Goal: Task Accomplishment & Management: Complete application form

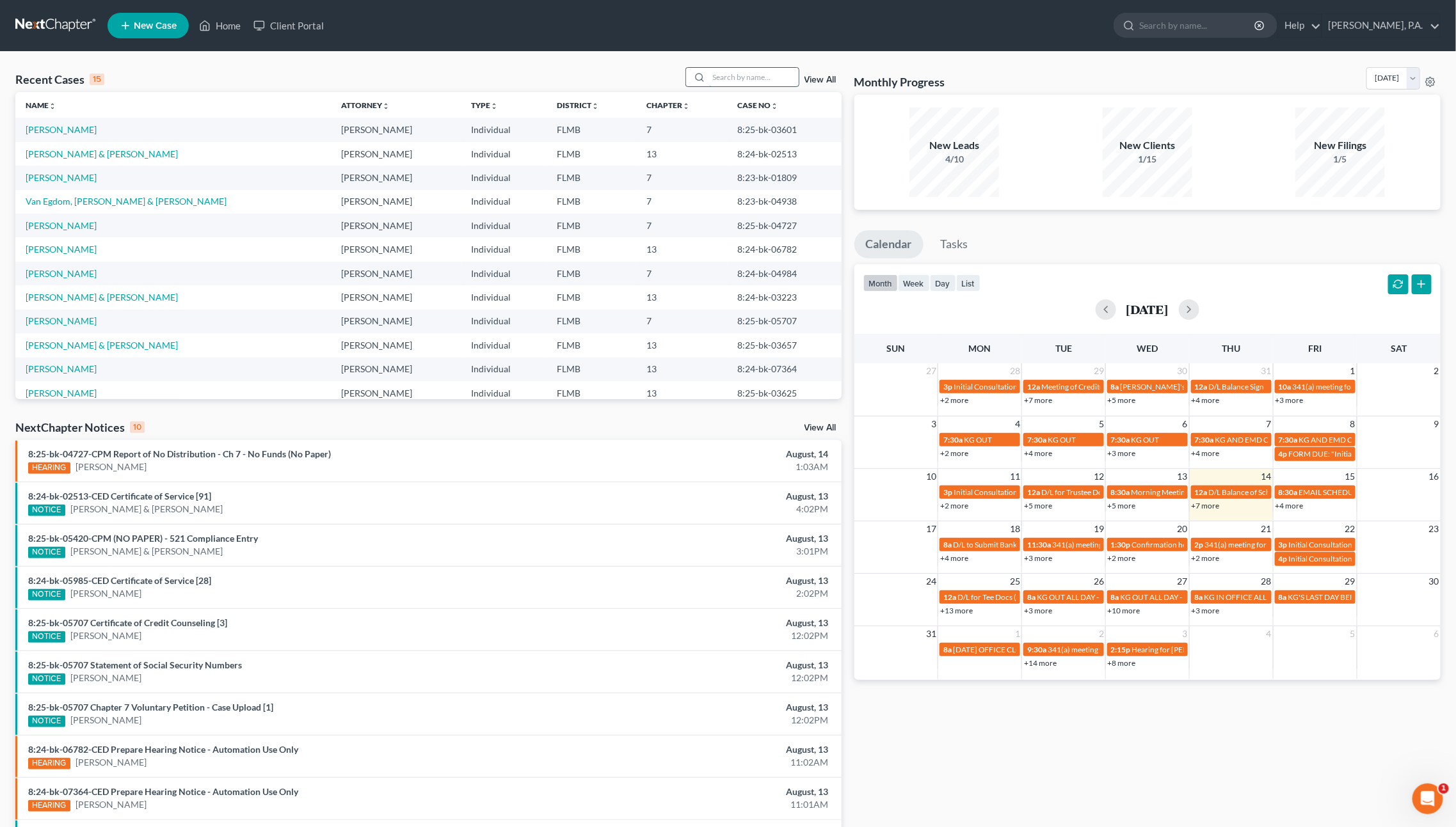
click at [732, 73] on input "search" at bounding box center [754, 77] width 90 height 19
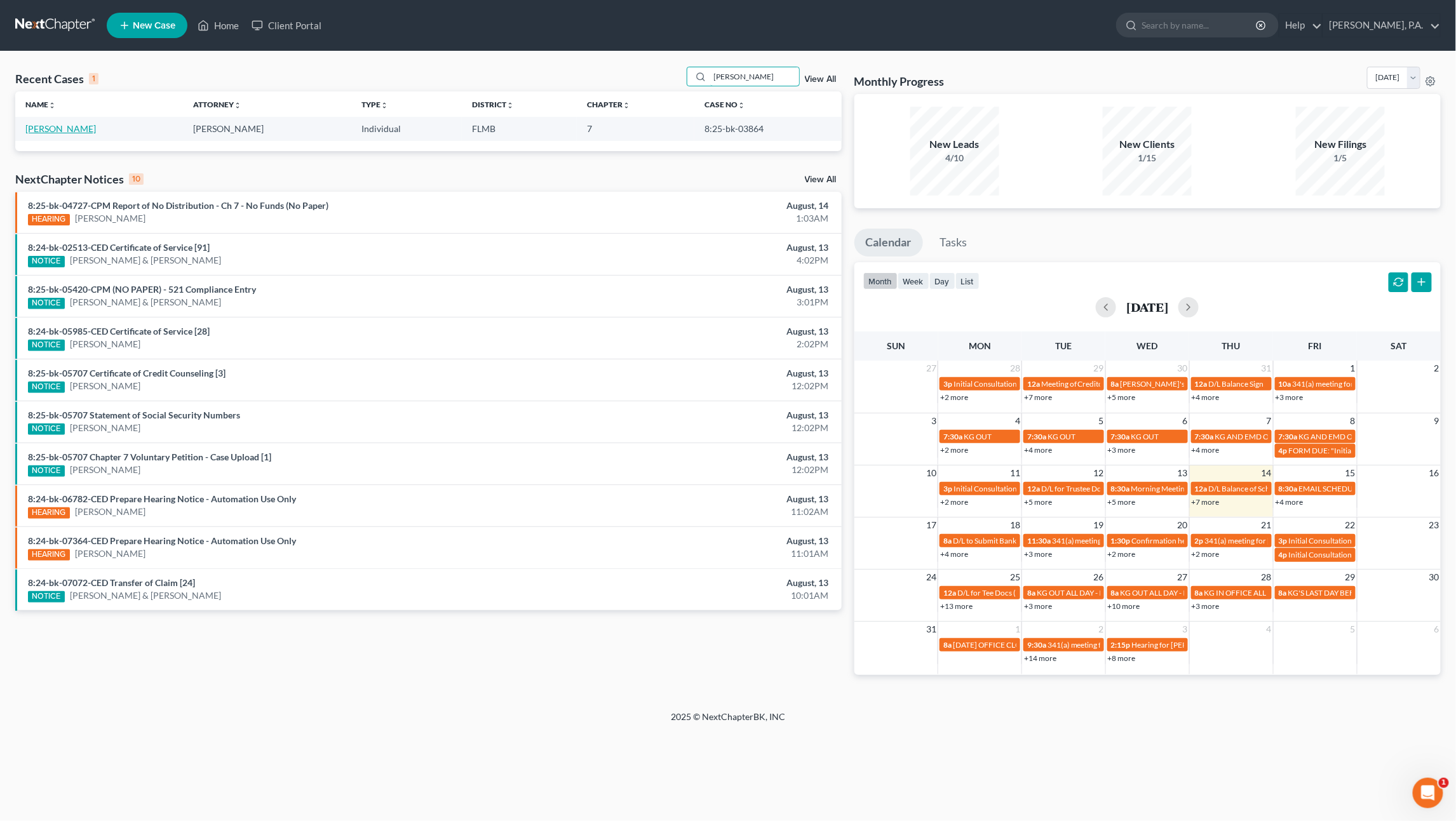
type input "[PERSON_NAME]"
click at [59, 132] on link "[PERSON_NAME]" at bounding box center [60, 129] width 71 height 11
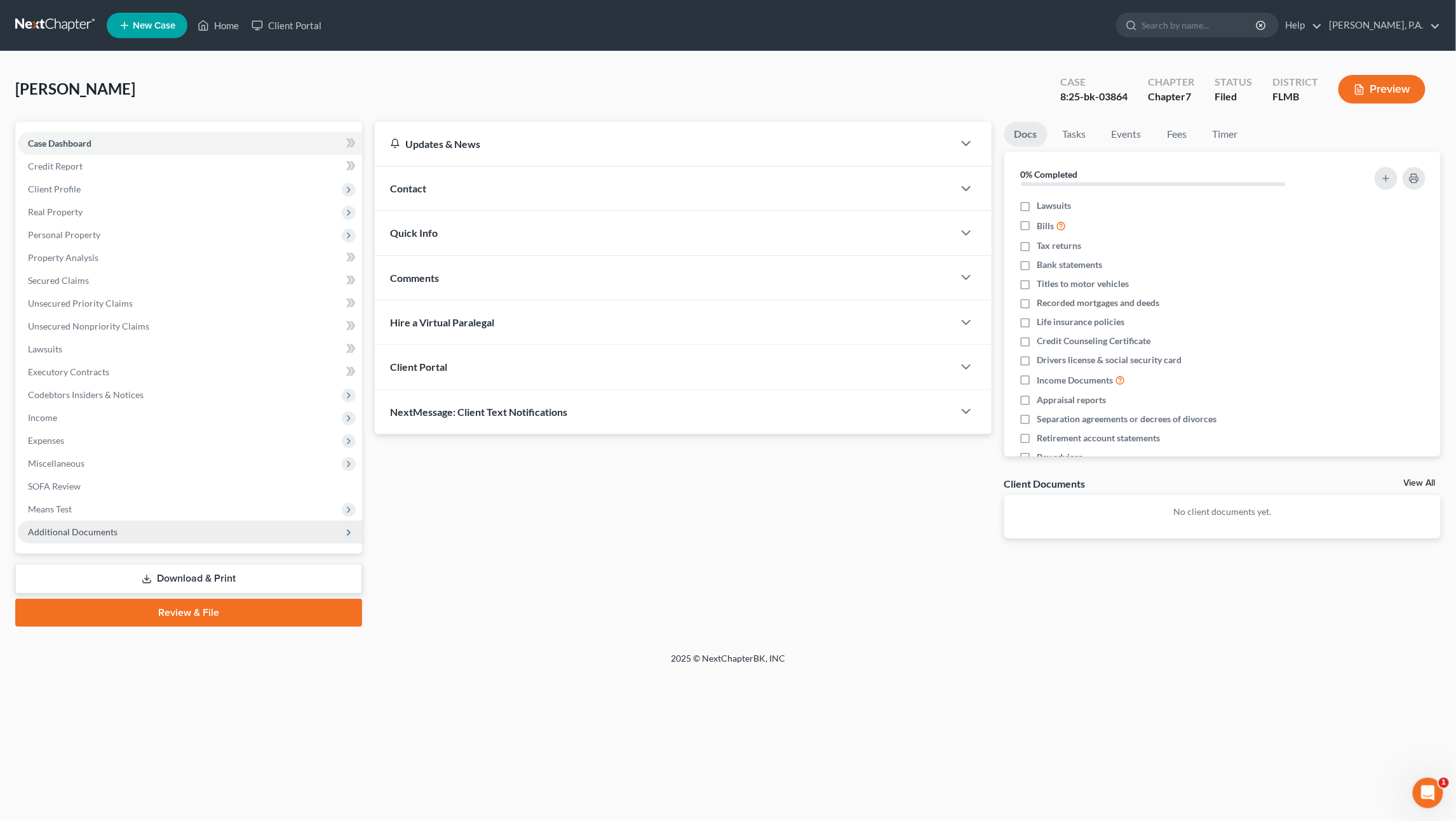
click at [89, 535] on span "Additional Documents" at bounding box center [73, 532] width 89 height 11
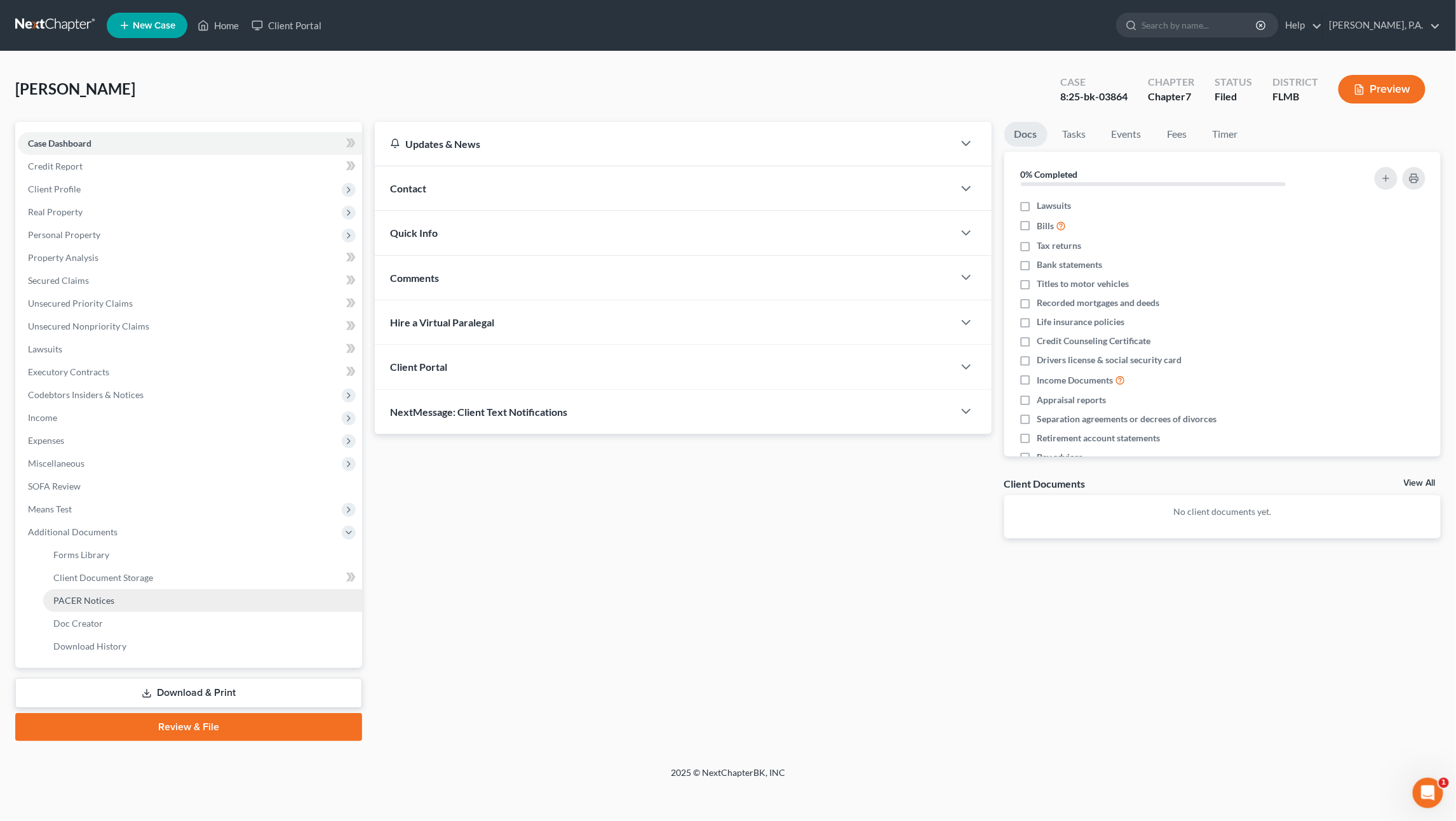
click at [86, 605] on span "PACER Notices" at bounding box center [84, 601] width 61 height 11
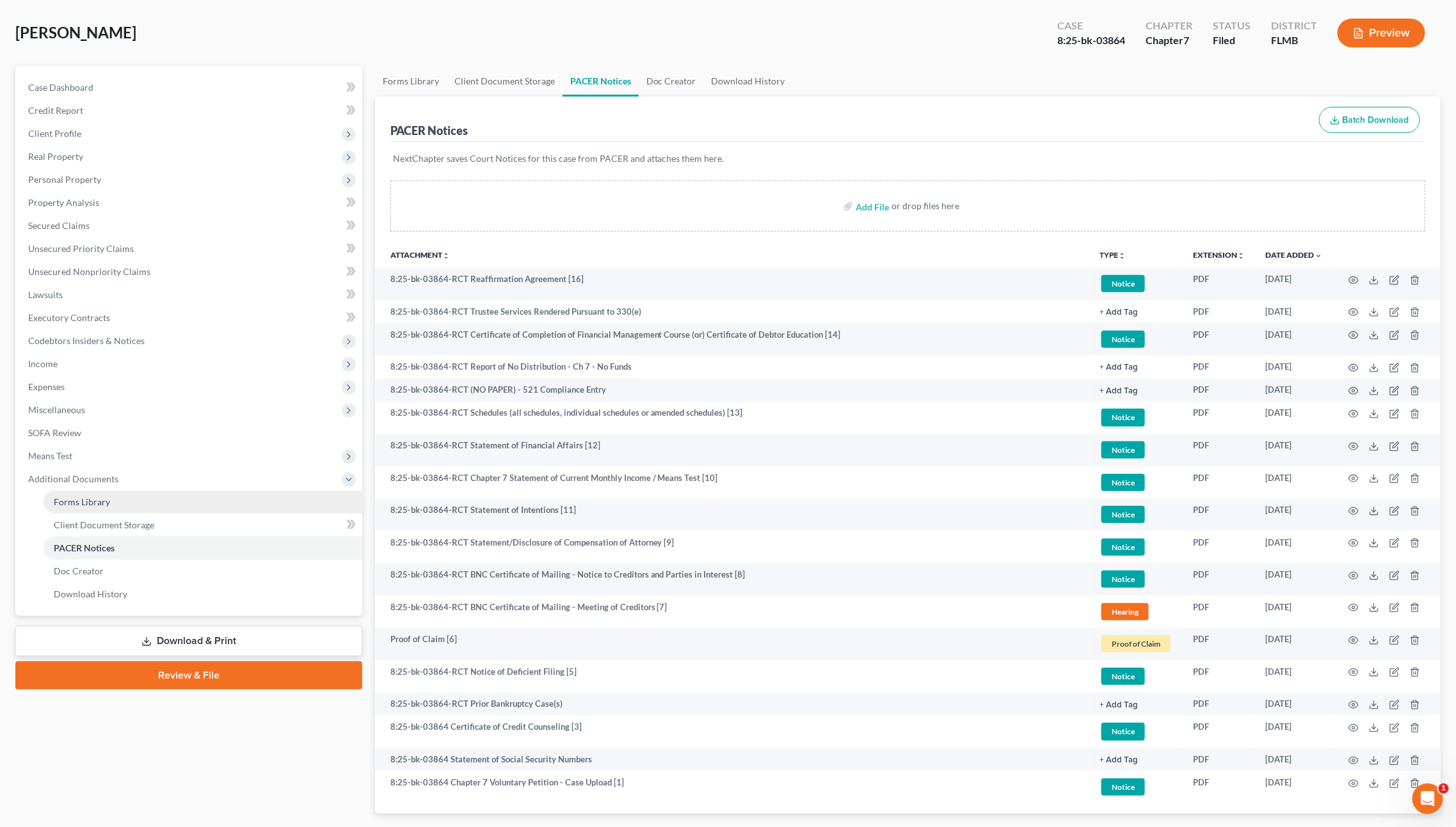
scroll to position [131, 0]
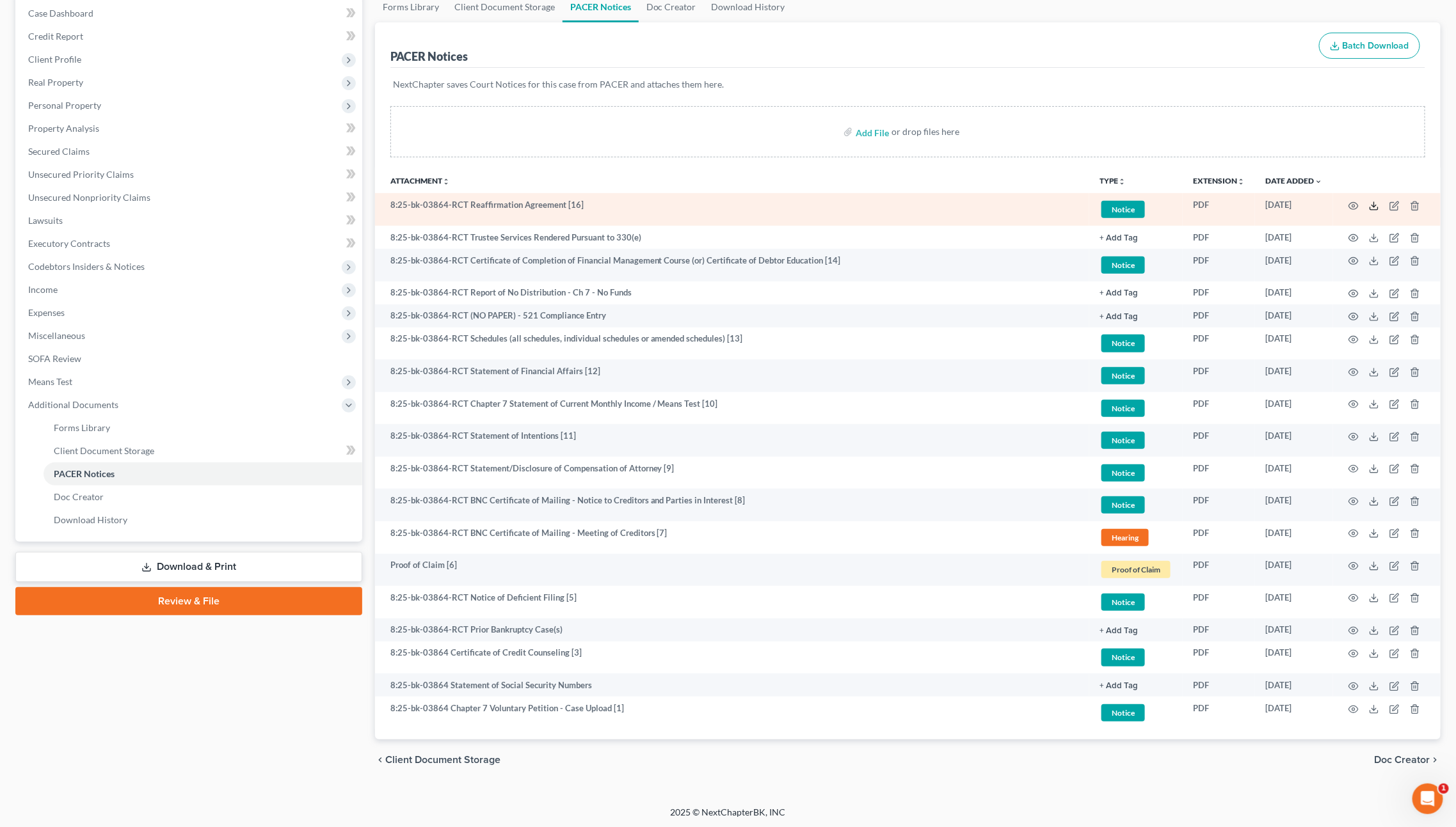
click at [1375, 205] on icon at bounding box center [1374, 206] width 10 height 10
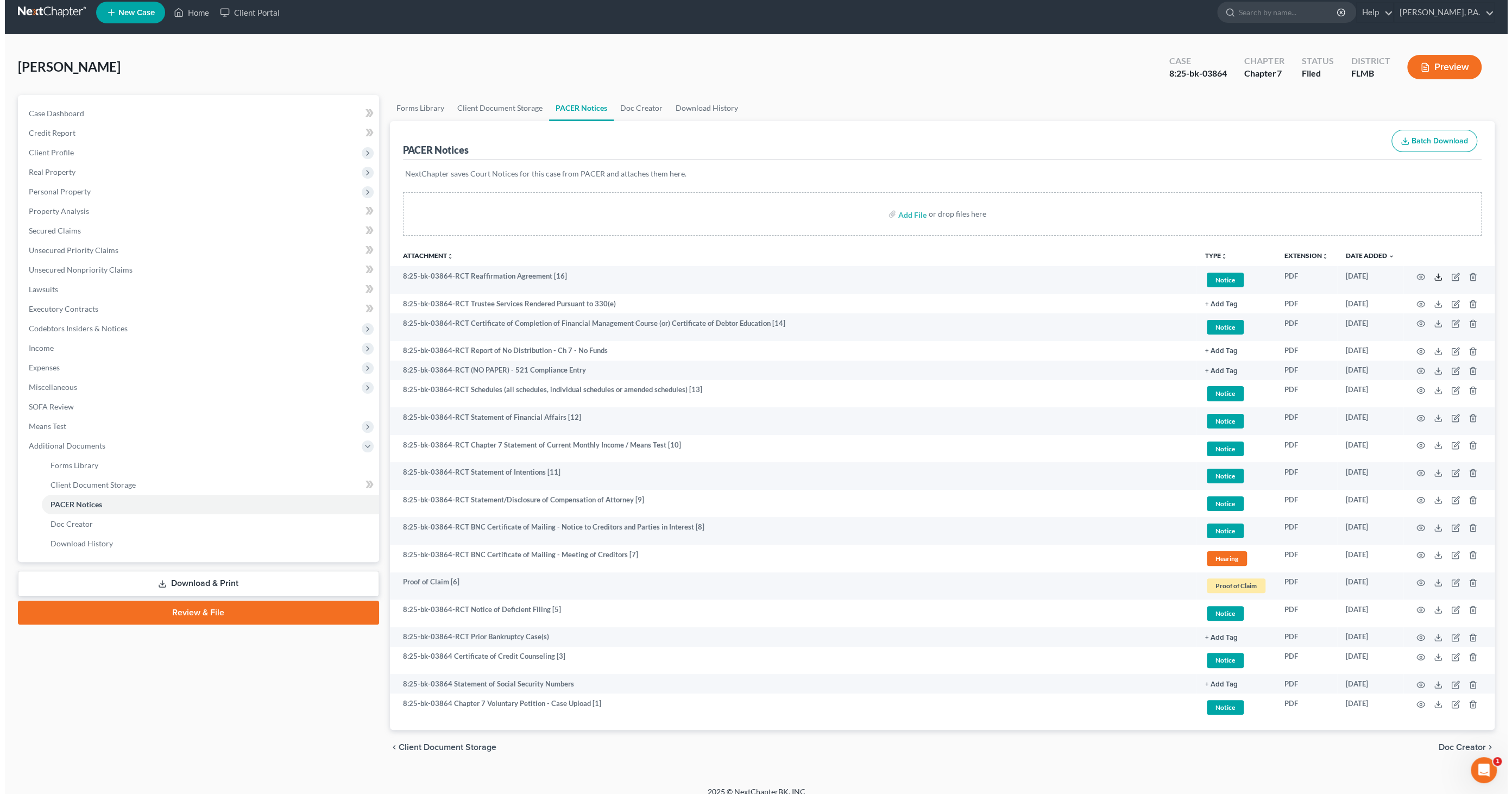
scroll to position [0, 0]
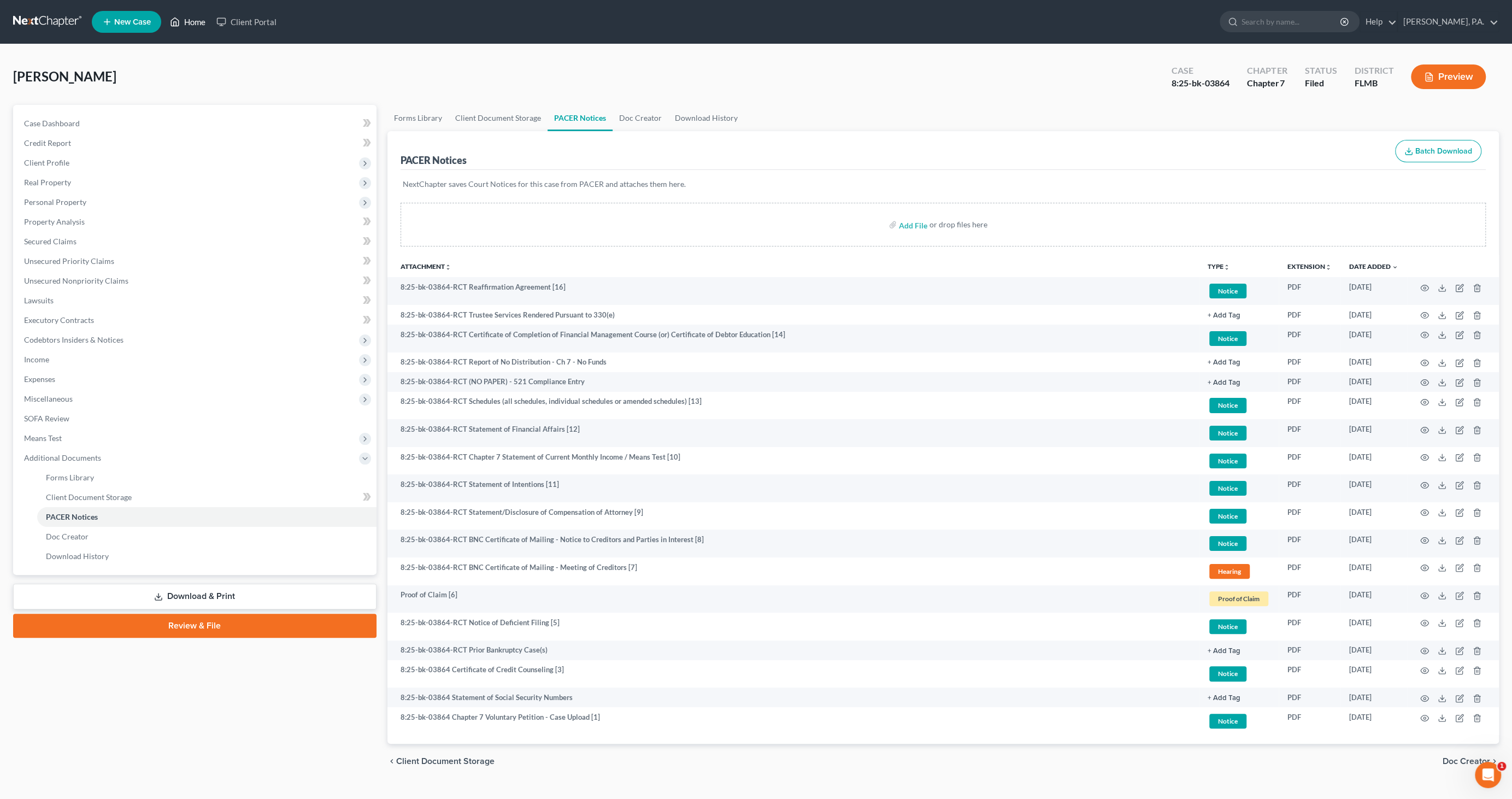
click at [191, 27] on link "Home" at bounding box center [188, 21] width 47 height 19
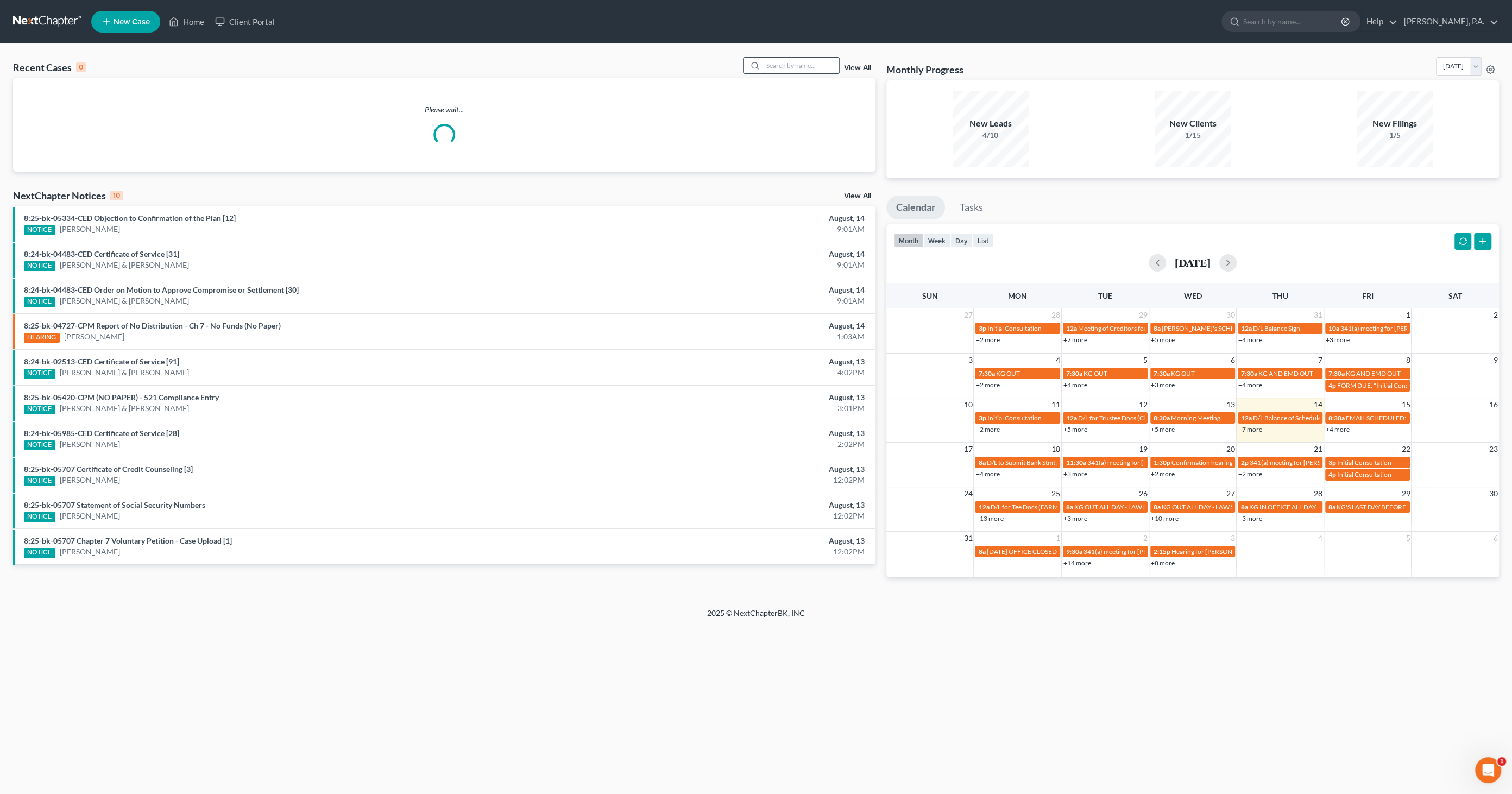
click at [787, 65] on input "search" at bounding box center [801, 65] width 76 height 16
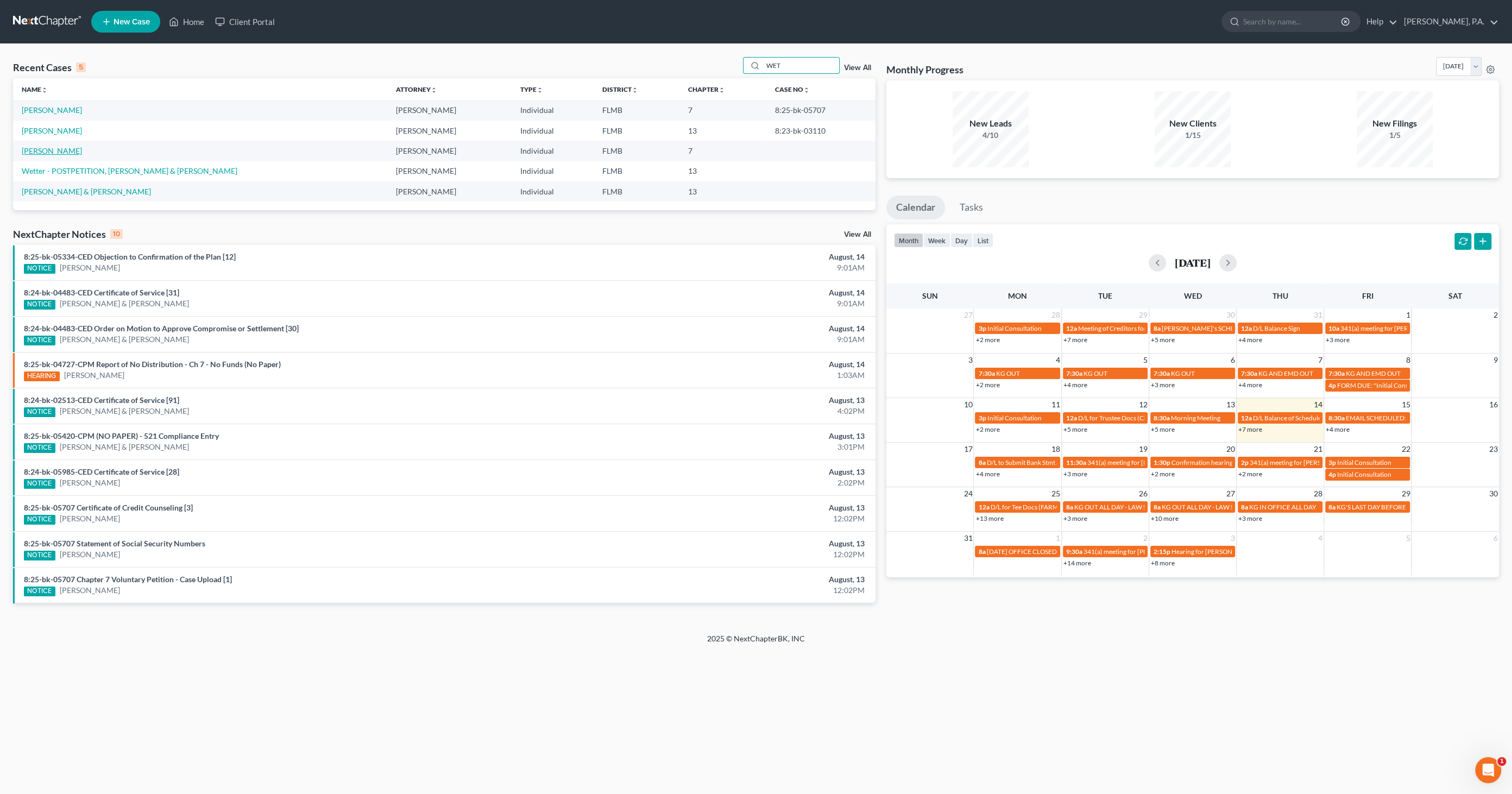
type input "WET"
click at [52, 150] on link "[PERSON_NAME]" at bounding box center [52, 151] width 60 height 9
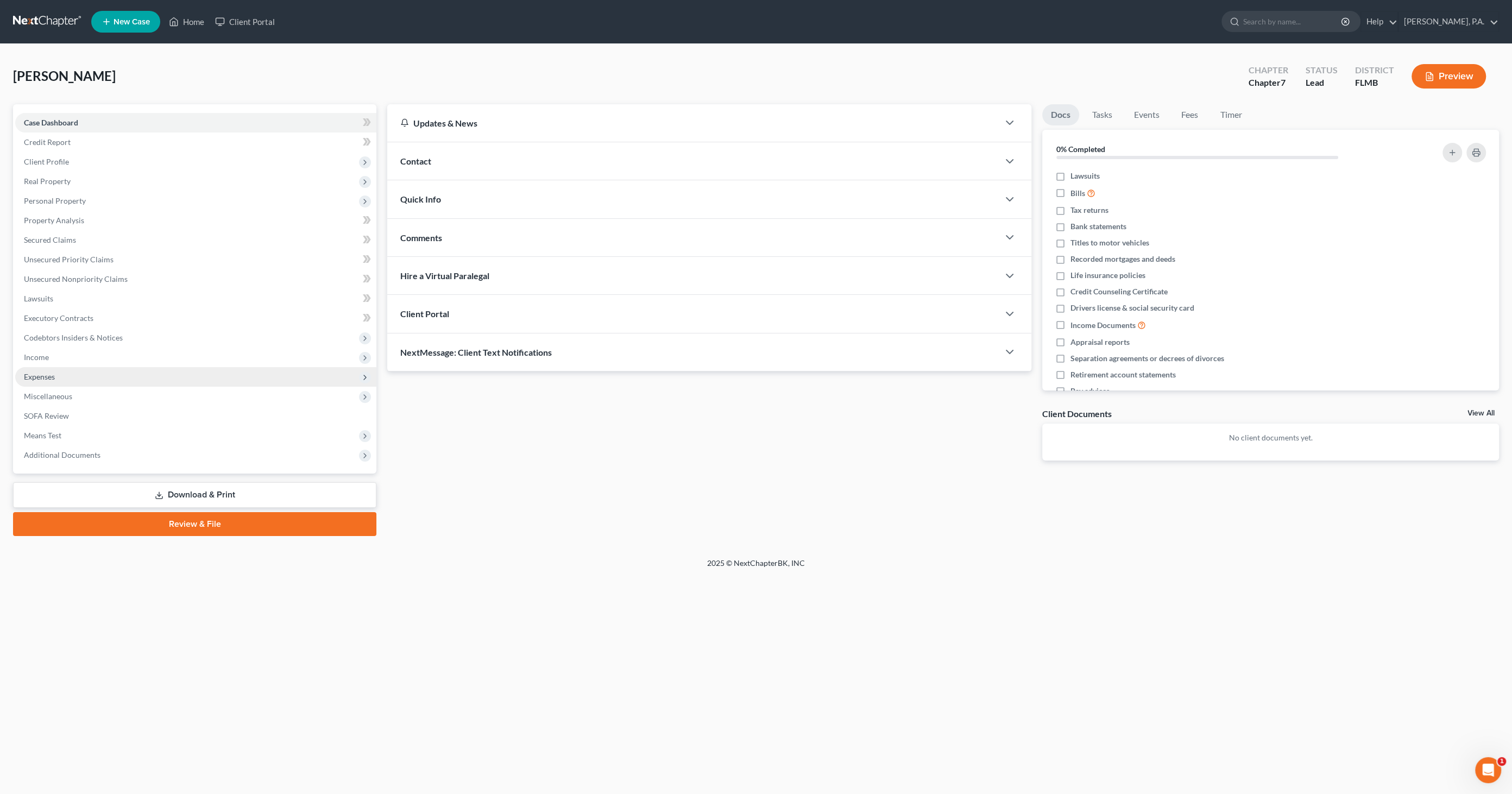
click at [66, 377] on span "Expenses" at bounding box center [195, 376] width 361 height 19
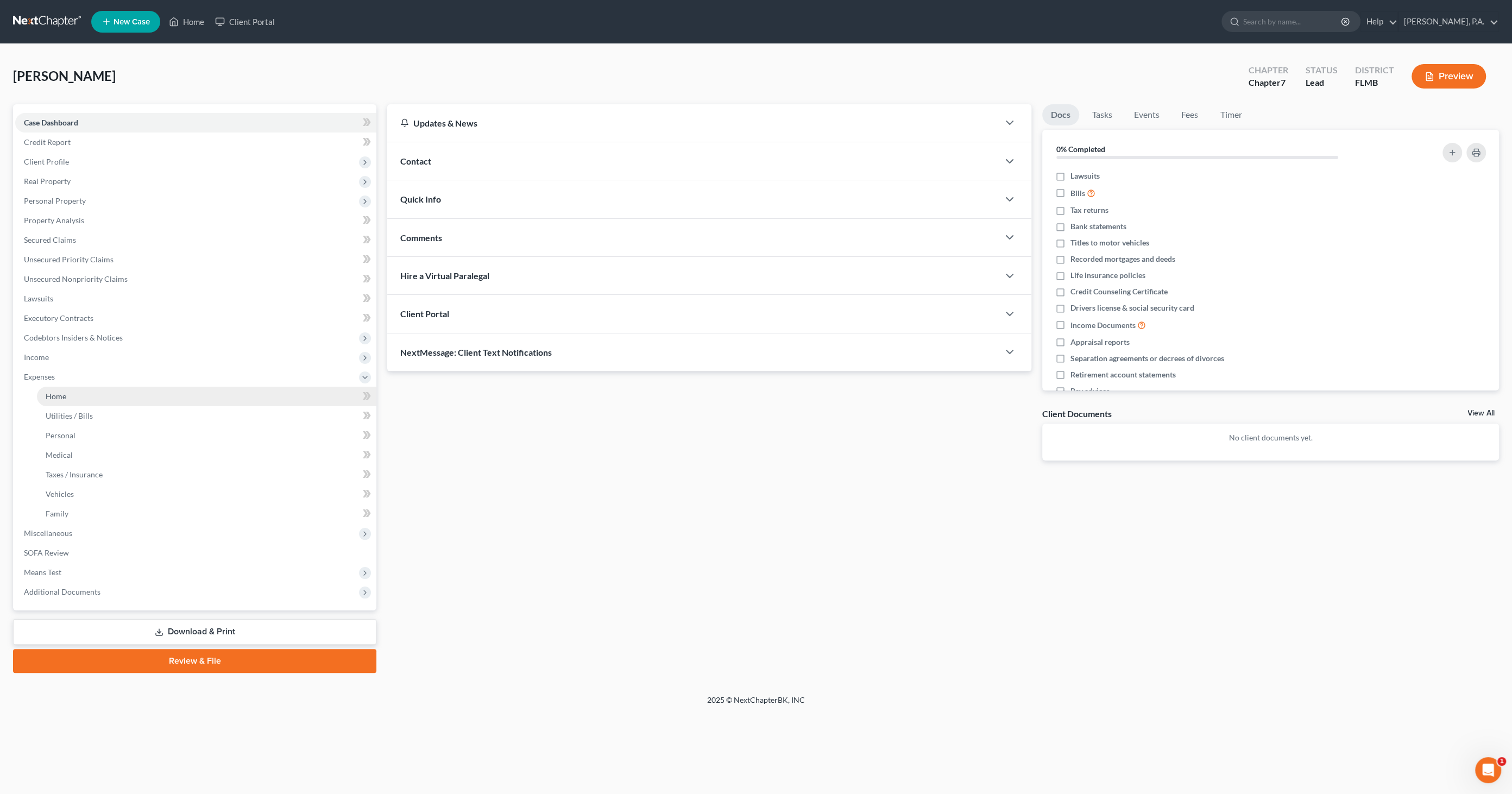
click at [70, 400] on link "Home" at bounding box center [207, 396] width 339 height 19
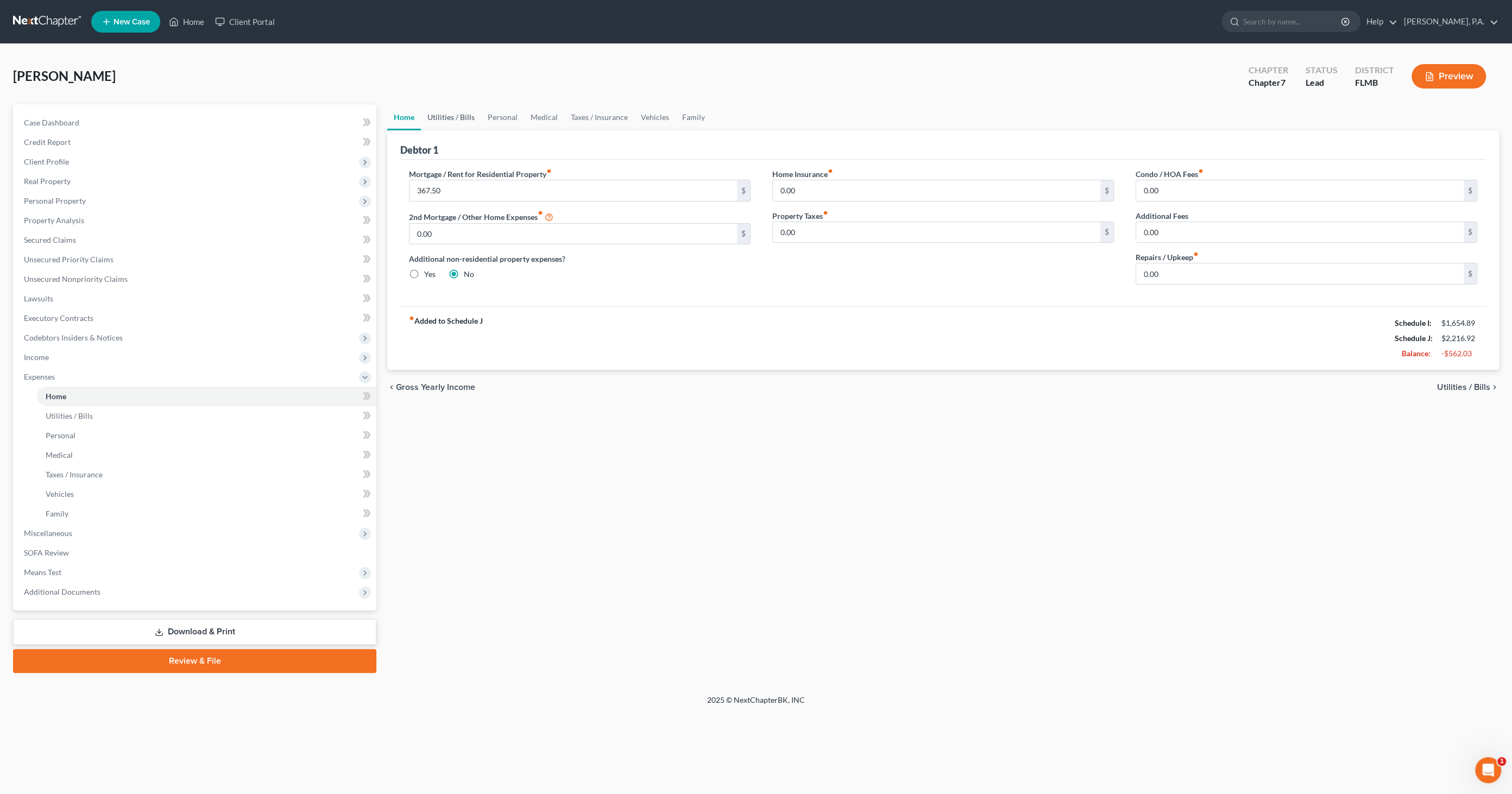
click at [460, 120] on link "Utilities / Bills" at bounding box center [451, 117] width 60 height 26
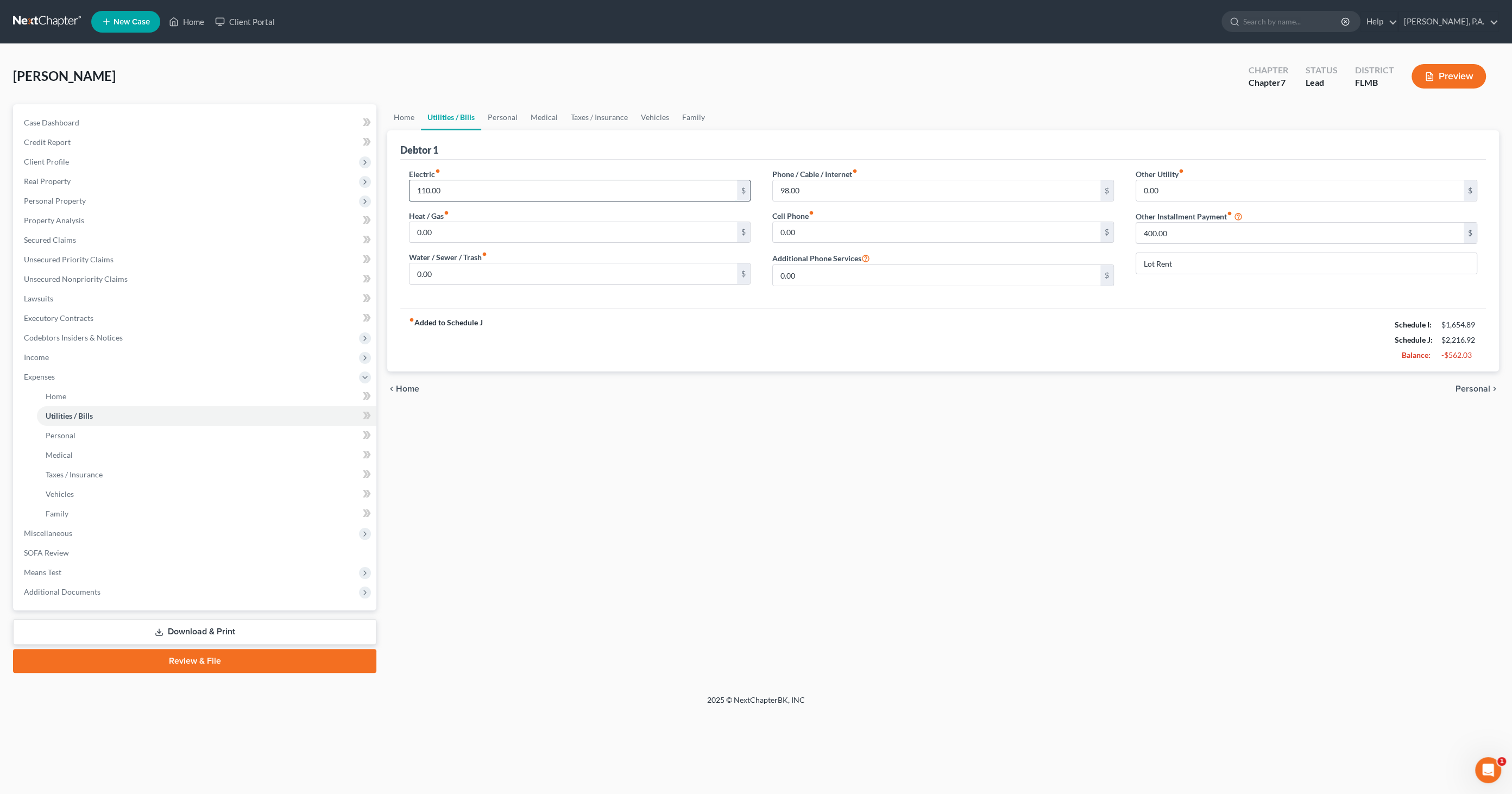
click at [454, 194] on input "110.00" at bounding box center [573, 190] width 328 height 21
click at [1181, 263] on input "Lot Rent" at bounding box center [1307, 263] width 340 height 21
type input "Lot Rent (1/2 payment split with roomate)"
drag, startPoint x: 471, startPoint y: 189, endPoint x: 484, endPoint y: 186, distance: 13.3
click at [471, 189] on input "110.00" at bounding box center [573, 190] width 328 height 21
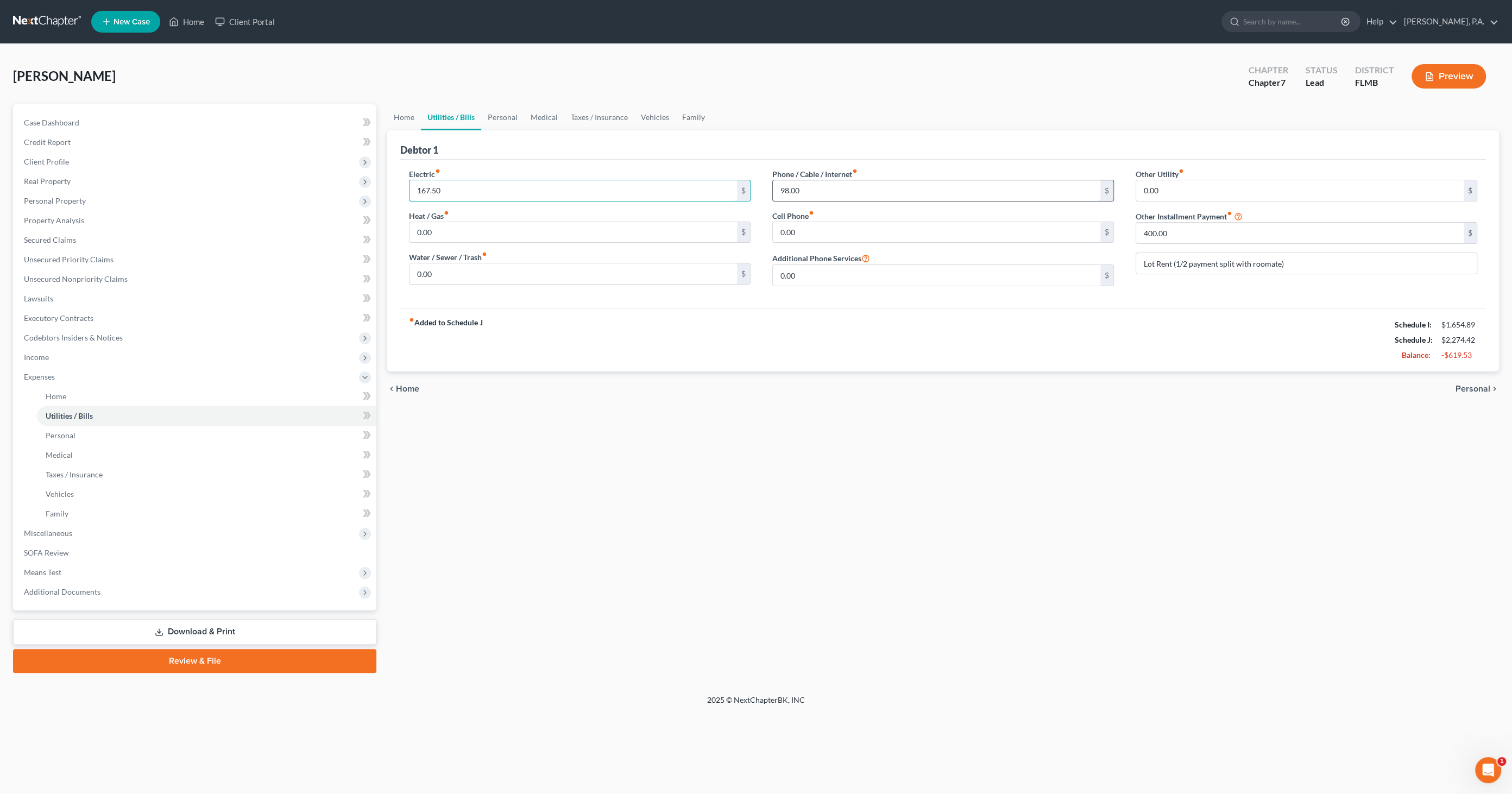
type input "167.50"
click at [828, 197] on input "98.00" at bounding box center [937, 190] width 328 height 21
type input "118.00"
click at [511, 117] on link "Personal" at bounding box center [502, 117] width 43 height 26
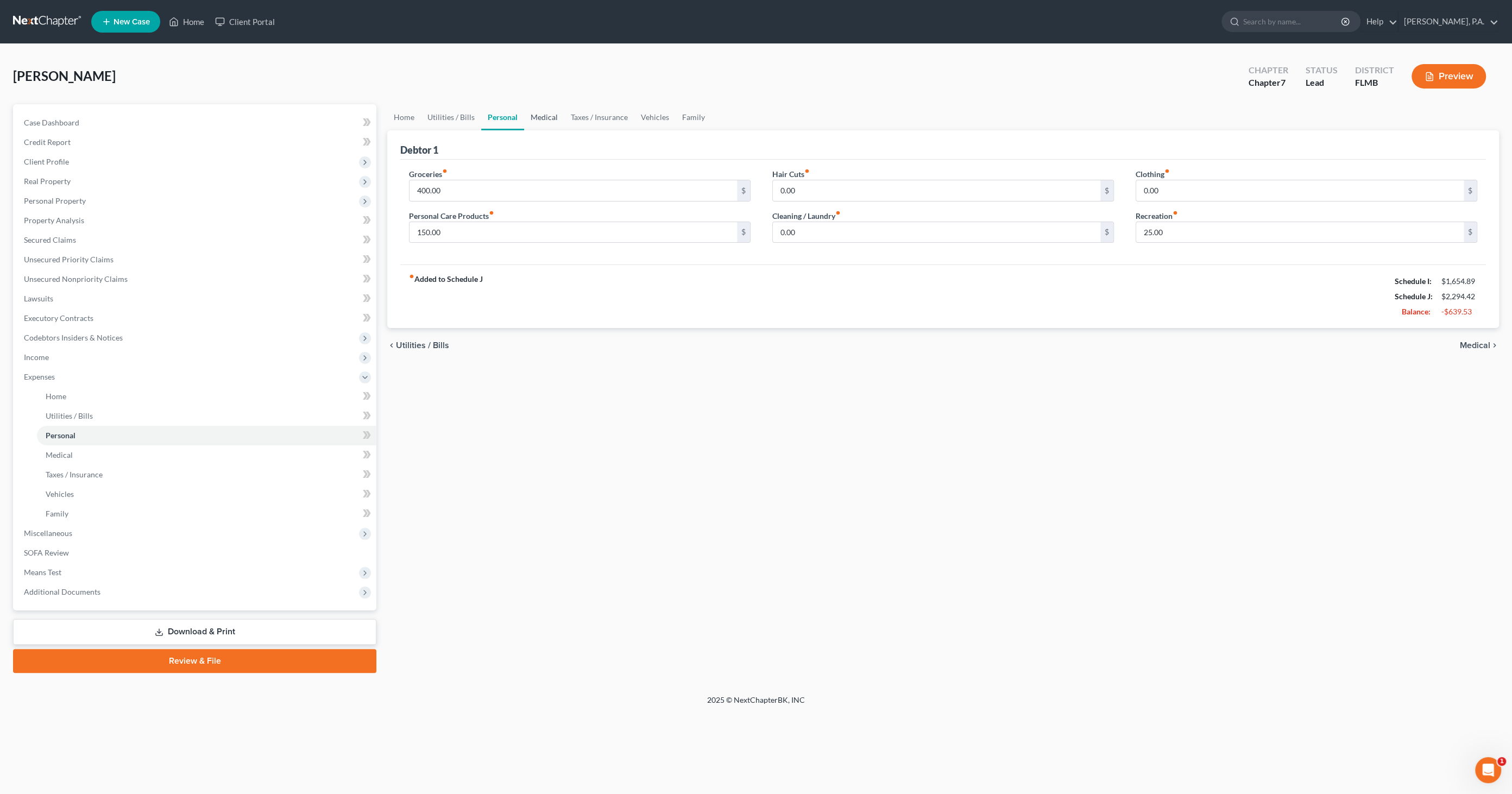
click at [542, 116] on link "Medical" at bounding box center [544, 117] width 40 height 26
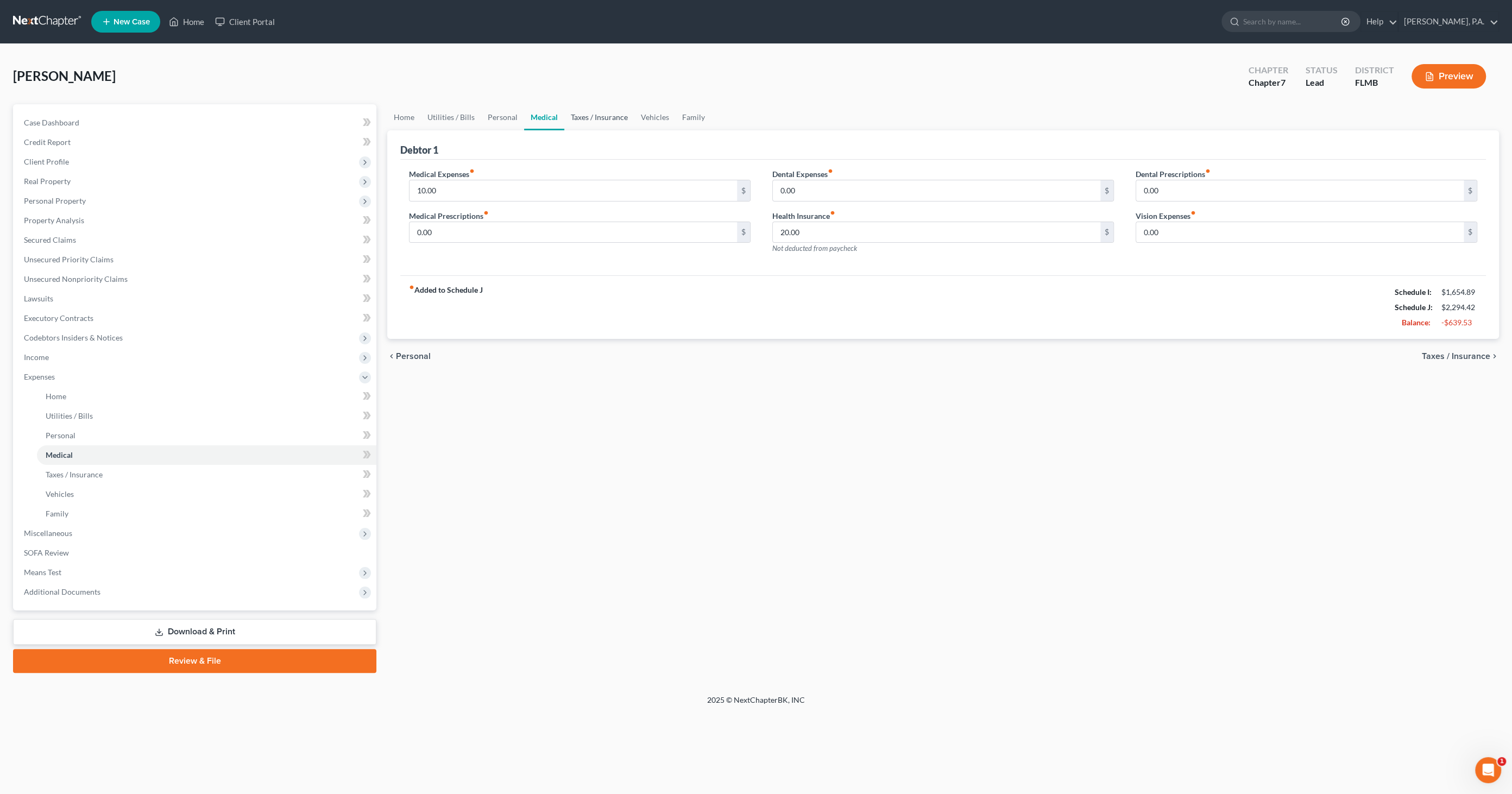
click at [582, 118] on link "Taxes / Insurance" at bounding box center [599, 117] width 70 height 26
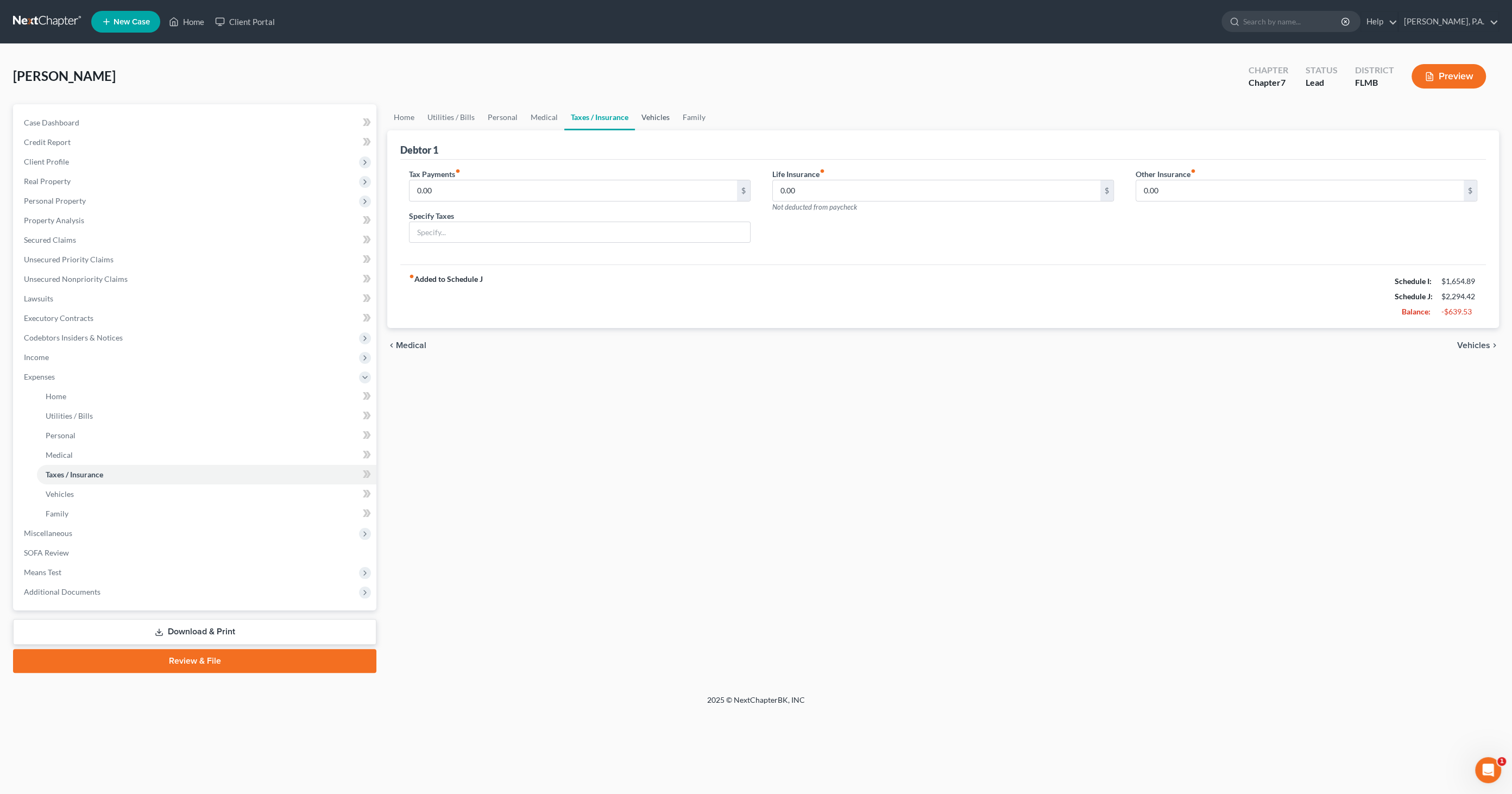
click at [659, 117] on link "Vehicles" at bounding box center [656, 117] width 41 height 26
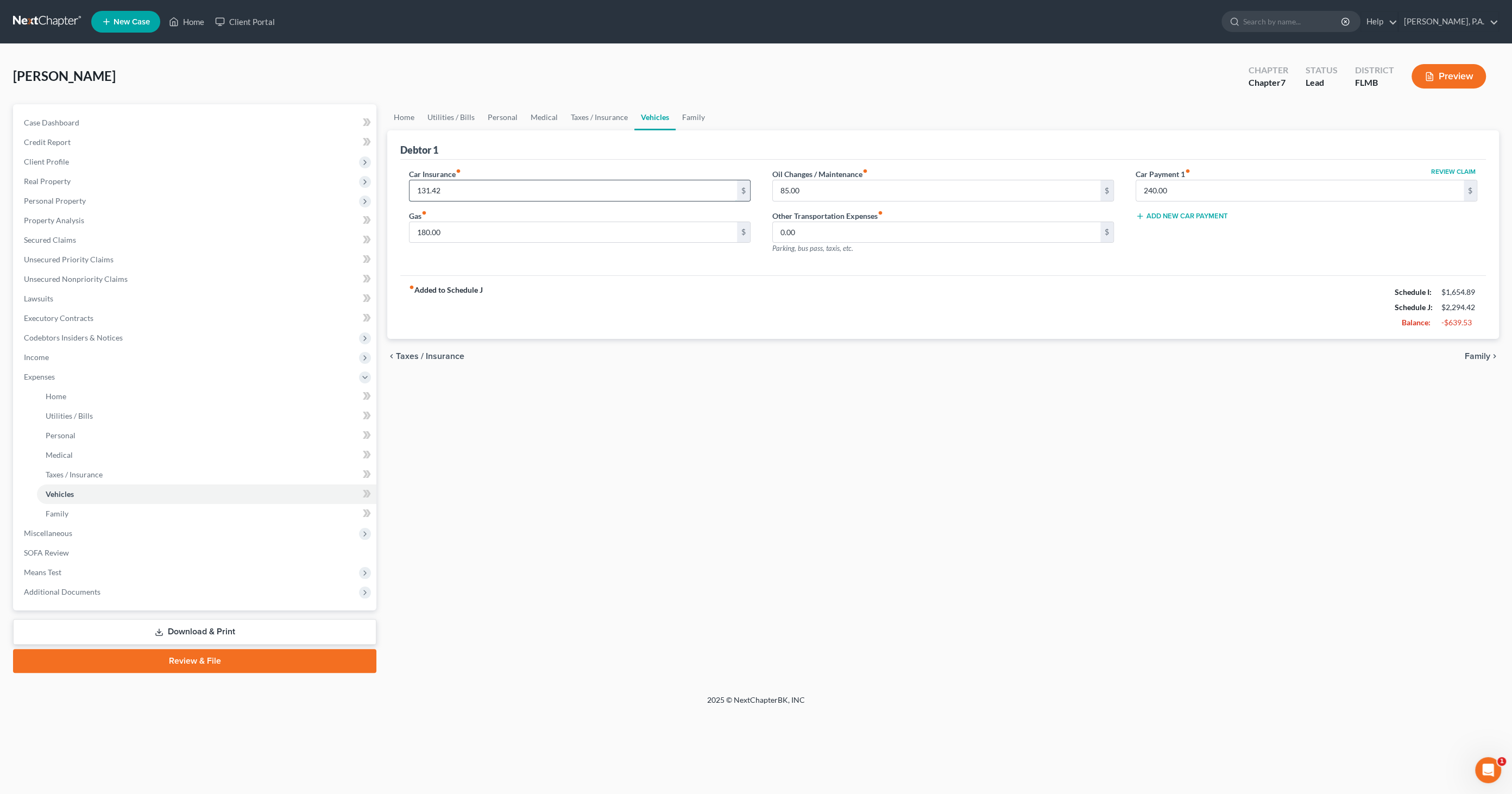
click at [464, 189] on input "131.42" at bounding box center [573, 190] width 328 height 21
type input "108.00"
click at [825, 192] on input "85.00" at bounding box center [937, 190] width 328 height 21
type input "29.00"
click at [460, 231] on input "180.00" at bounding box center [573, 232] width 328 height 21
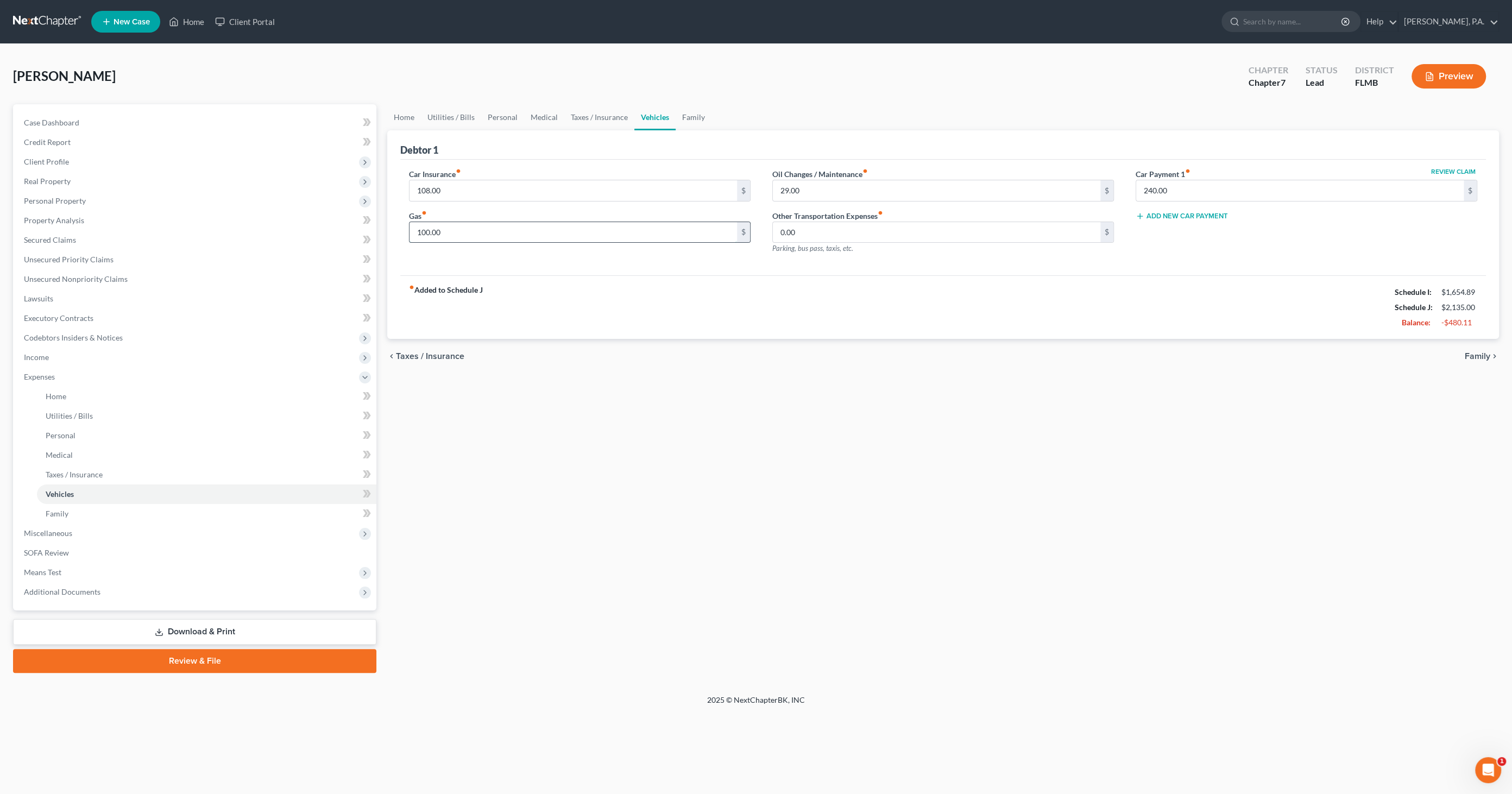
type input "100.00"
click at [571, 117] on link "Taxes / Insurance" at bounding box center [599, 117] width 70 height 26
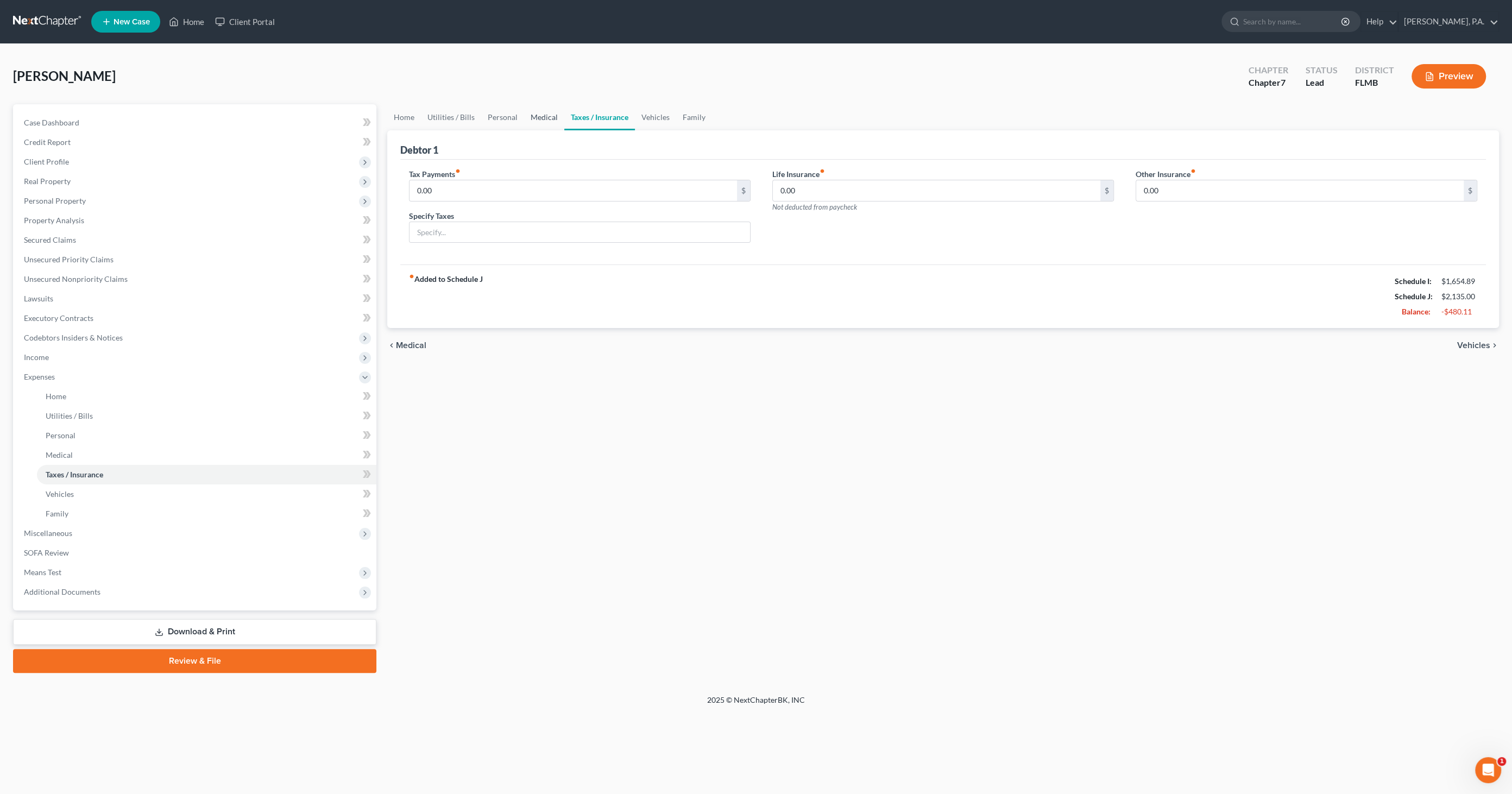
click at [538, 117] on link "Medical" at bounding box center [544, 117] width 40 height 26
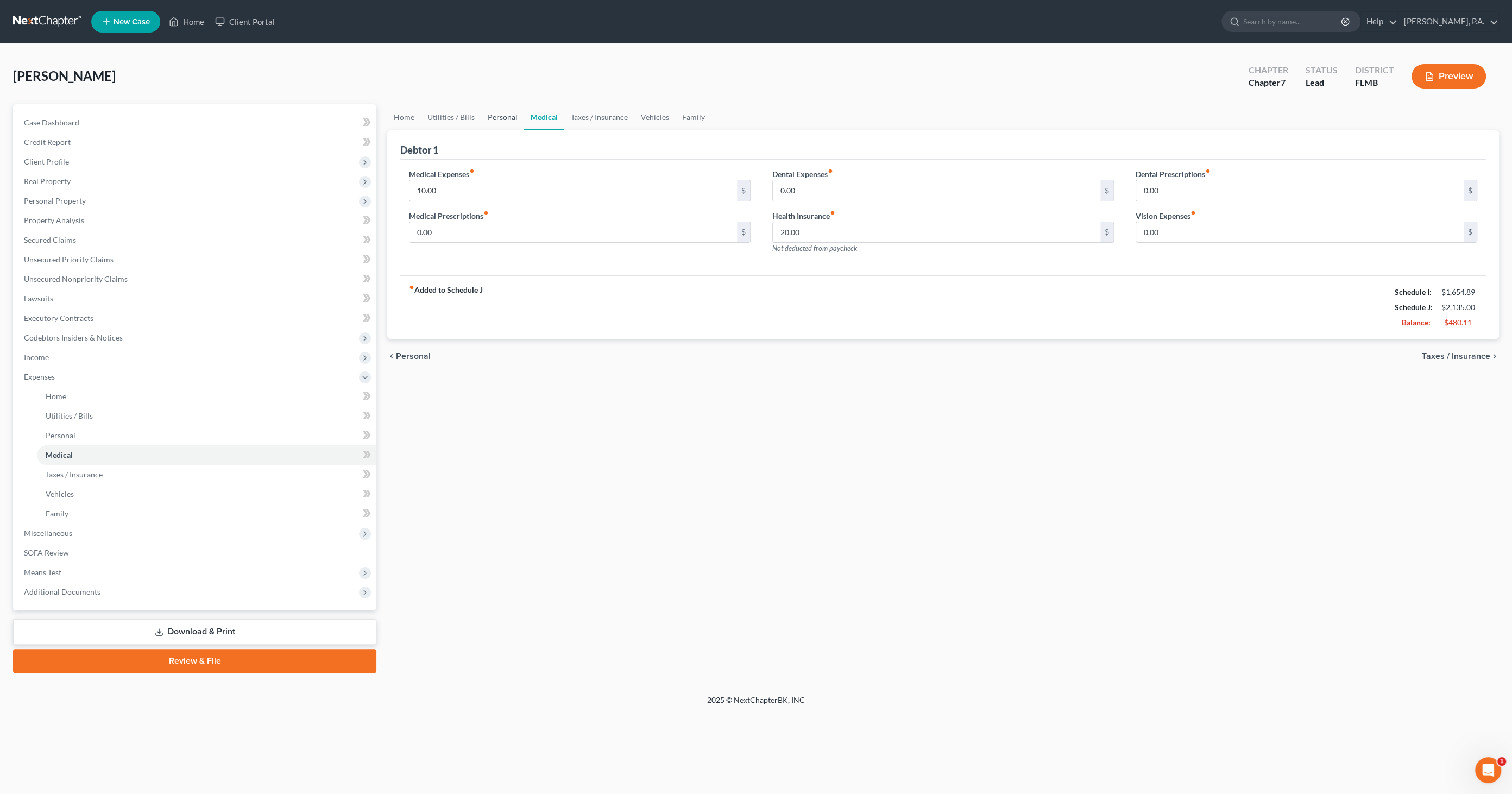
click at [492, 118] on link "Personal" at bounding box center [502, 117] width 43 height 26
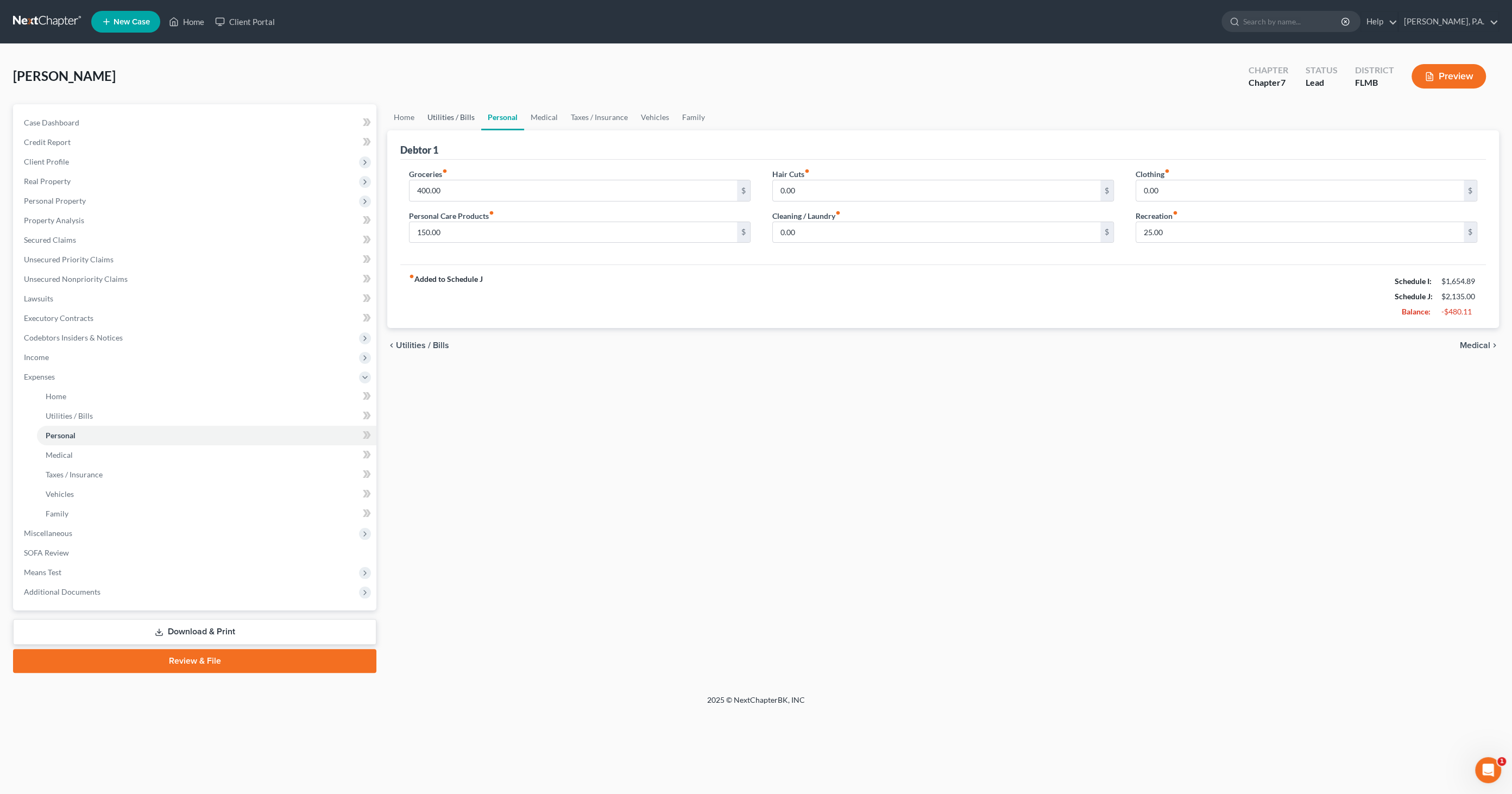
click at [467, 120] on link "Utilities / Bills" at bounding box center [451, 117] width 60 height 26
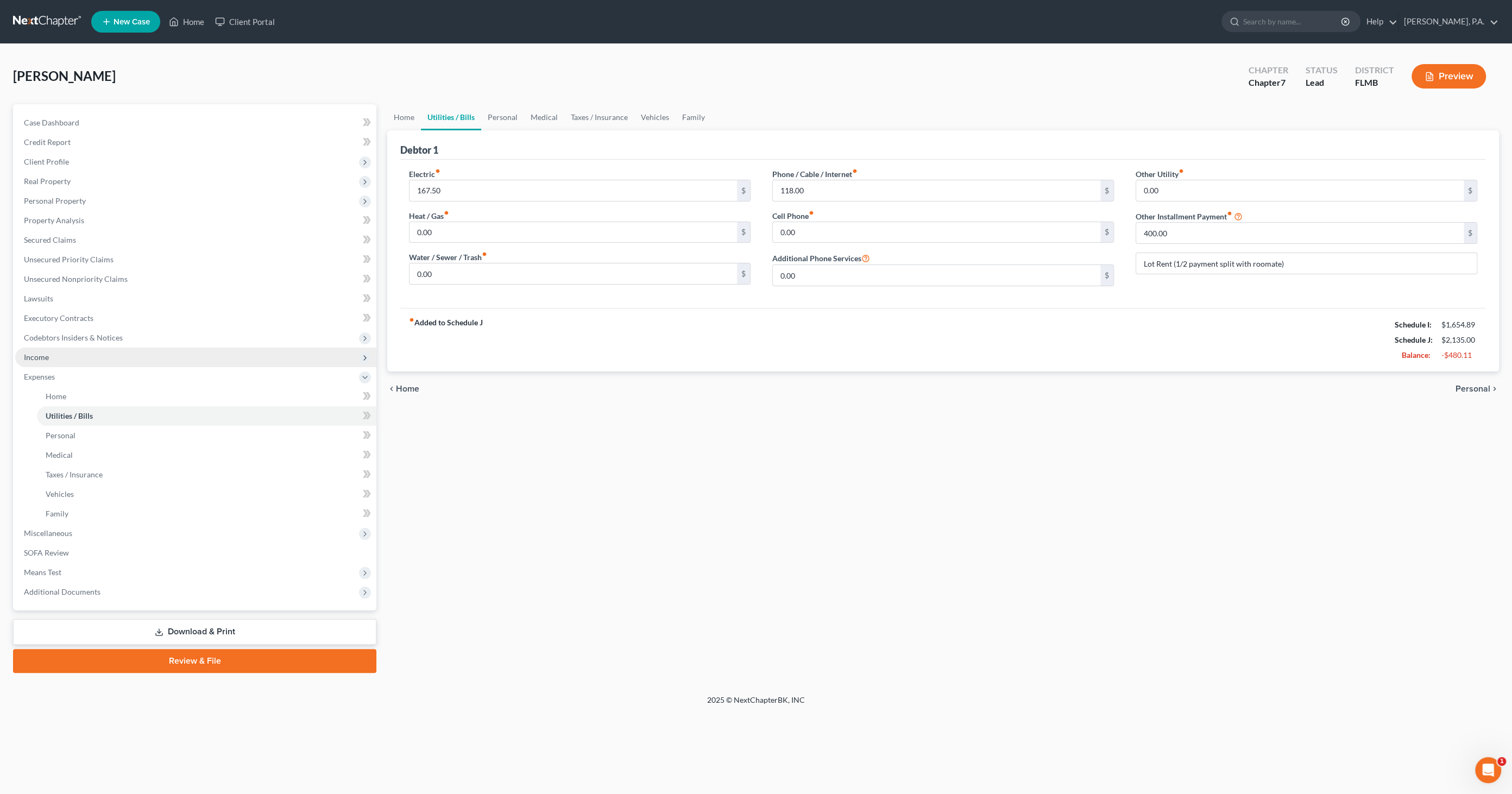
click at [40, 355] on span "Income" at bounding box center [36, 357] width 25 height 9
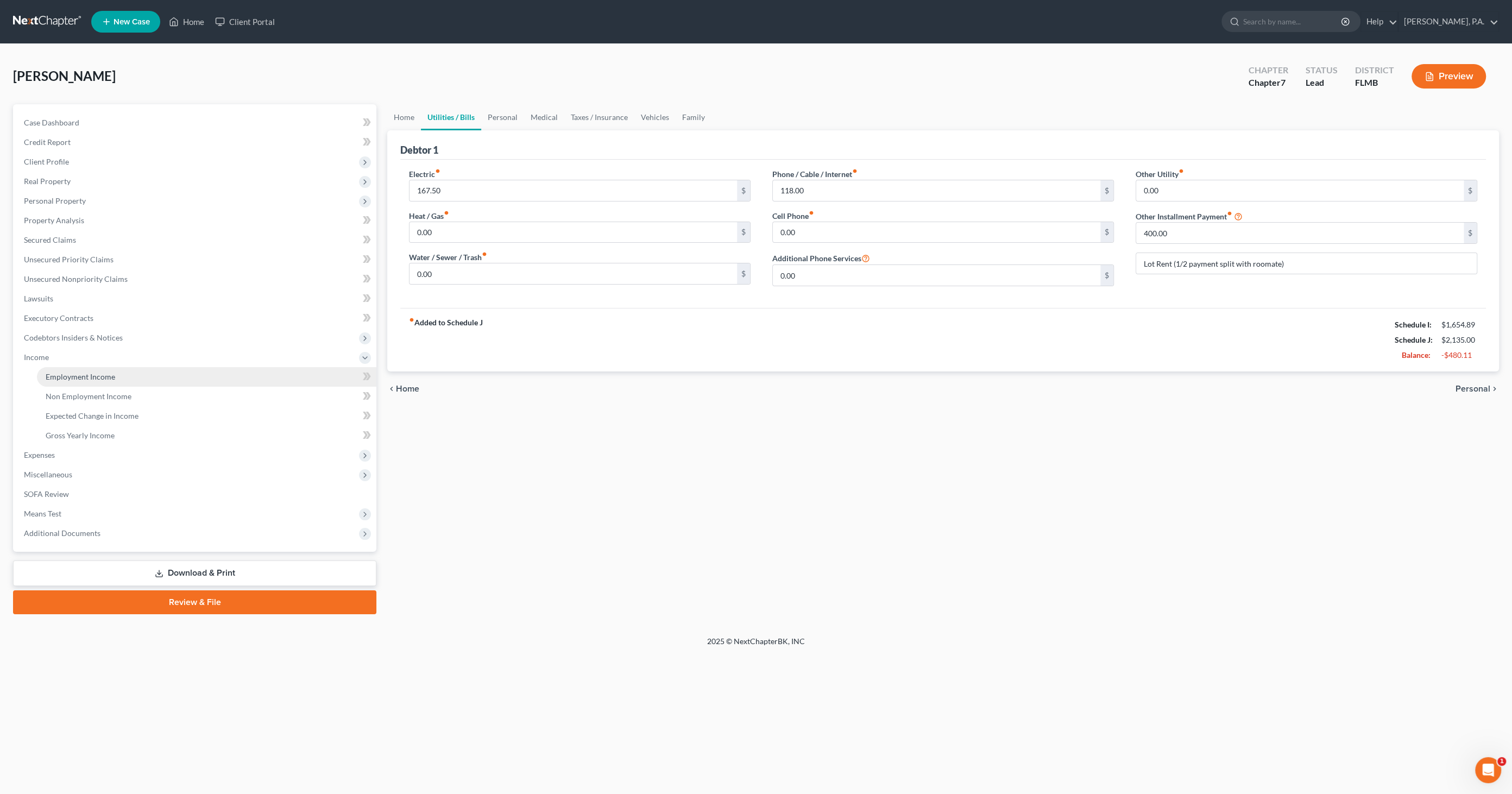
click at [83, 375] on span "Employment Income" at bounding box center [80, 377] width 69 height 9
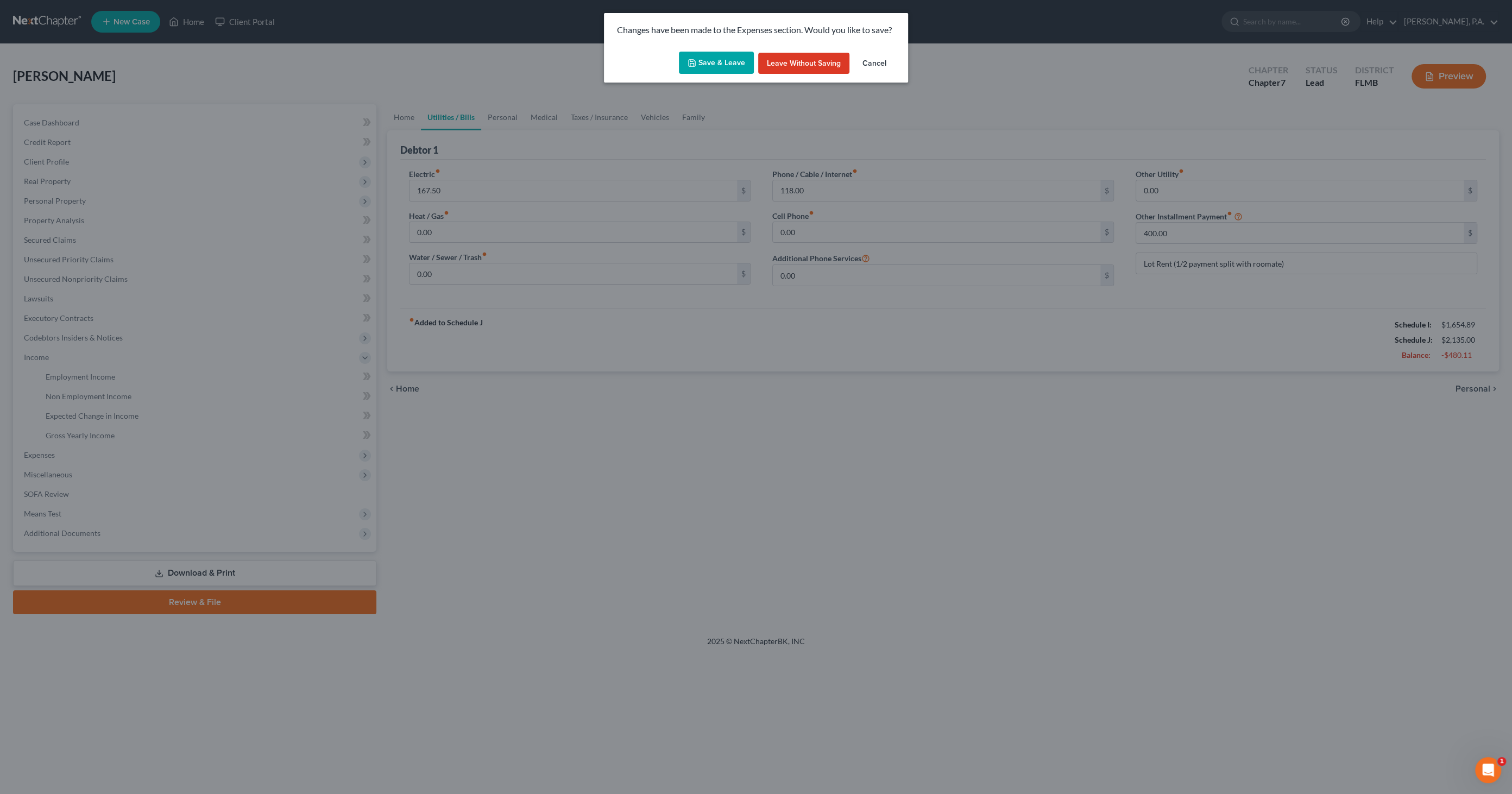
click at [702, 56] on button "Save & Leave" at bounding box center [717, 63] width 75 height 23
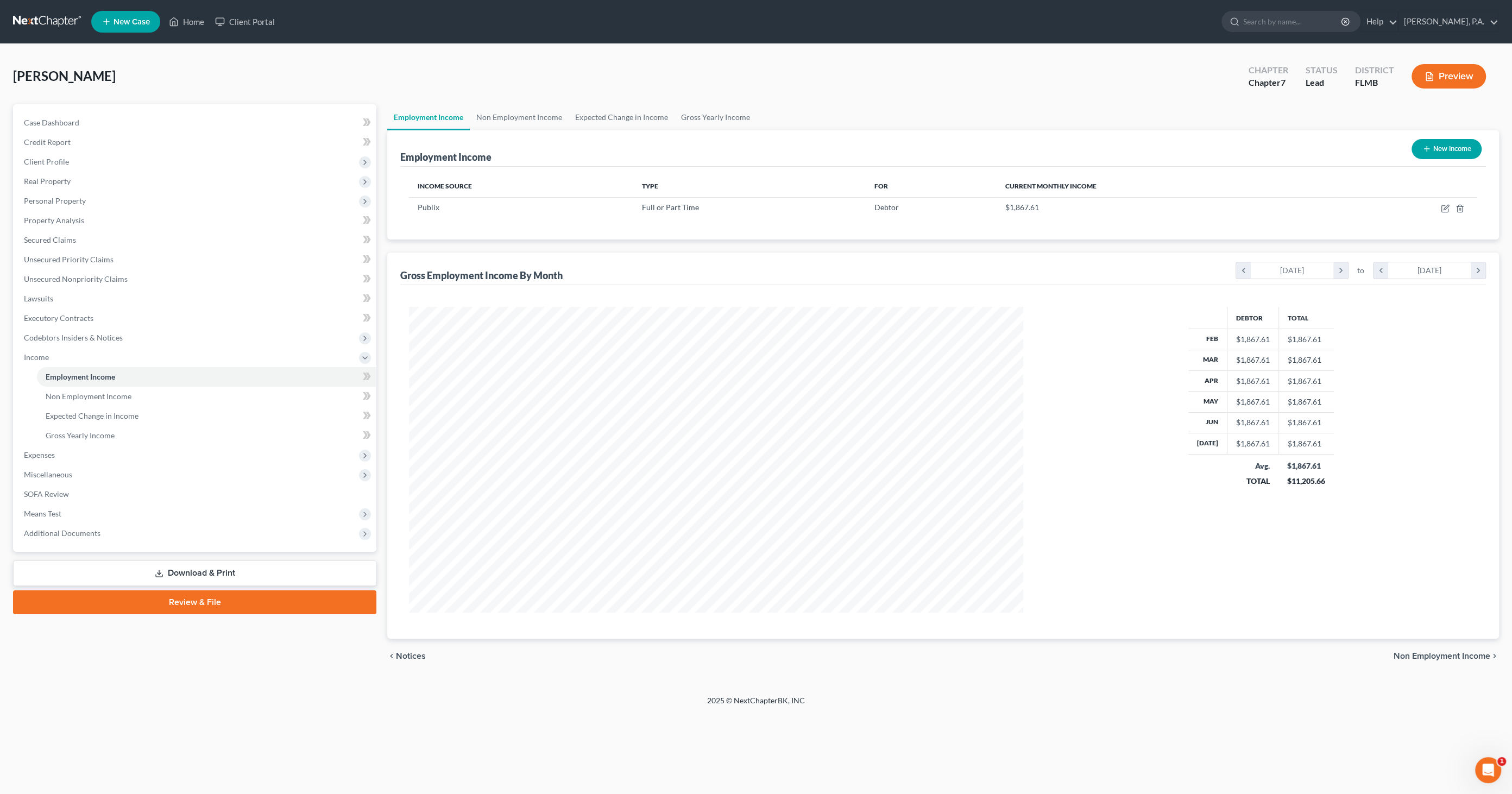
scroll to position [305, 636]
click at [1443, 209] on icon "button" at bounding box center [1446, 207] width 5 height 5
select select "0"
select select "9"
select select "0"
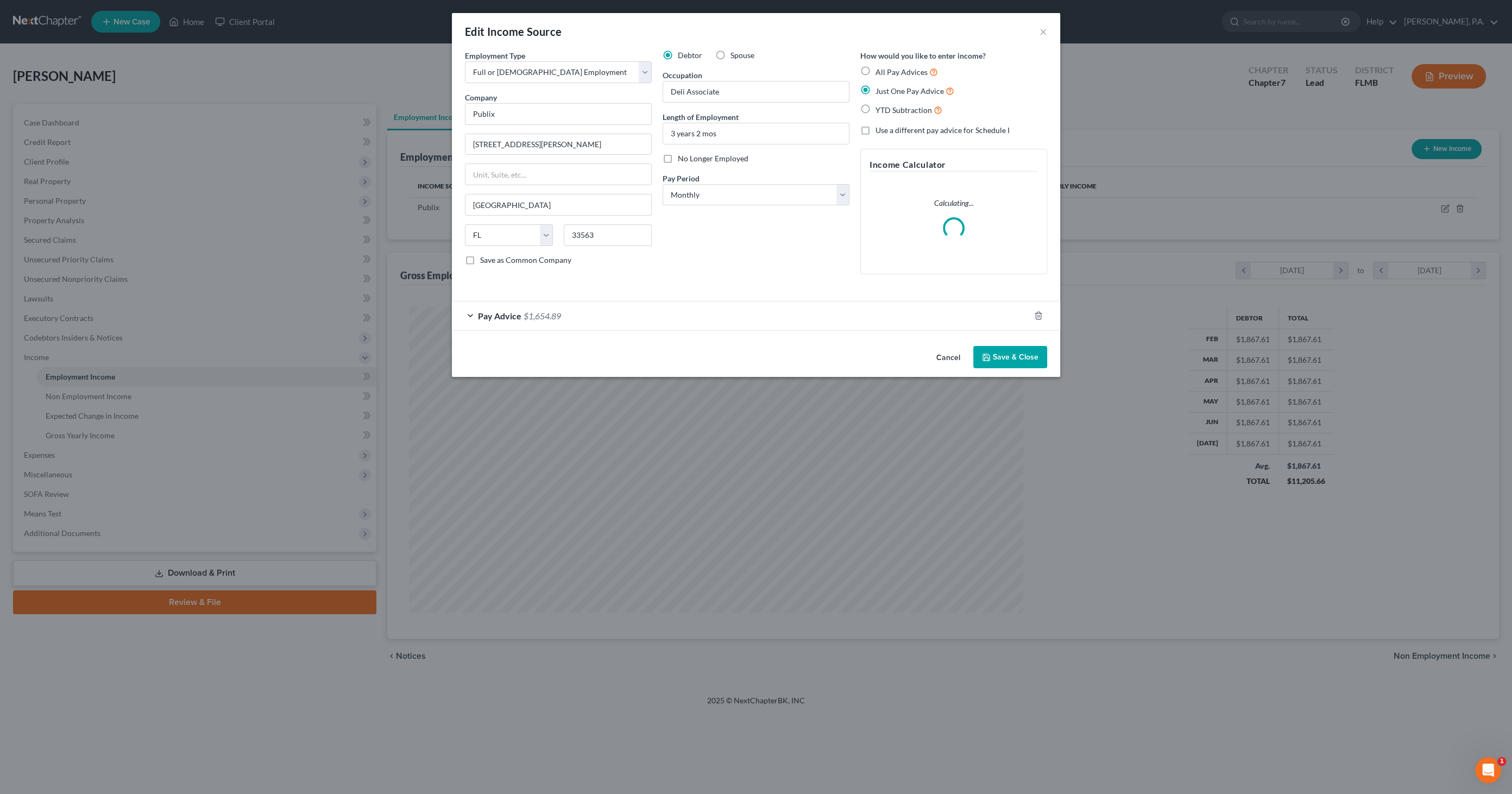
click at [549, 306] on div "Pay Advice $1,654.89" at bounding box center [741, 316] width 578 height 29
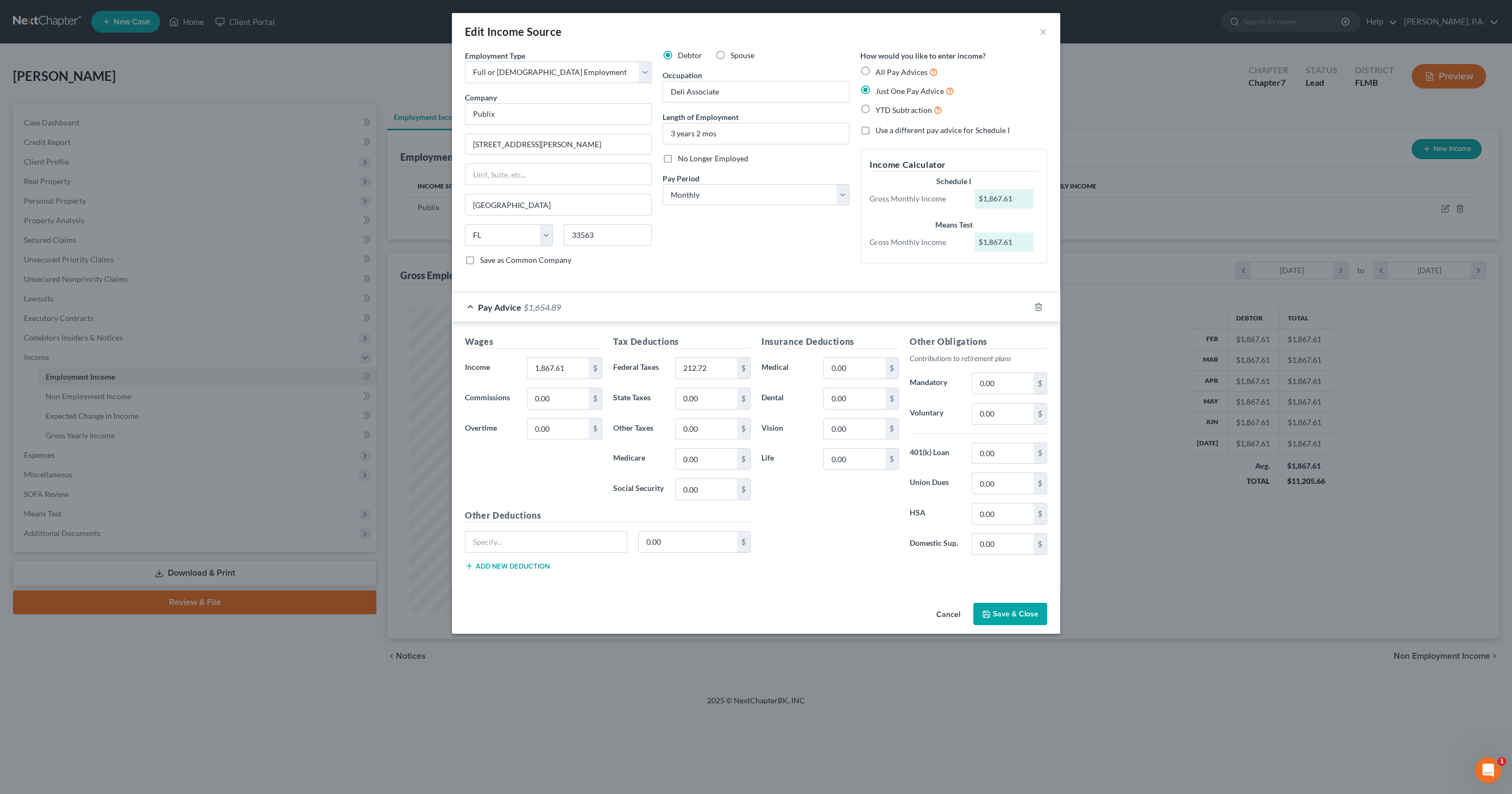
click at [953, 612] on button "Cancel" at bounding box center [948, 614] width 41 height 22
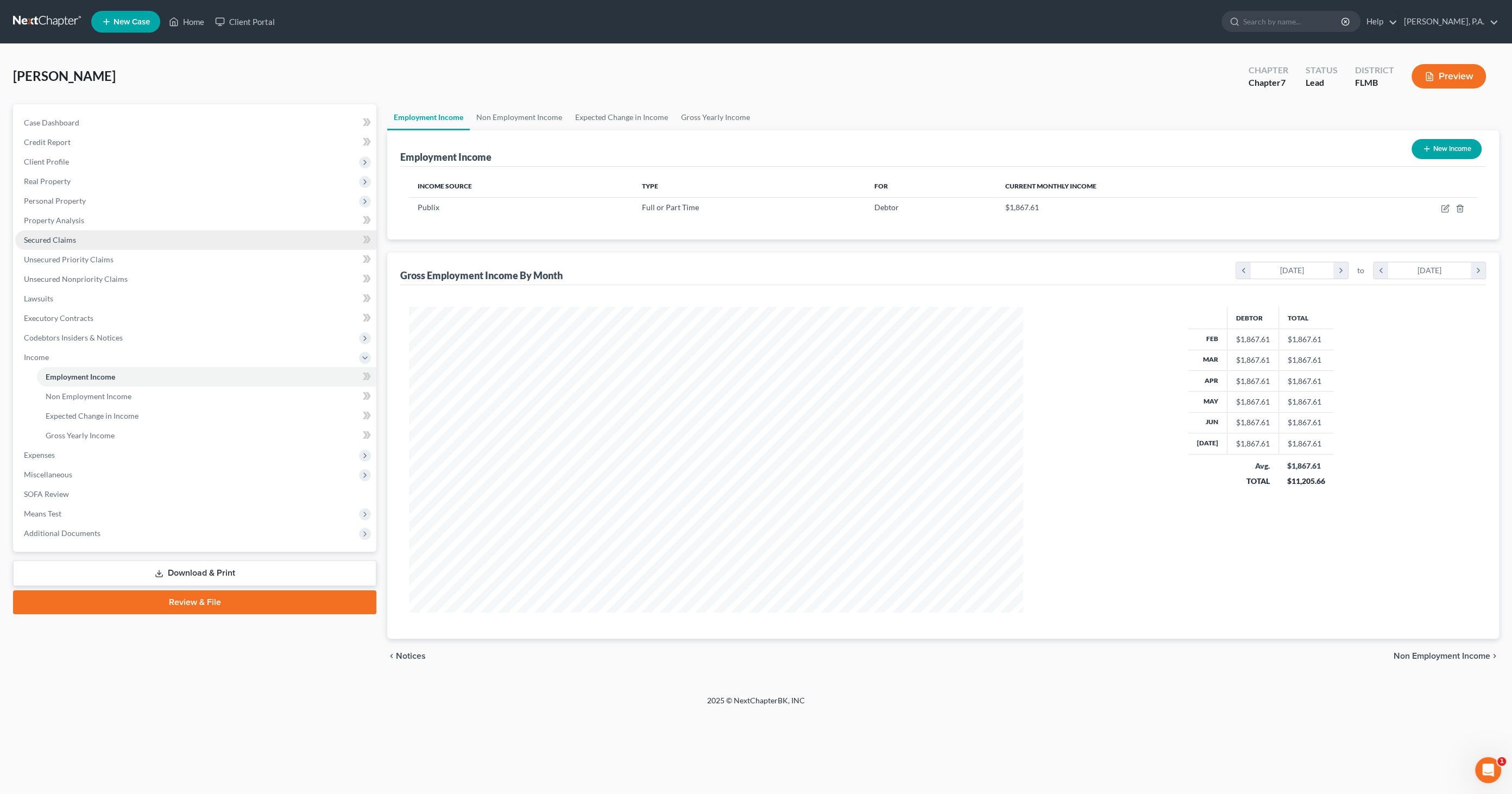
click at [54, 239] on span "Secured Claims" at bounding box center [50, 240] width 52 height 9
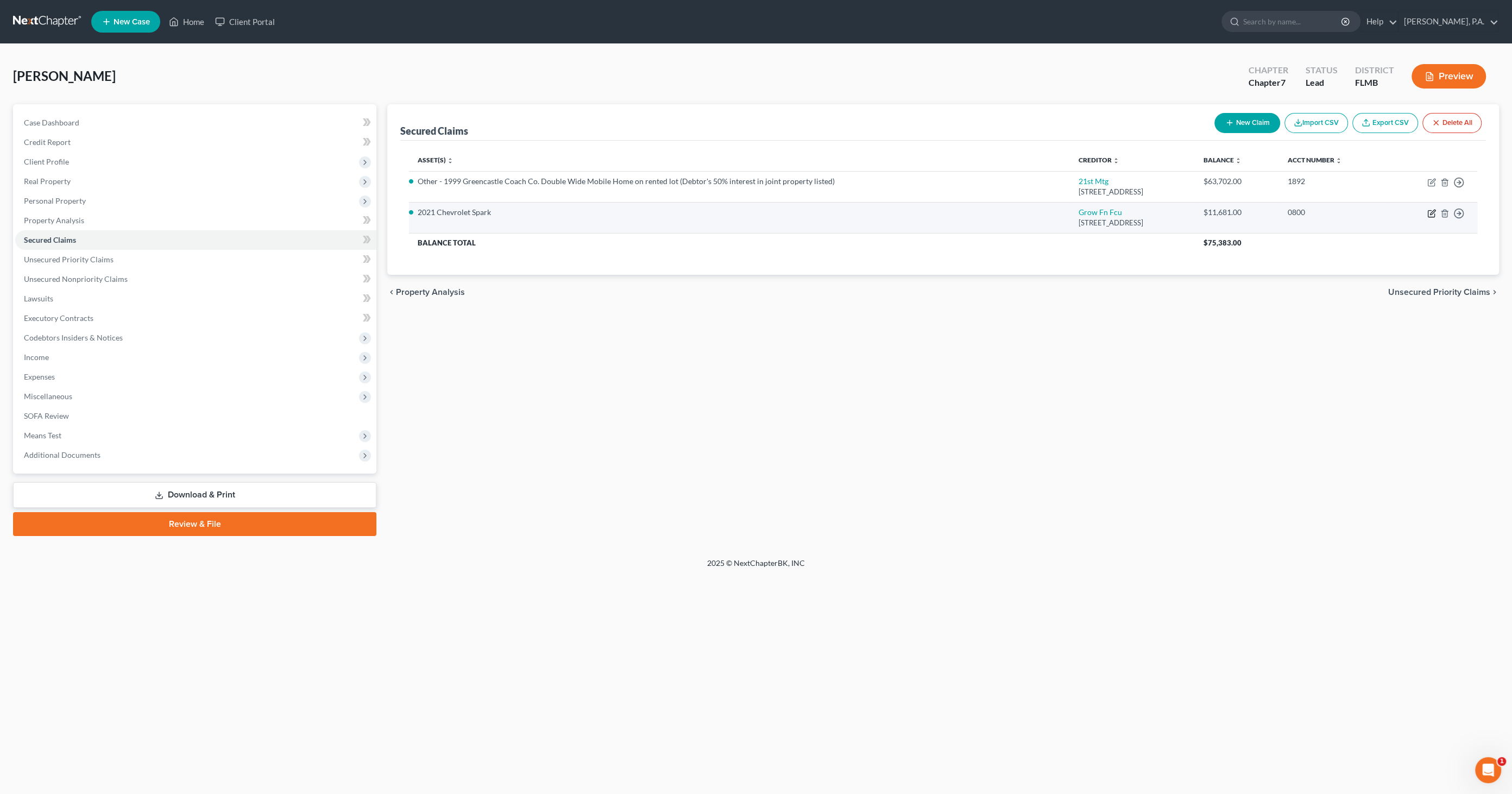
click at [1433, 212] on icon "button" at bounding box center [1432, 212] width 5 height 5
select select "9"
select select "2"
select select "0"
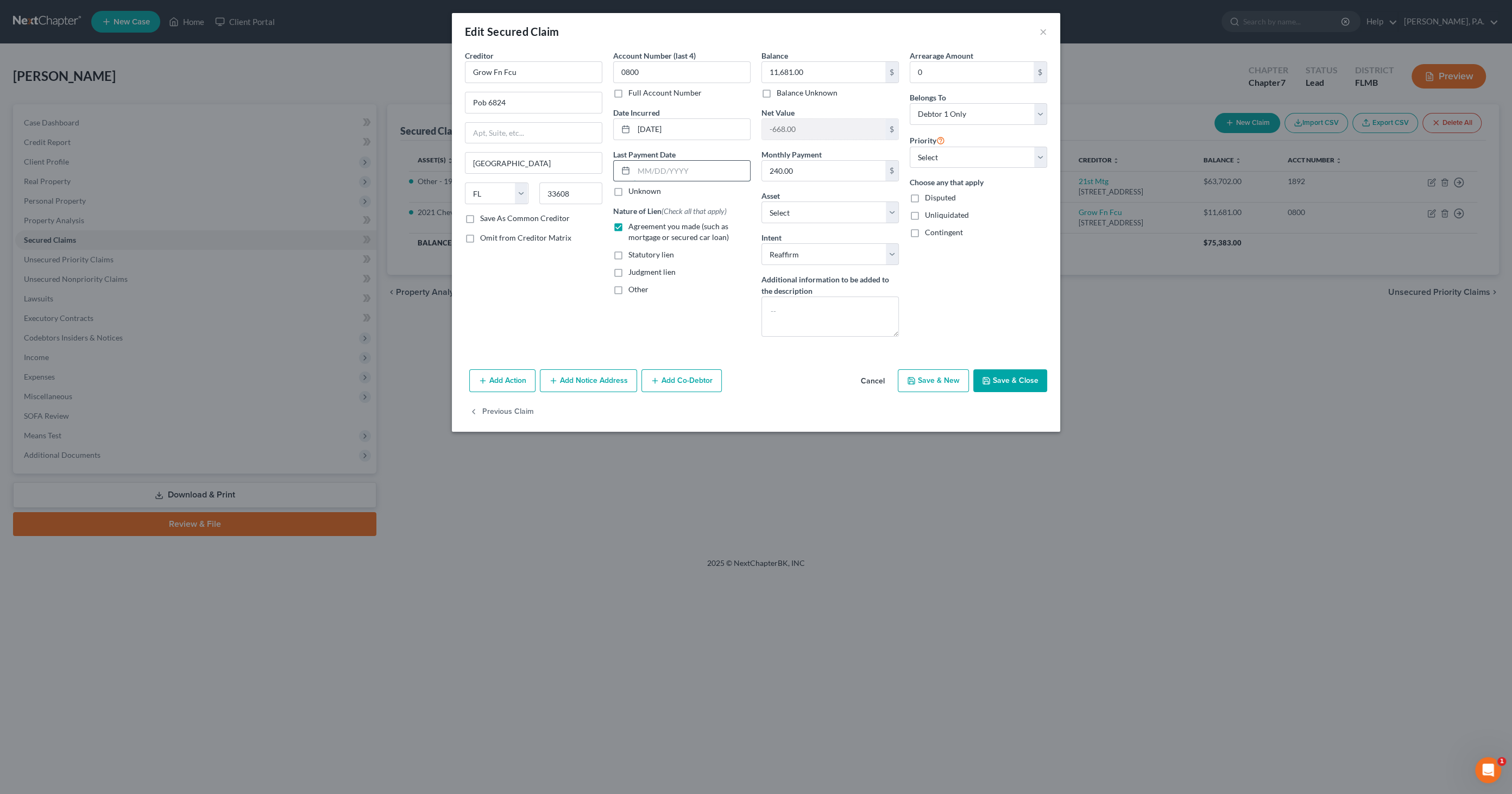
click at [675, 168] on input "text" at bounding box center [692, 171] width 116 height 21
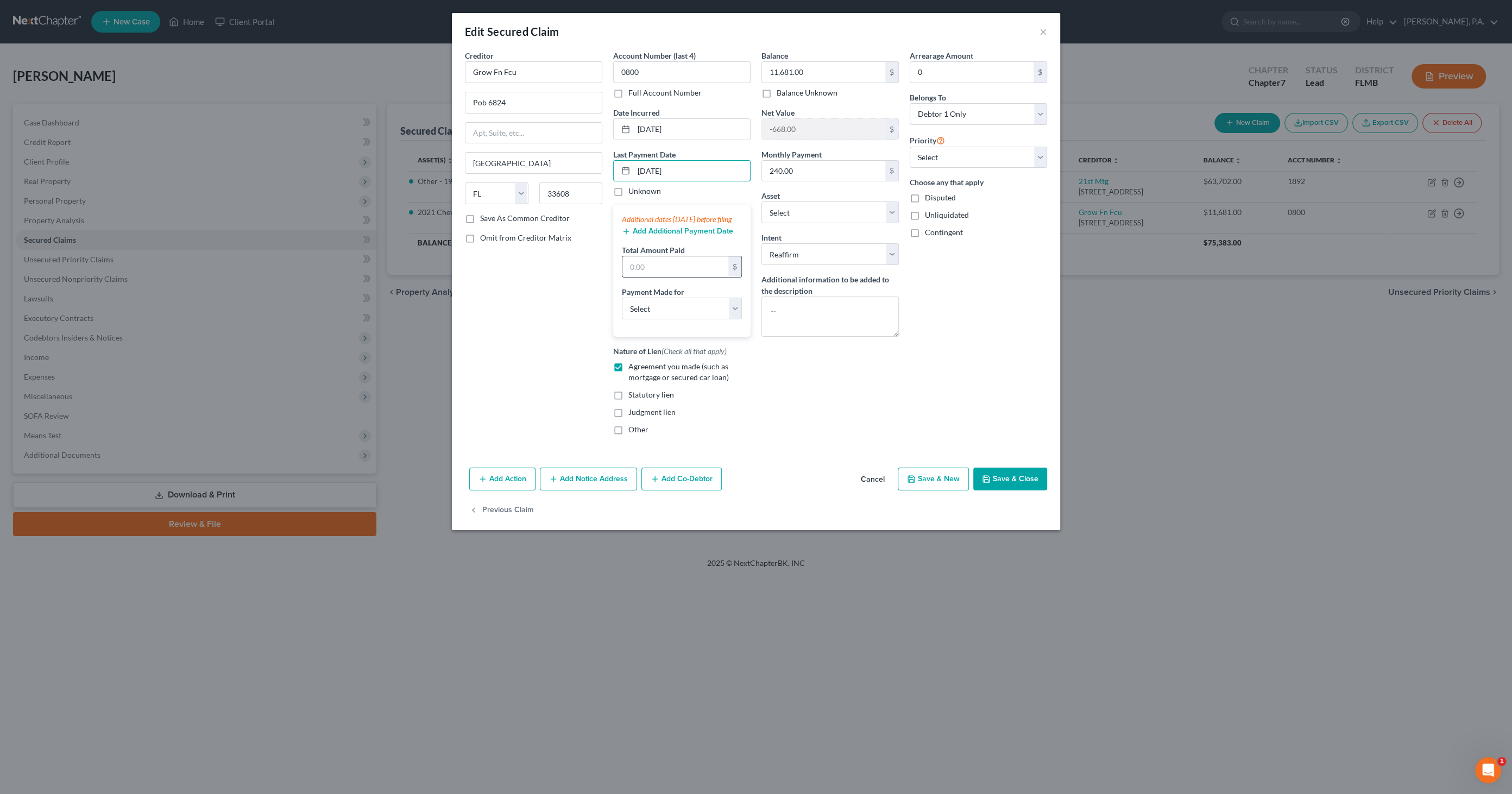
type input "[DATE]"
click at [663, 274] on input "text" at bounding box center [675, 266] width 106 height 21
type input "720.00"
click at [656, 236] on button "Add Additional Payment Date" at bounding box center [677, 231] width 112 height 9
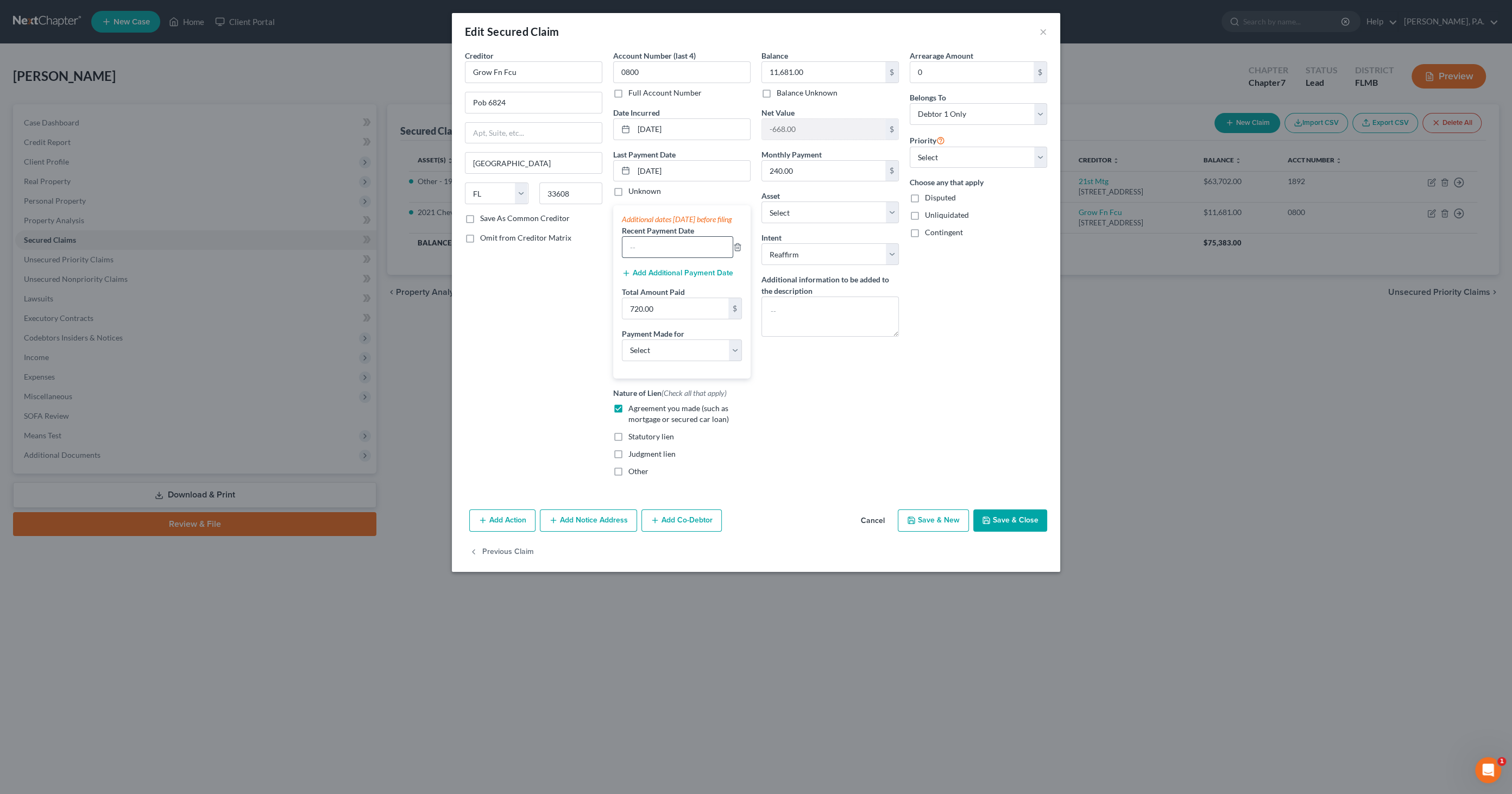
click at [644, 258] on input "text" at bounding box center [677, 246] width 110 height 21
type input "Regular Monthly Payments"
click at [662, 361] on select "Select Car Credit Card Loan Repayment Mortgage Other Suppliers Or Vendors" at bounding box center [681, 350] width 120 height 22
select select "0"
click at [622, 349] on select "Select Car Credit Card Loan Repayment Mortgage Other Suppliers Or Vendors" at bounding box center [681, 350] width 120 height 22
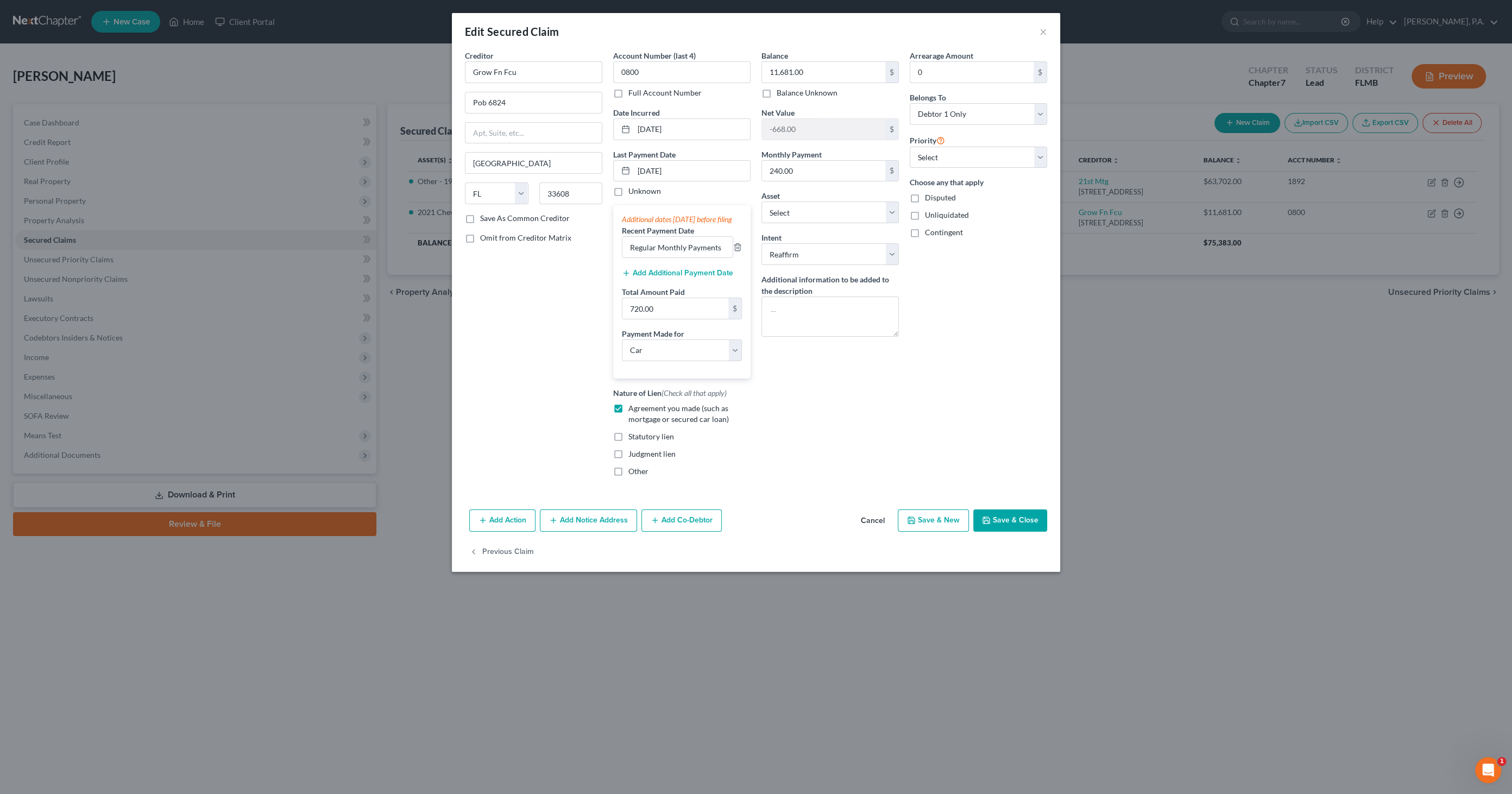
click at [1017, 529] on button "Save & Close" at bounding box center [1010, 521] width 74 height 23
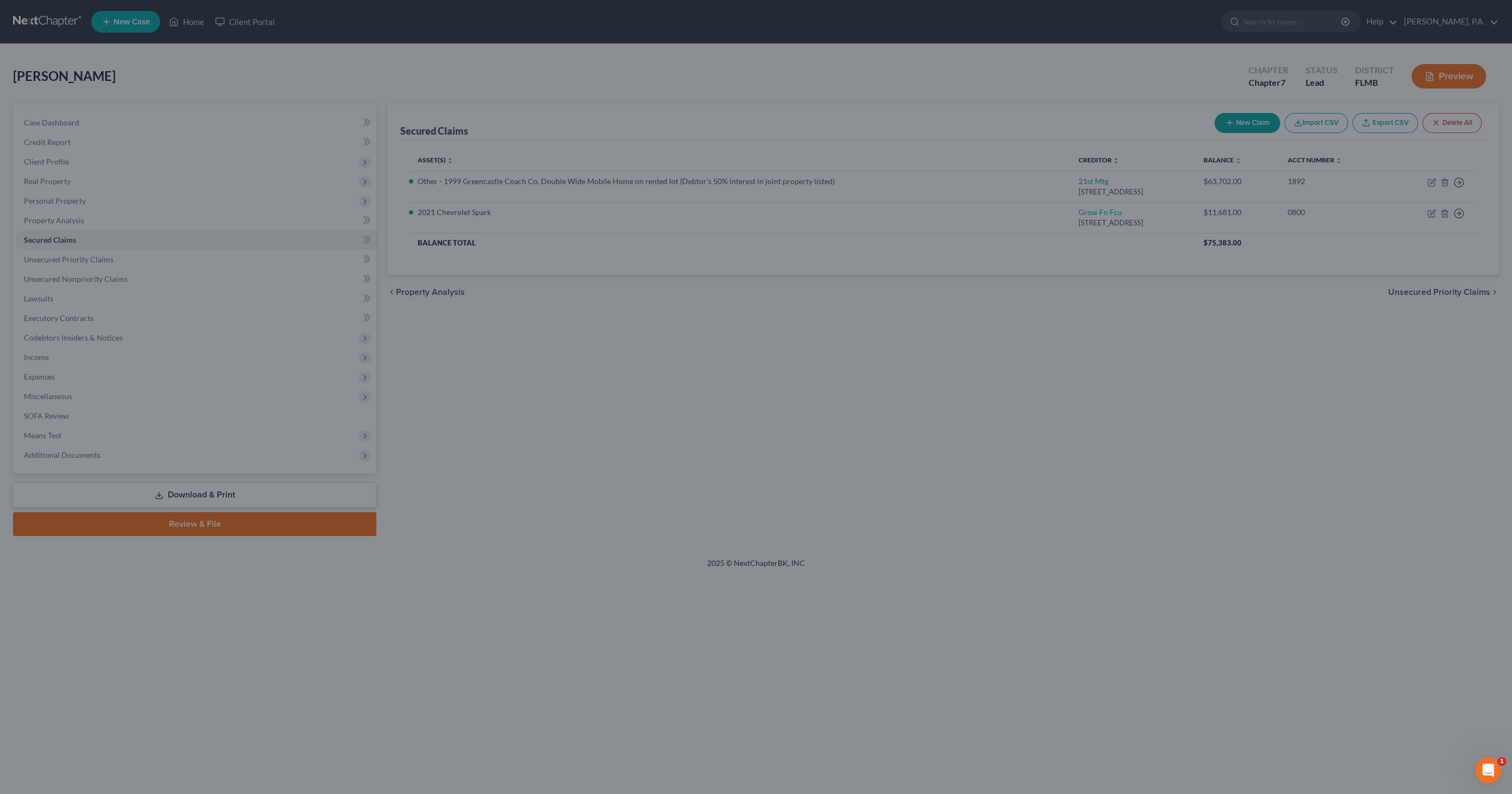
select select "2"
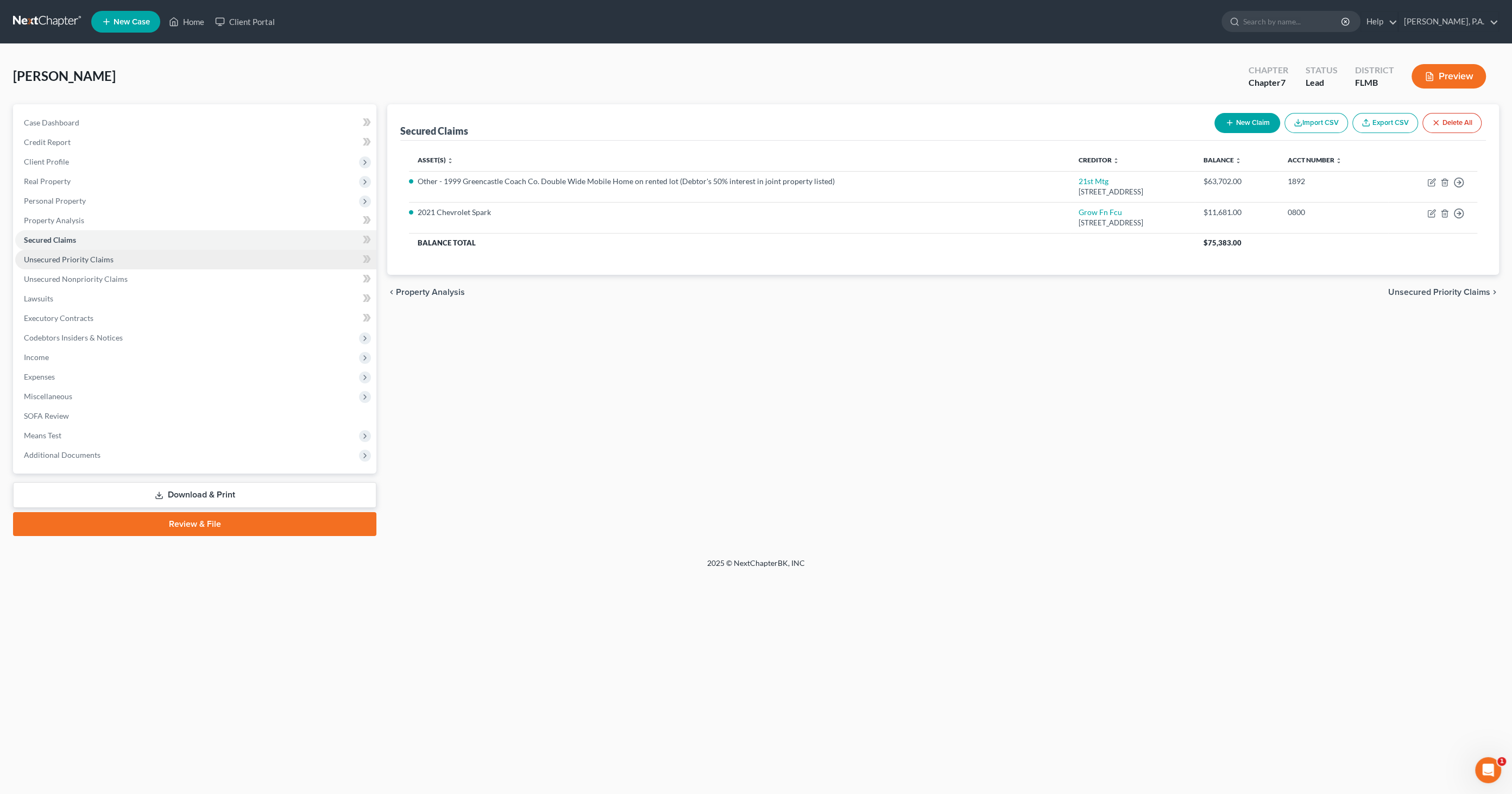
click at [99, 262] on span "Unsecured Priority Claims" at bounding box center [69, 259] width 90 height 9
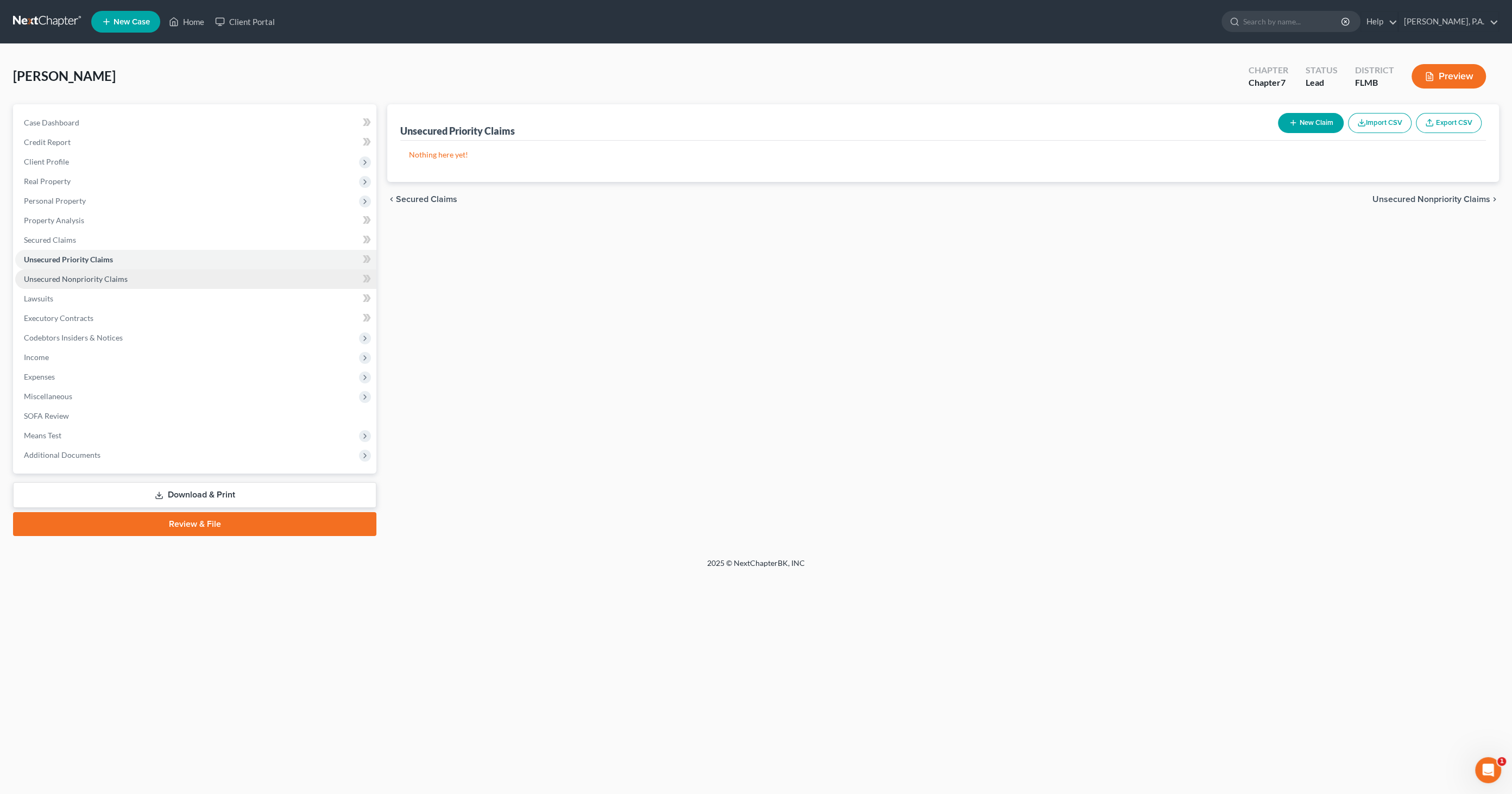
click at [95, 280] on span "Unsecured Nonpriority Claims" at bounding box center [76, 279] width 104 height 9
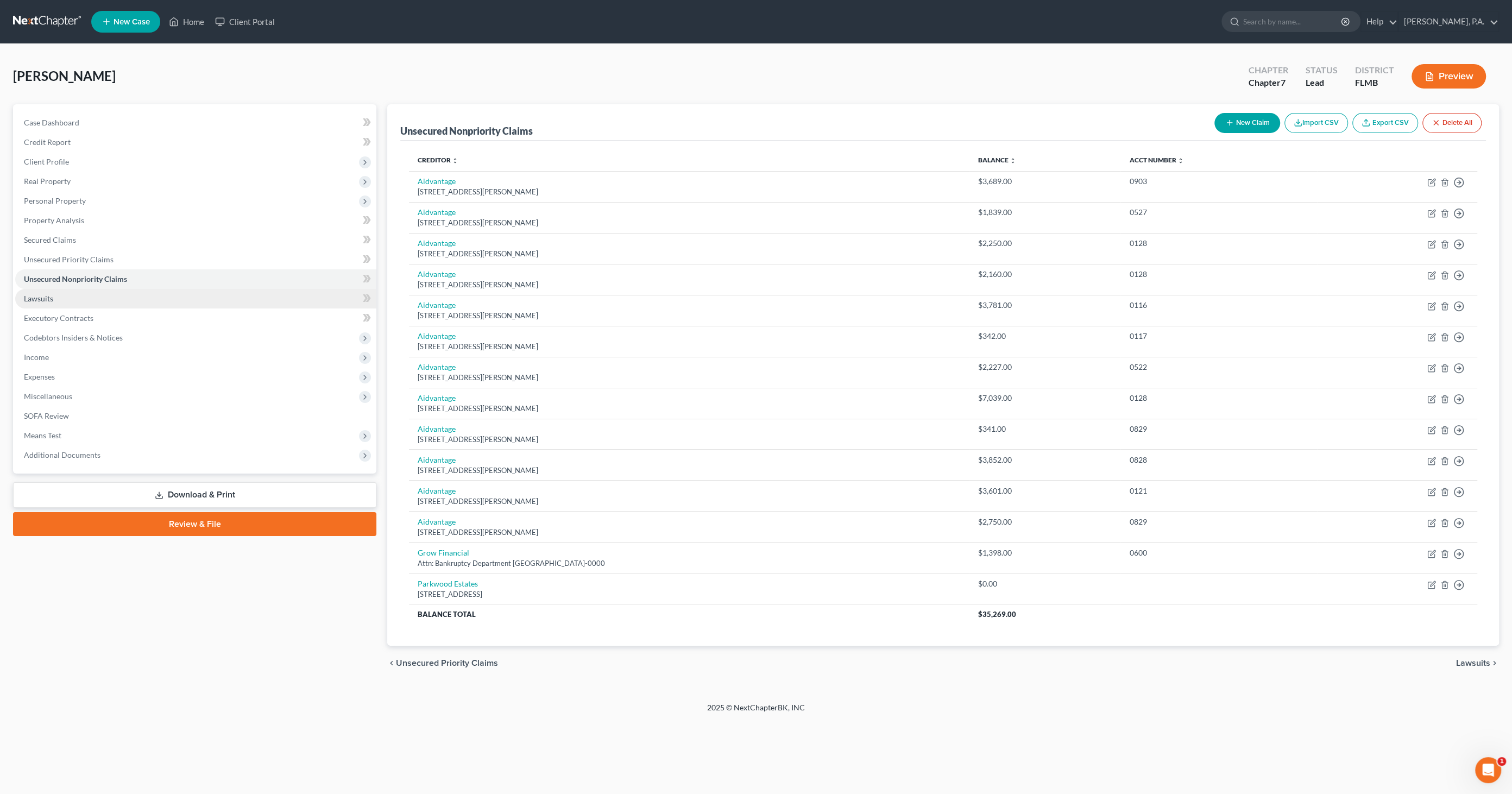
click at [87, 298] on link "Lawsuits" at bounding box center [195, 298] width 361 height 19
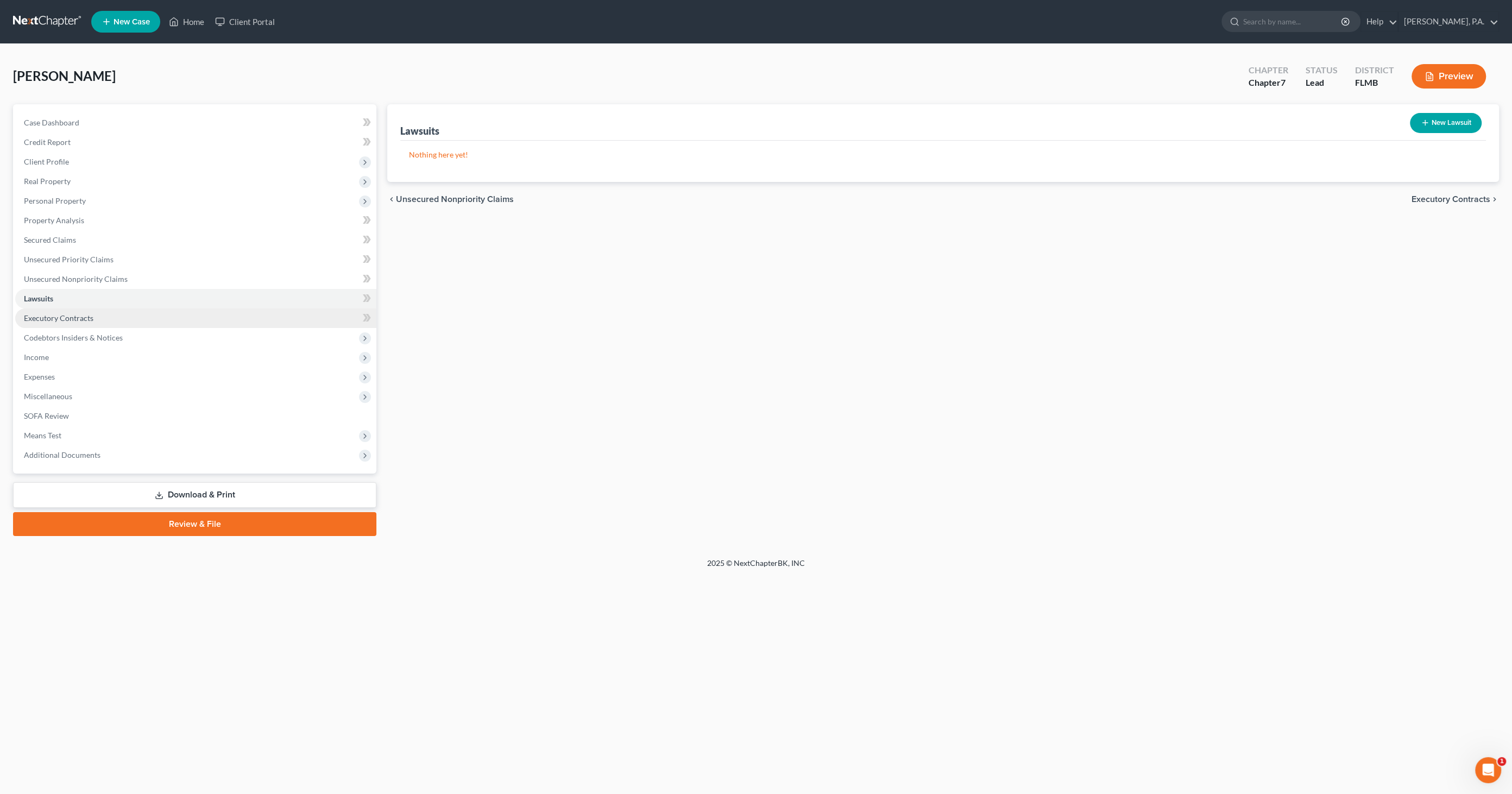
click at [85, 316] on span "Executory Contracts" at bounding box center [59, 318] width 69 height 9
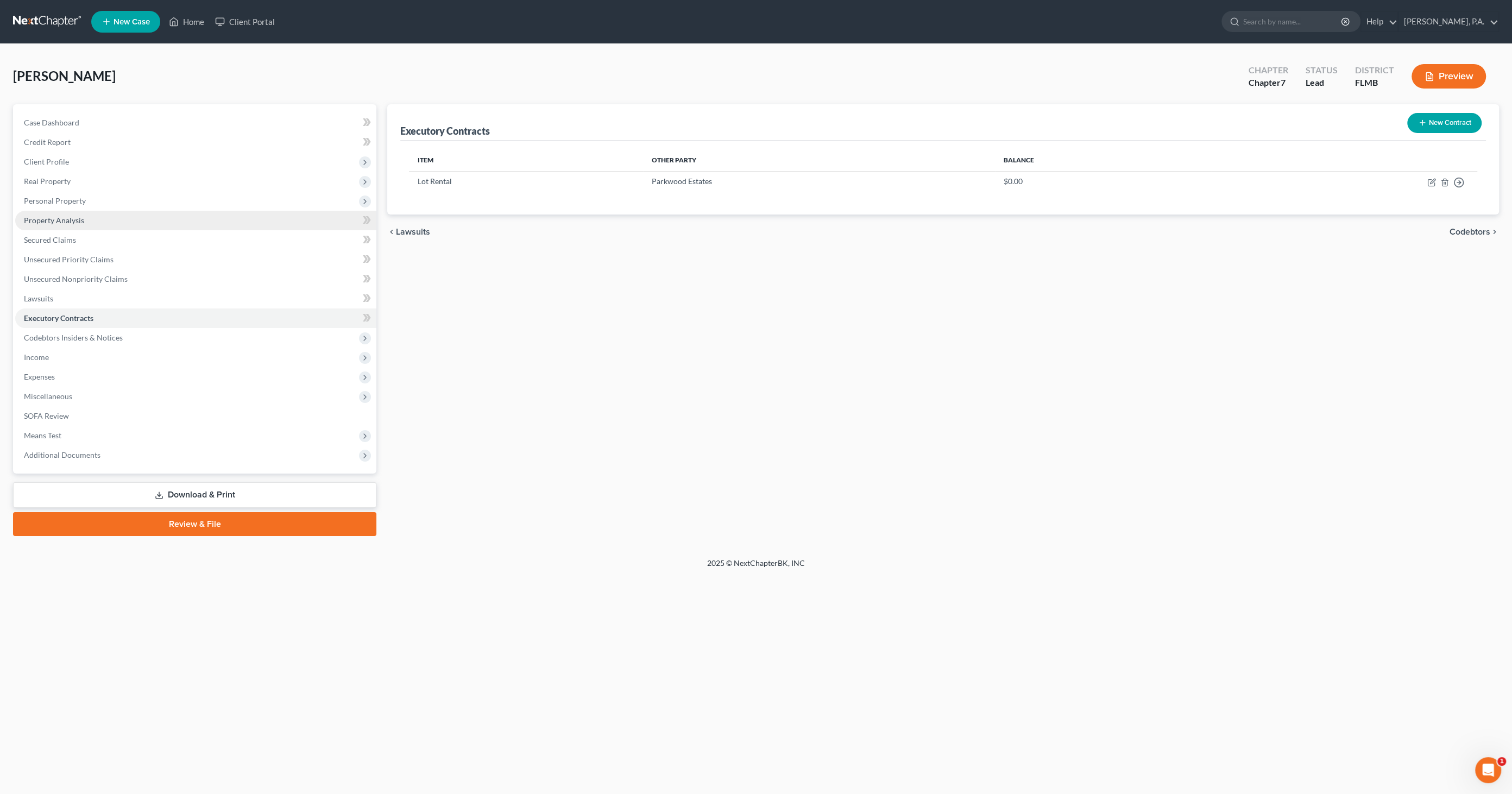
click at [76, 222] on span "Property Analysis" at bounding box center [54, 220] width 60 height 9
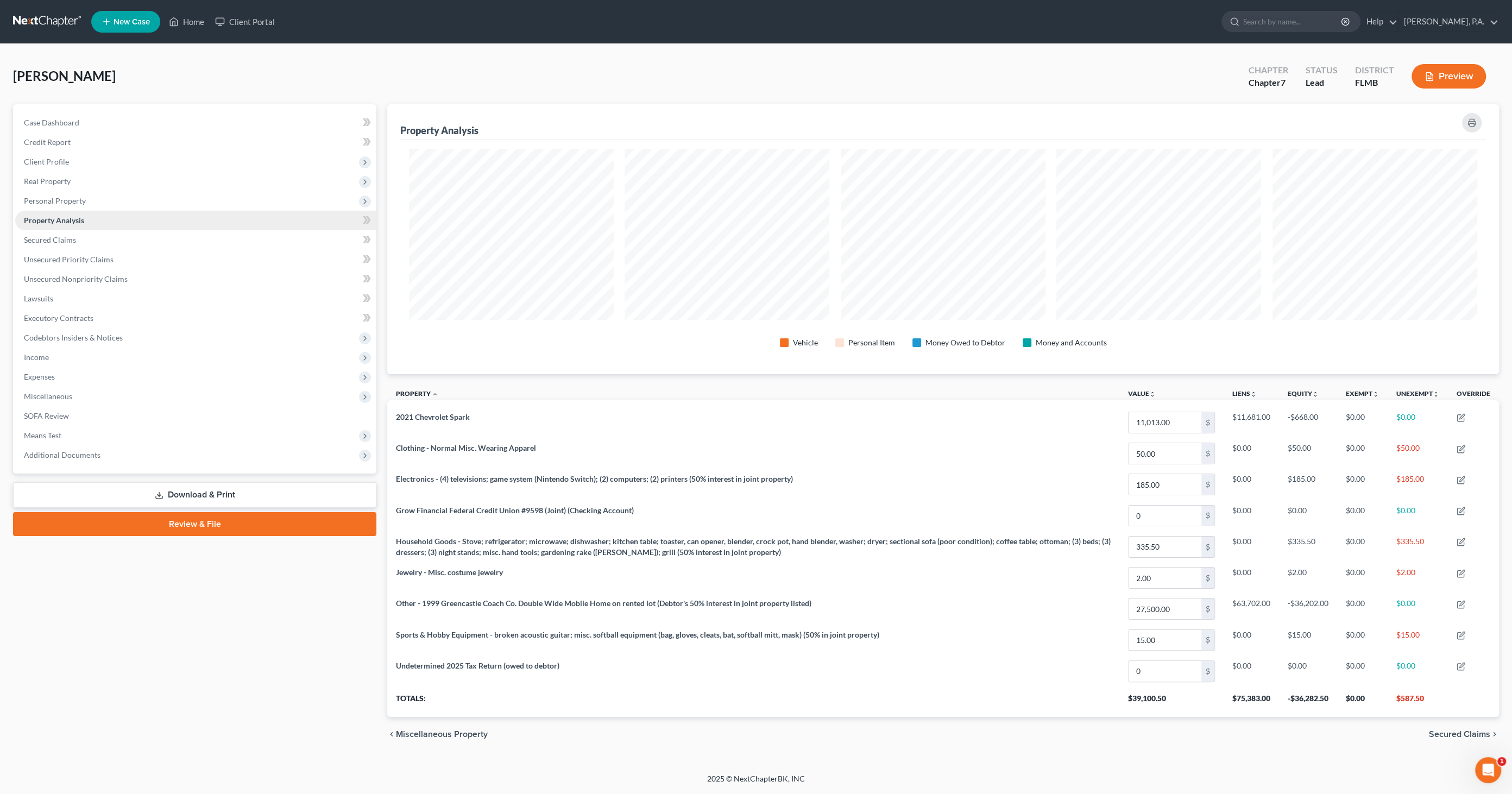
scroll to position [269, 1111]
click at [78, 202] on span "Personal Property" at bounding box center [55, 201] width 62 height 9
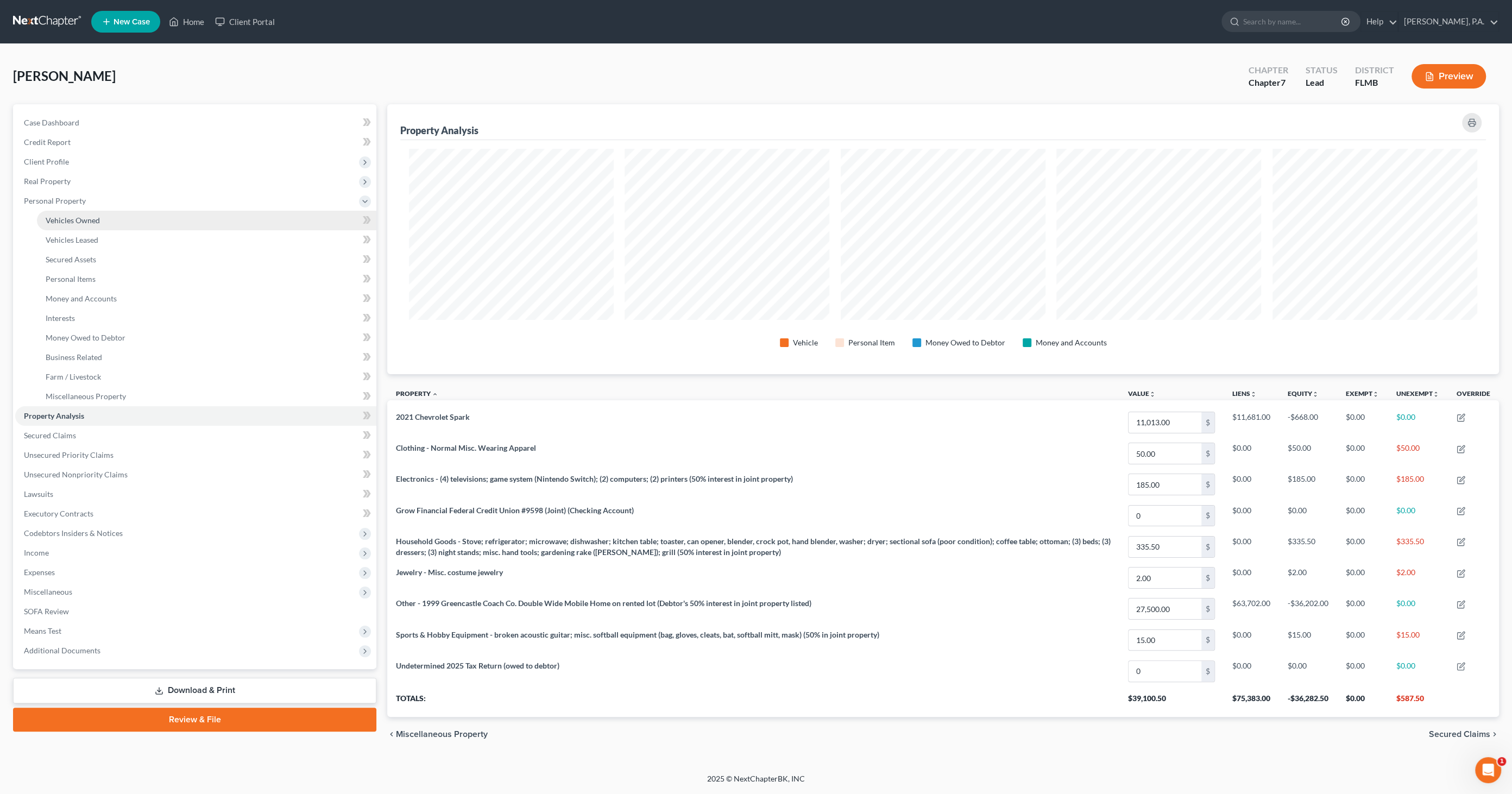
click at [84, 220] on span "Vehicles Owned" at bounding box center [73, 220] width 55 height 9
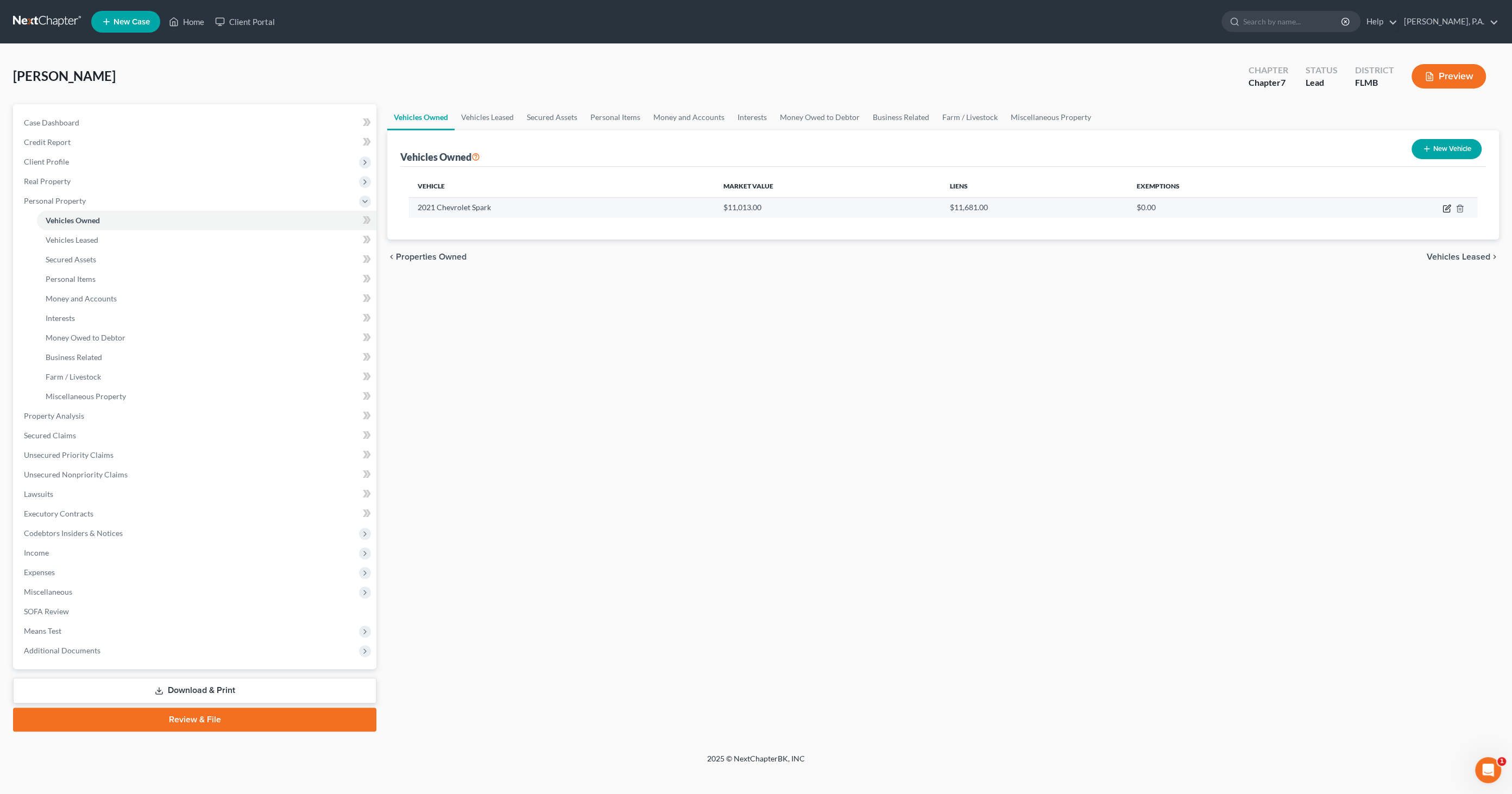
click at [1449, 205] on icon "button" at bounding box center [1447, 207] width 5 height 5
select select "0"
select select "5"
select select "2"
select select "0"
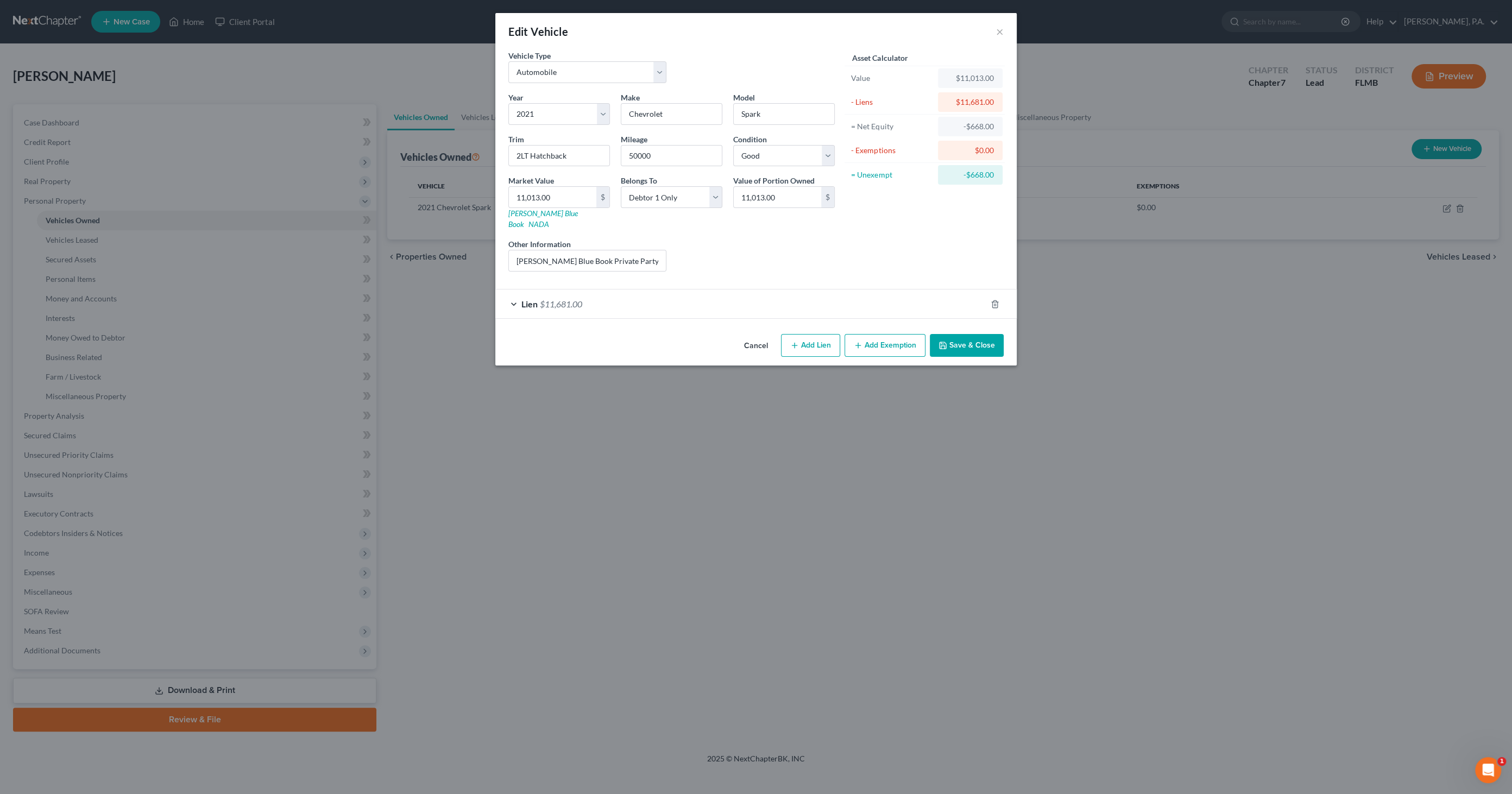
click at [759, 336] on button "Cancel" at bounding box center [756, 346] width 41 height 22
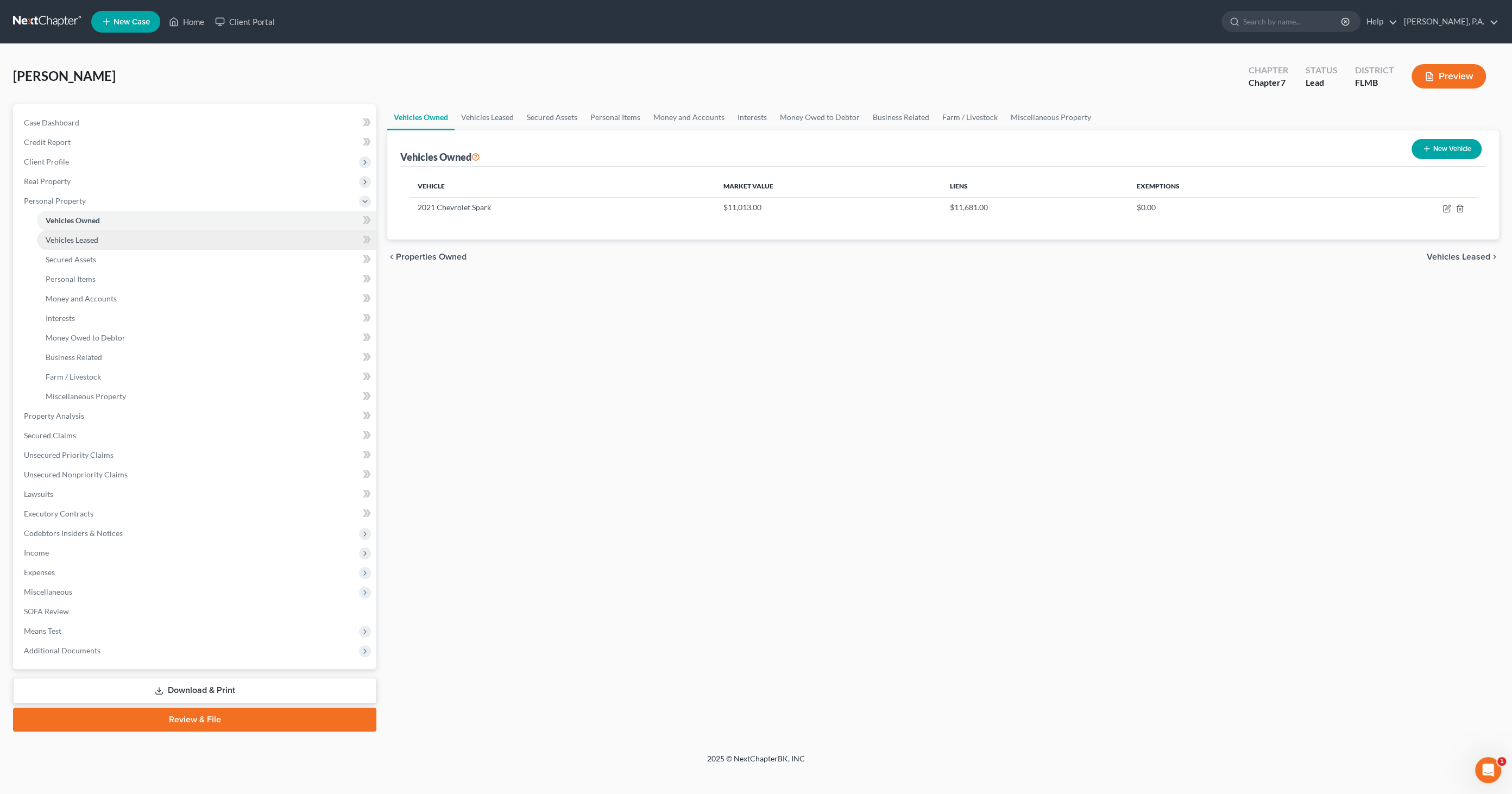
click at [75, 239] on span "Vehicles Leased" at bounding box center [72, 240] width 53 height 9
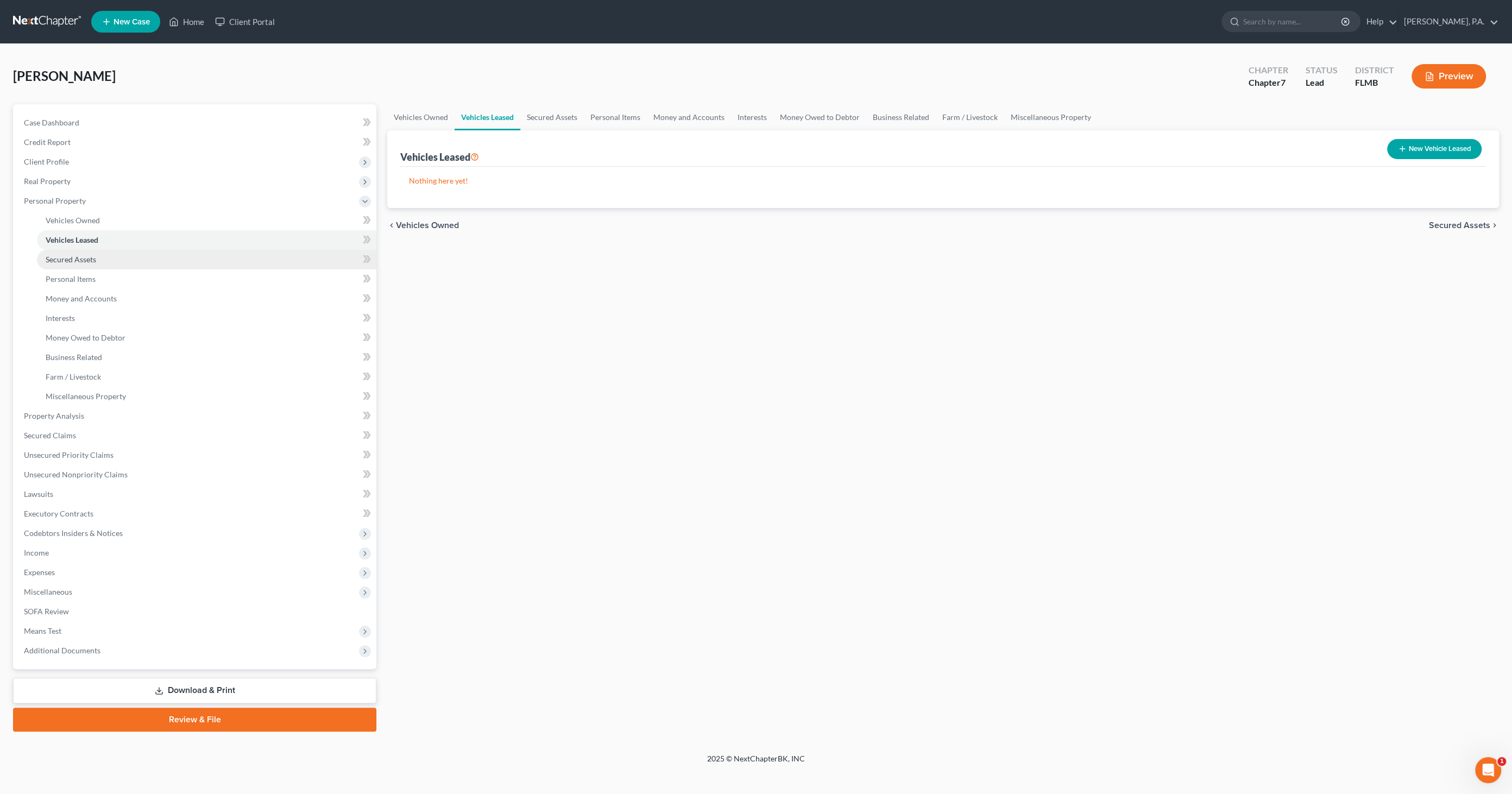
click at [76, 259] on span "Secured Assets" at bounding box center [71, 259] width 50 height 9
click at [76, 274] on span "Personal Items" at bounding box center [70, 279] width 50 height 9
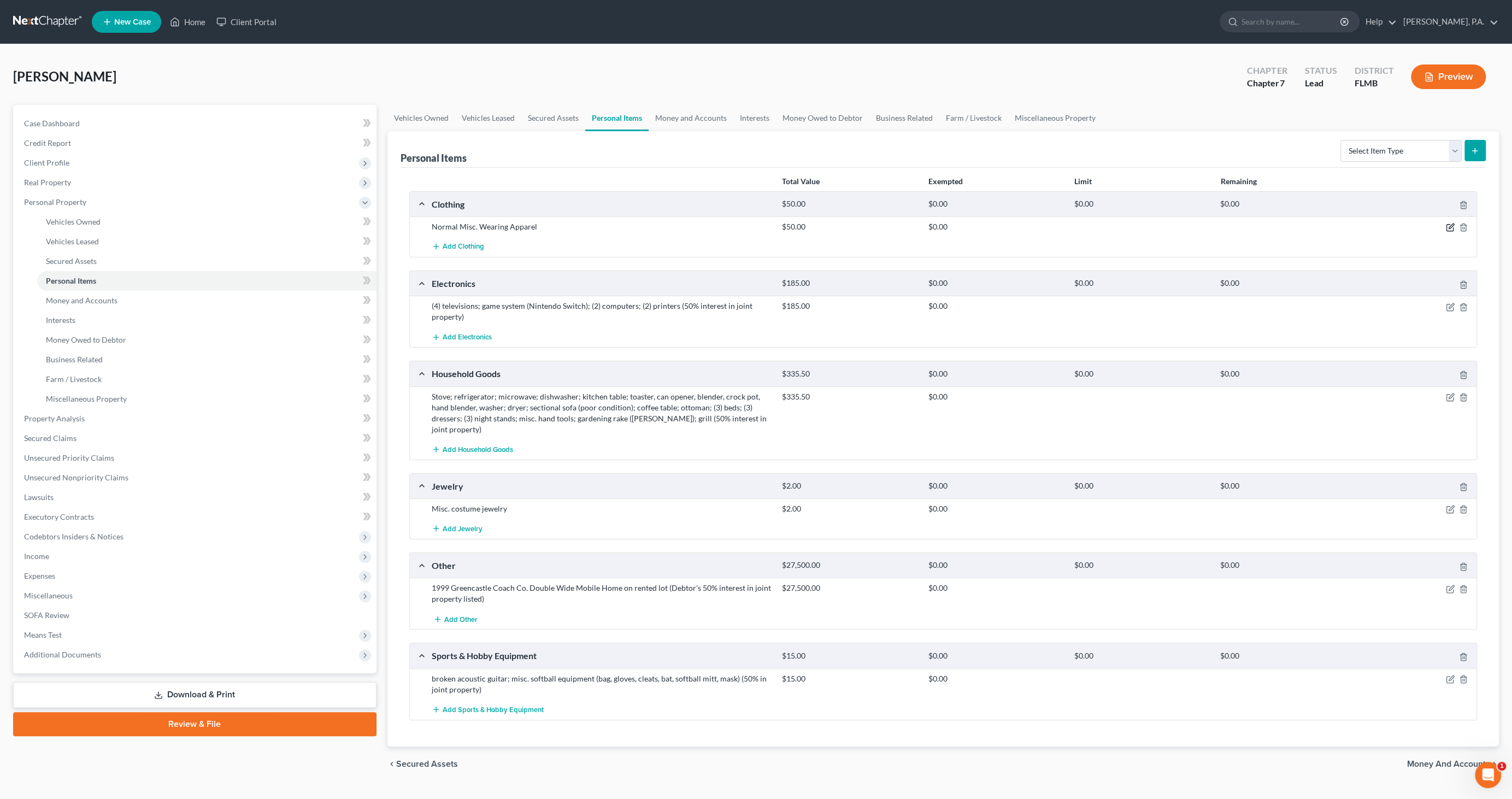
click at [1446, 225] on icon "button" at bounding box center [1450, 227] width 9 height 9
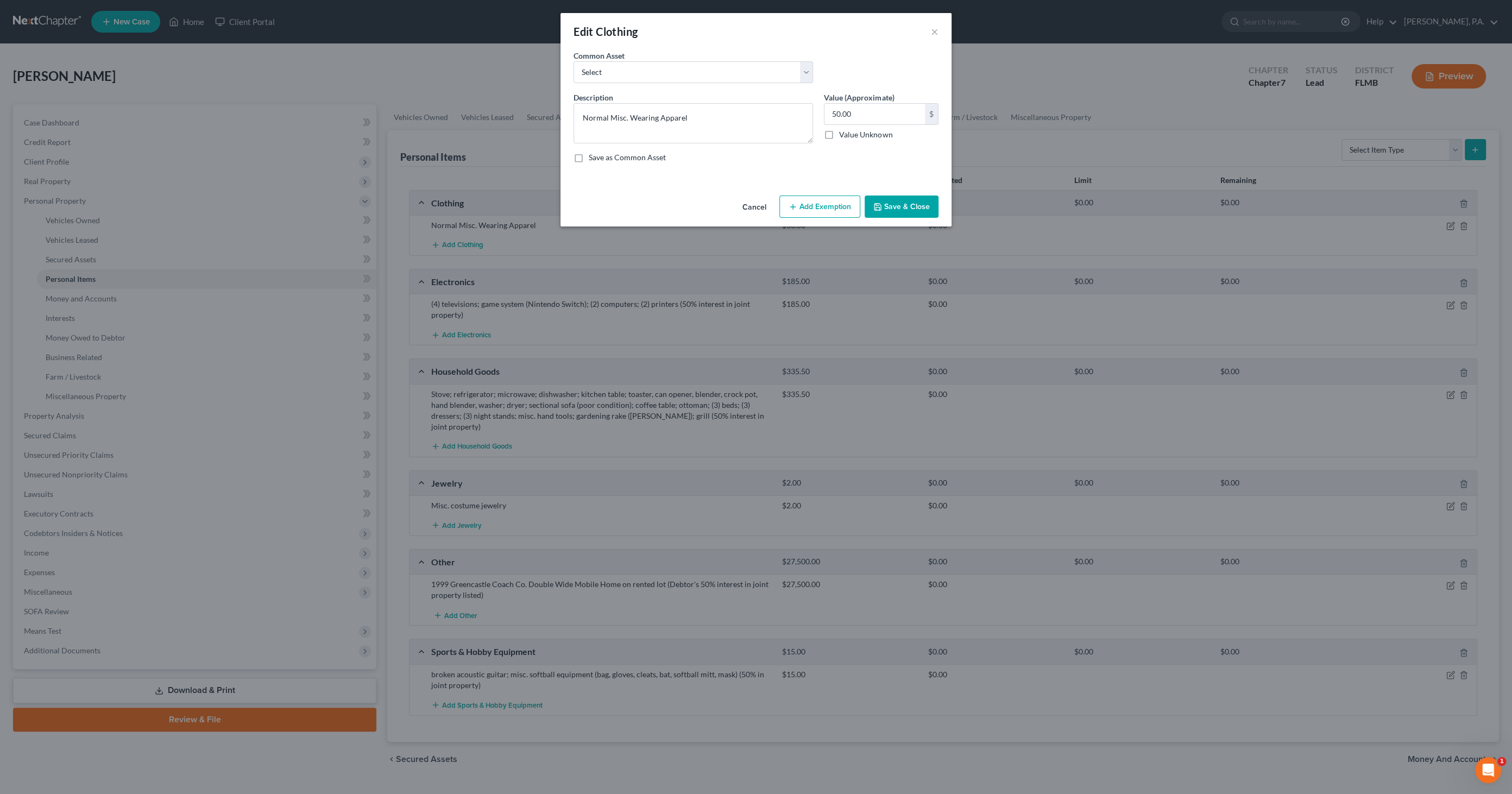
click at [839, 200] on button "Add Exemption" at bounding box center [820, 207] width 81 height 23
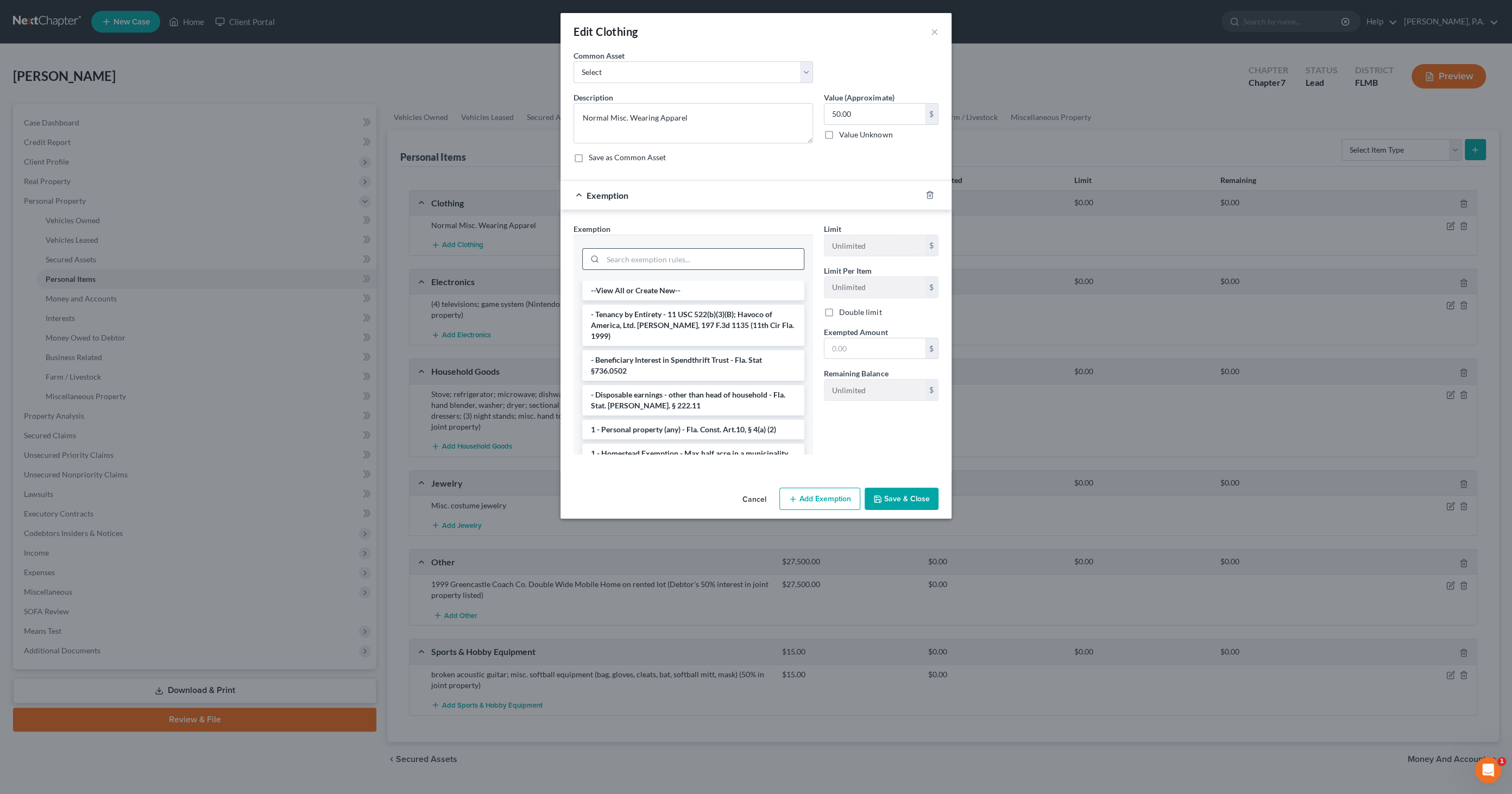
click at [632, 258] on input "search" at bounding box center [703, 259] width 201 height 21
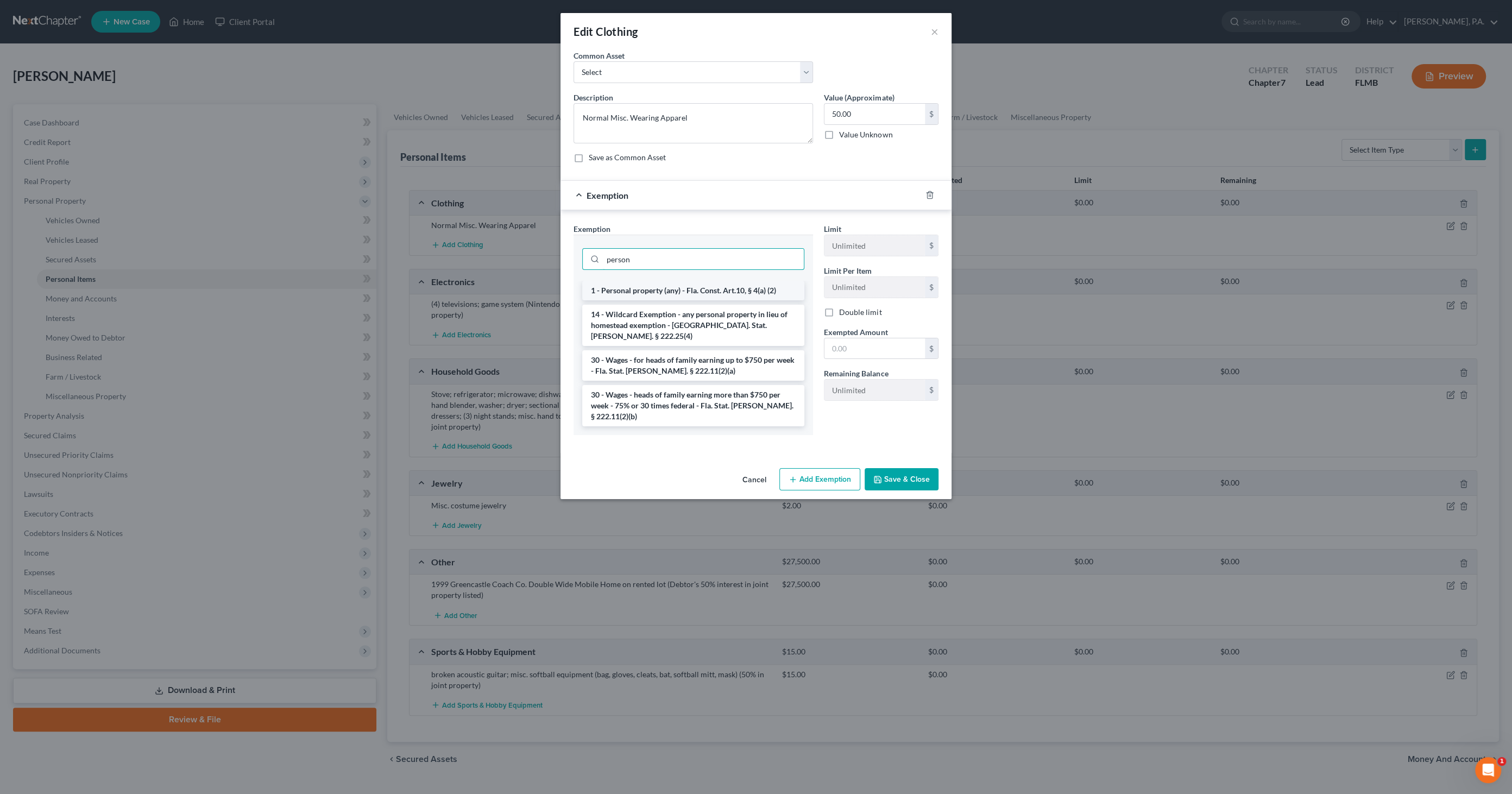
type input "person"
click at [636, 286] on li "1 - Personal property (any) - Fla. Const. Art.10, § 4(a) (2)" at bounding box center [693, 290] width 222 height 19
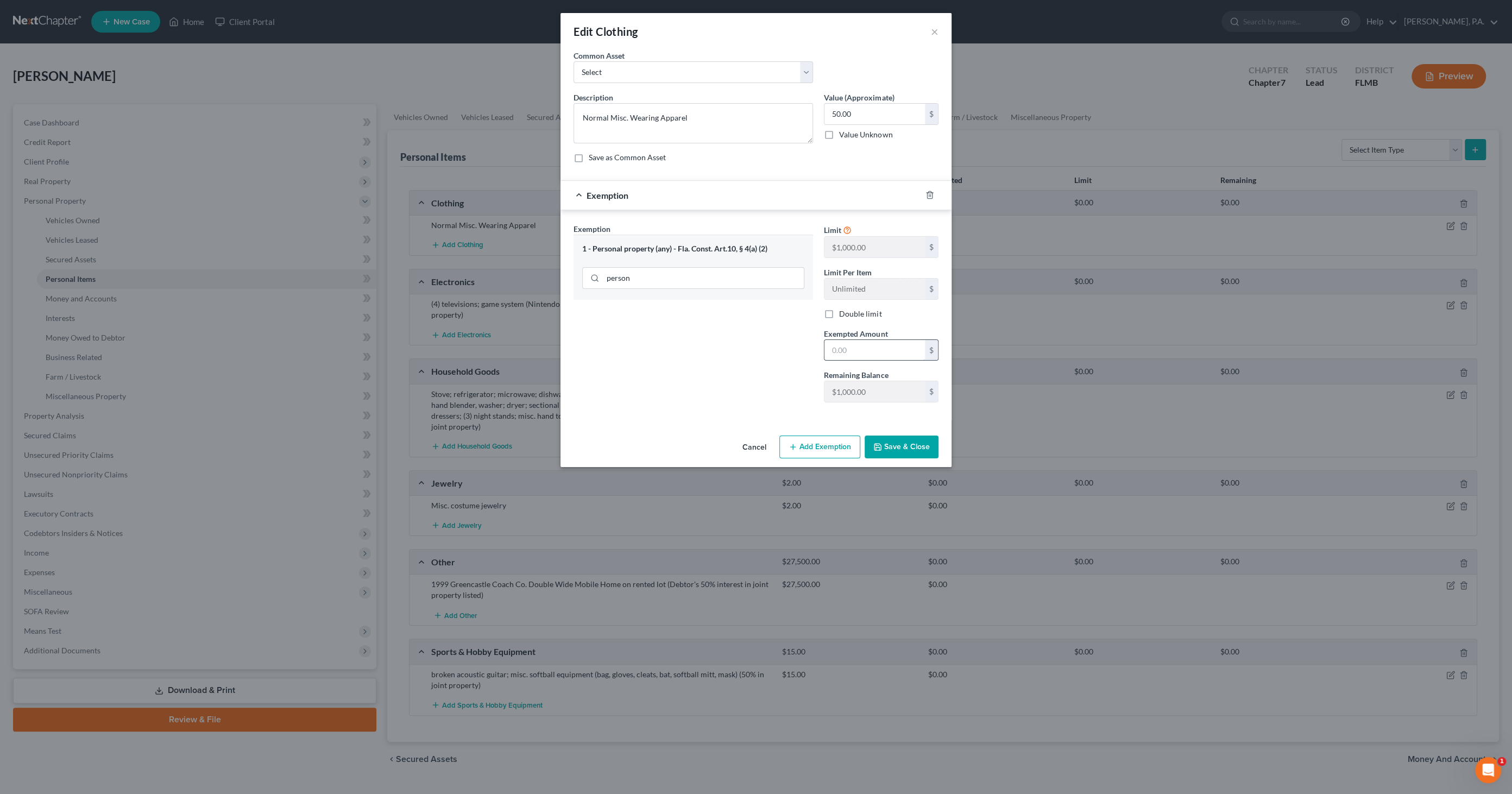
click at [843, 344] on input "text" at bounding box center [875, 350] width 100 height 21
type input "50.00"
click at [917, 447] on button "Save & Close" at bounding box center [902, 447] width 74 height 23
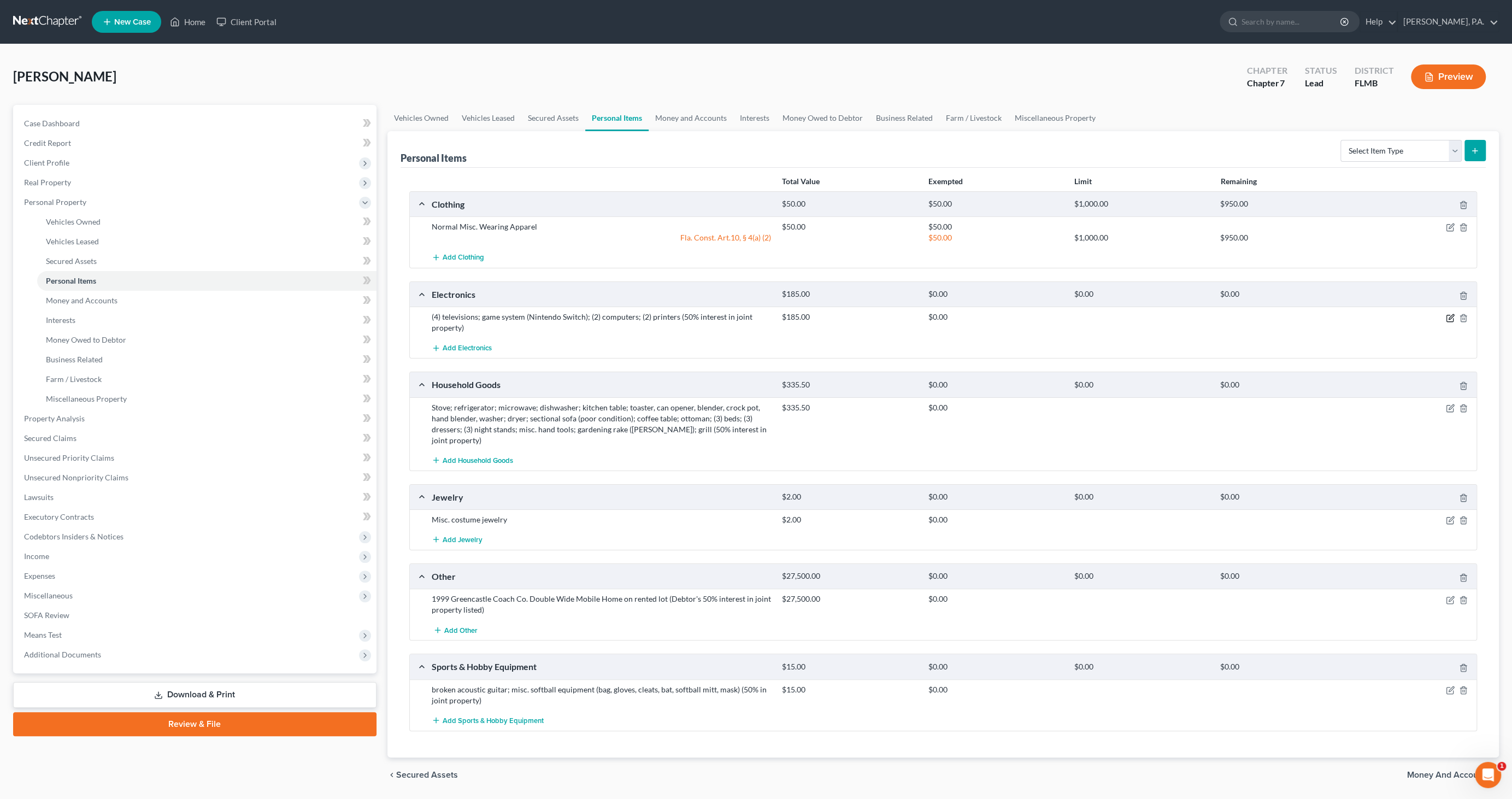
click at [1451, 318] on icon "button" at bounding box center [1450, 318] width 9 height 9
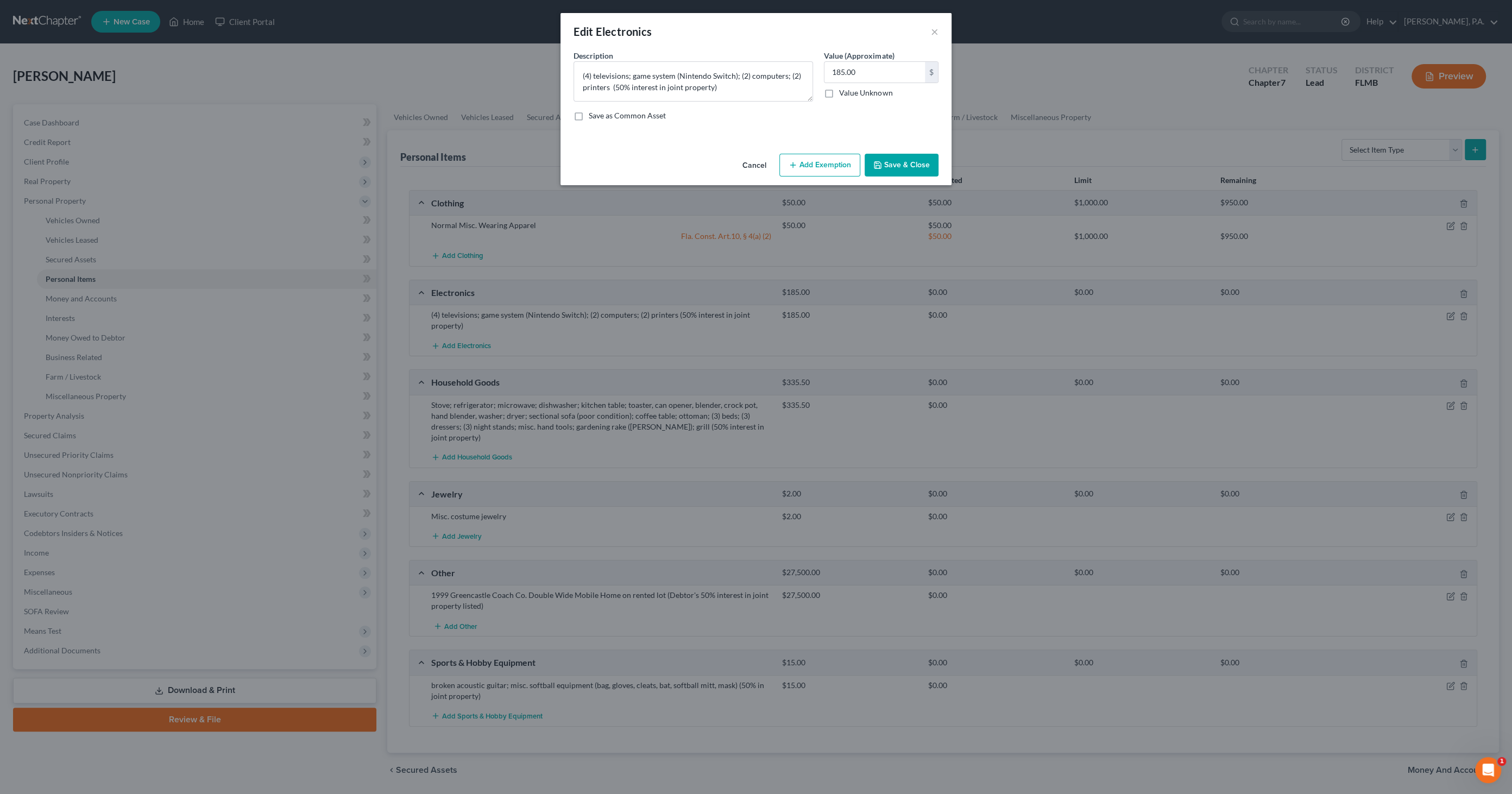
click at [815, 167] on button "Add Exemption" at bounding box center [820, 165] width 81 height 23
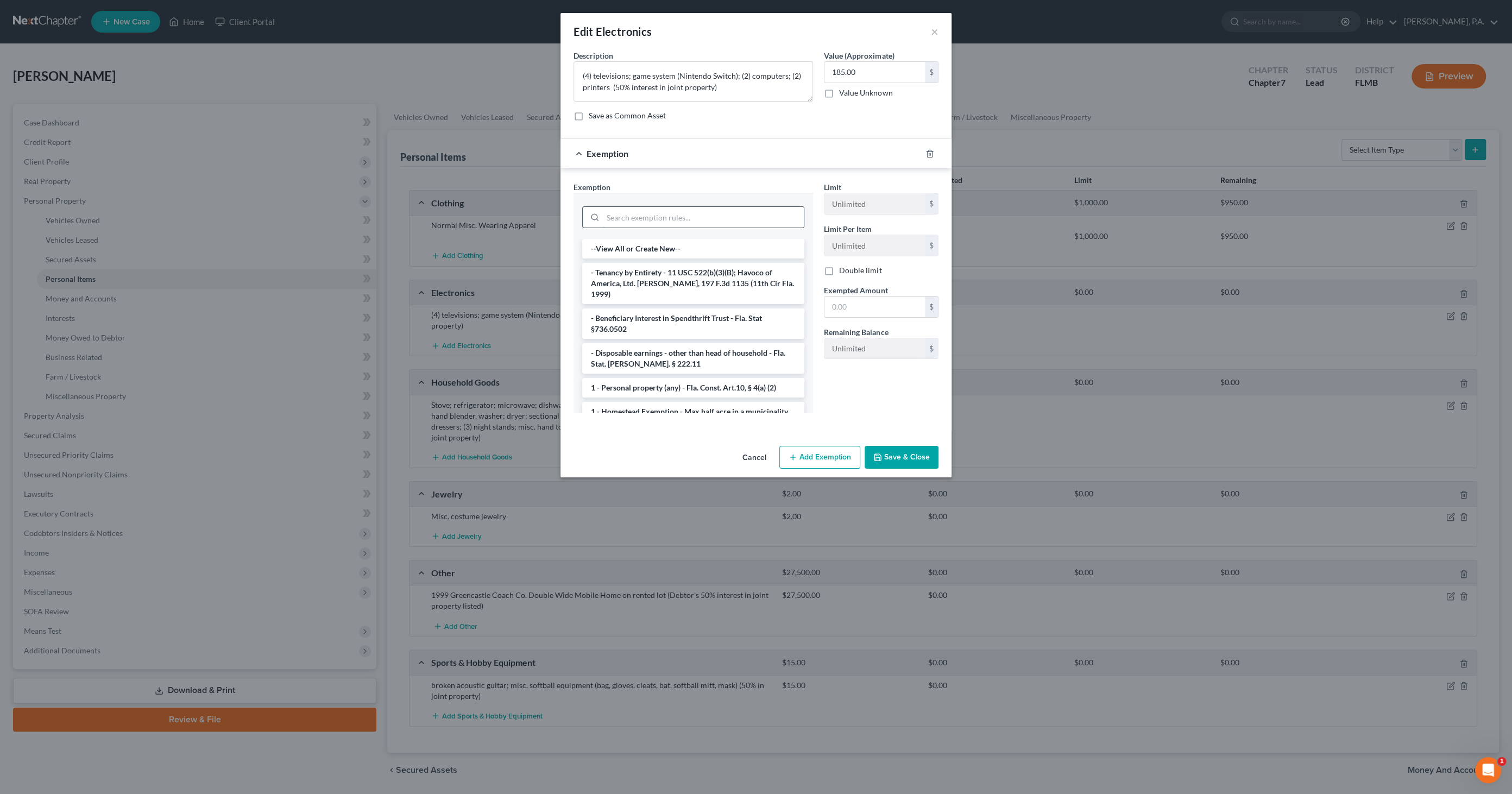
click at [637, 218] on input "search" at bounding box center [703, 217] width 201 height 21
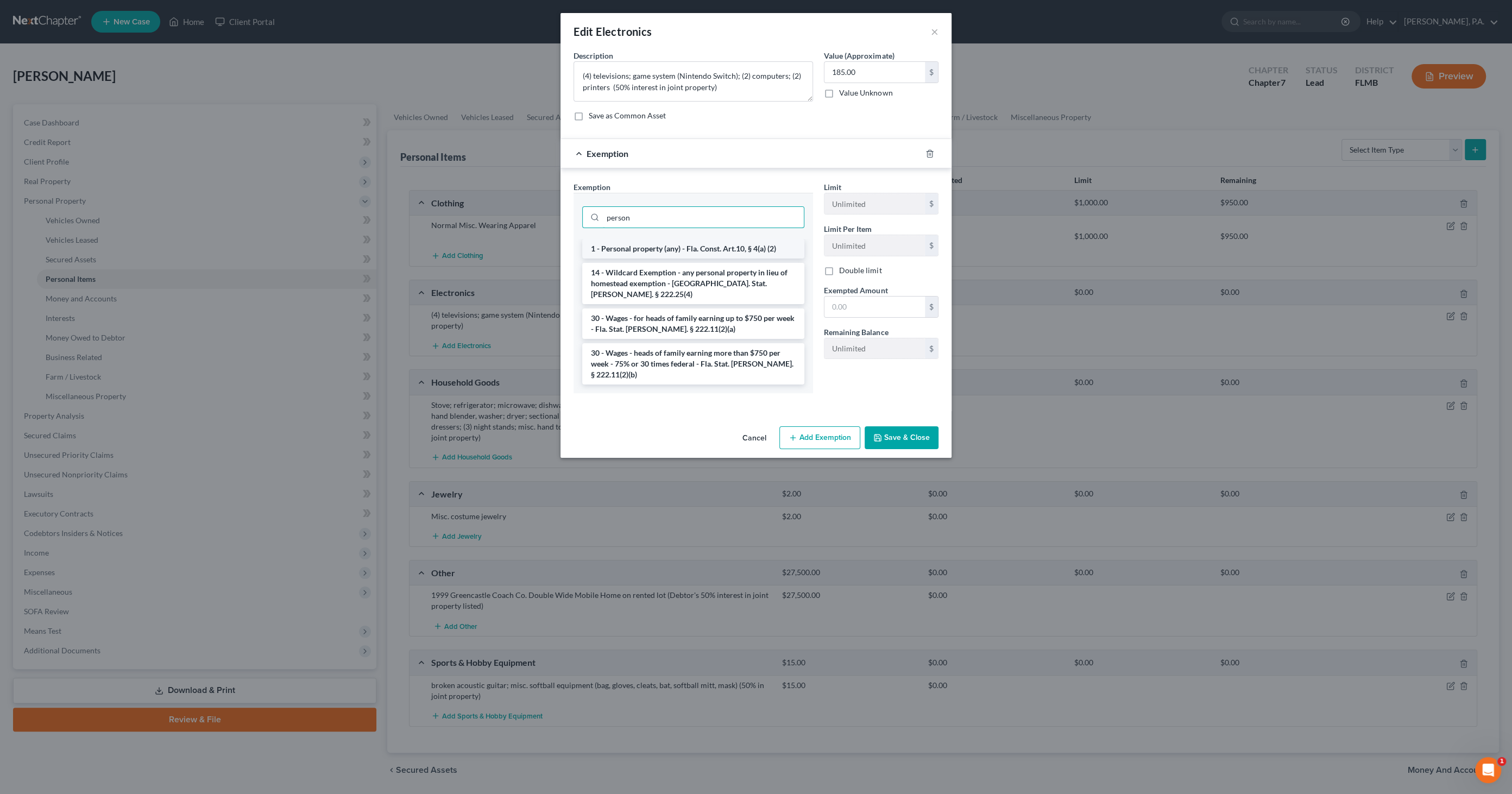
type input "person"
click at [650, 245] on li "1 - Personal property (any) - Fla. Const. Art.10, § 4(a) (2)" at bounding box center [693, 248] width 222 height 19
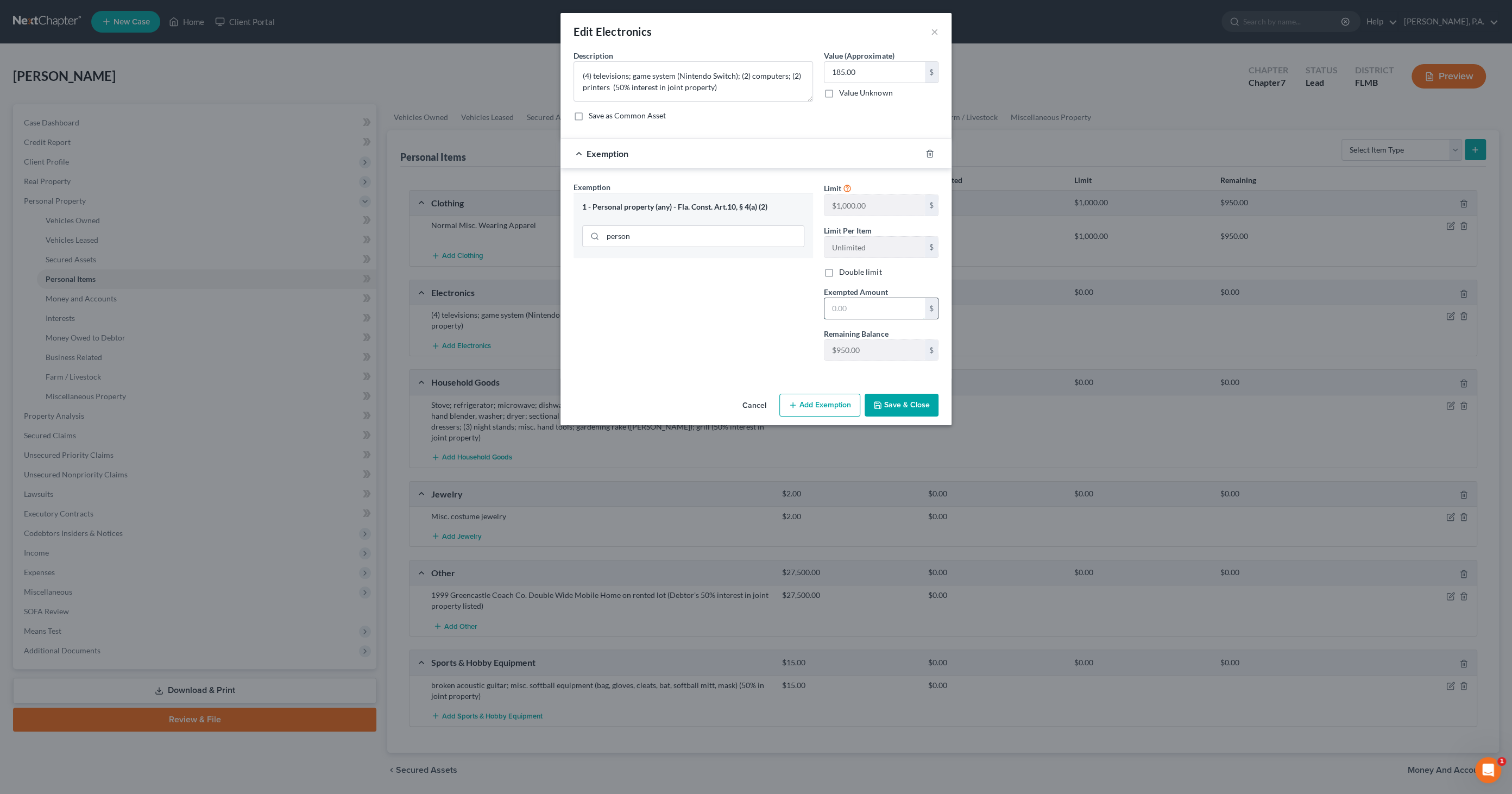
click at [885, 307] on input "text" at bounding box center [875, 308] width 100 height 21
type input "185.00"
click at [905, 398] on button "Save & Close" at bounding box center [902, 405] width 74 height 23
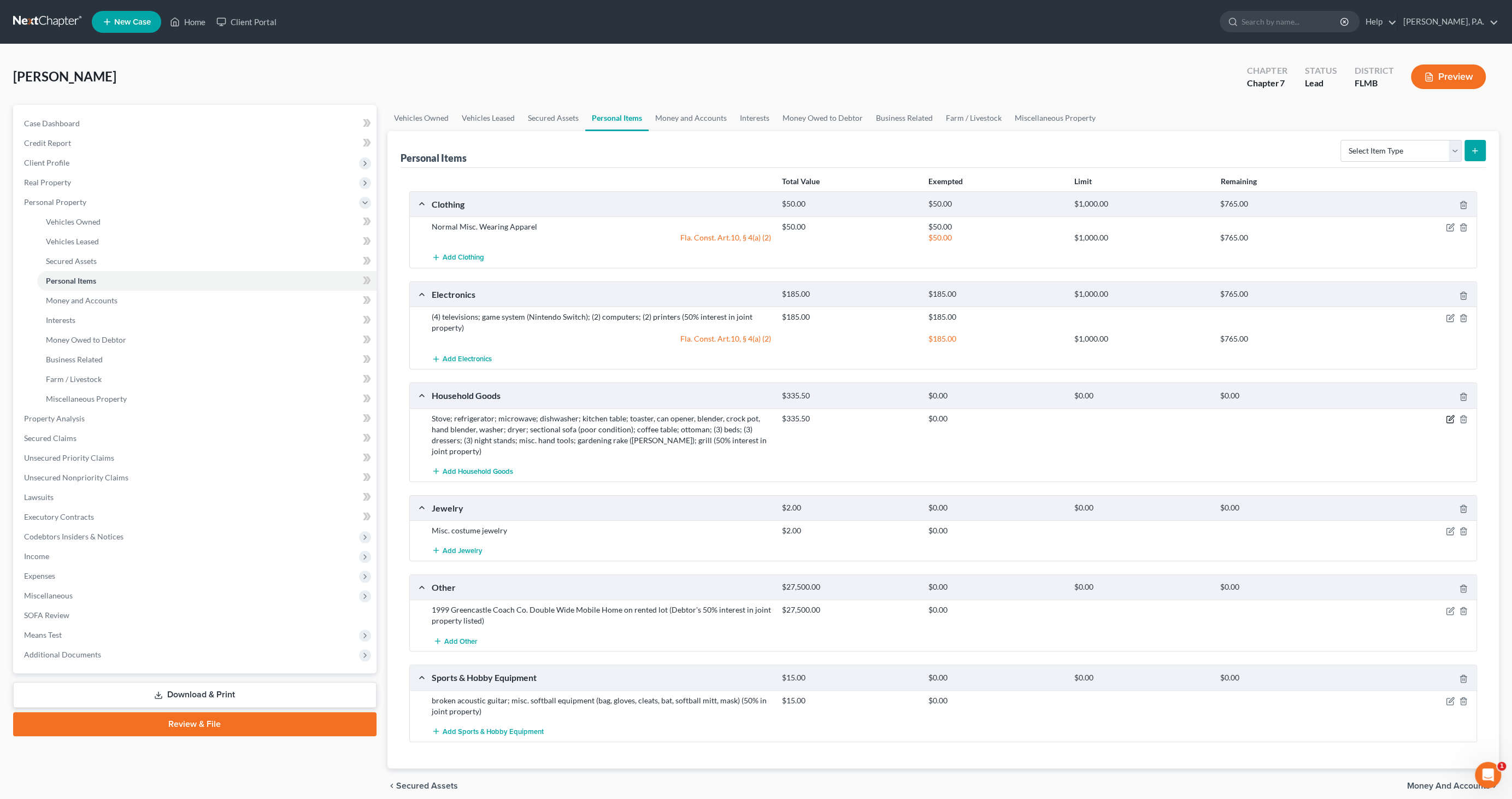
click at [1449, 415] on icon "button" at bounding box center [1450, 419] width 9 height 9
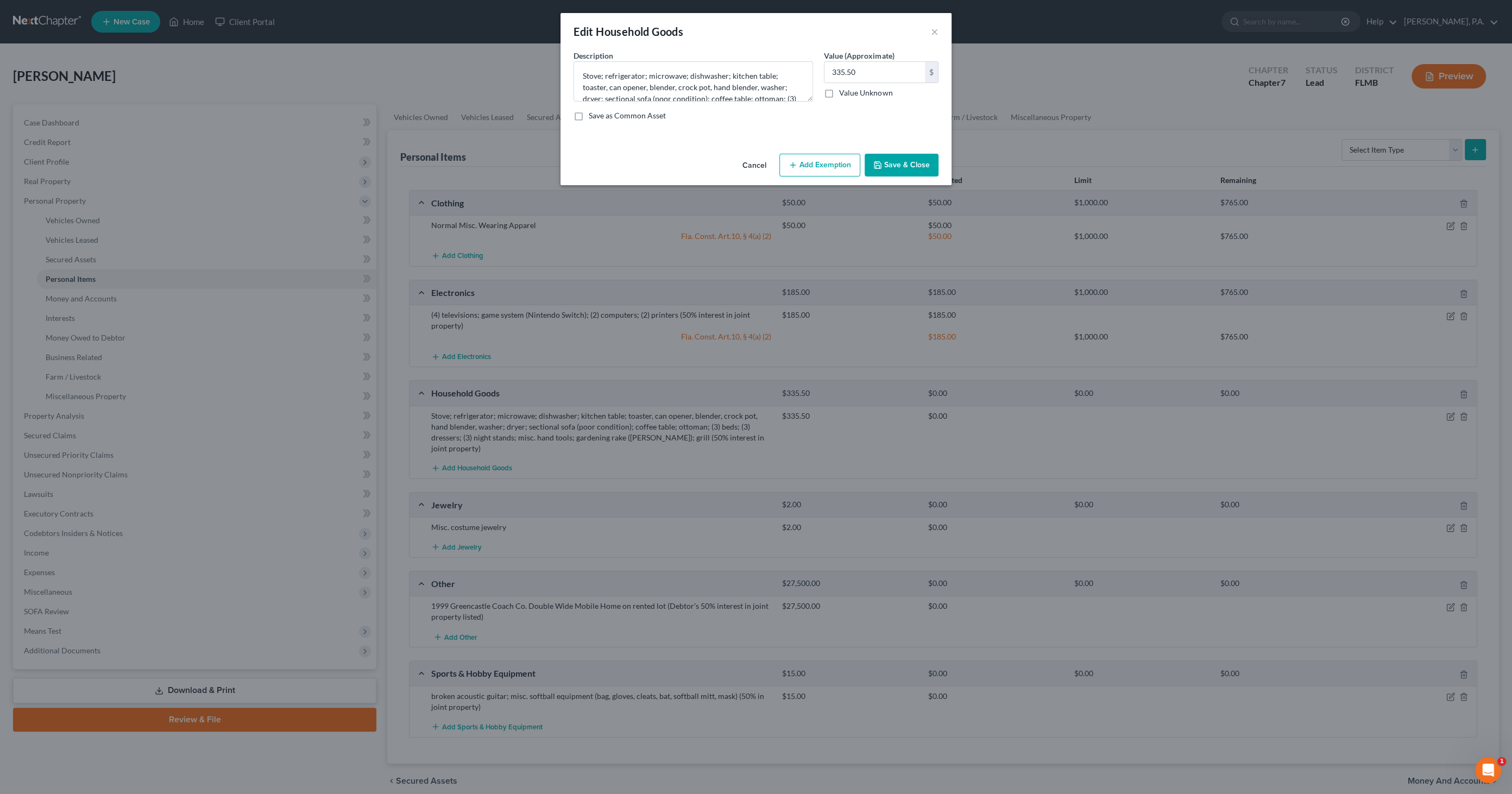
click at [811, 154] on button "Add Exemption" at bounding box center [820, 165] width 81 height 23
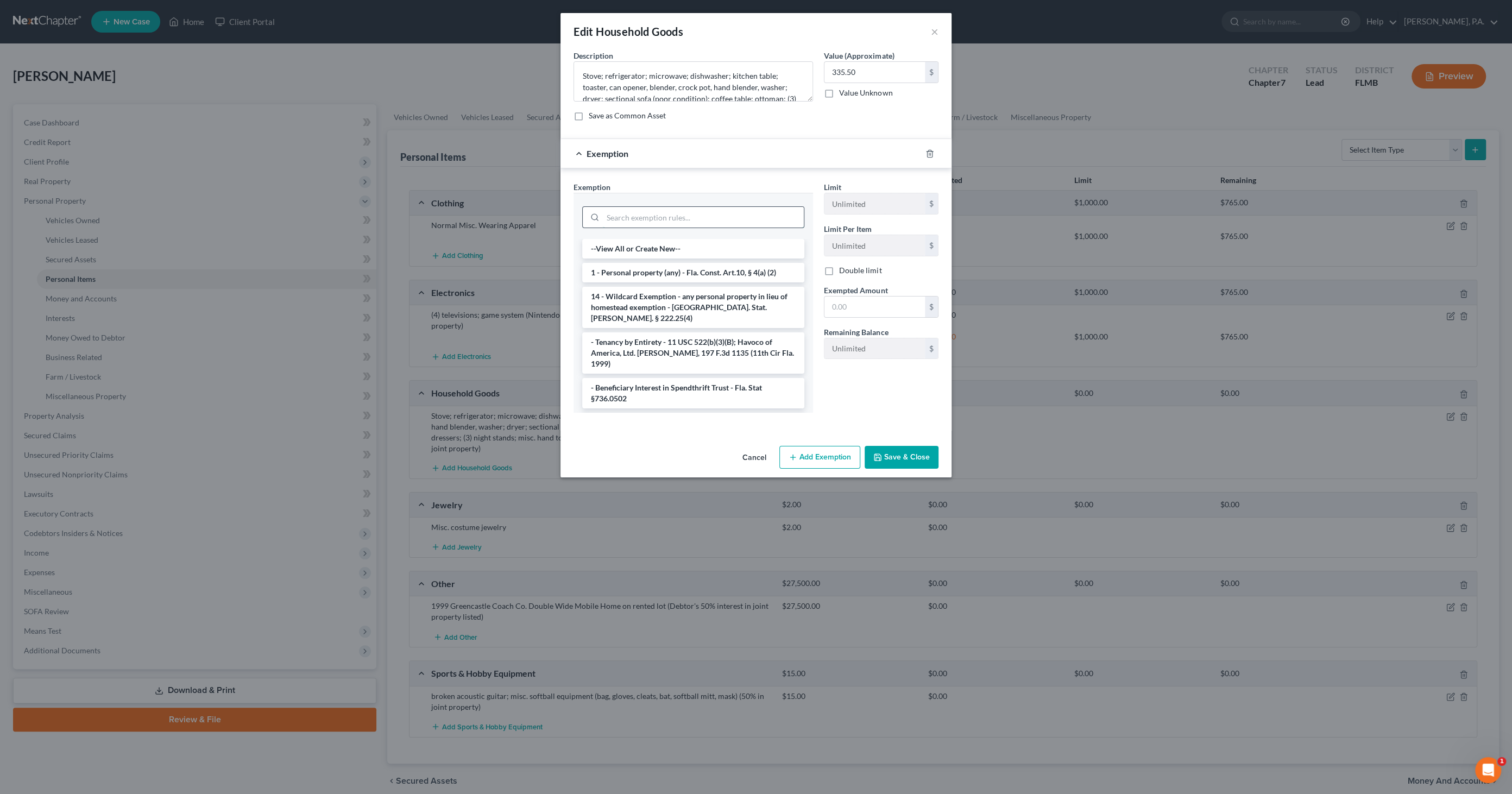
click at [705, 215] on input "search" at bounding box center [703, 217] width 201 height 21
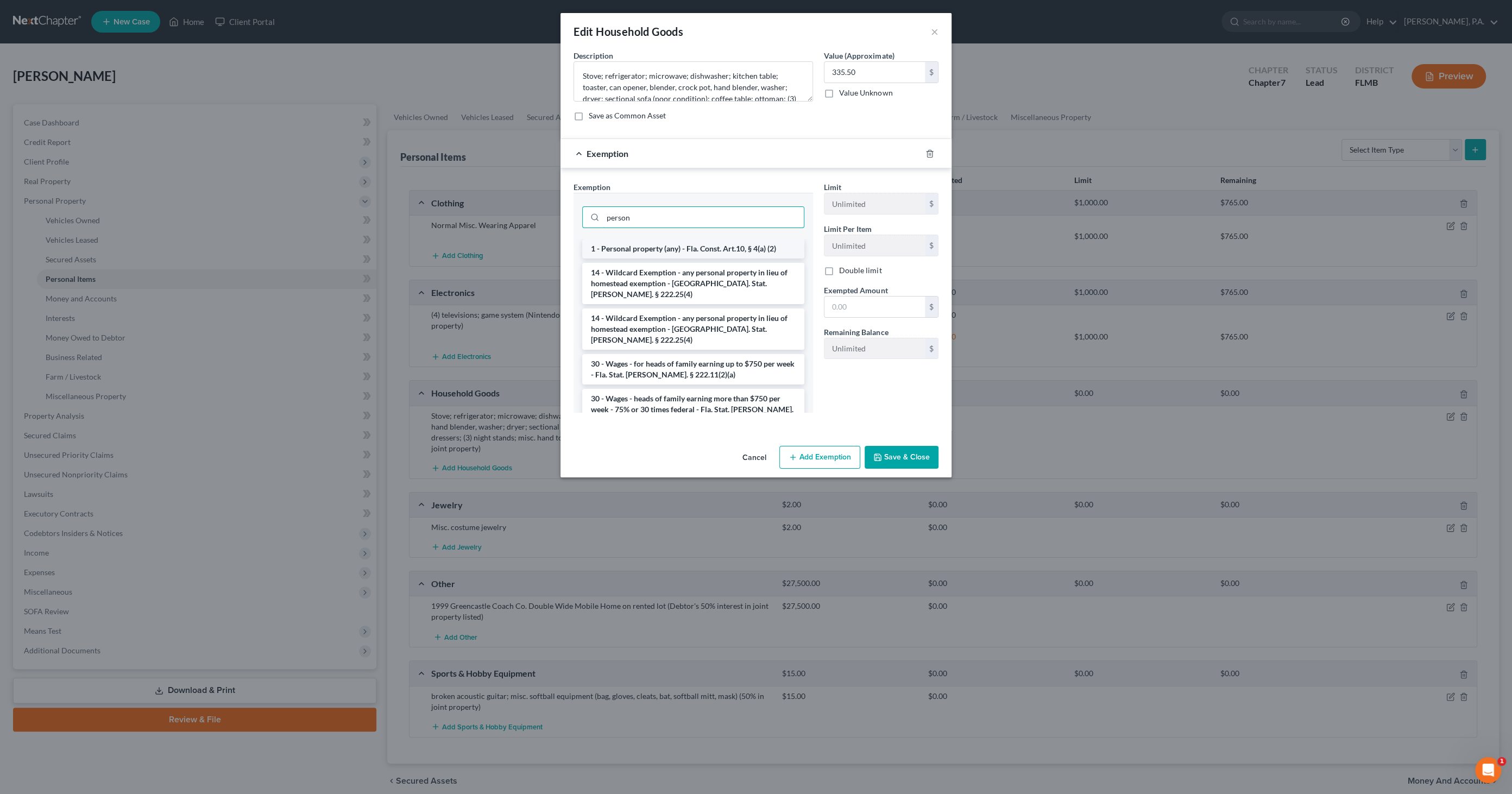
type input "person"
click at [713, 246] on li "1 - Personal property (any) - Fla. Const. Art.10, § 4(a) (2)" at bounding box center [693, 248] width 222 height 19
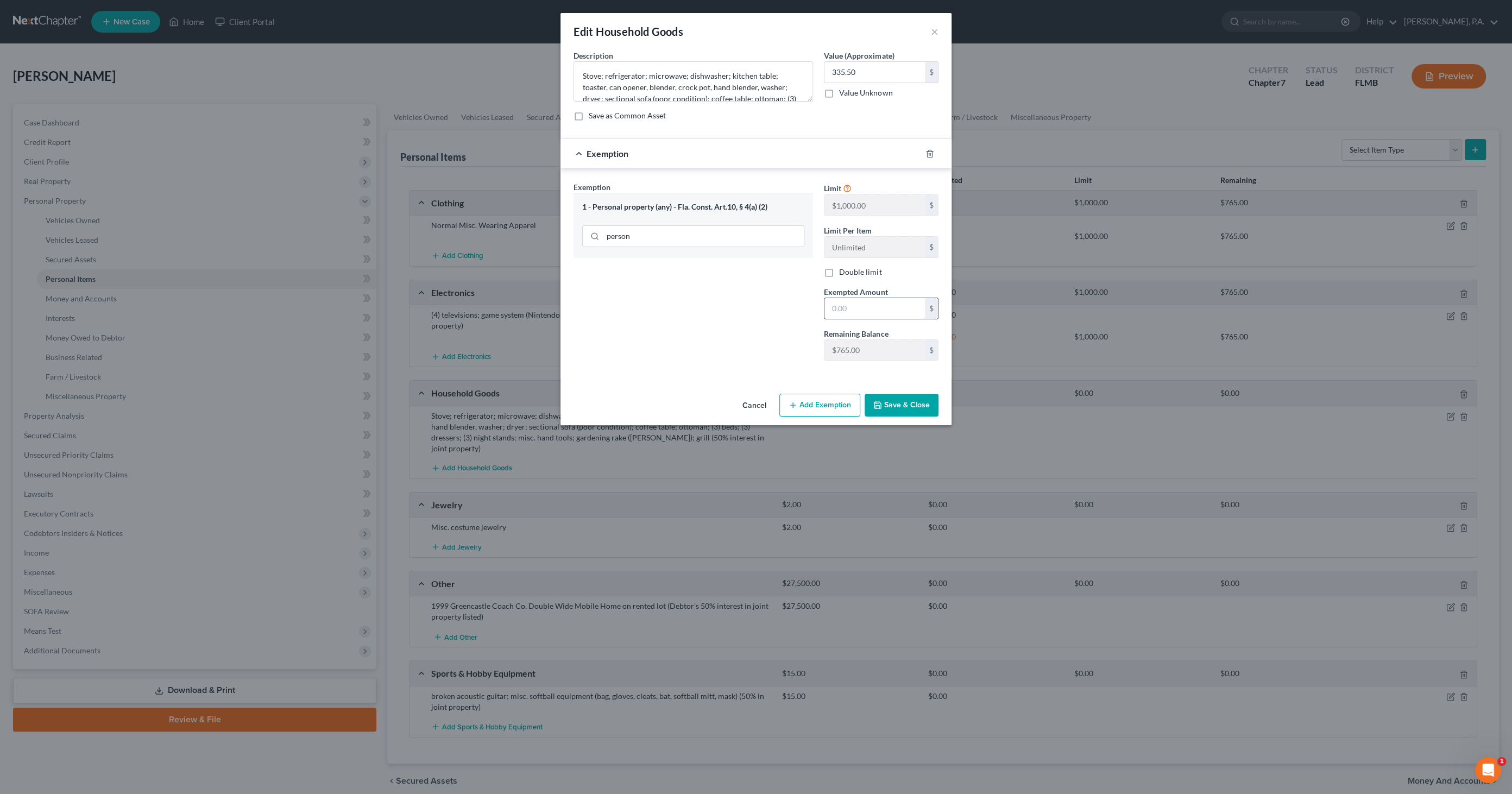
click at [837, 305] on input "text" at bounding box center [875, 308] width 100 height 21
type input "335.50"
click at [900, 401] on button "Save & Close" at bounding box center [902, 405] width 74 height 23
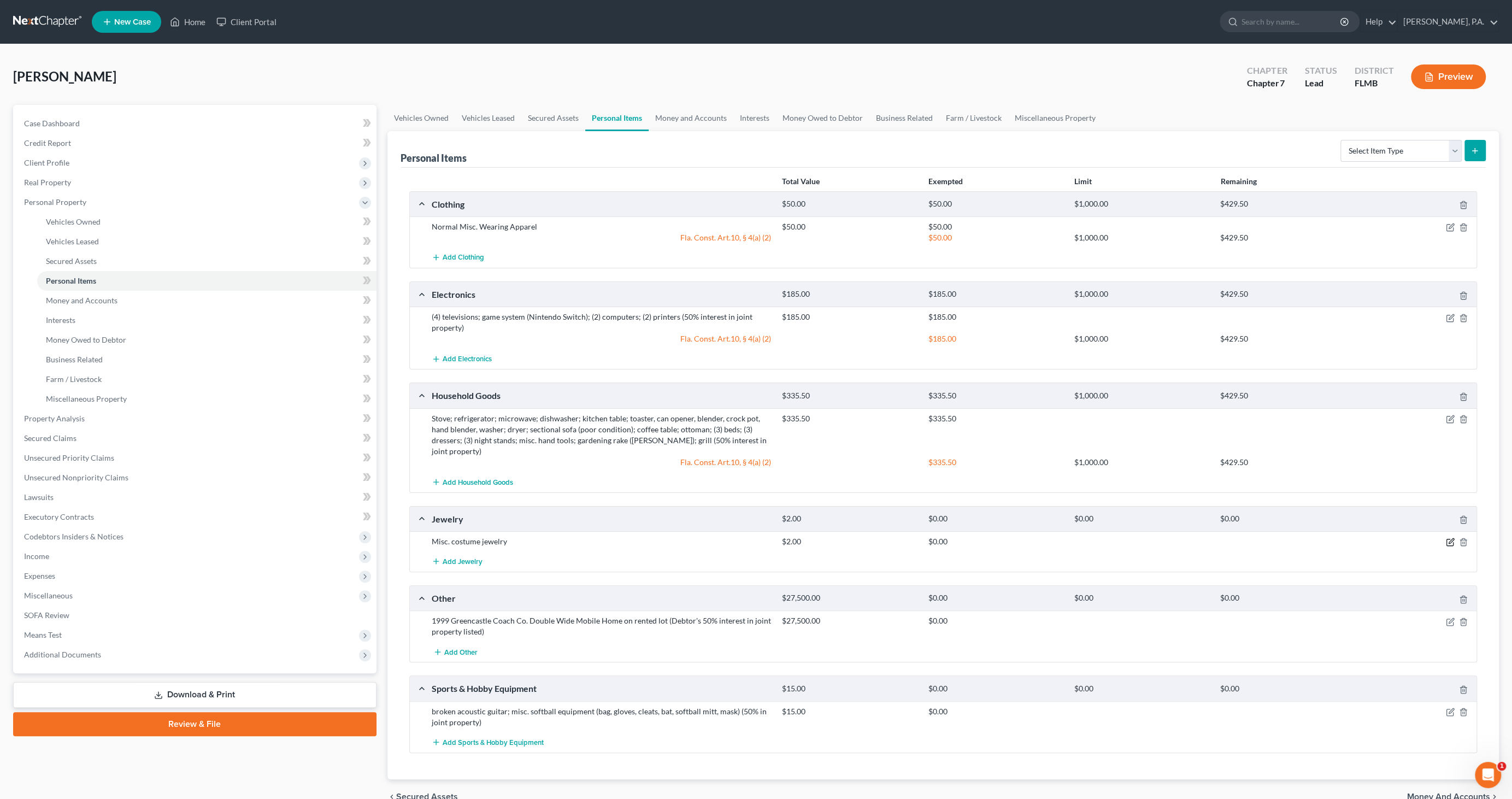
click at [1446, 539] on icon "button" at bounding box center [1449, 542] width 6 height 6
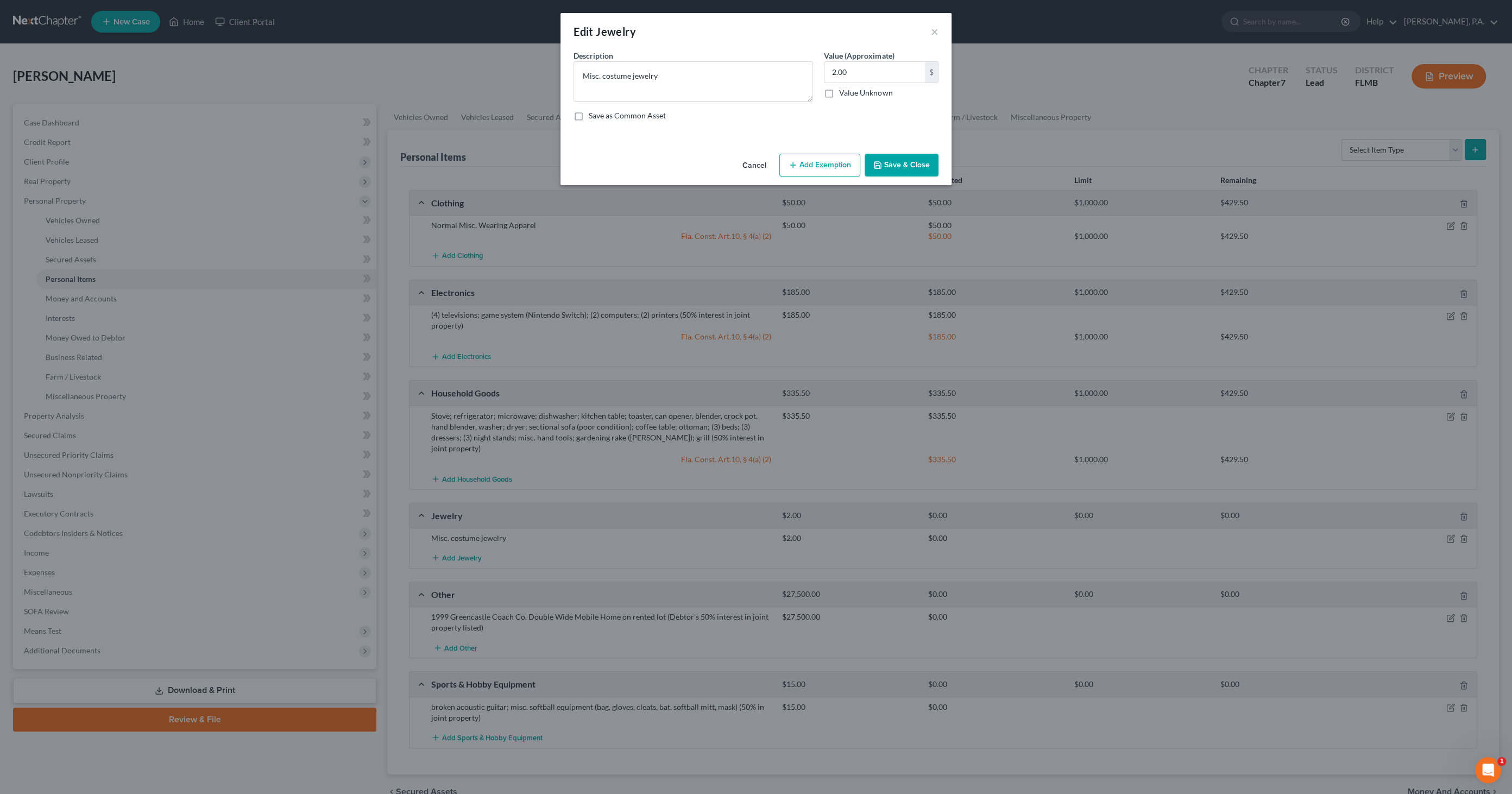
click at [825, 167] on button "Add Exemption" at bounding box center [820, 165] width 81 height 23
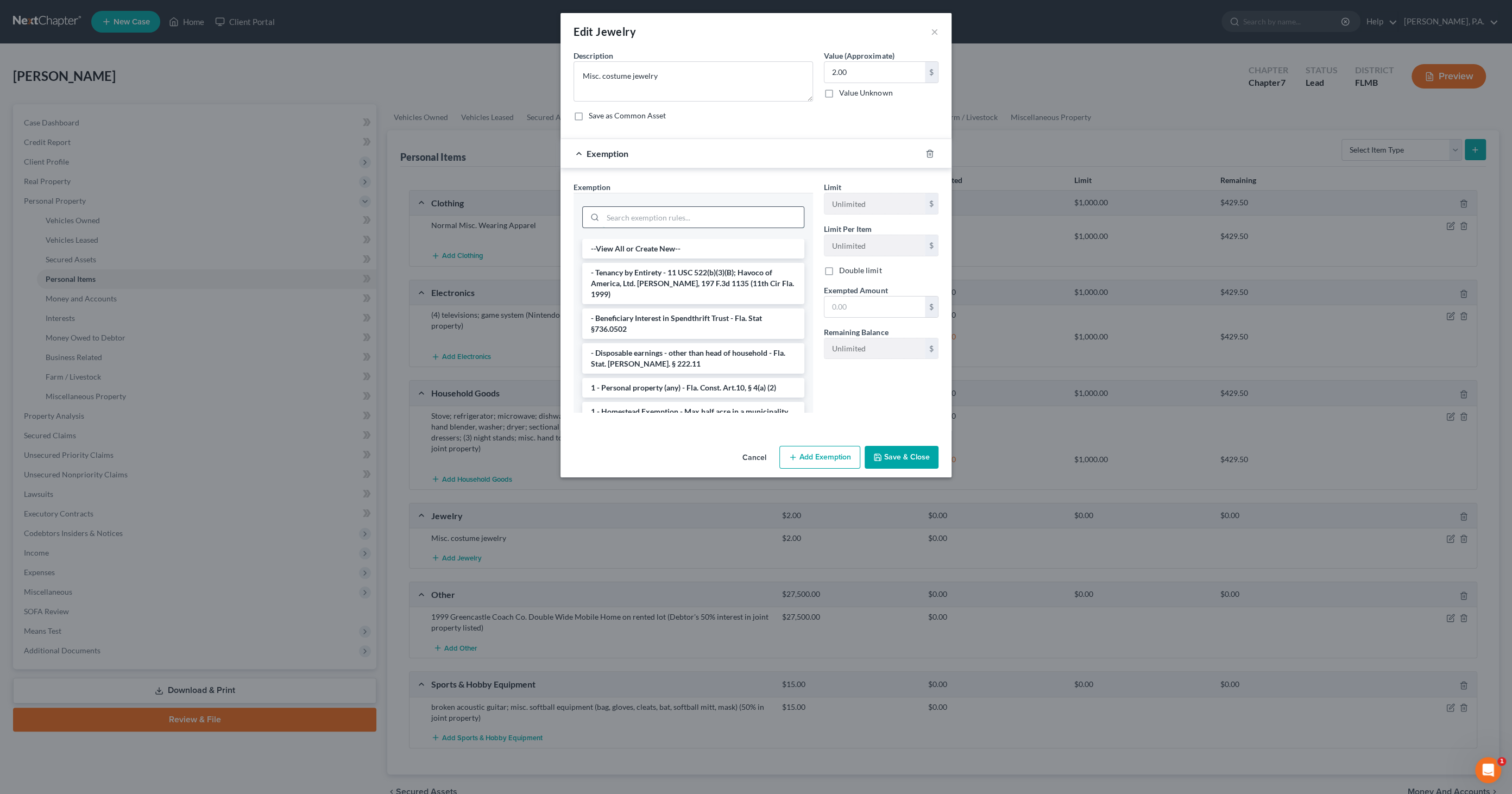
click at [693, 221] on input "search" at bounding box center [703, 217] width 201 height 21
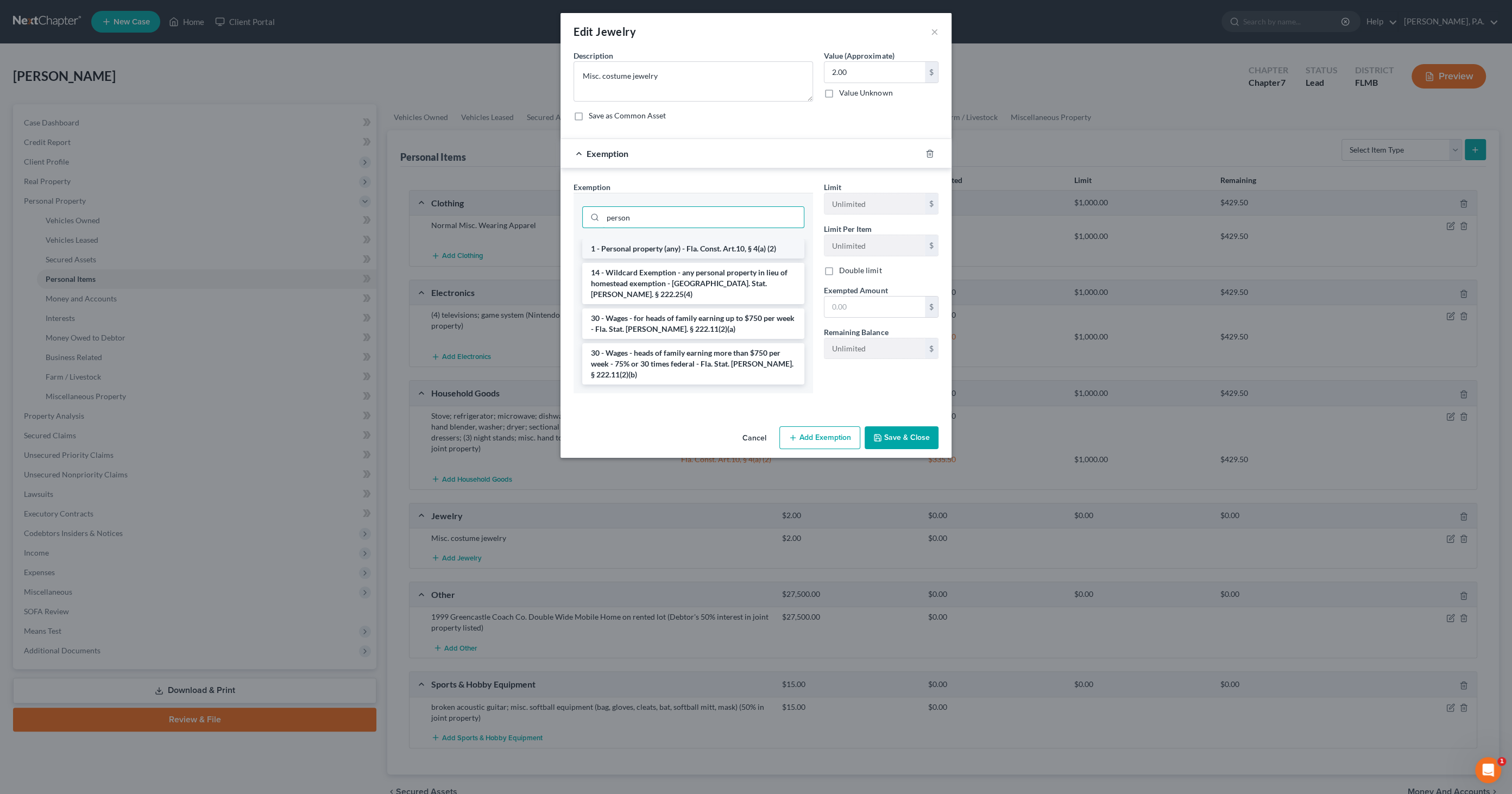
type input "person"
click at [694, 246] on li "1 - Personal property (any) - Fla. Const. Art.10, § 4(a) (2)" at bounding box center [693, 248] width 222 height 19
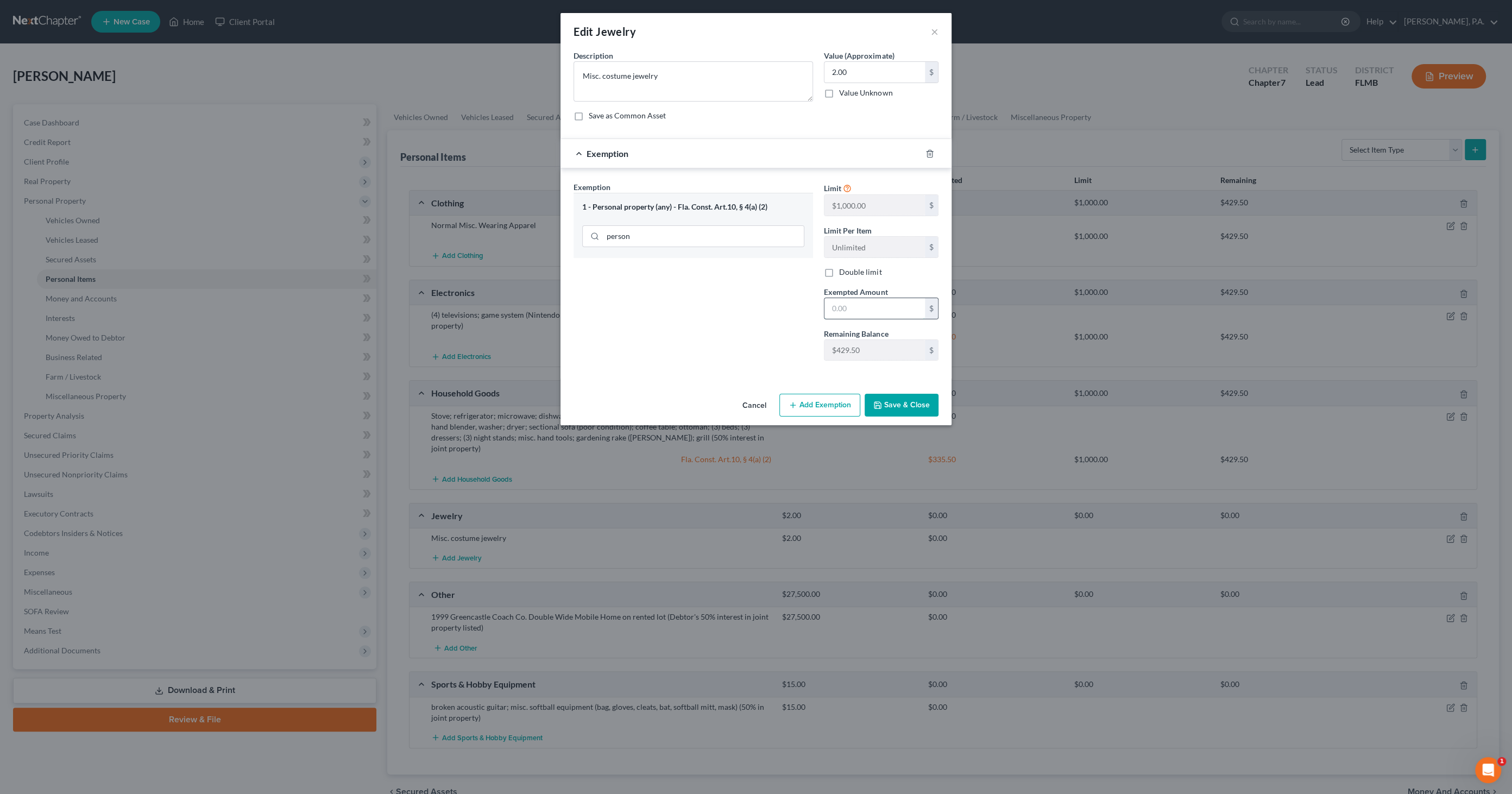
click at [879, 308] on input "text" at bounding box center [875, 308] width 100 height 21
type input "2.00"
click at [897, 396] on button "Save & Close" at bounding box center [902, 405] width 74 height 23
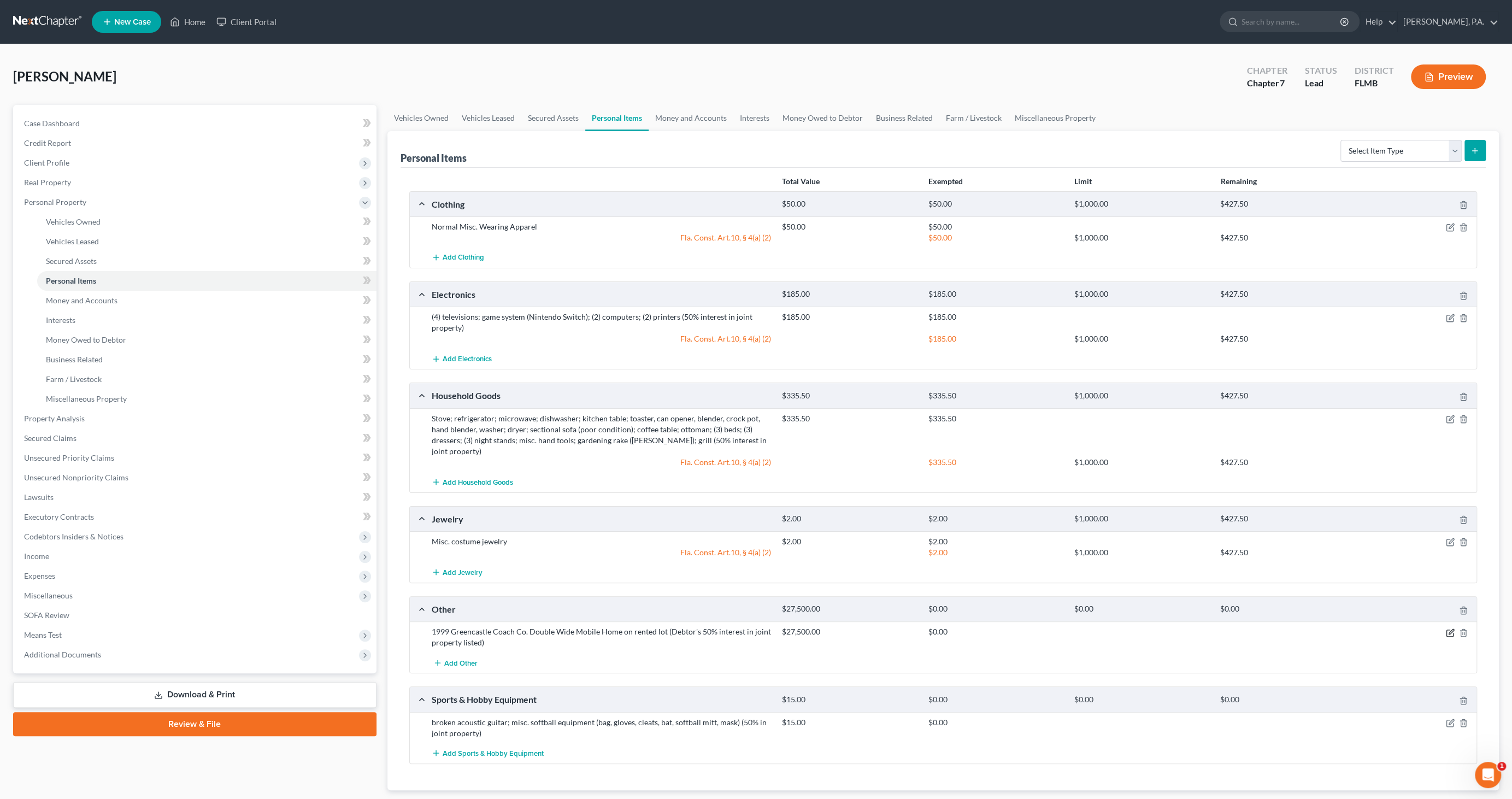
click at [1449, 629] on icon "button" at bounding box center [1451, 631] width 5 height 5
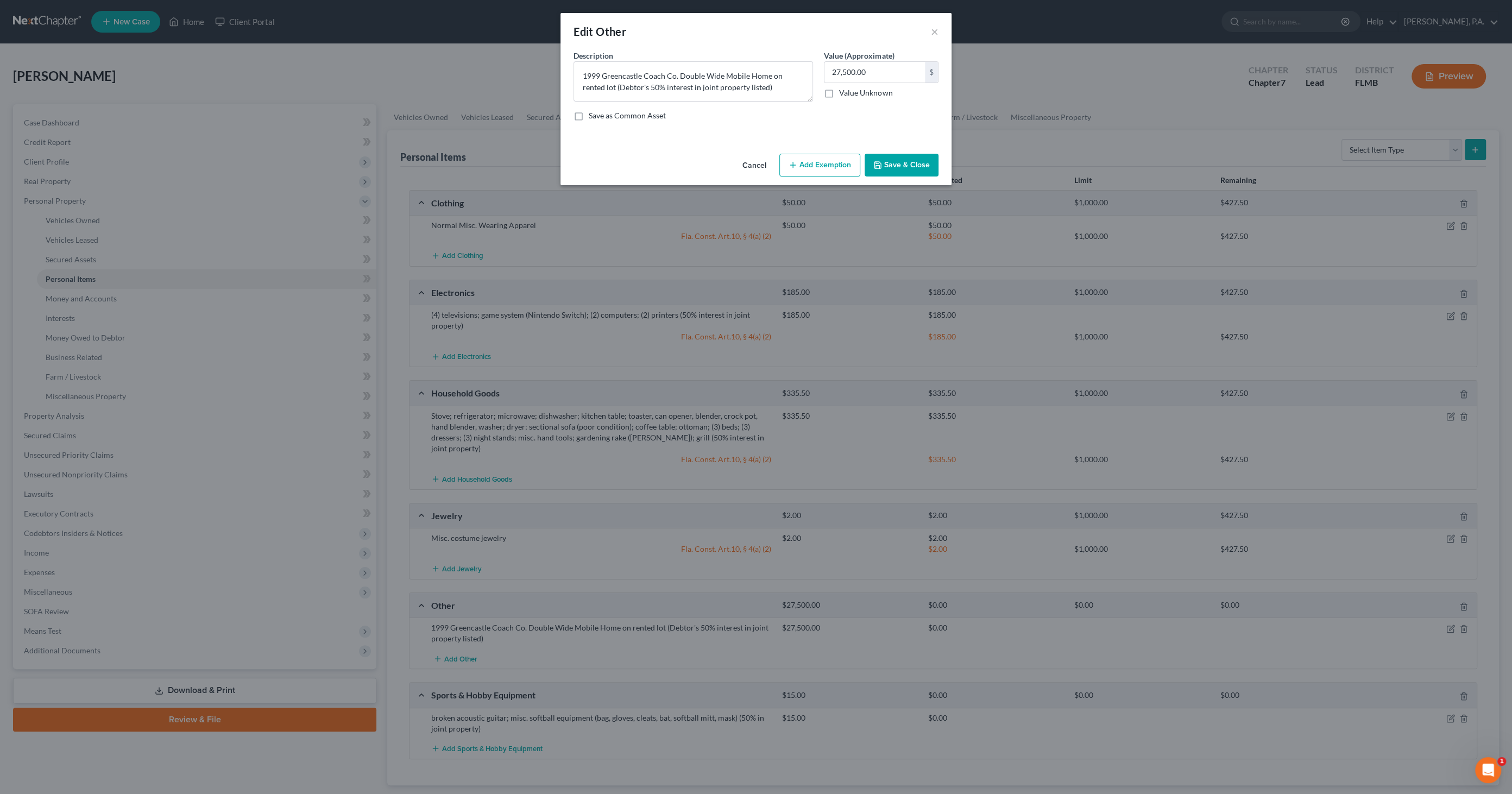
click at [812, 168] on button "Add Exemption" at bounding box center [820, 165] width 81 height 23
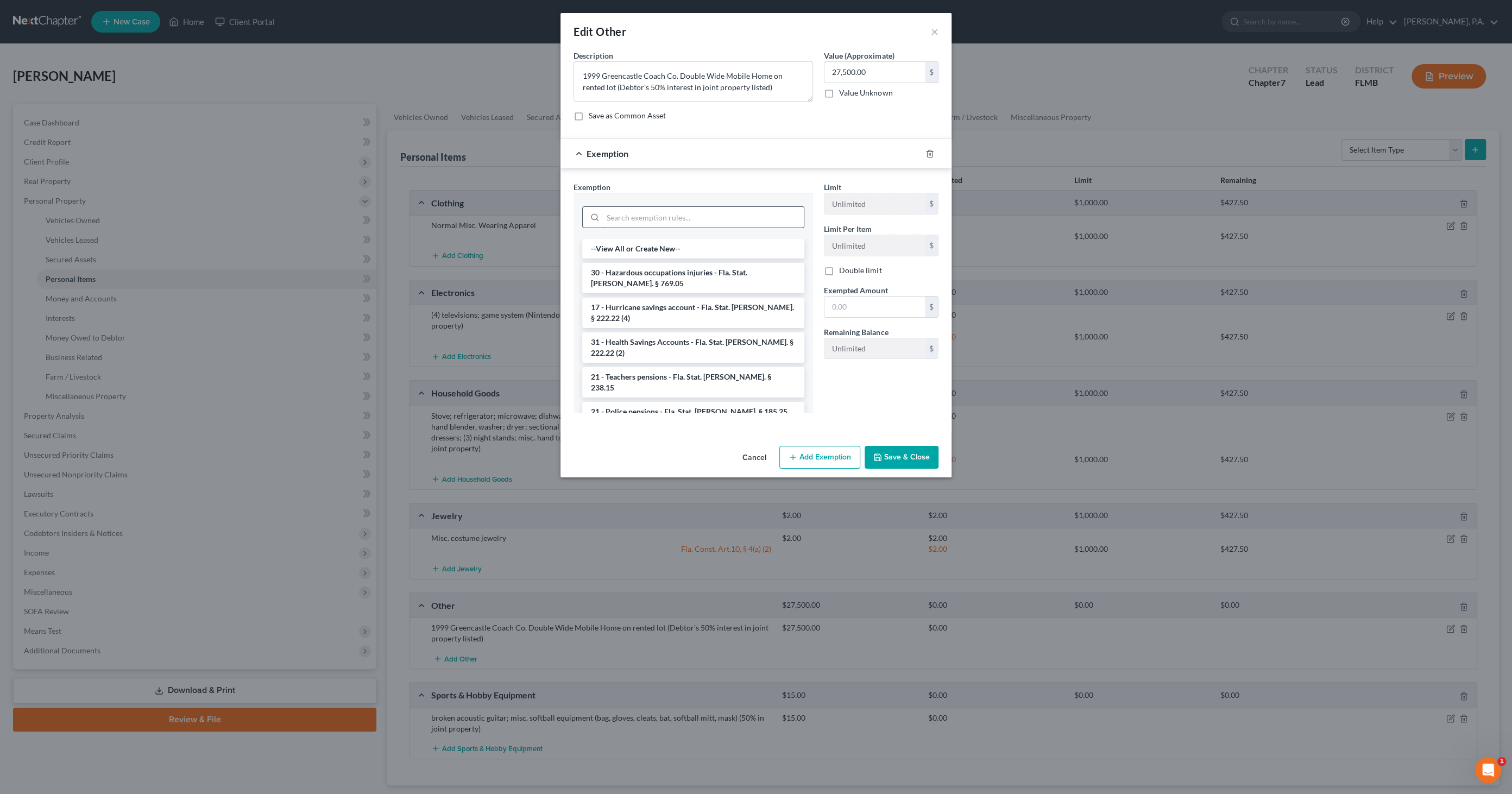
click at [694, 216] on input "search" at bounding box center [703, 217] width 201 height 21
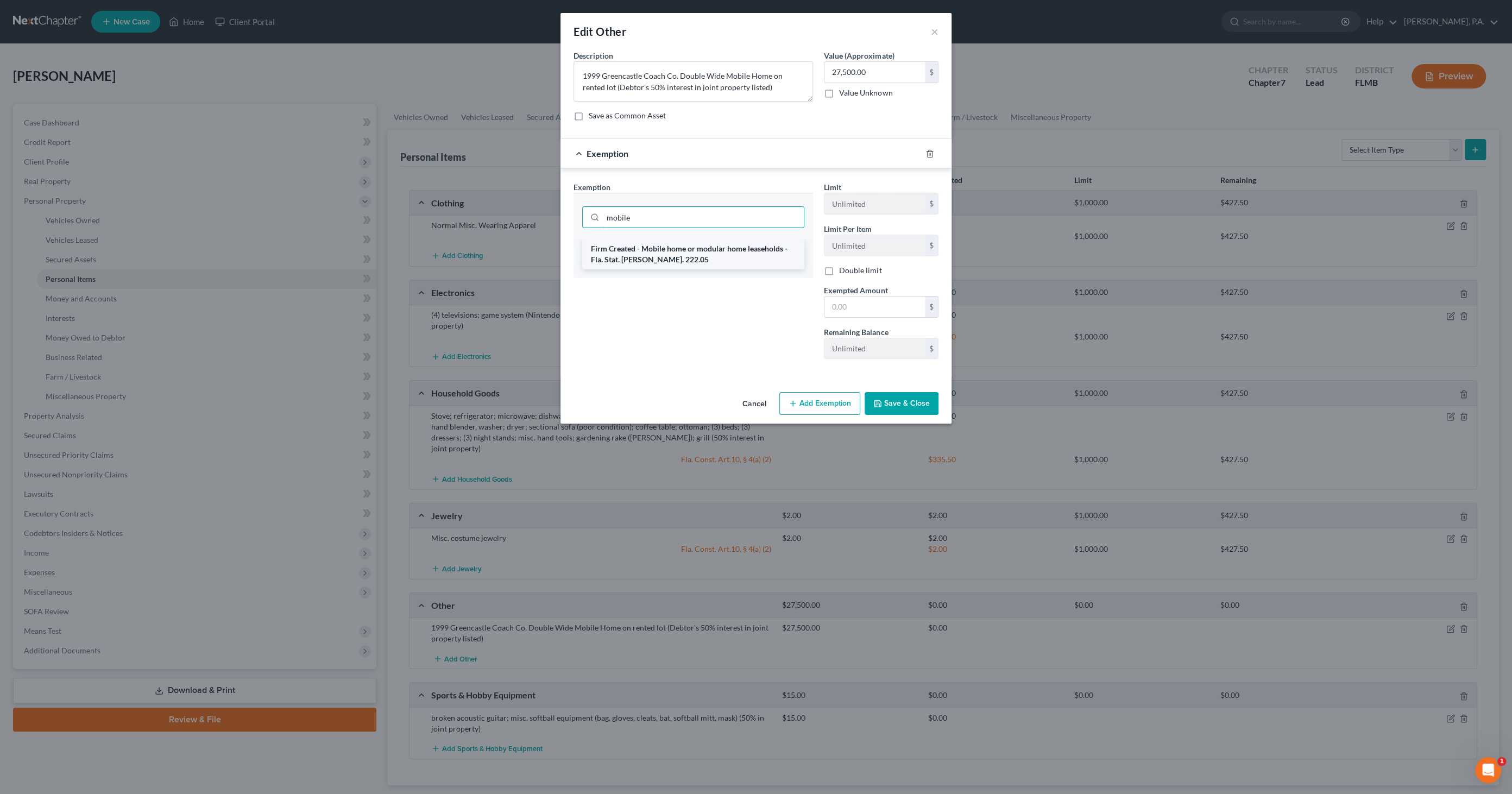
type input "mobile"
click at [698, 247] on li "Firm Created - Mobile home or modular home leaseholds - Fla. Stat. [PERSON_NAME…" at bounding box center [693, 254] width 222 height 31
click at [860, 309] on input "text" at bounding box center [875, 308] width 100 height 21
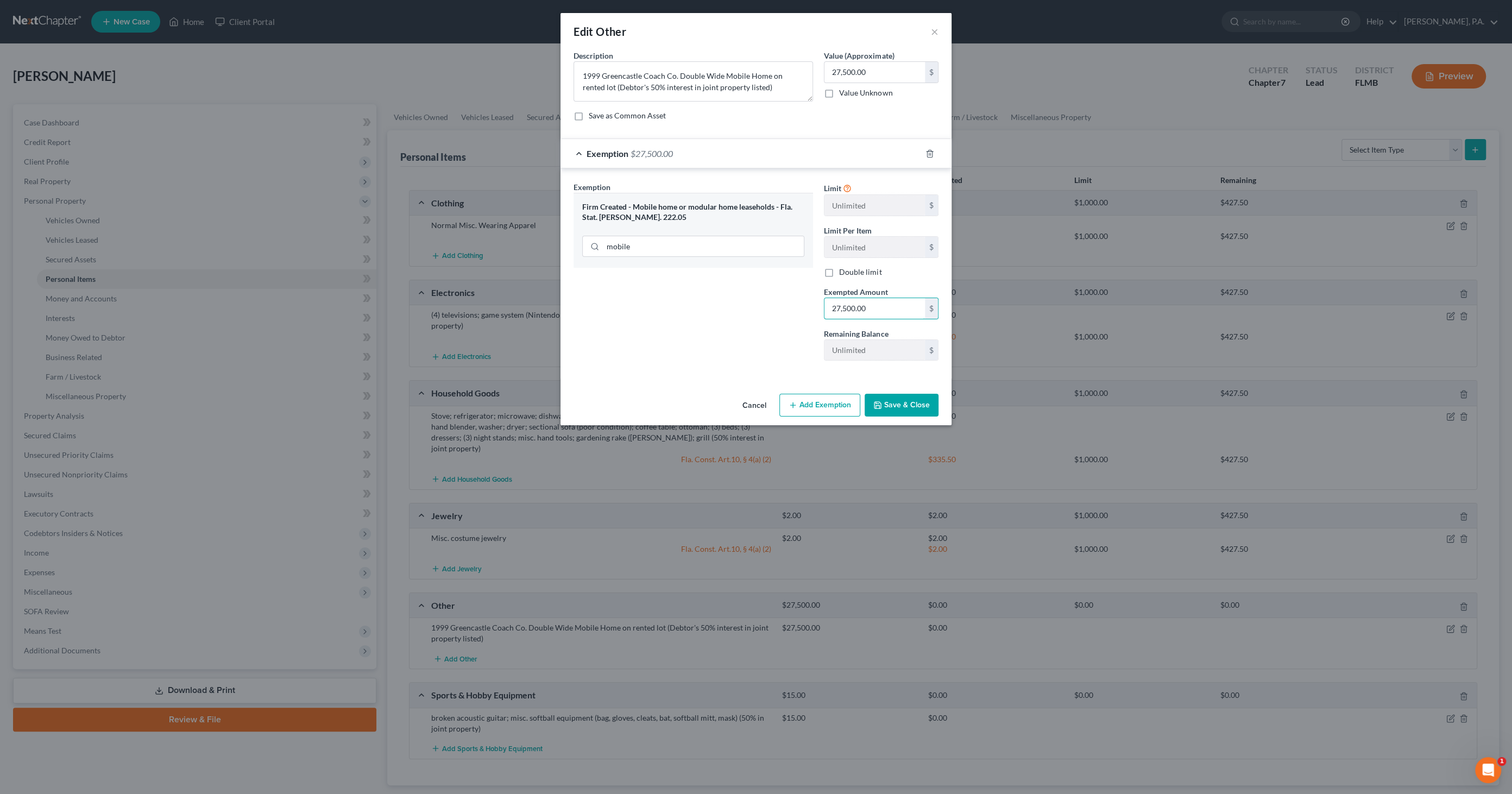
type input "27,500.00"
click at [915, 397] on button "Save & Close" at bounding box center [902, 405] width 74 height 23
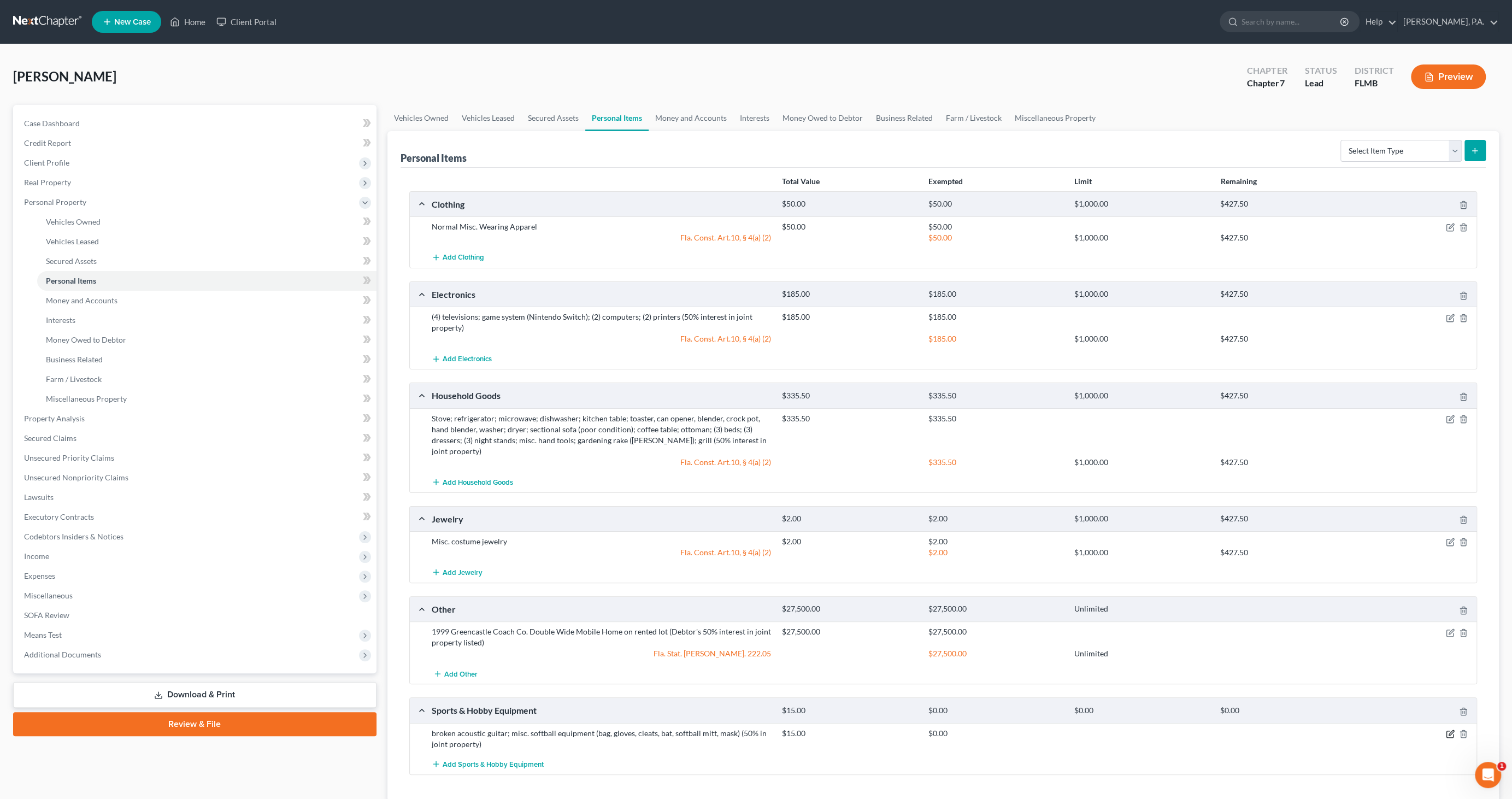
click at [1449, 730] on icon "button" at bounding box center [1451, 732] width 5 height 5
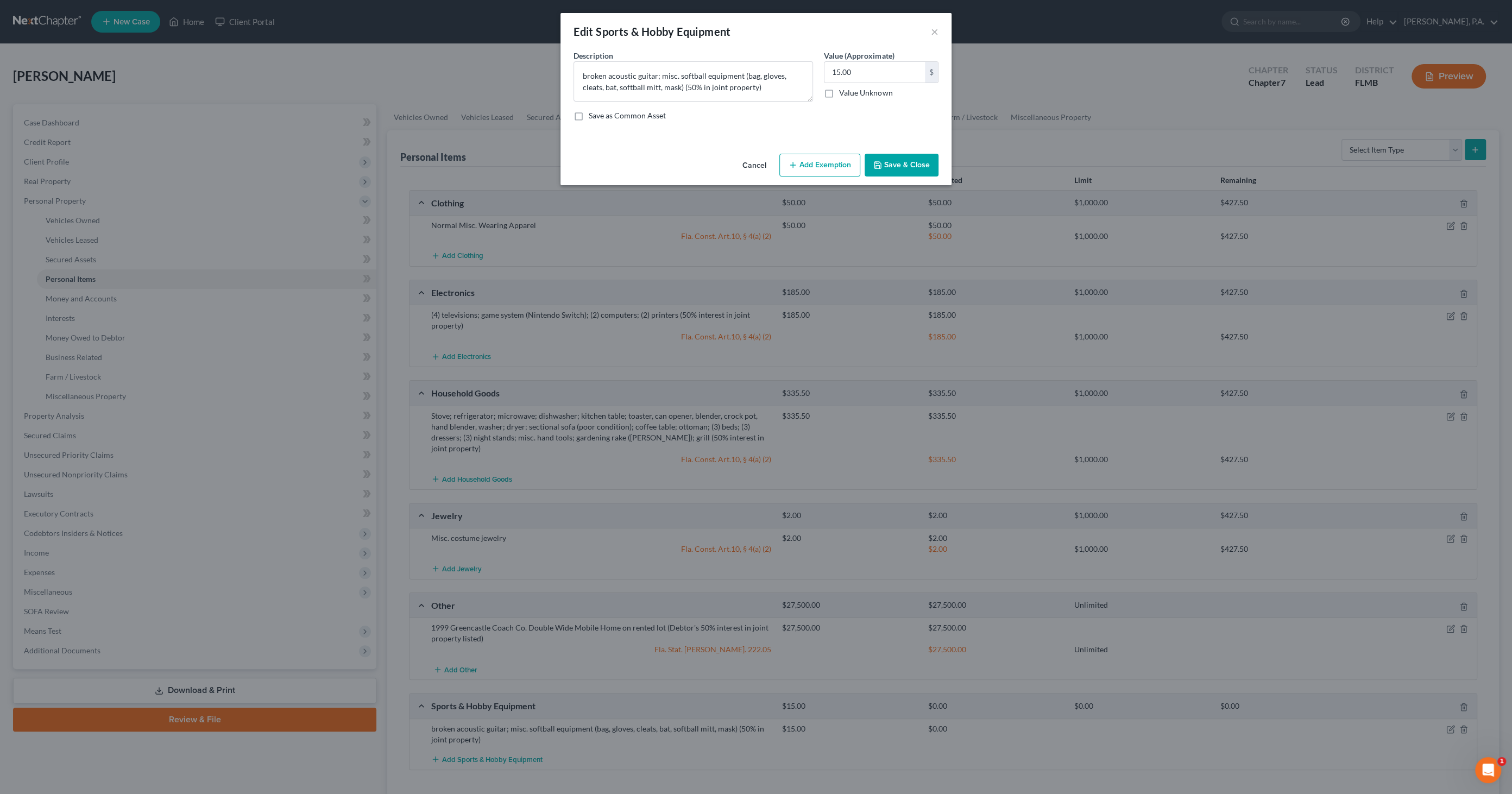
click at [821, 160] on button "Add Exemption" at bounding box center [820, 165] width 81 height 23
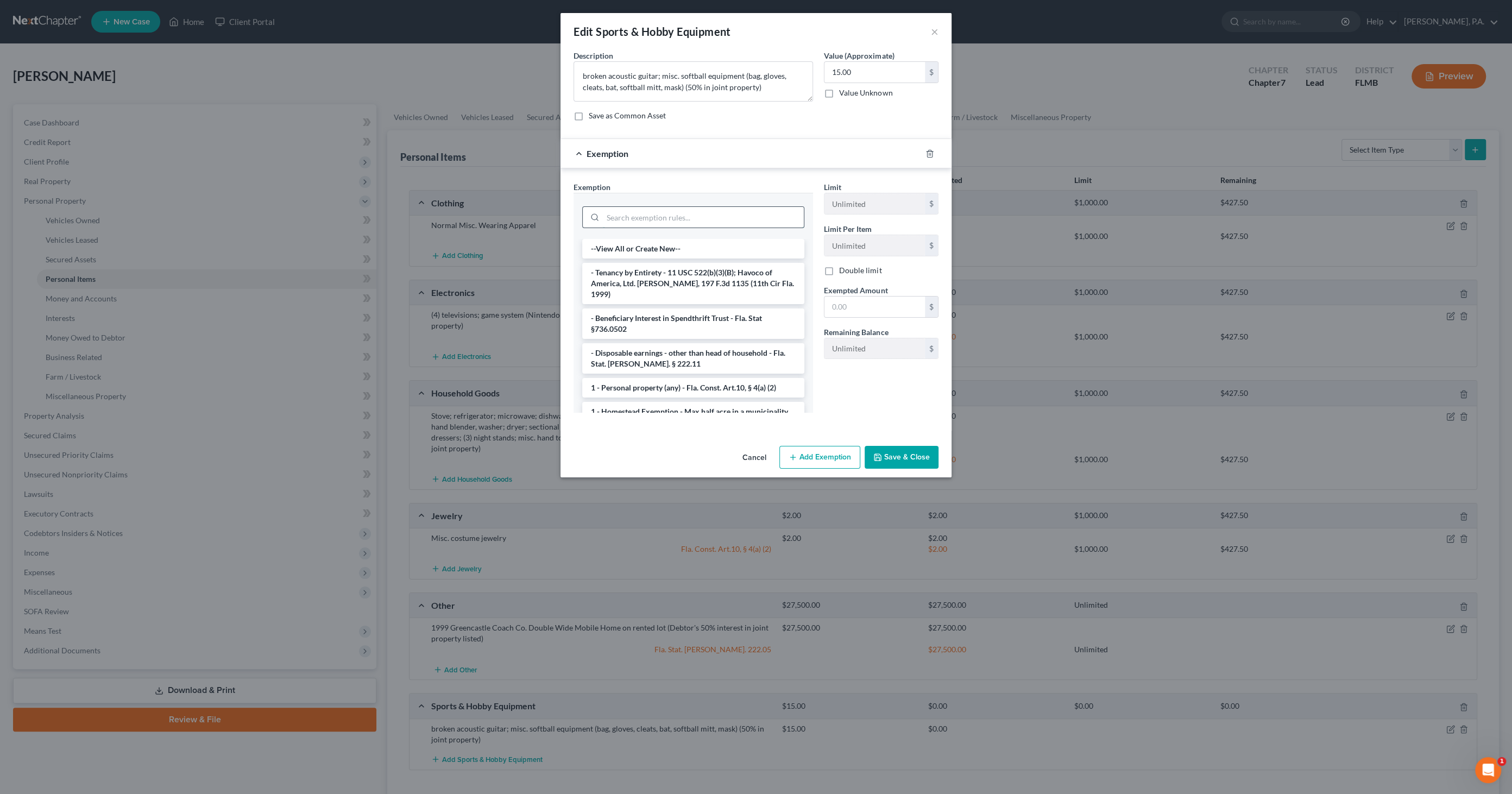
click at [690, 217] on input "search" at bounding box center [703, 217] width 201 height 21
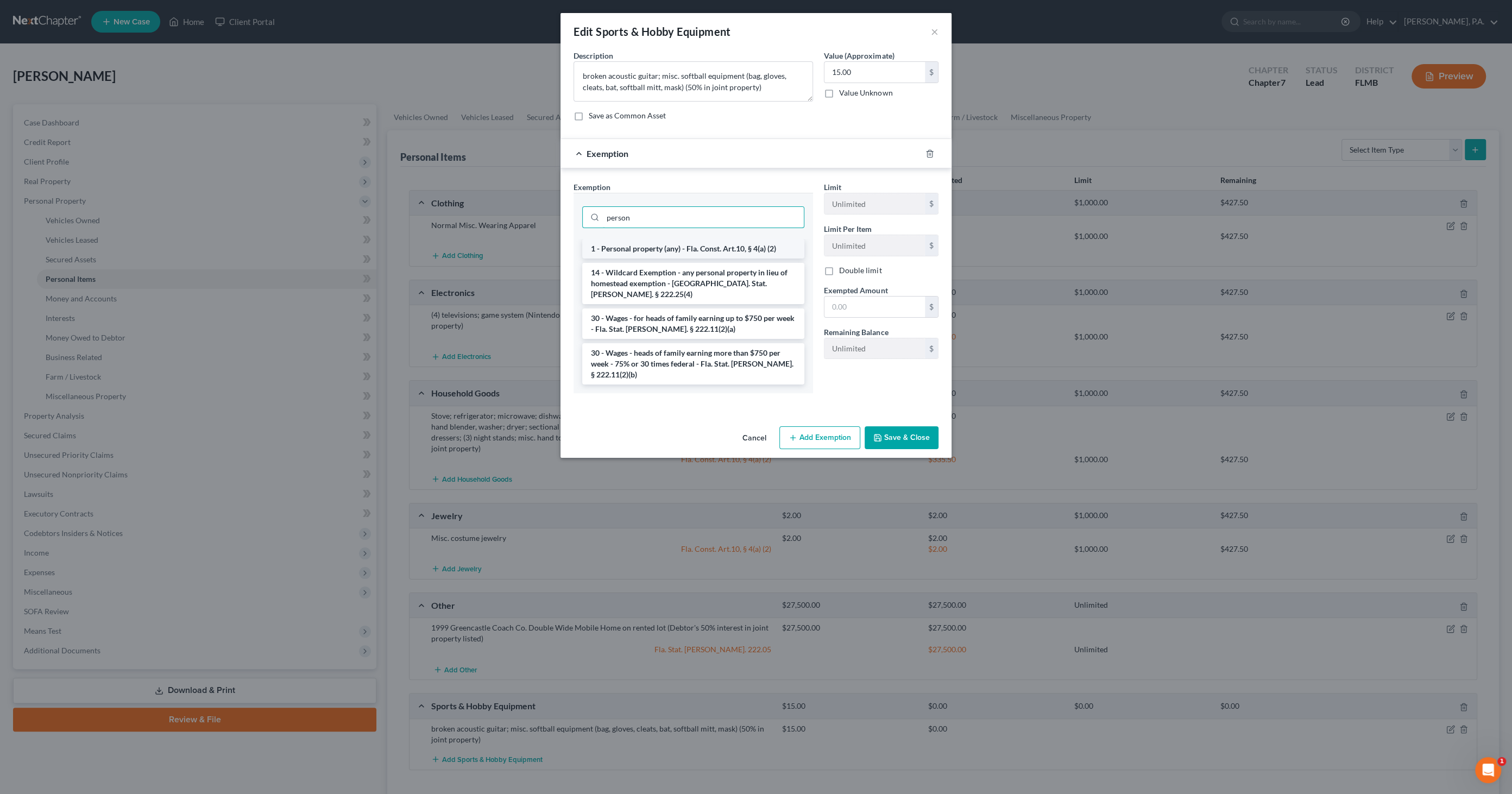
type input "person"
click at [693, 250] on li "1 - Personal property (any) - Fla. Const. Art.10, § 4(a) (2)" at bounding box center [693, 248] width 222 height 19
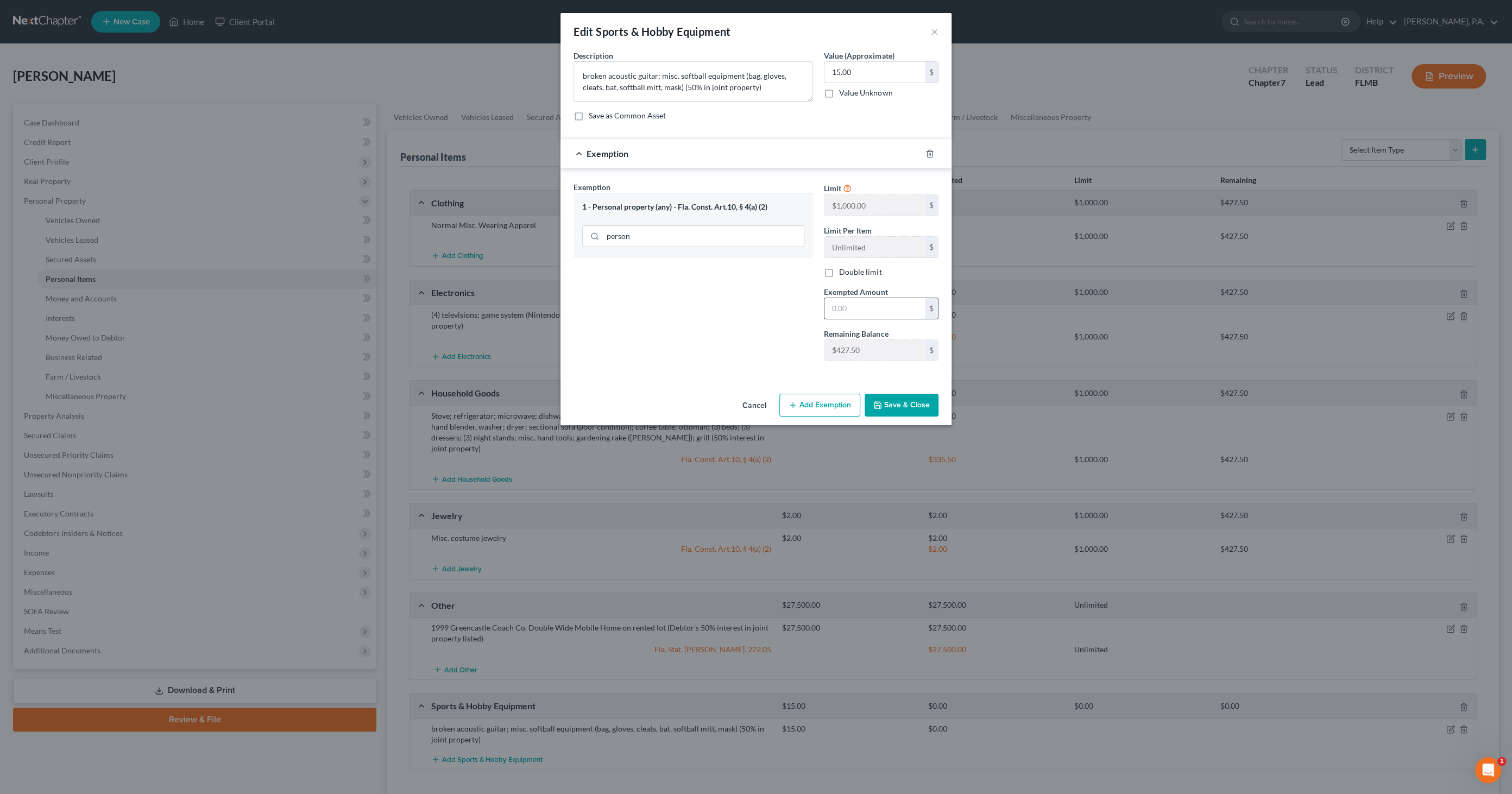
click at [884, 308] on input "text" at bounding box center [875, 308] width 100 height 21
type input "15.00"
click at [896, 398] on button "Save & Close" at bounding box center [902, 405] width 74 height 23
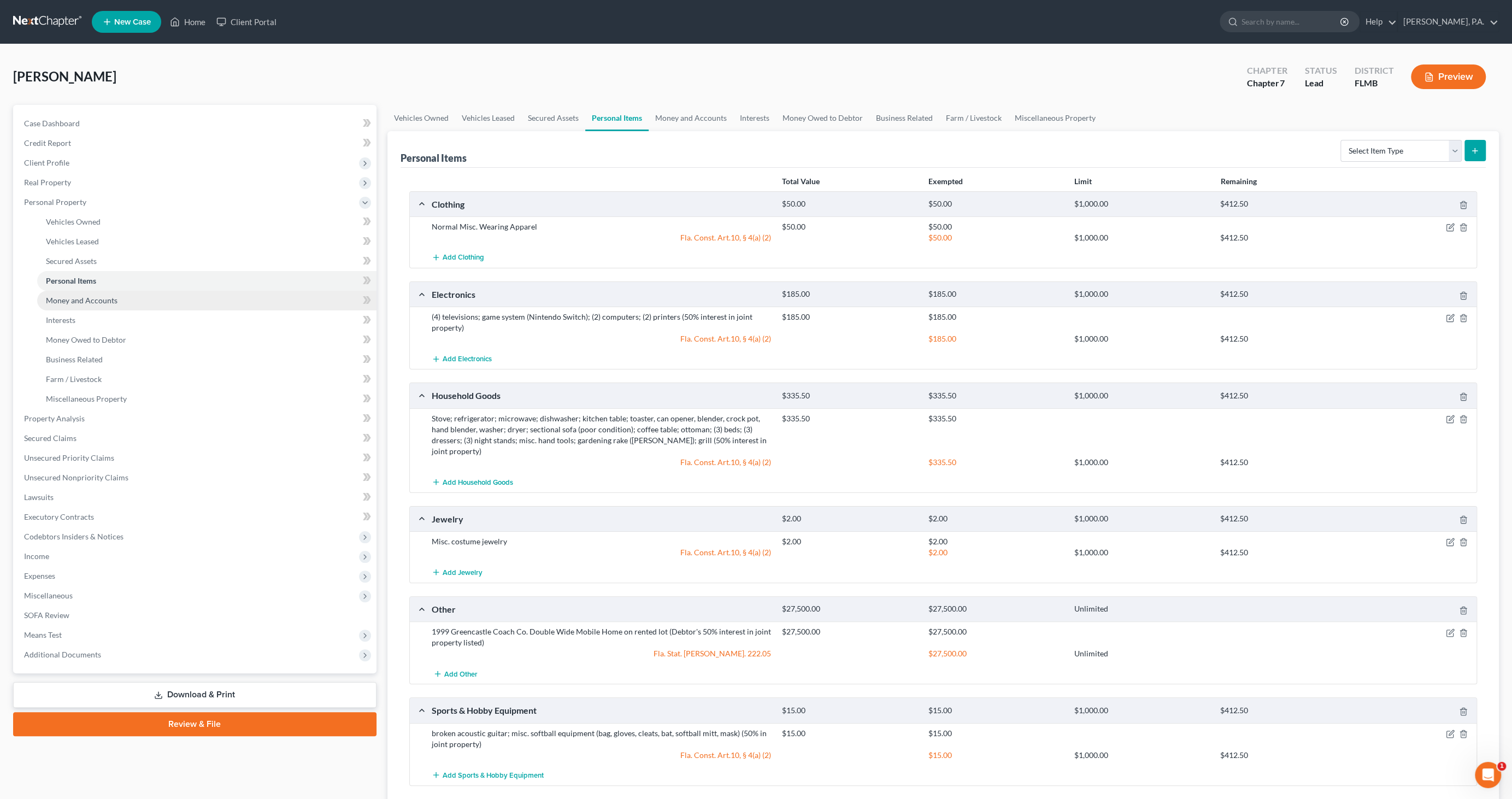
click at [70, 304] on span "Money and Accounts" at bounding box center [82, 301] width 71 height 9
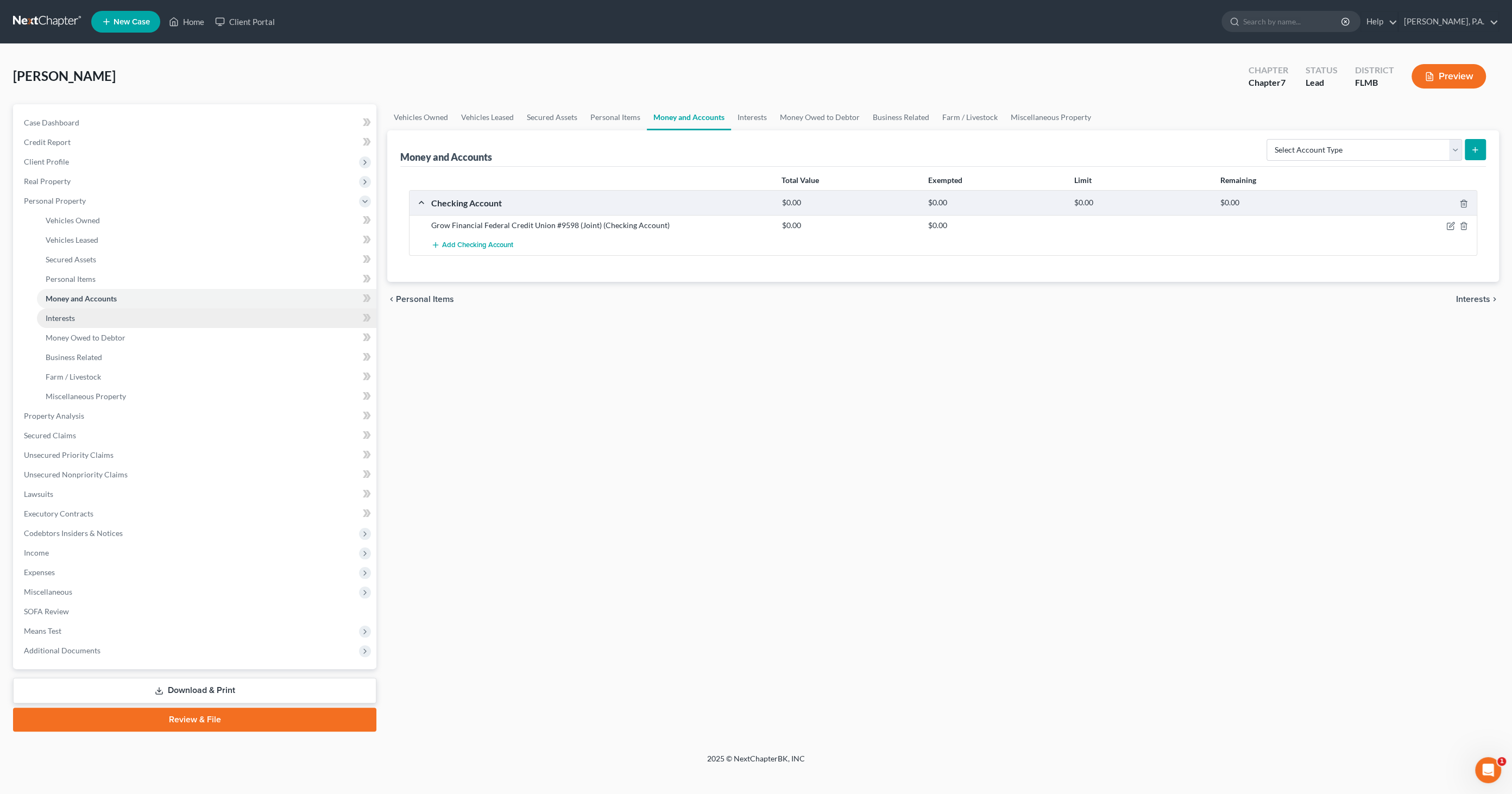
click at [55, 320] on span "Interests" at bounding box center [60, 318] width 29 height 9
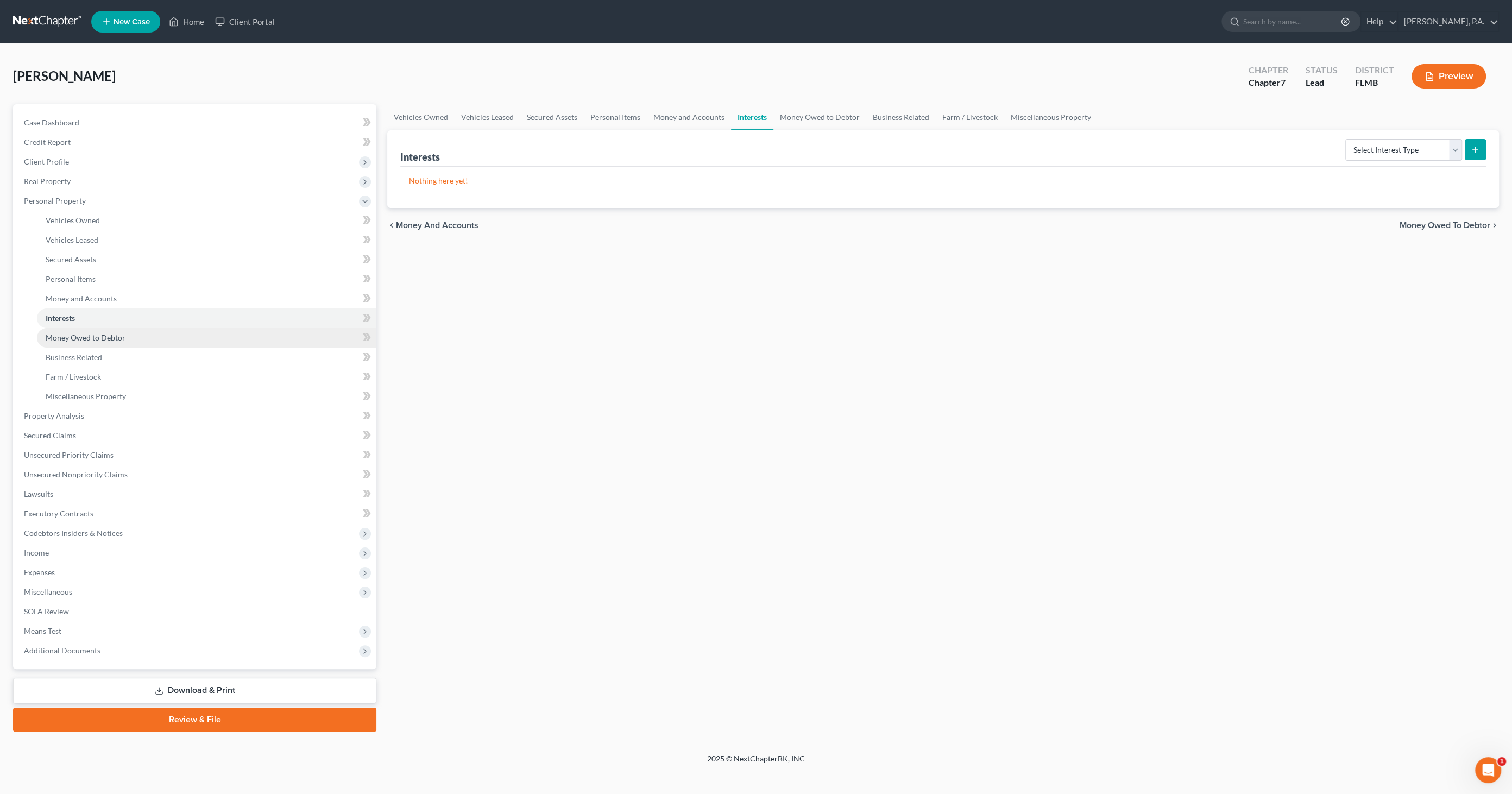
click at [63, 338] on span "Money Owed to Debtor" at bounding box center [86, 337] width 80 height 9
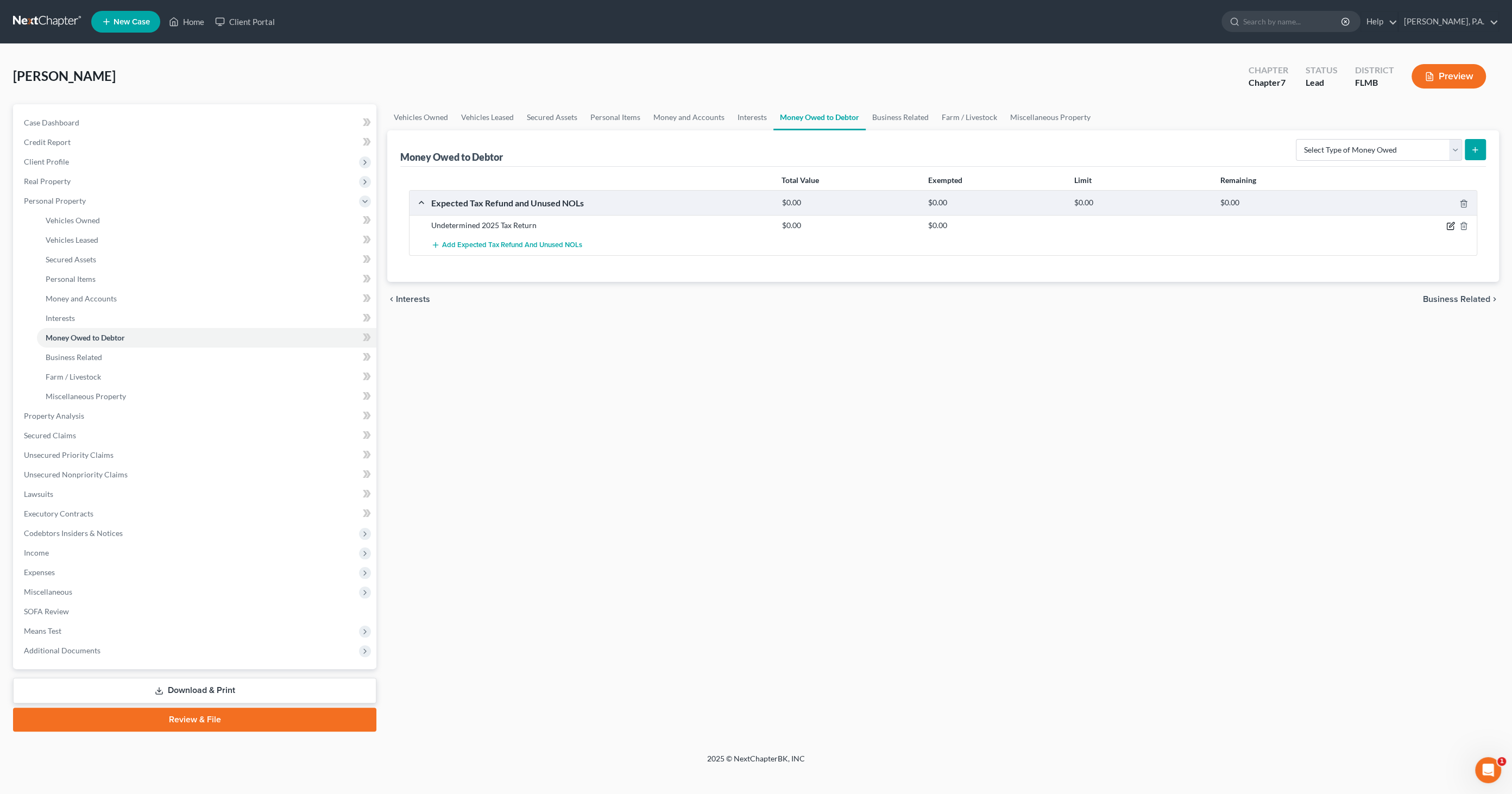
click at [1449, 225] on icon "button" at bounding box center [1452, 225] width 5 height 5
select select "0"
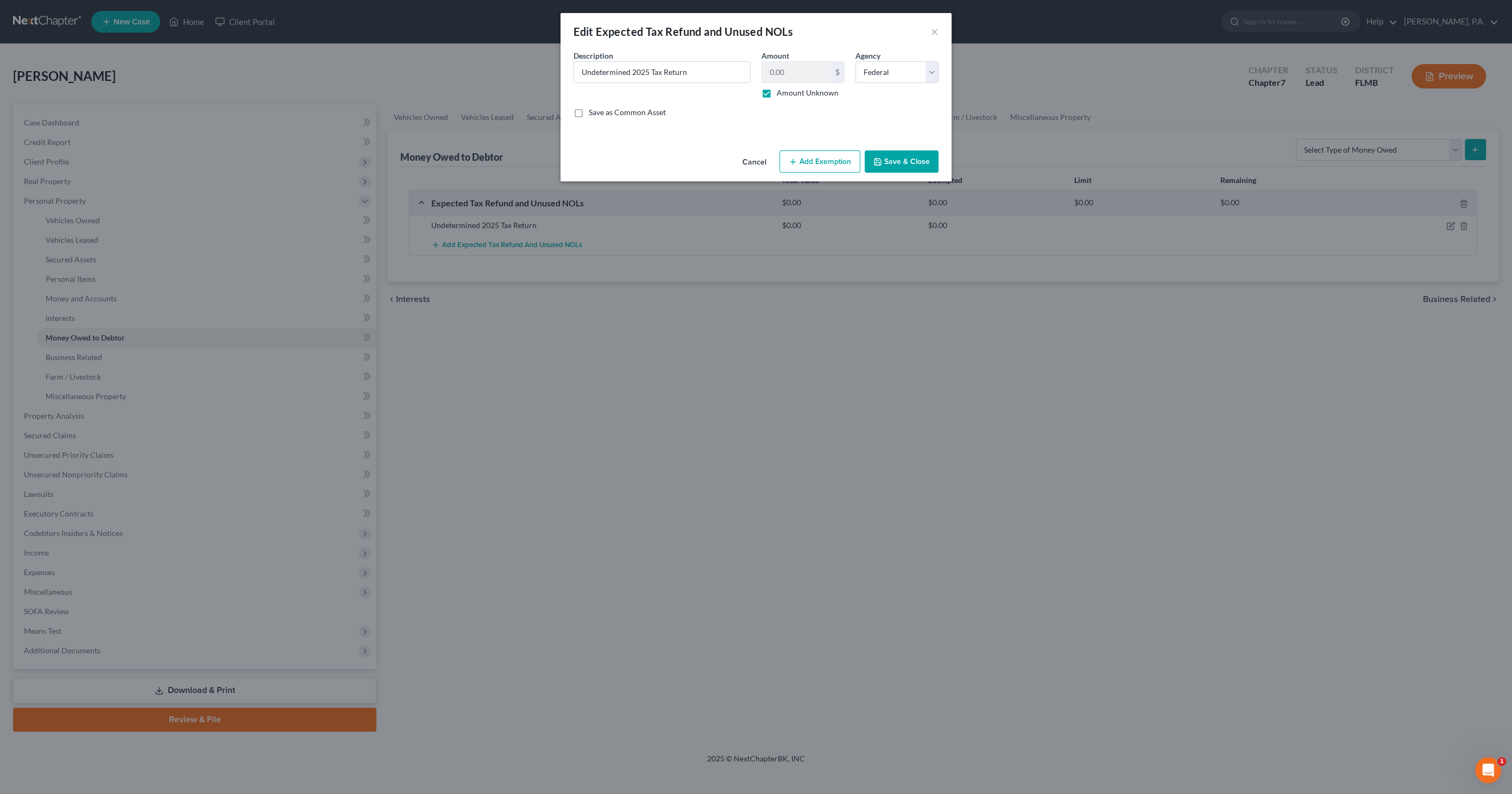
click at [816, 163] on button "Add Exemption" at bounding box center [820, 161] width 81 height 23
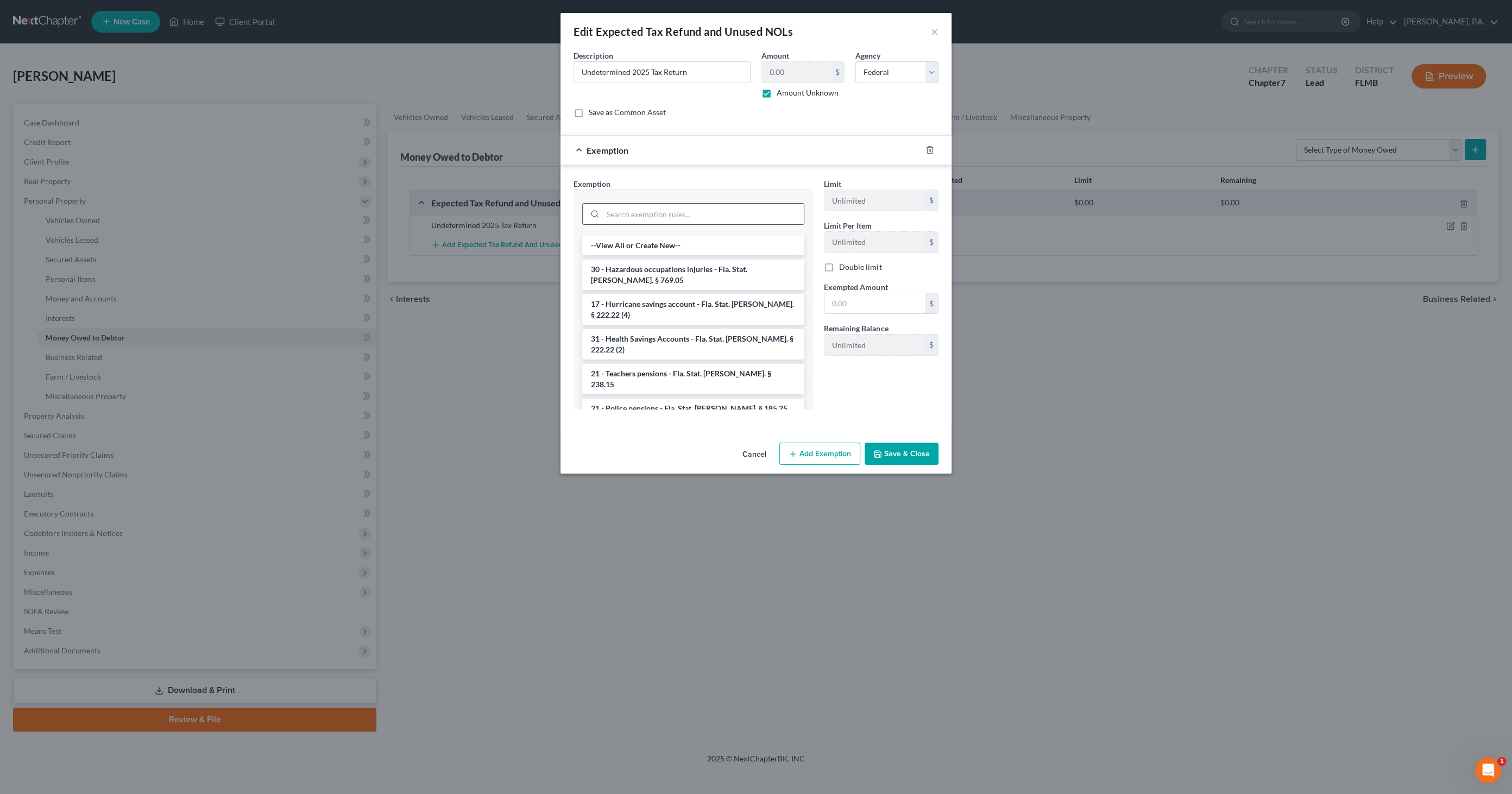
click at [707, 215] on input "search" at bounding box center [703, 214] width 201 height 21
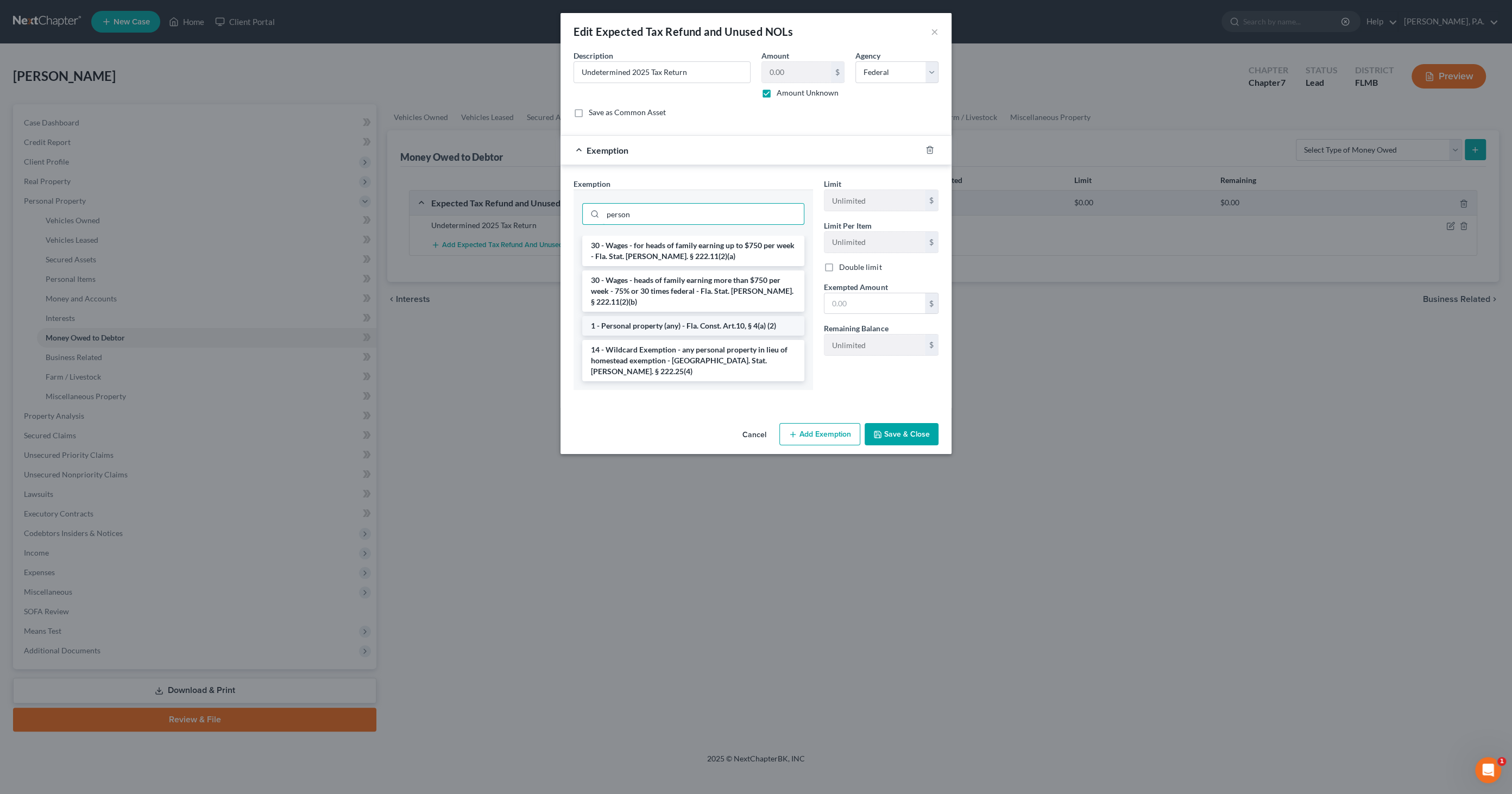
type input "person"
click at [674, 316] on li "1 - Personal property (any) - Fla. Const. Art.10, § 4(a) (2)" at bounding box center [693, 326] width 222 height 19
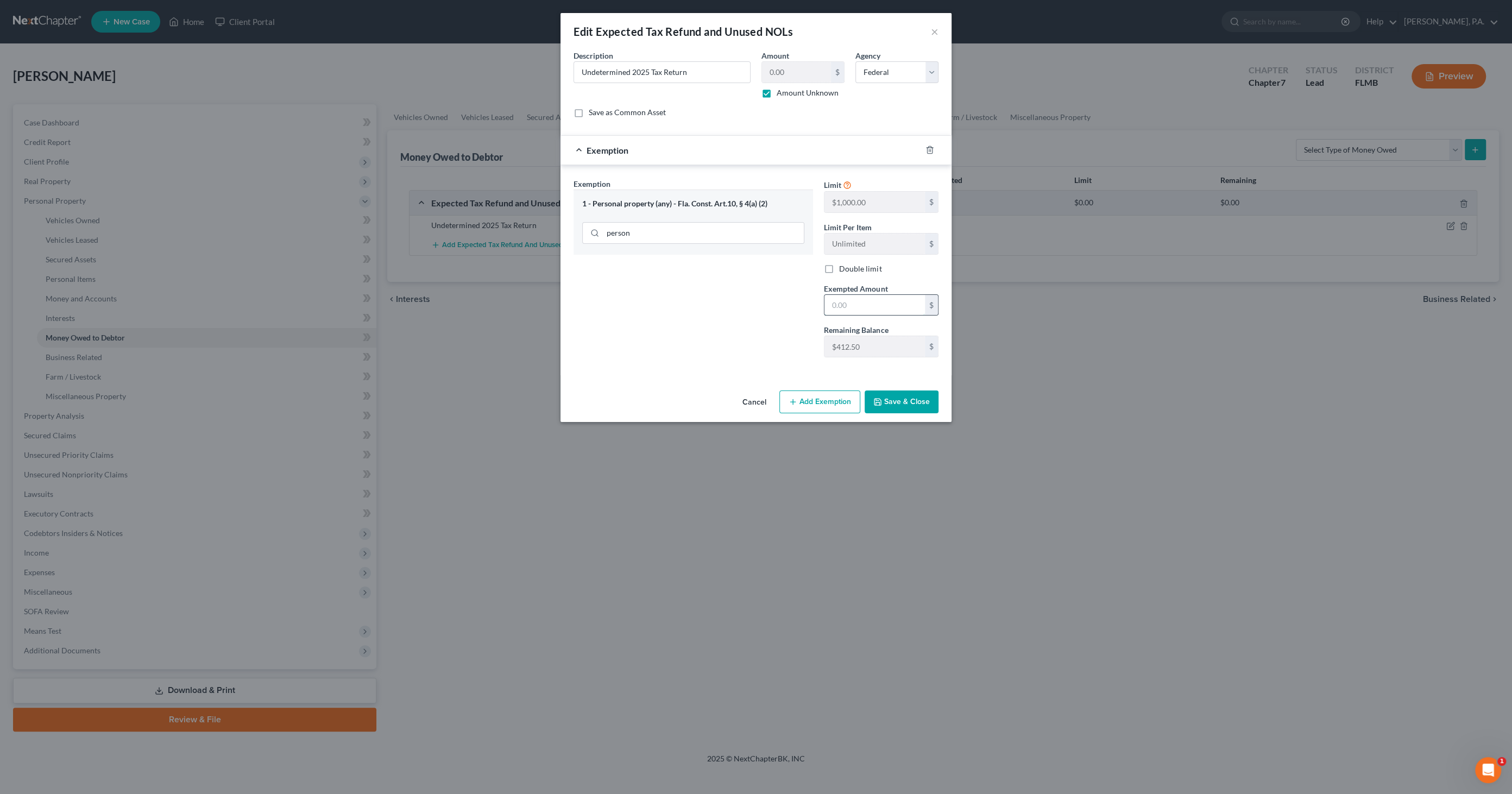
click at [875, 306] on input "text" at bounding box center [875, 305] width 100 height 21
drag, startPoint x: 740, startPoint y: 337, endPoint x: 764, endPoint y: 337, distance: 24.0
click at [745, 336] on div "Exemption Set must be selected for CA. Exemption * 1 - Personal property (any) …" at bounding box center [693, 272] width 251 height 188
click at [802, 346] on div "Exemption Set must be selected for CA. Exemption * 1 - Personal property (any) …" at bounding box center [756, 272] width 376 height 188
click at [845, 296] on input "text" at bounding box center [875, 305] width 100 height 21
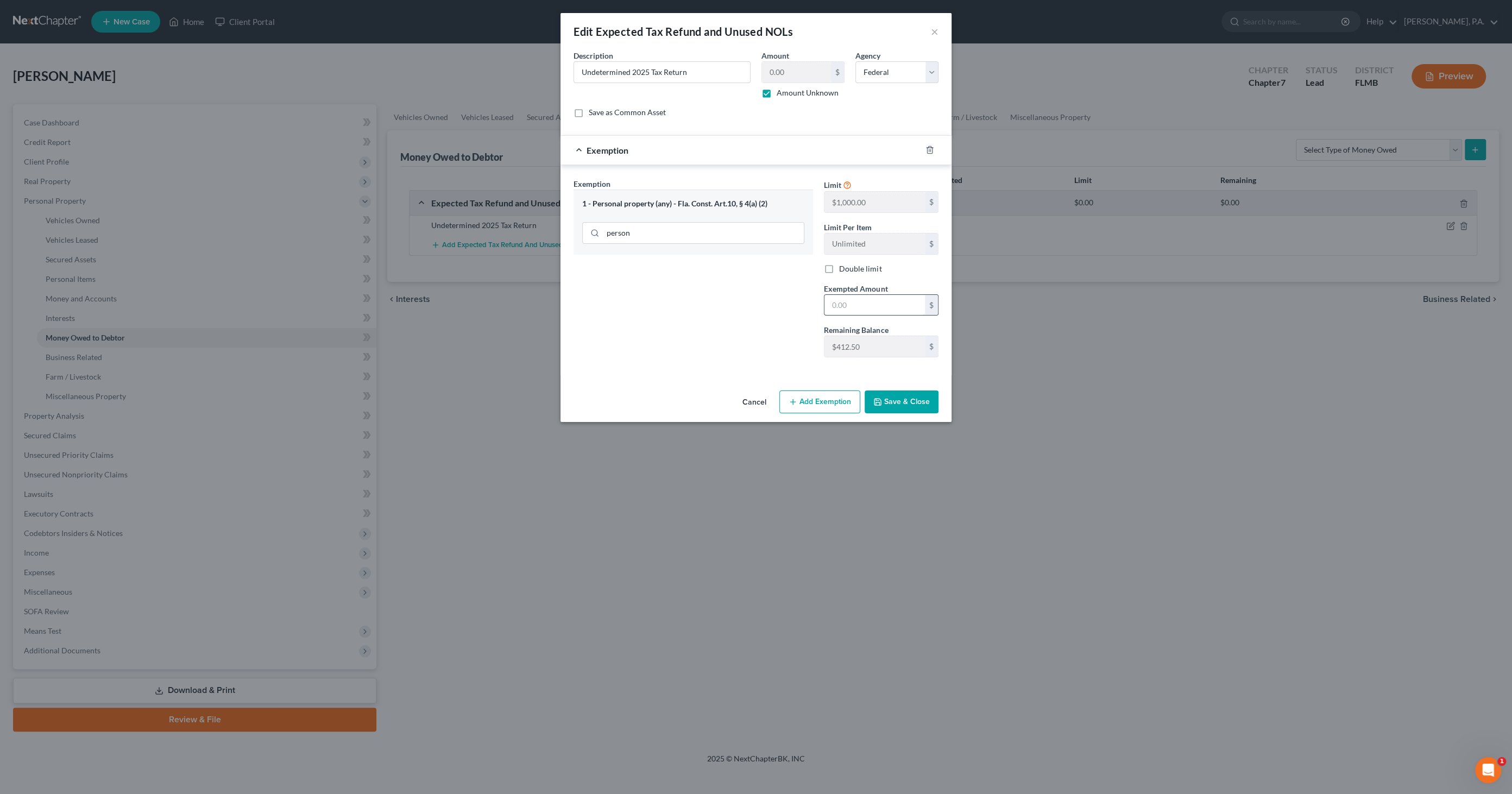
paste input "$412.50"
type input "$412.50"
click at [831, 403] on button "Add Exemption" at bounding box center [820, 401] width 81 height 23
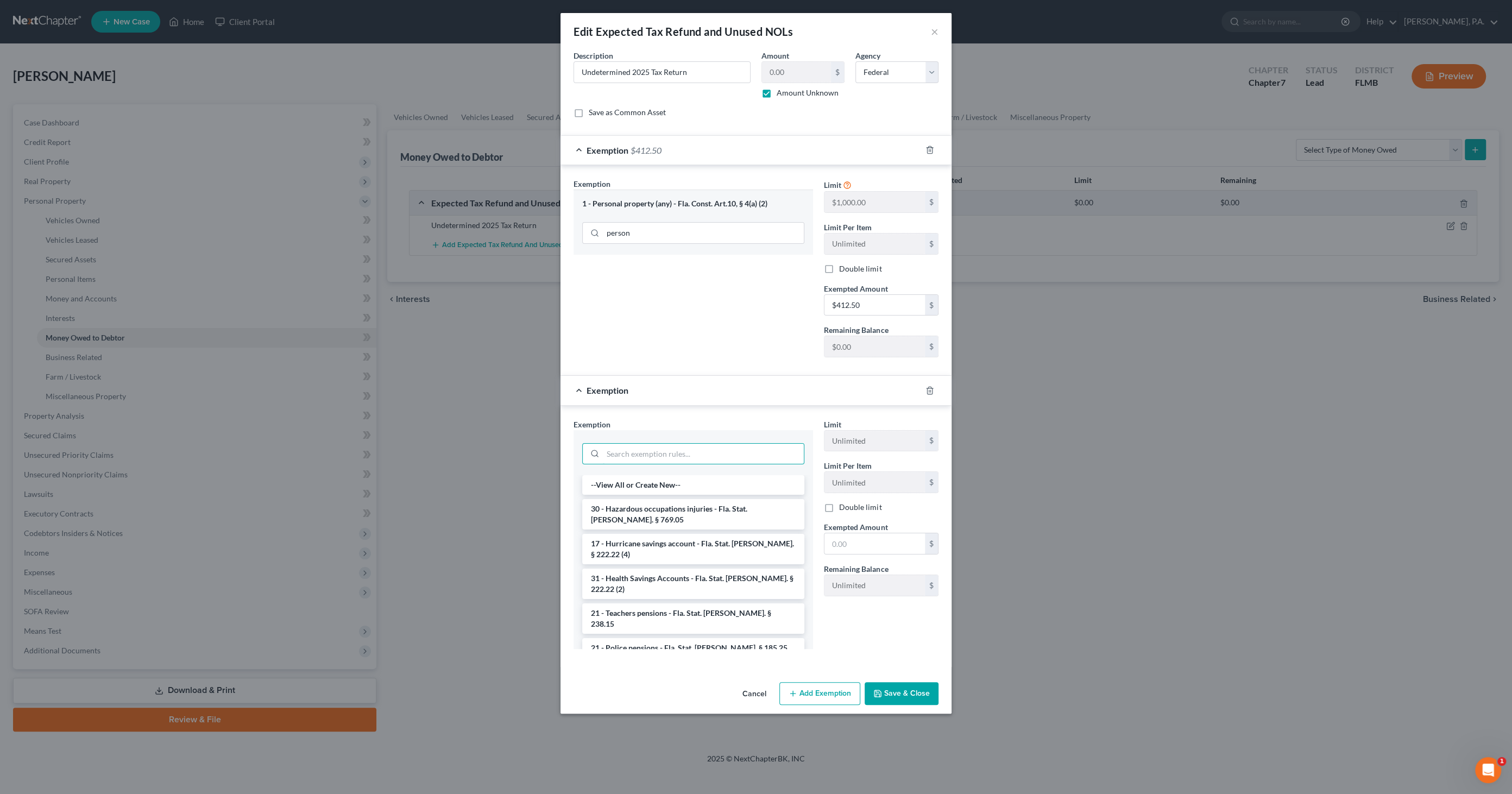
drag, startPoint x: 670, startPoint y: 449, endPoint x: 688, endPoint y: 438, distance: 21.1
click at [673, 445] on input "search" at bounding box center [703, 454] width 201 height 21
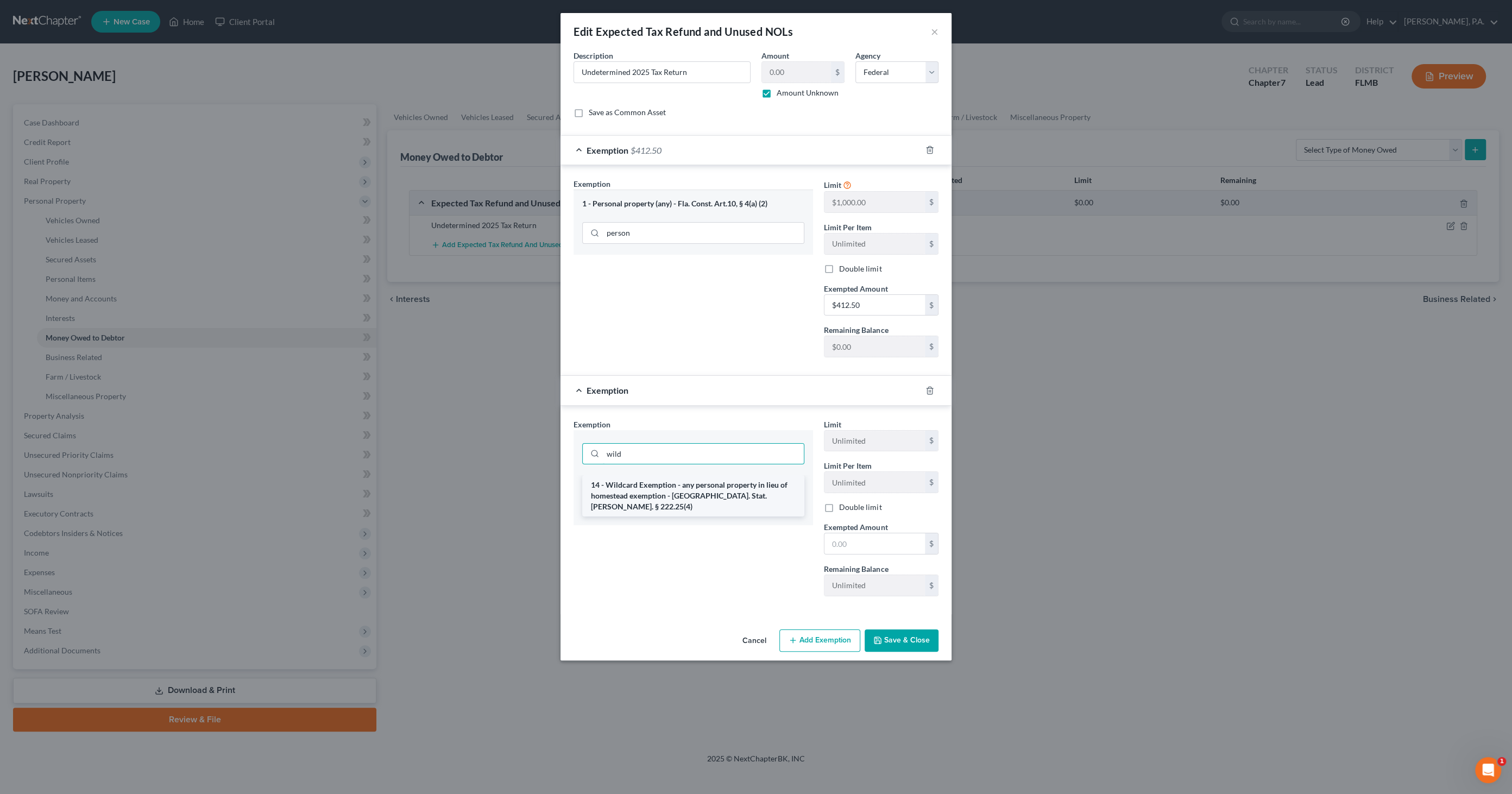
type input "wild"
click at [701, 489] on li "14 - Wildcard Exemption - any personal property in lieu of homestead exemption …" at bounding box center [693, 496] width 222 height 41
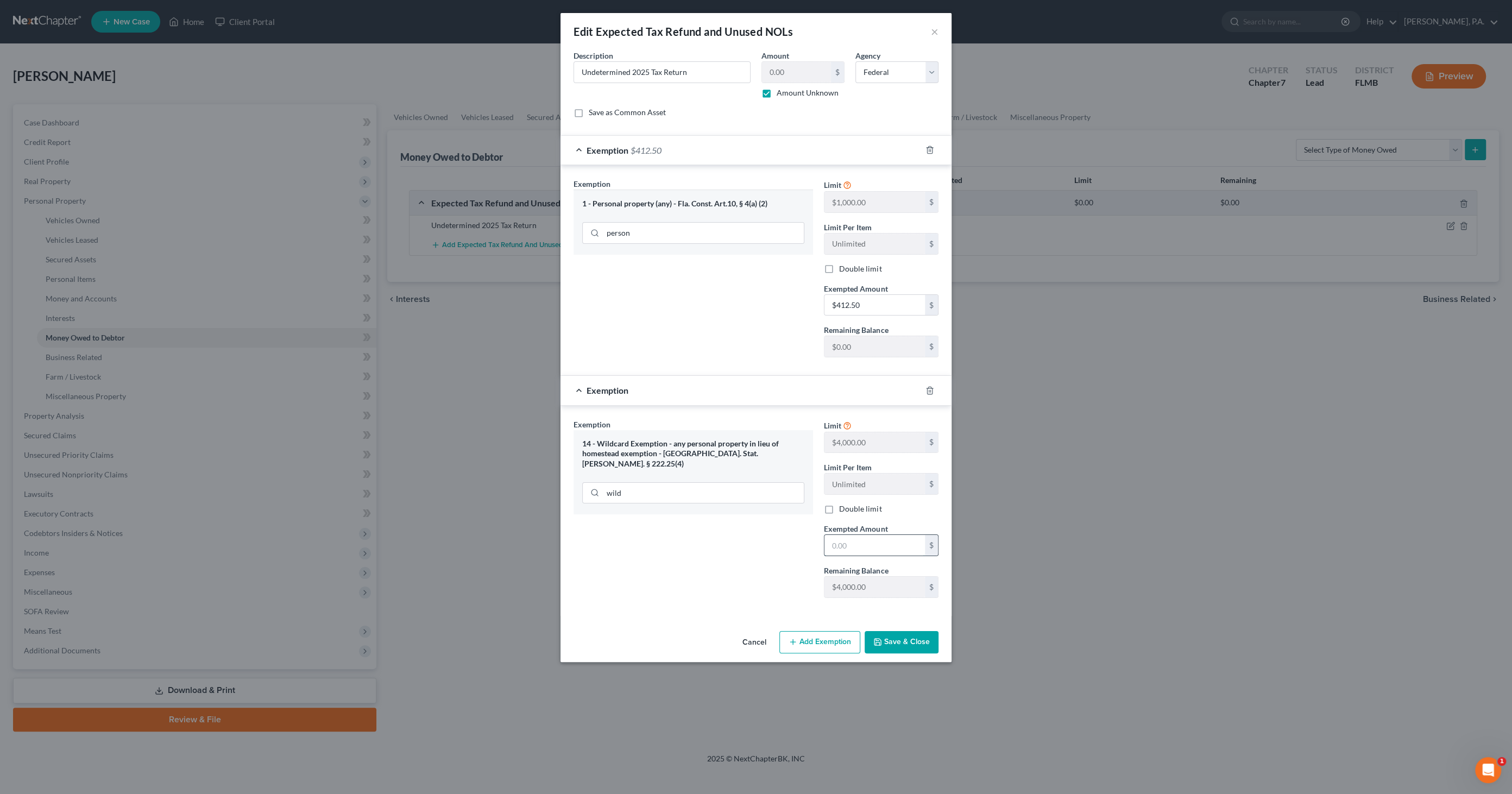
drag, startPoint x: 847, startPoint y: 546, endPoint x: 859, endPoint y: 546, distance: 12.0
click at [848, 546] on input "text" at bounding box center [875, 545] width 100 height 21
type input "4,000.00"
click at [917, 640] on button "Save & Close" at bounding box center [902, 642] width 74 height 23
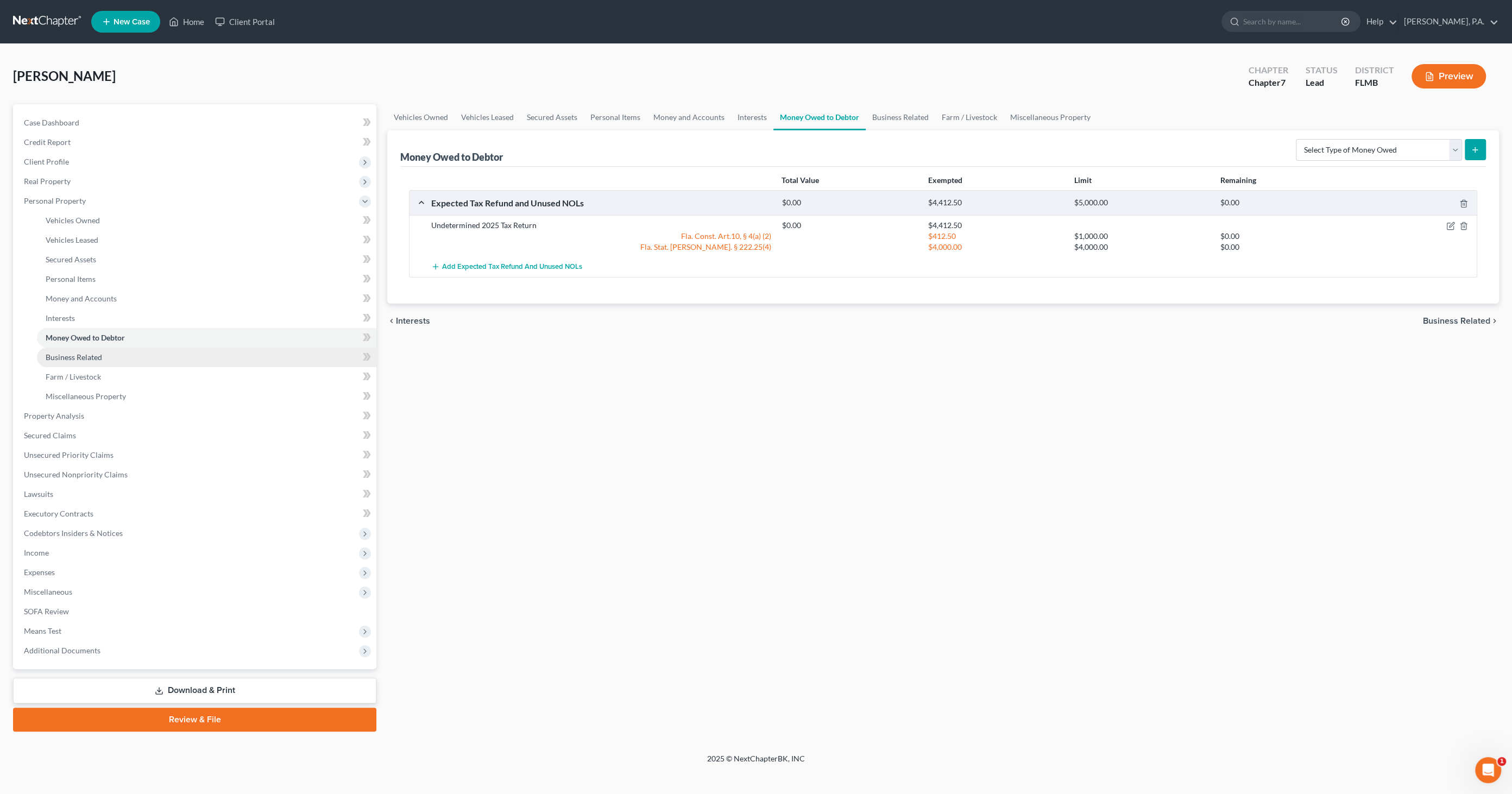
click at [79, 363] on link "Business Related" at bounding box center [207, 357] width 339 height 19
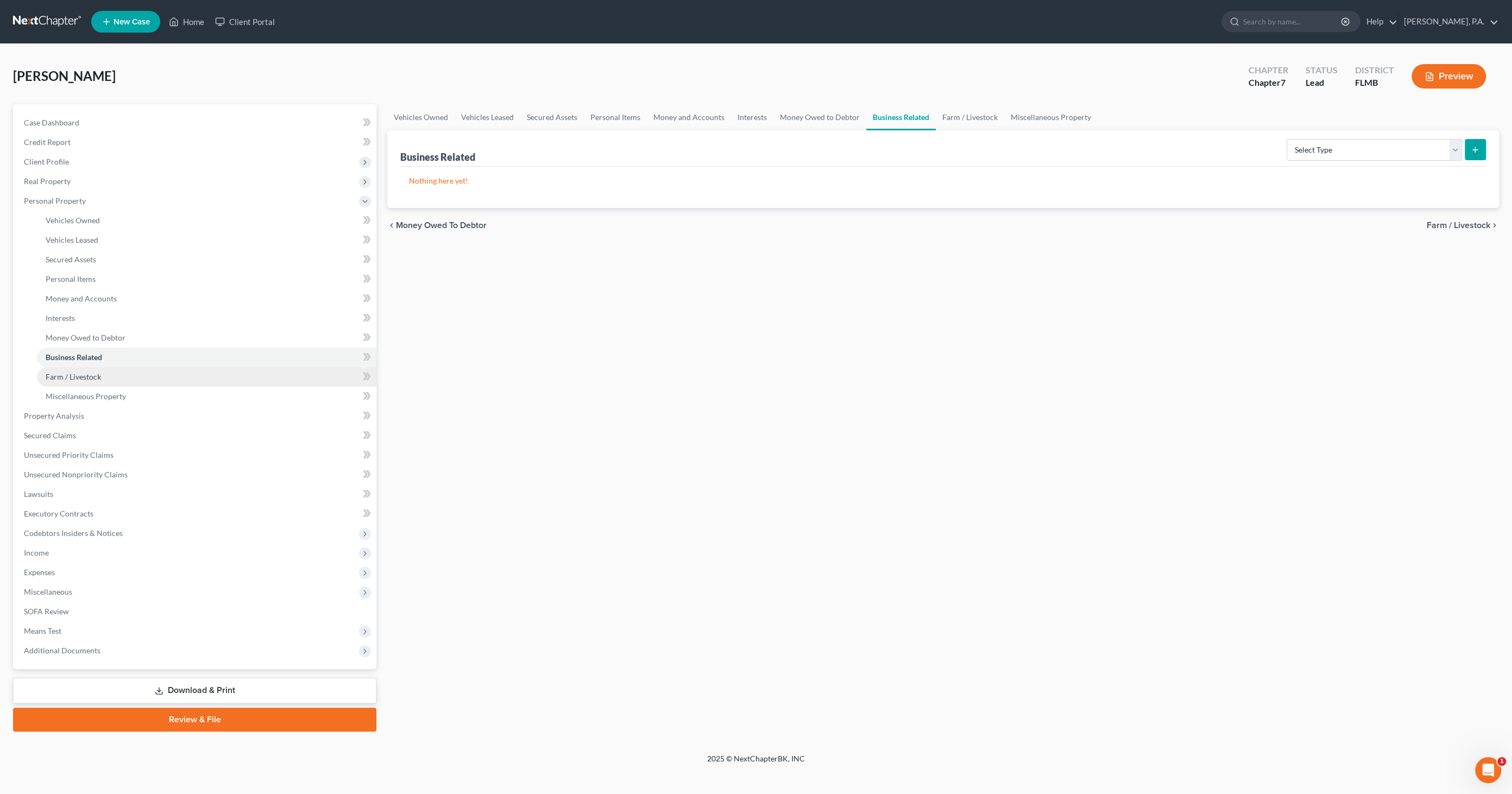
click at [77, 381] on link "Farm / Livestock" at bounding box center [207, 376] width 339 height 19
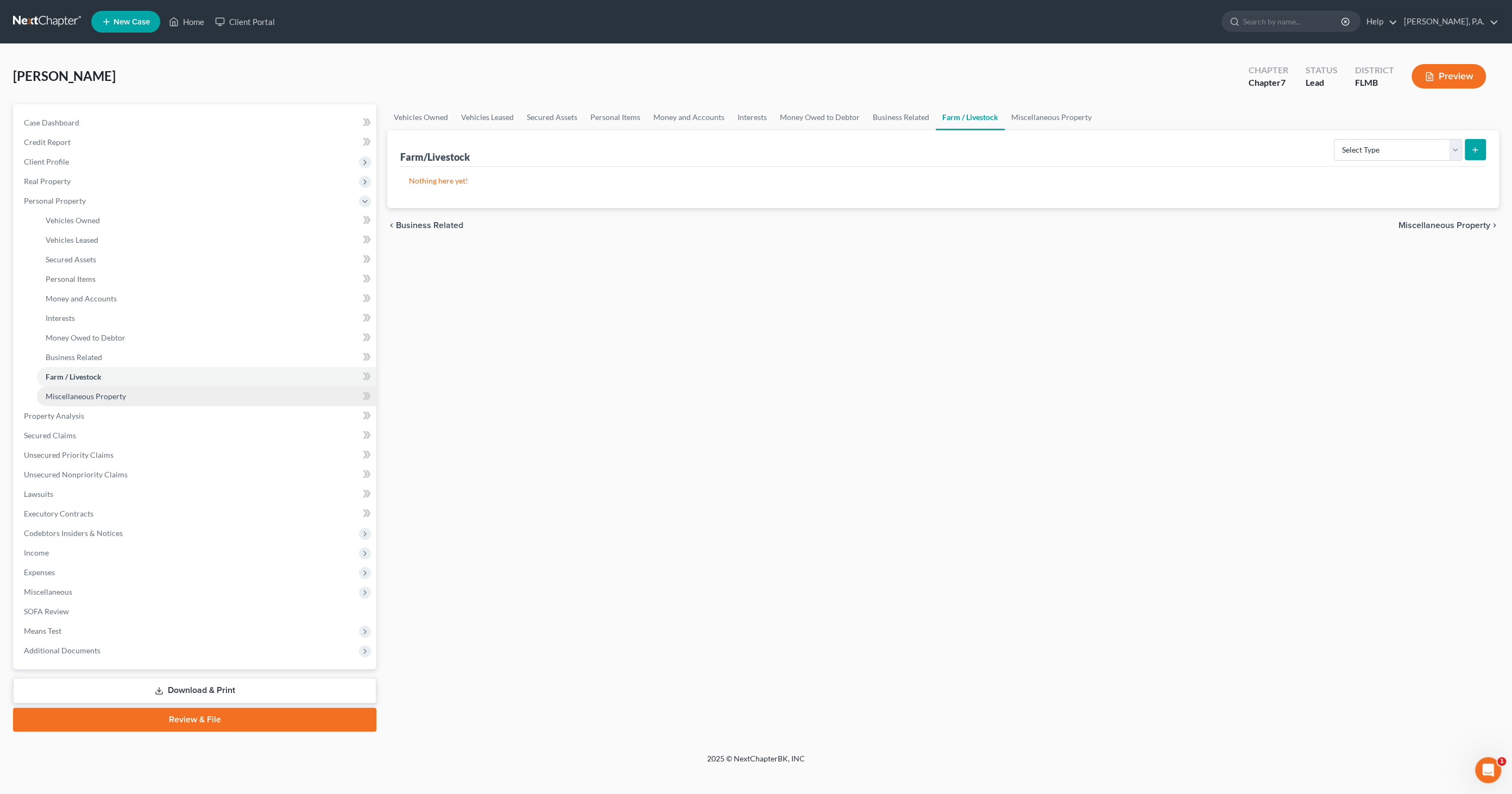
click at [80, 398] on span "Miscellaneous Property" at bounding box center [86, 396] width 80 height 9
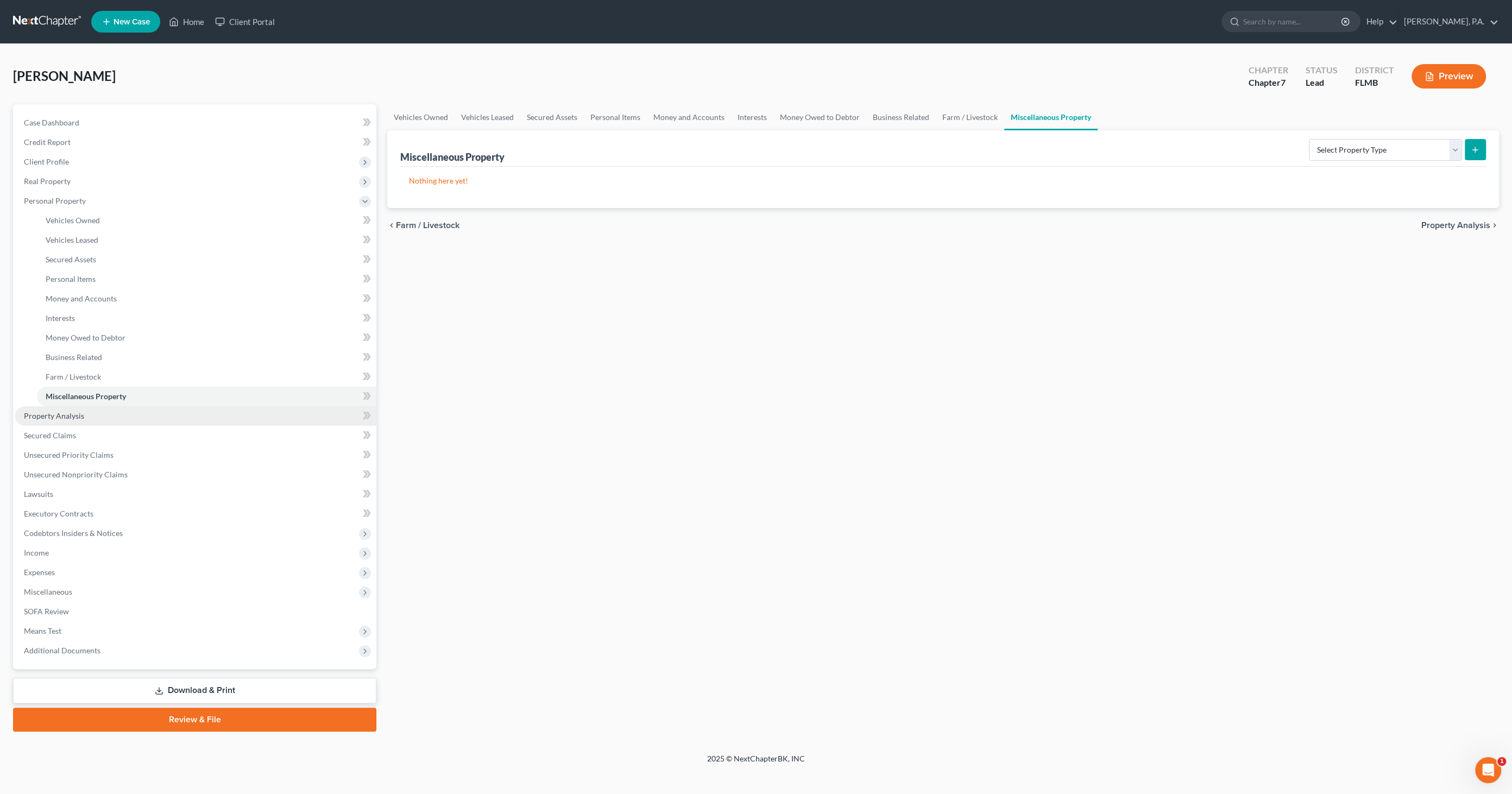
click at [69, 412] on span "Property Analysis" at bounding box center [54, 415] width 60 height 9
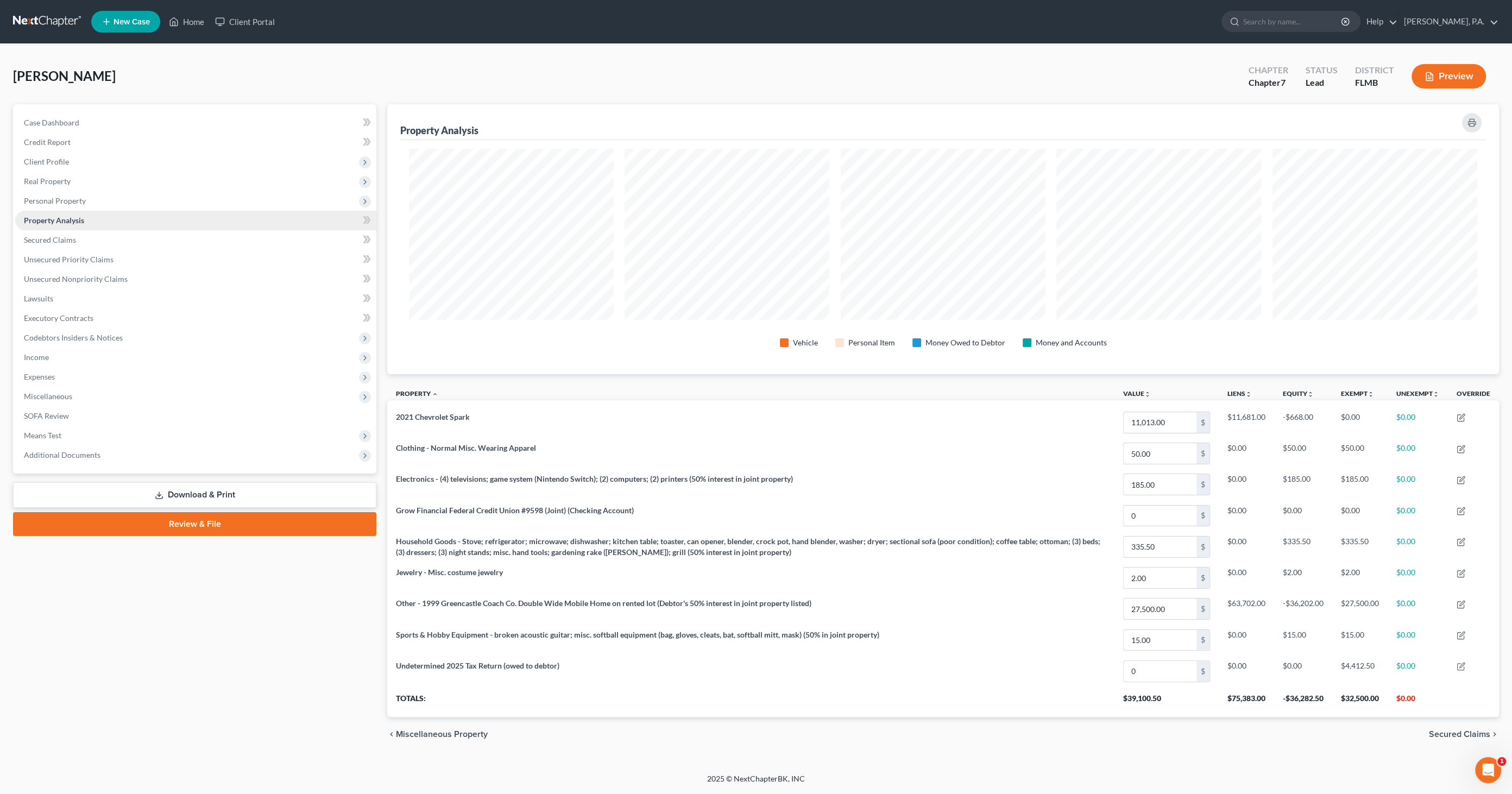
scroll to position [269, 1111]
click at [195, 498] on link "Download & Print" at bounding box center [194, 495] width 363 height 25
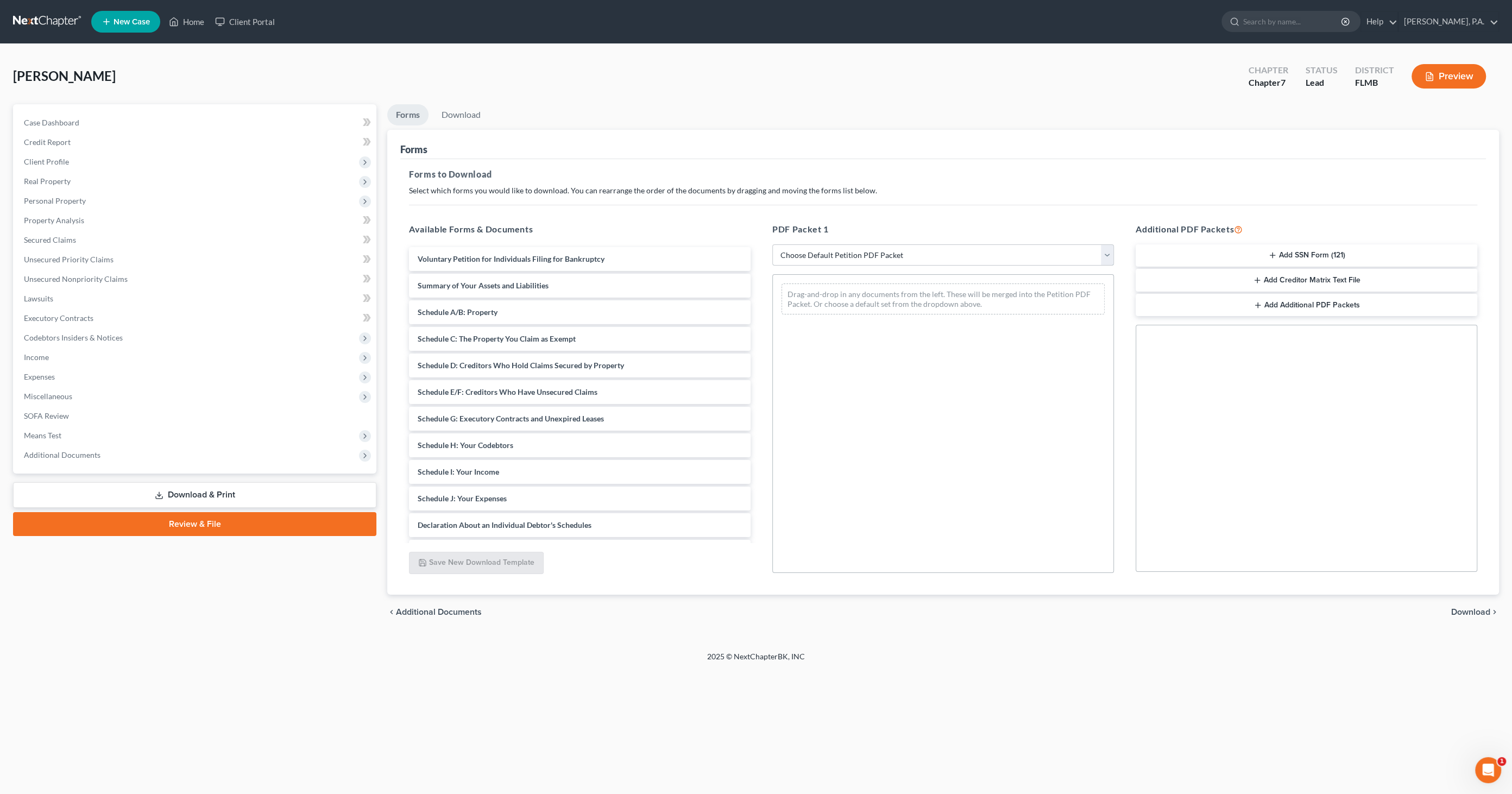
click at [862, 252] on select "Choose Default Petition PDF Packet Complete Bankruptcy Petition (all forms and …" at bounding box center [943, 255] width 342 height 22
select select "0"
click at [772, 244] on select "Choose Default Petition PDF Packet Complete Bankruptcy Petition (all forms and …" at bounding box center [943, 255] width 342 height 22
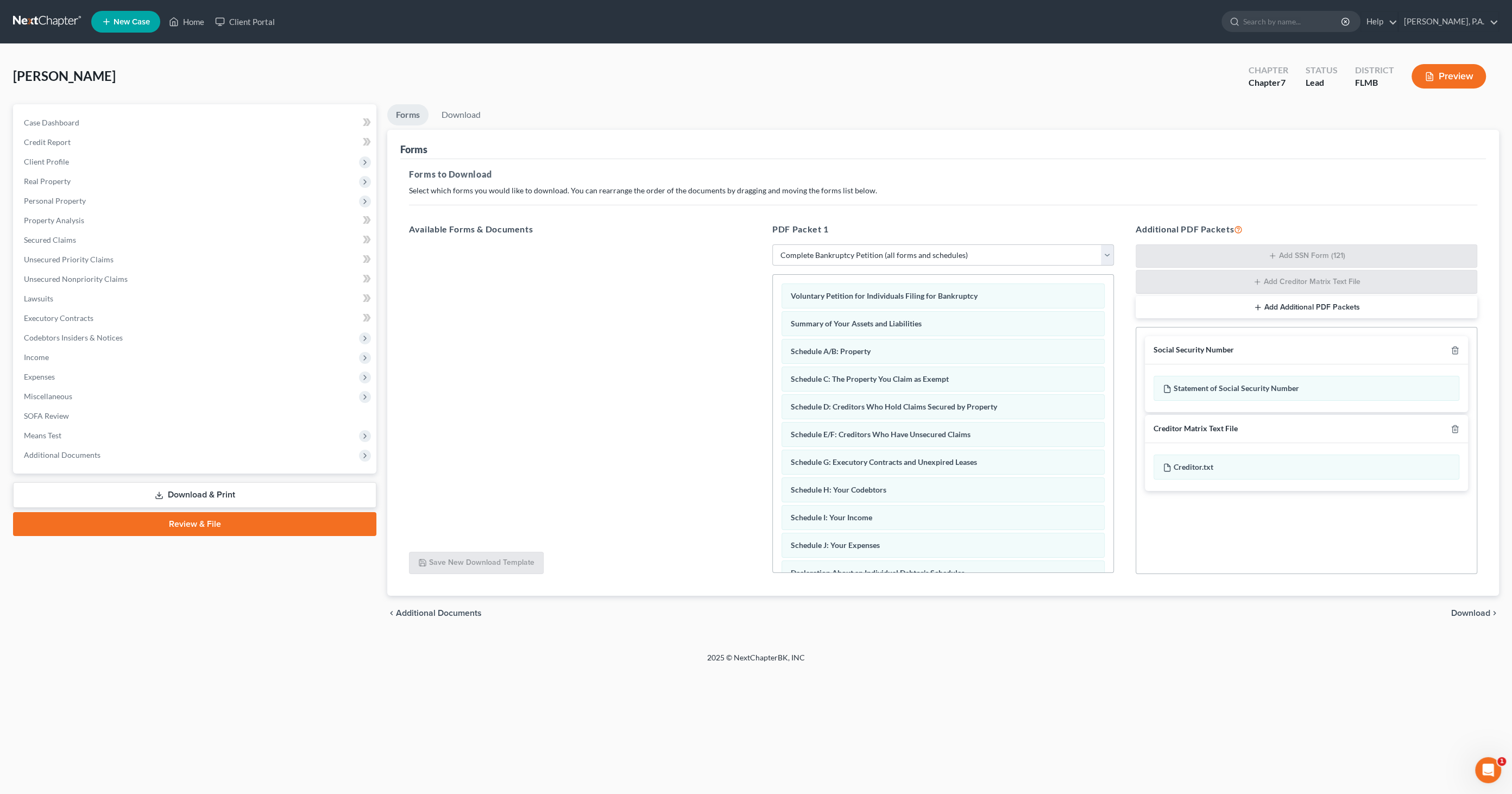
click at [1485, 611] on span "Download" at bounding box center [1470, 613] width 39 height 9
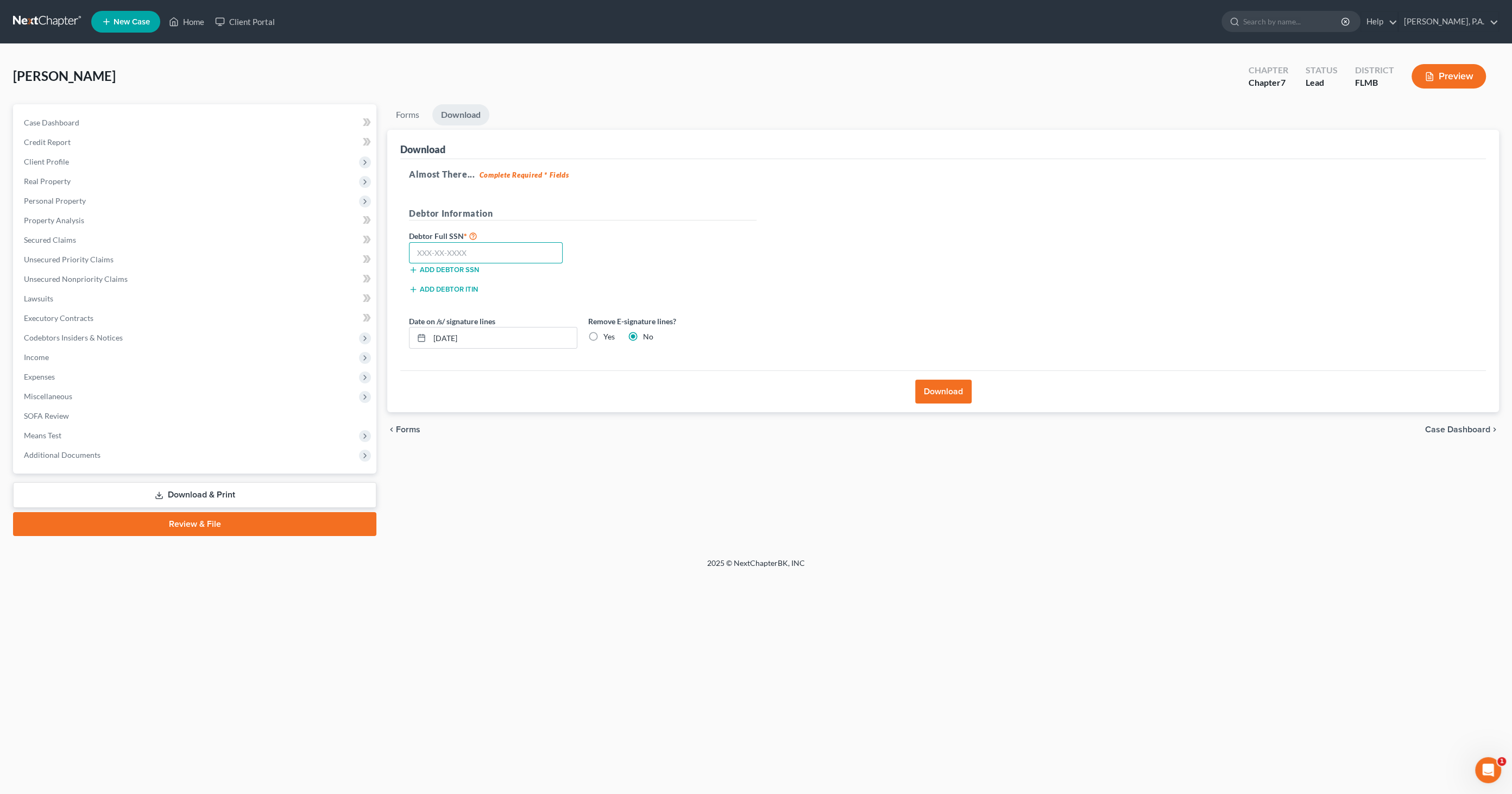
click at [486, 252] on input "text" at bounding box center [486, 253] width 154 height 22
type input "363-21-3586"
click at [603, 334] on label "Yes" at bounding box center [609, 336] width 11 height 11
click at [608, 334] on input "Yes" at bounding box center [611, 335] width 7 height 7
radio input "true"
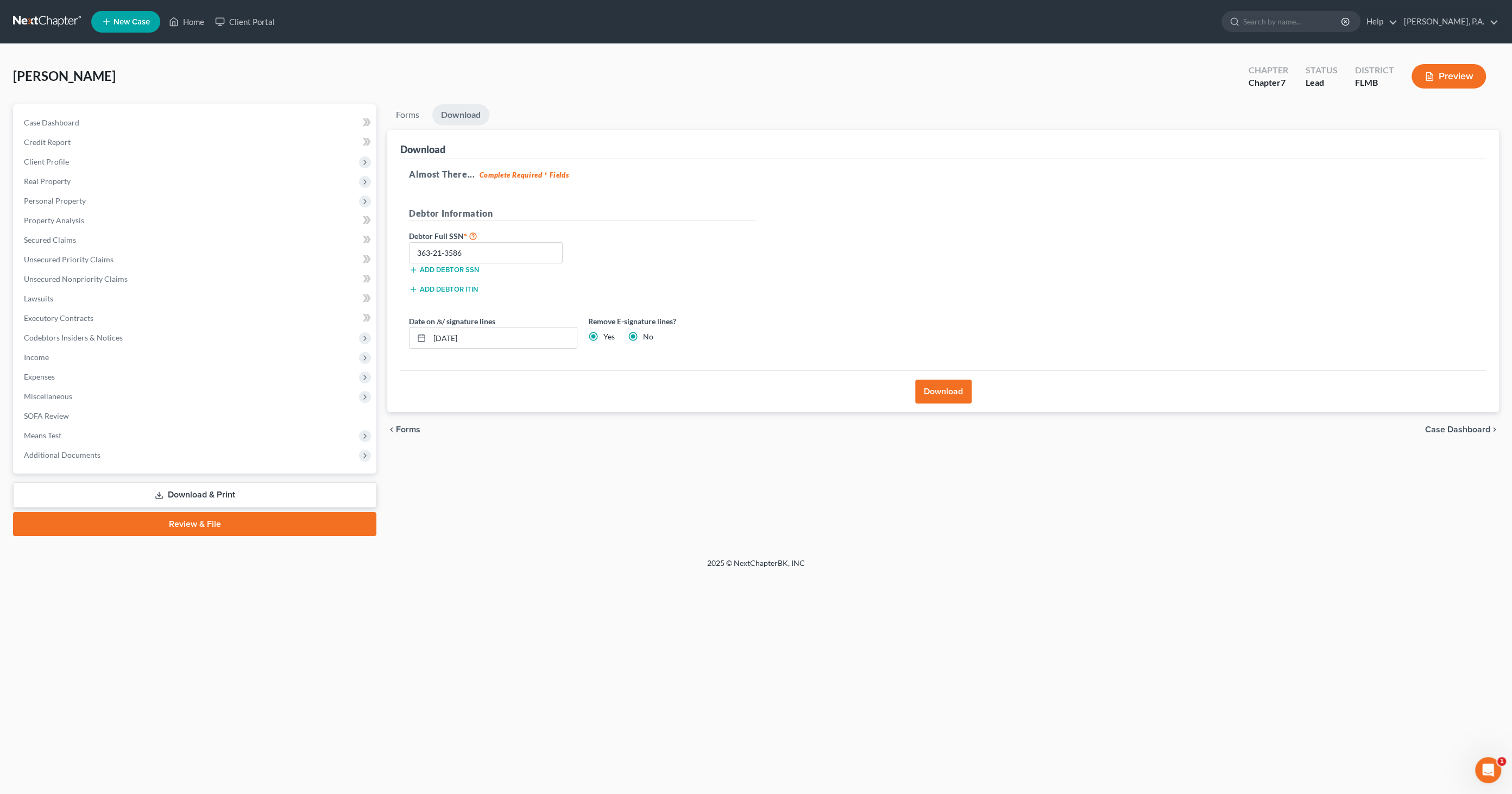
radio input "false"
click at [933, 394] on button "Download" at bounding box center [943, 391] width 56 height 24
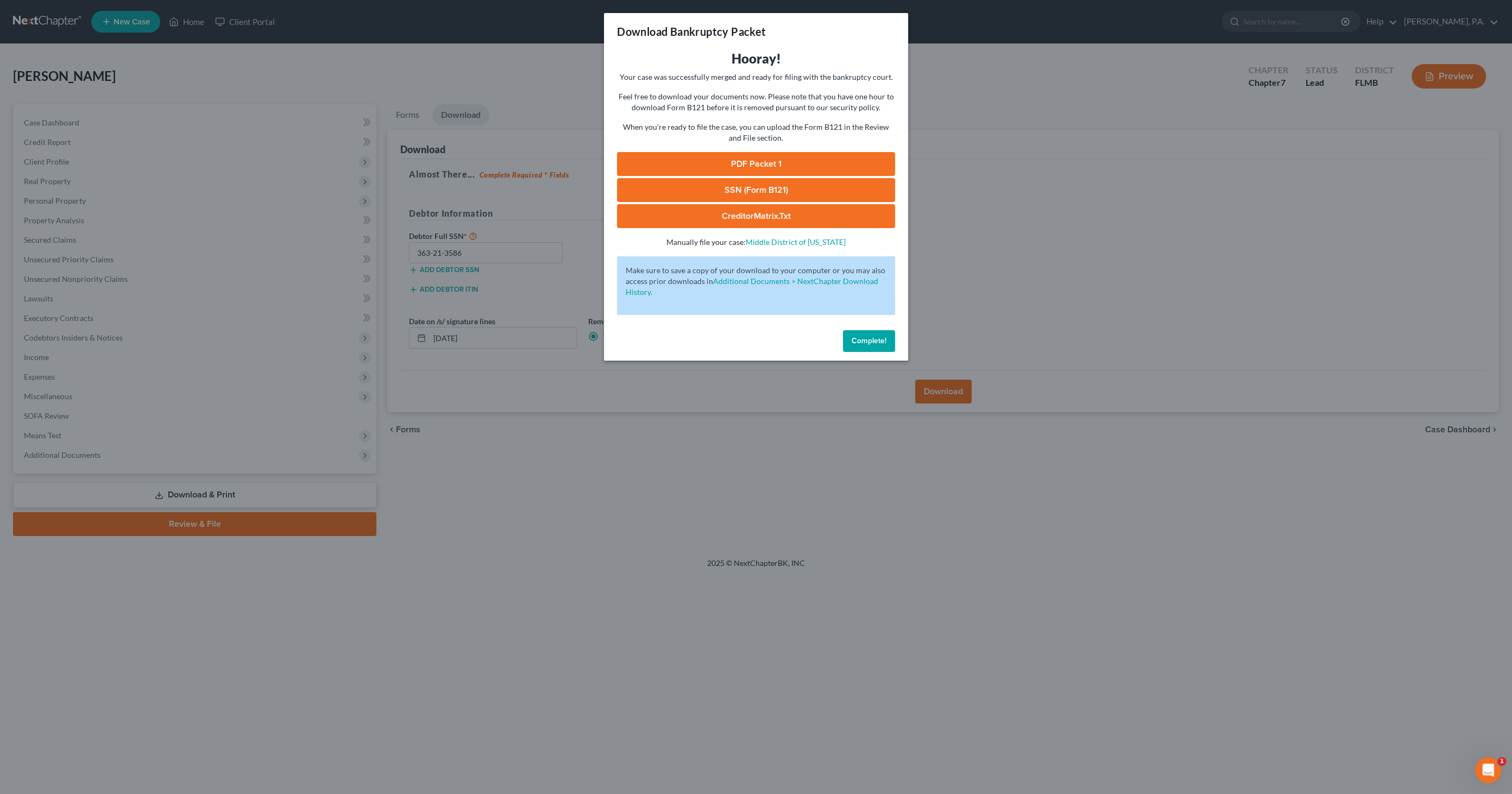
click at [812, 160] on link "PDF Packet 1" at bounding box center [756, 164] width 278 height 24
click at [777, 190] on link "SSN (Form B121)" at bounding box center [756, 190] width 278 height 24
click at [869, 344] on span "Complete!" at bounding box center [869, 341] width 35 height 9
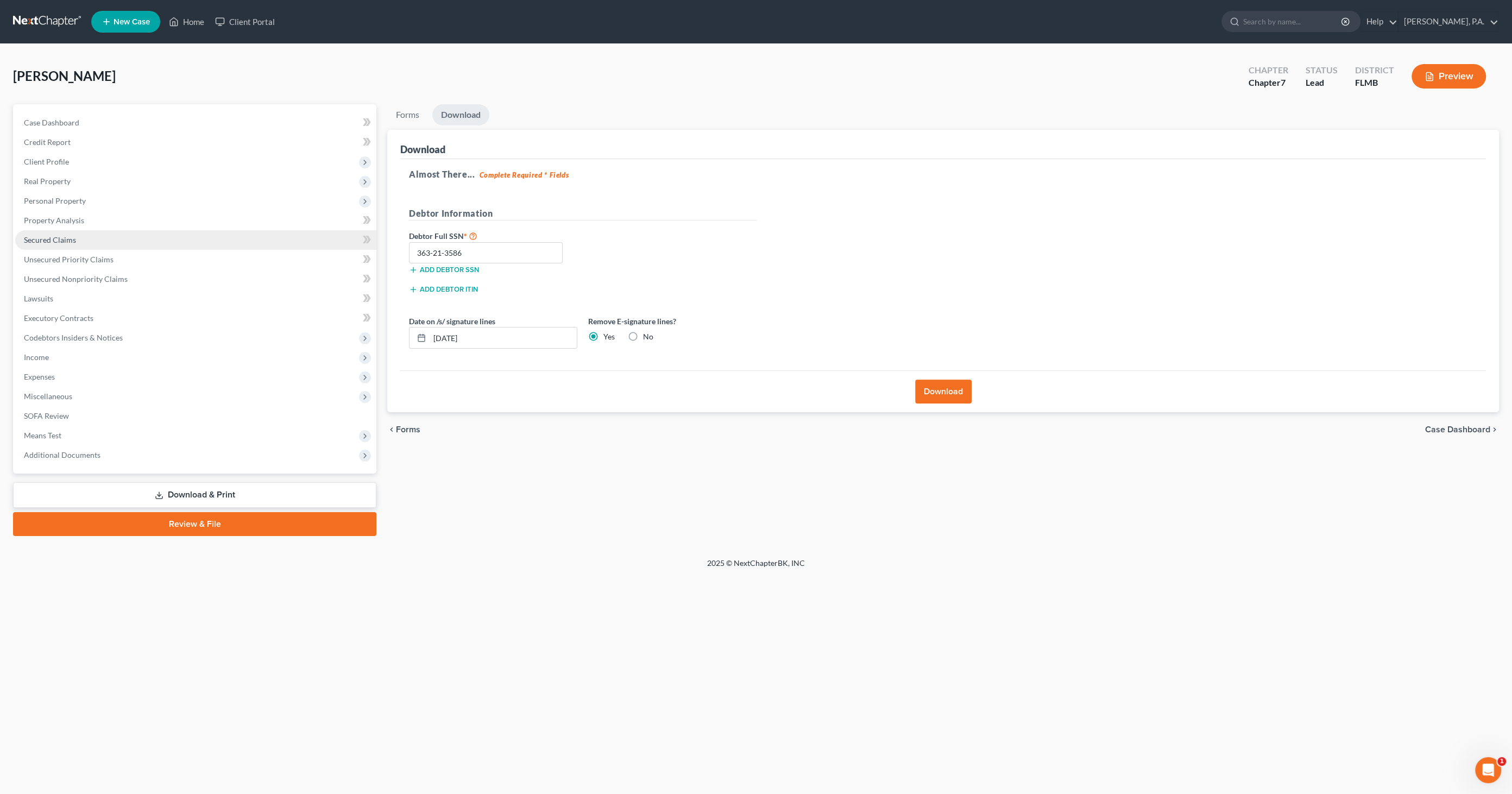
click at [46, 241] on span "Secured Claims" at bounding box center [50, 240] width 52 height 9
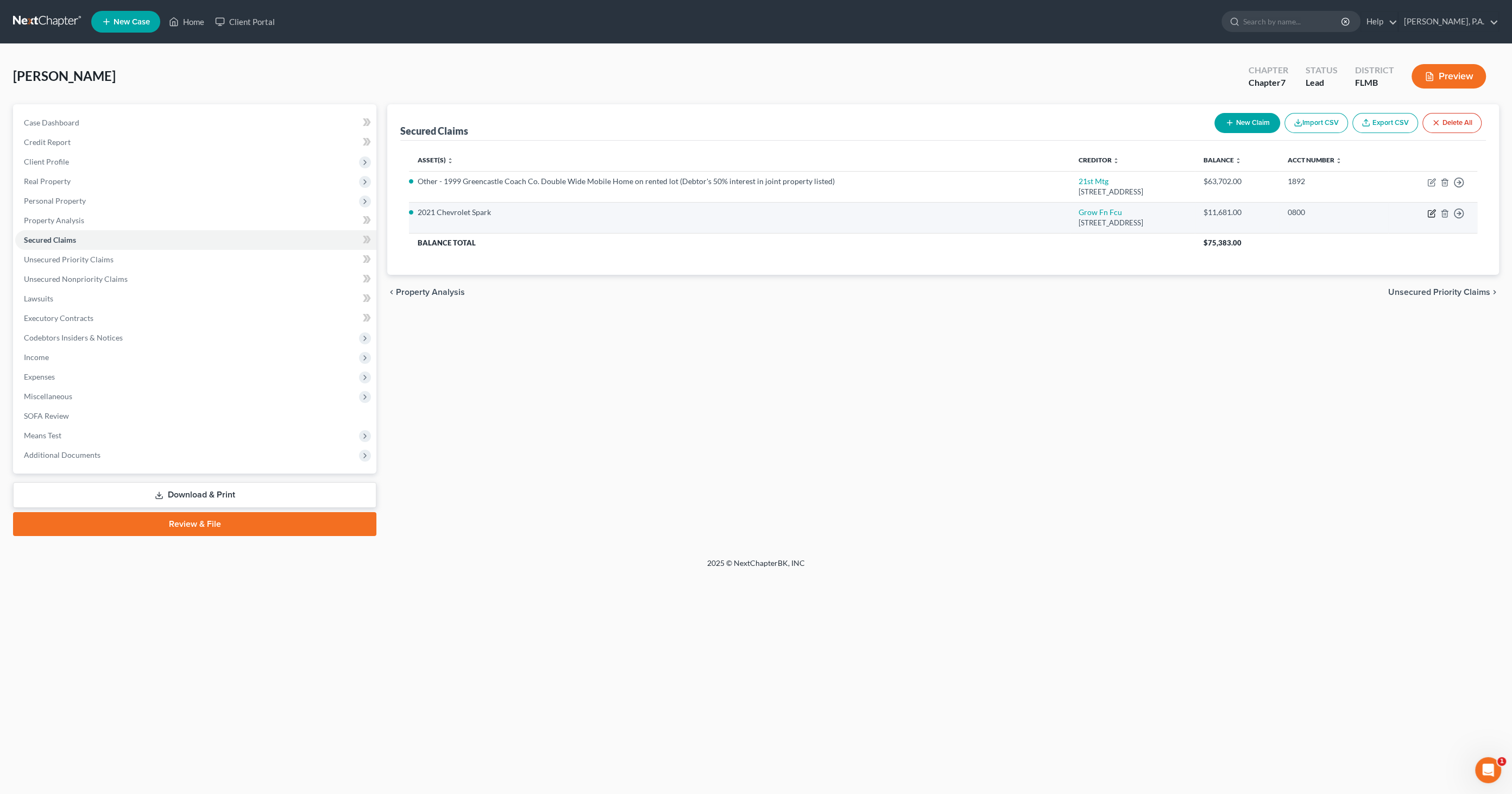
click at [1429, 214] on icon "button" at bounding box center [1432, 213] width 9 height 9
select select "9"
select select "0"
select select "2"
select select "0"
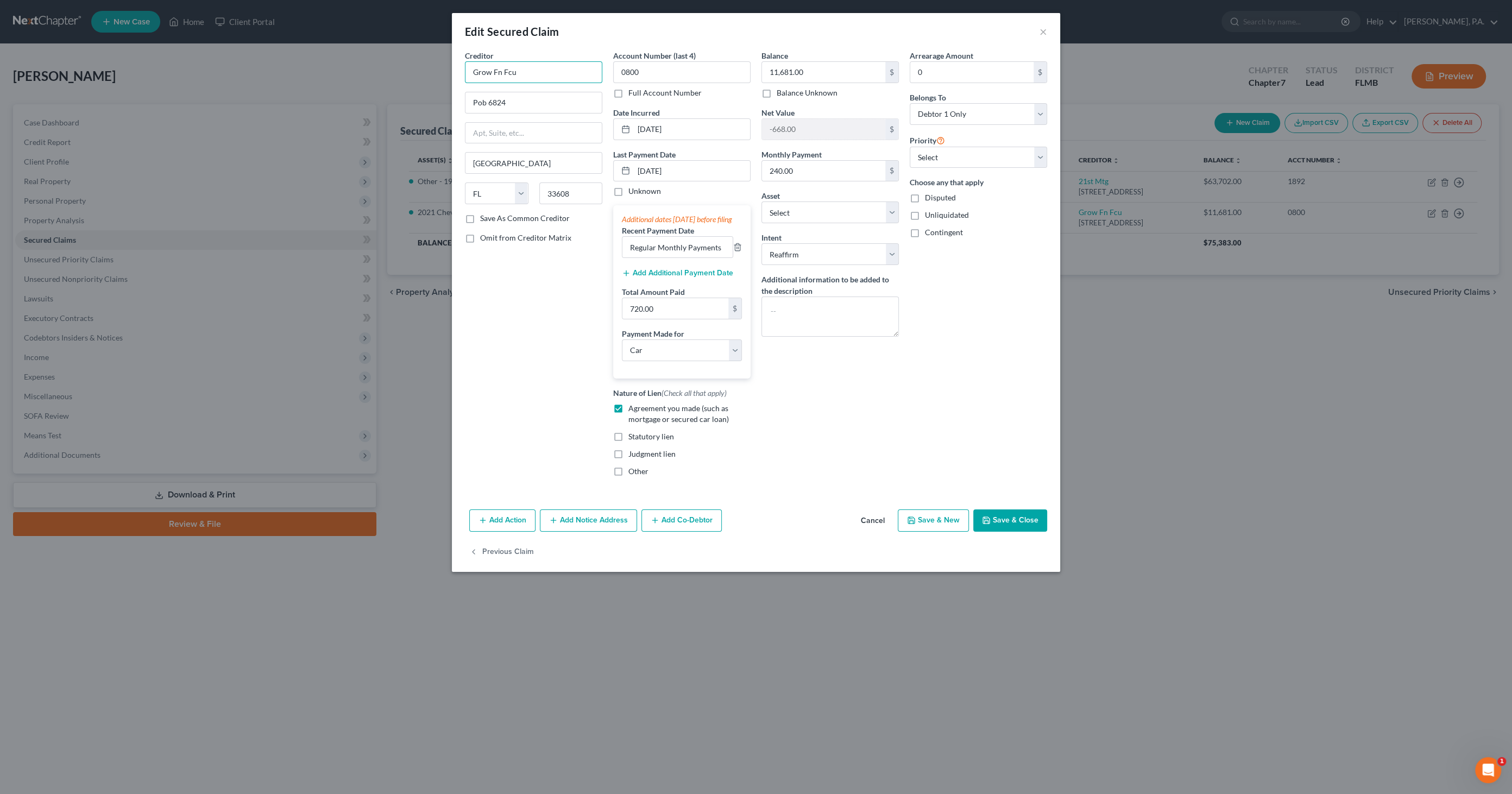
click at [548, 75] on input "Grow Fn Fcu" at bounding box center [534, 72] width 137 height 22
drag, startPoint x: 512, startPoint y: 68, endPoint x: 424, endPoint y: 65, distance: 88.1
click at [424, 65] on div "Edit Secured Claim × Creditor * Grow Fn Fcu Pob 6824 [GEOGRAPHIC_DATA] [US_STAT…" at bounding box center [756, 397] width 1512 height 794
type input "Grow Financial"
click at [482, 105] on div "Attn: Bankruptcy Department [GEOGRAPHIC_DATA]-0000" at bounding box center [536, 106] width 126 height 18
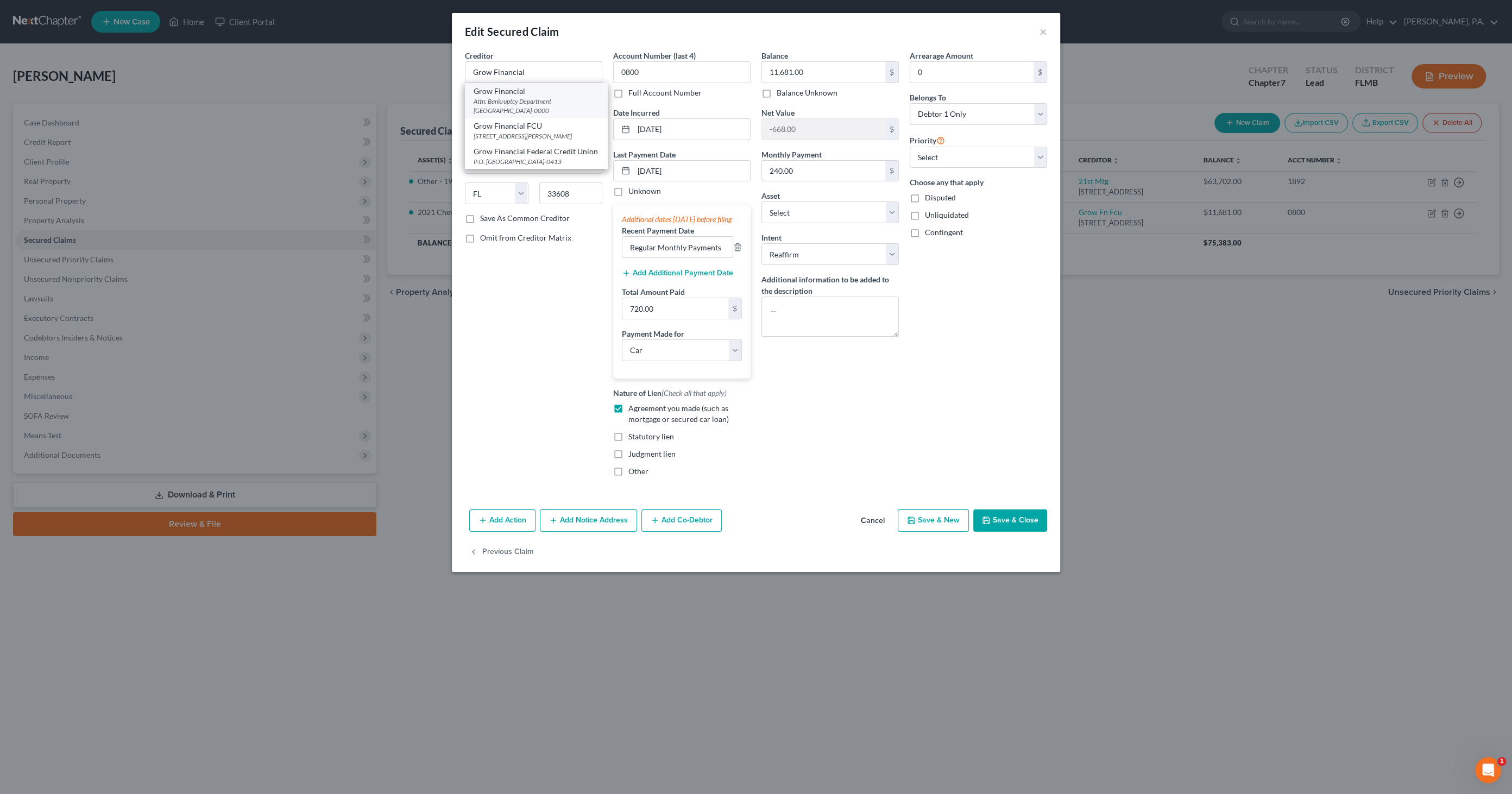
type input "Attn: Bankruptcy Department"
type input "PO Box 89909"
type input "33689-0000"
click at [1013, 531] on button "Save & Close" at bounding box center [1010, 521] width 74 height 23
select select "2"
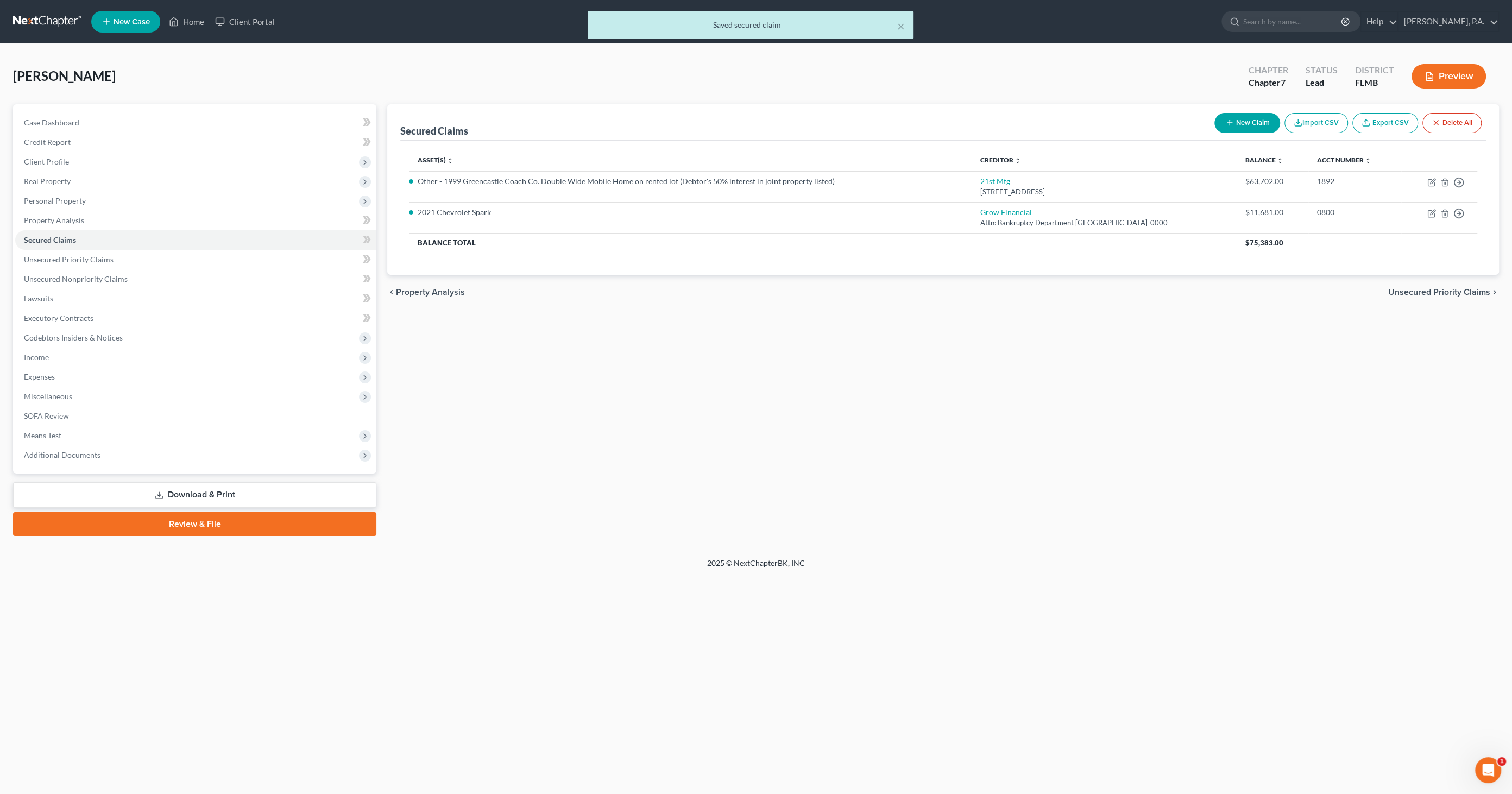
click at [201, 491] on link "Download & Print" at bounding box center [194, 495] width 363 height 25
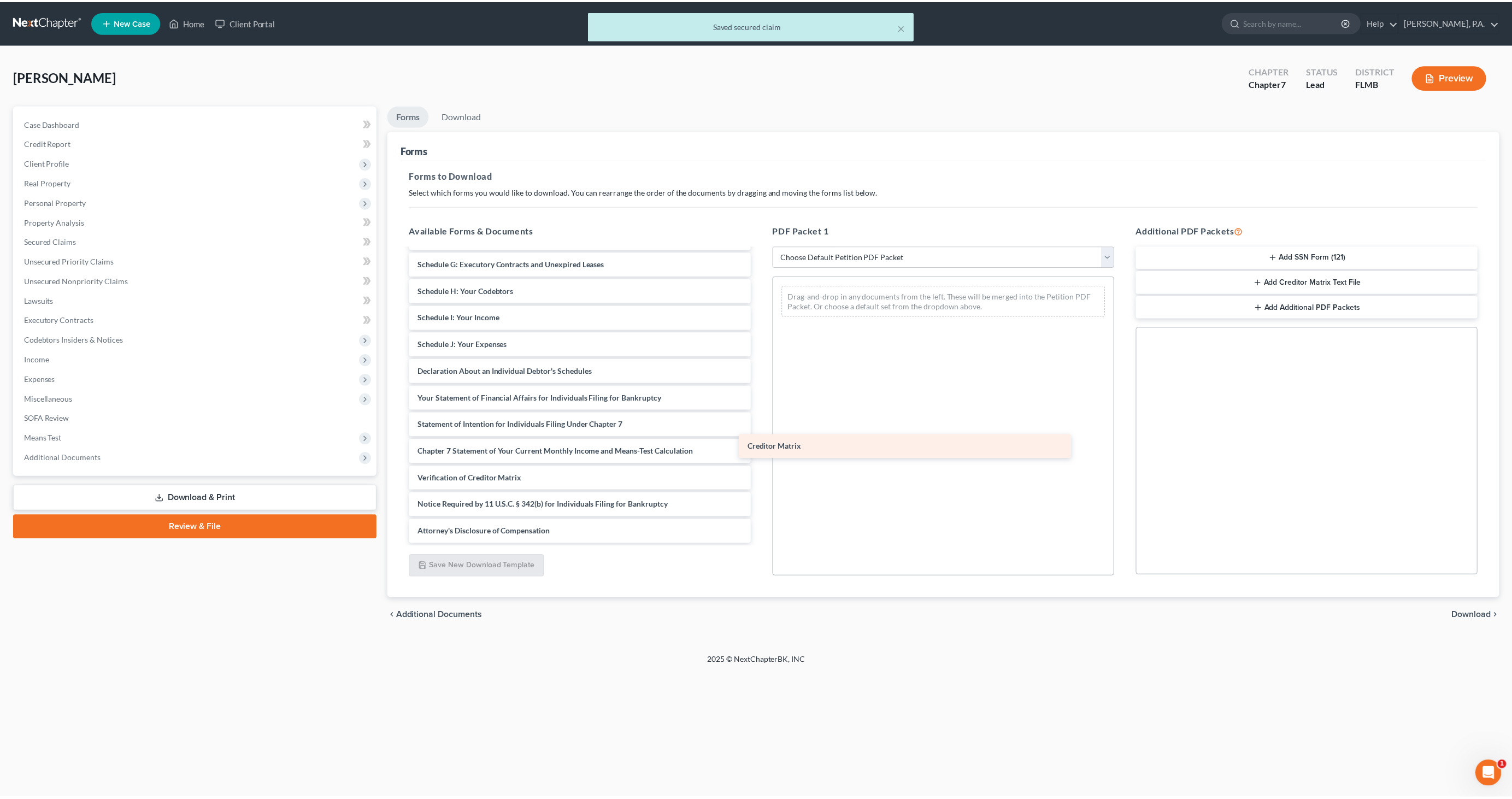
scroll to position [157, 0]
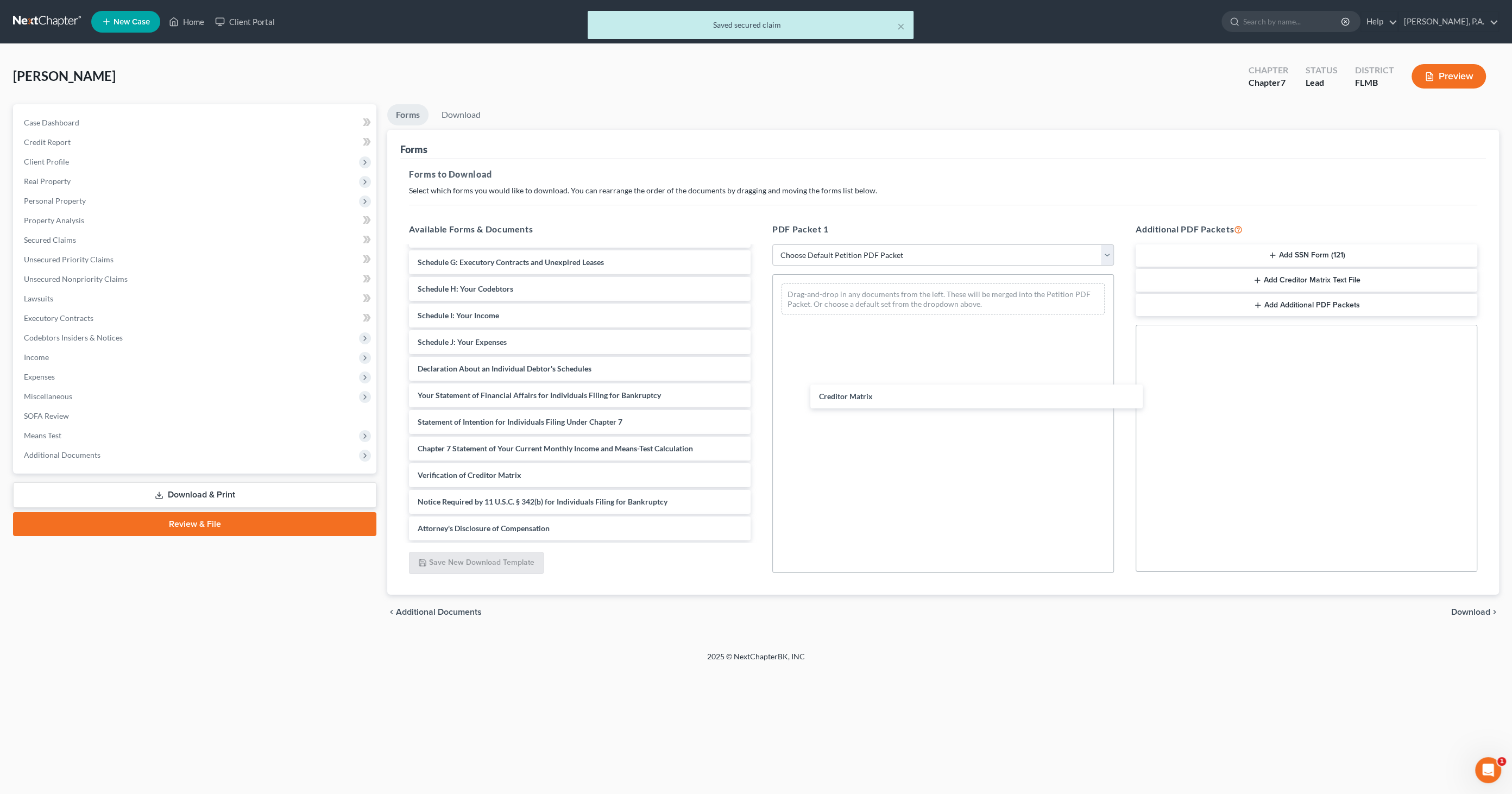
drag, startPoint x: 465, startPoint y: 444, endPoint x: 880, endPoint y: 405, distance: 416.8
click at [760, 392] on div "Creditor Matrix Voluntary Petition for Individuals Filing for Bankruptcy Summar…" at bounding box center [580, 316] width 359 height 450
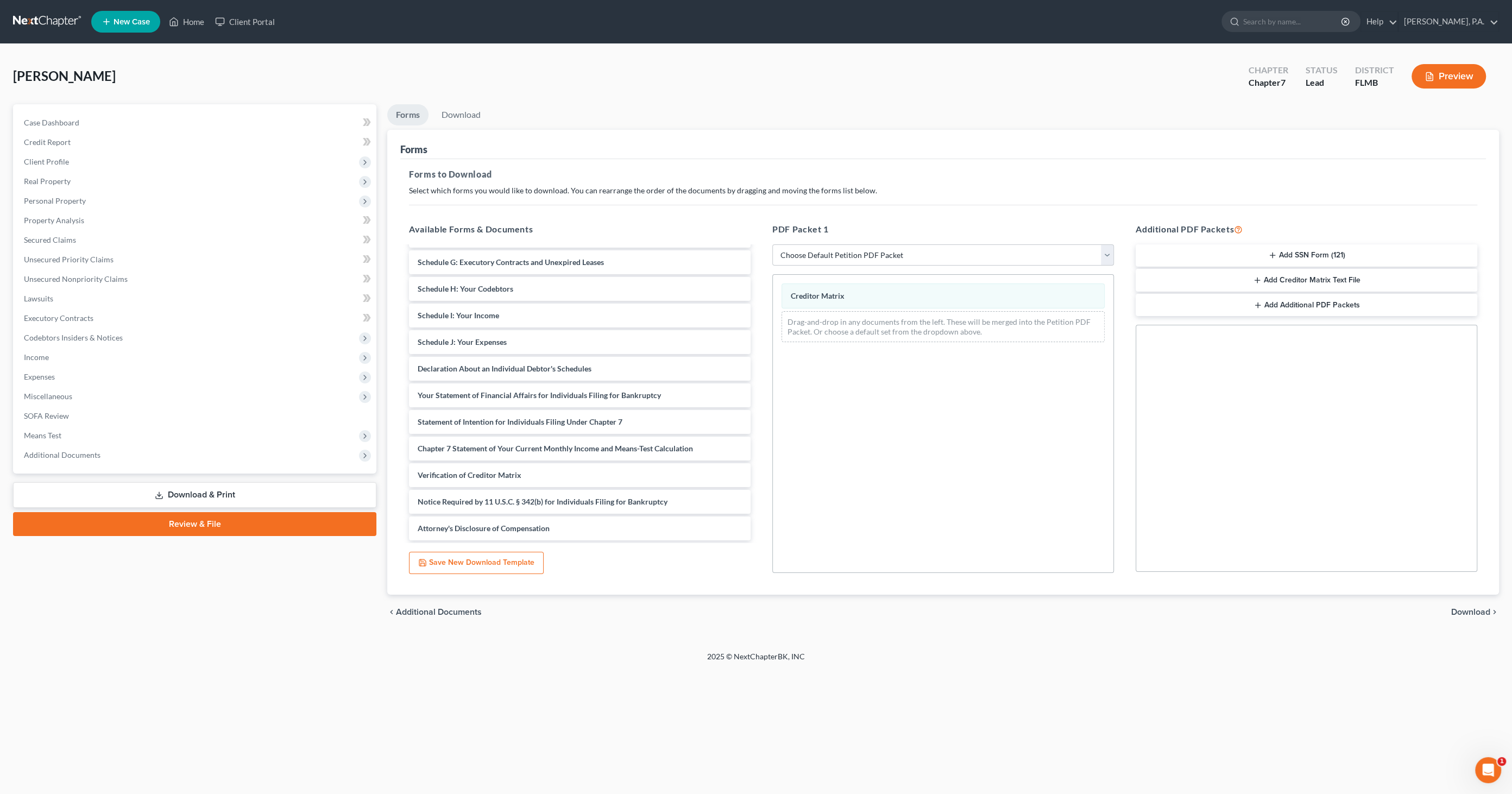
click at [1469, 610] on span "Download" at bounding box center [1470, 611] width 39 height 9
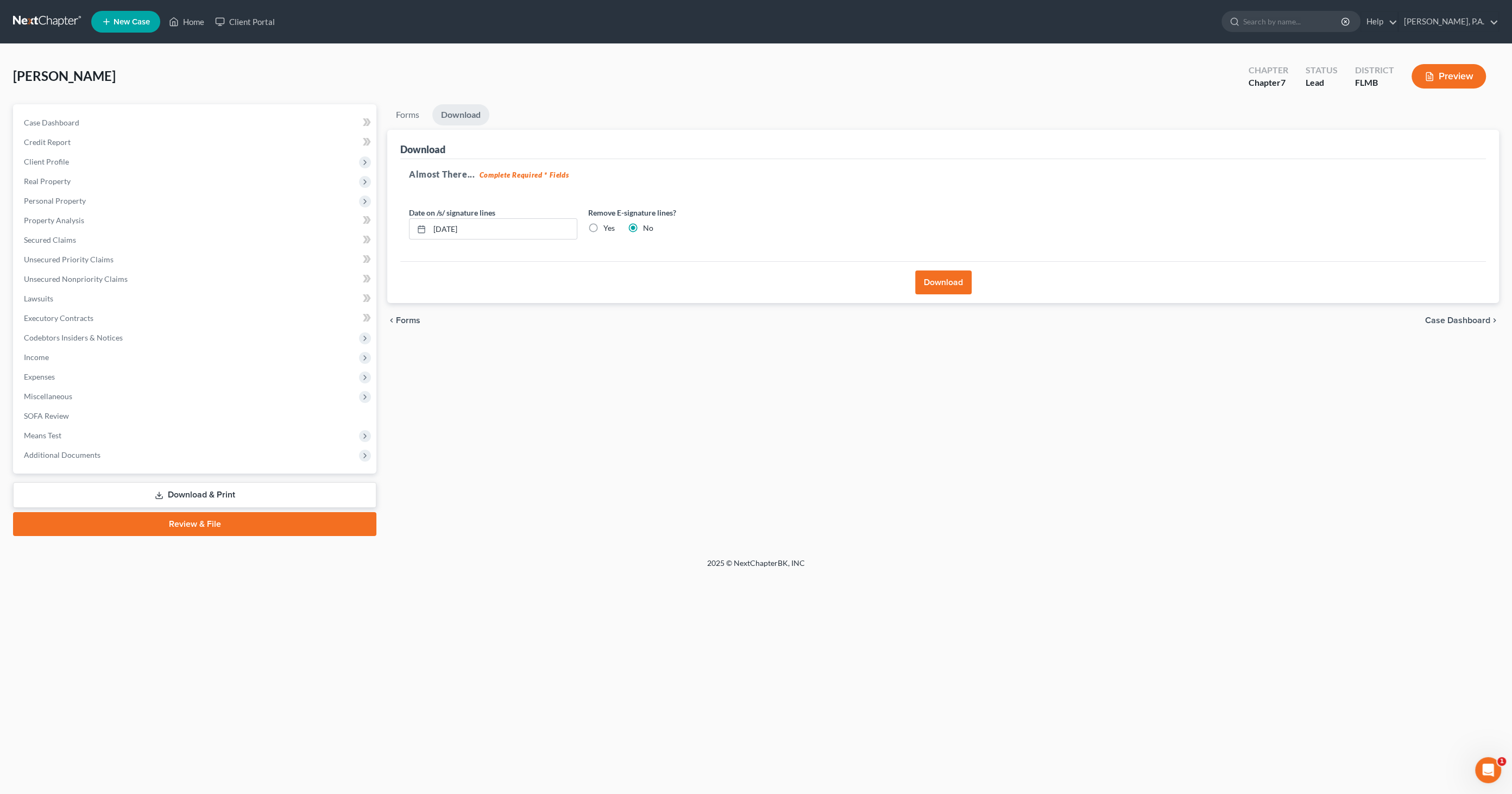
click at [603, 227] on label "Yes" at bounding box center [609, 228] width 11 height 11
click at [608, 227] on input "Yes" at bounding box center [611, 226] width 7 height 7
radio input "true"
radio input "false"
click at [957, 288] on button "Download" at bounding box center [943, 282] width 56 height 24
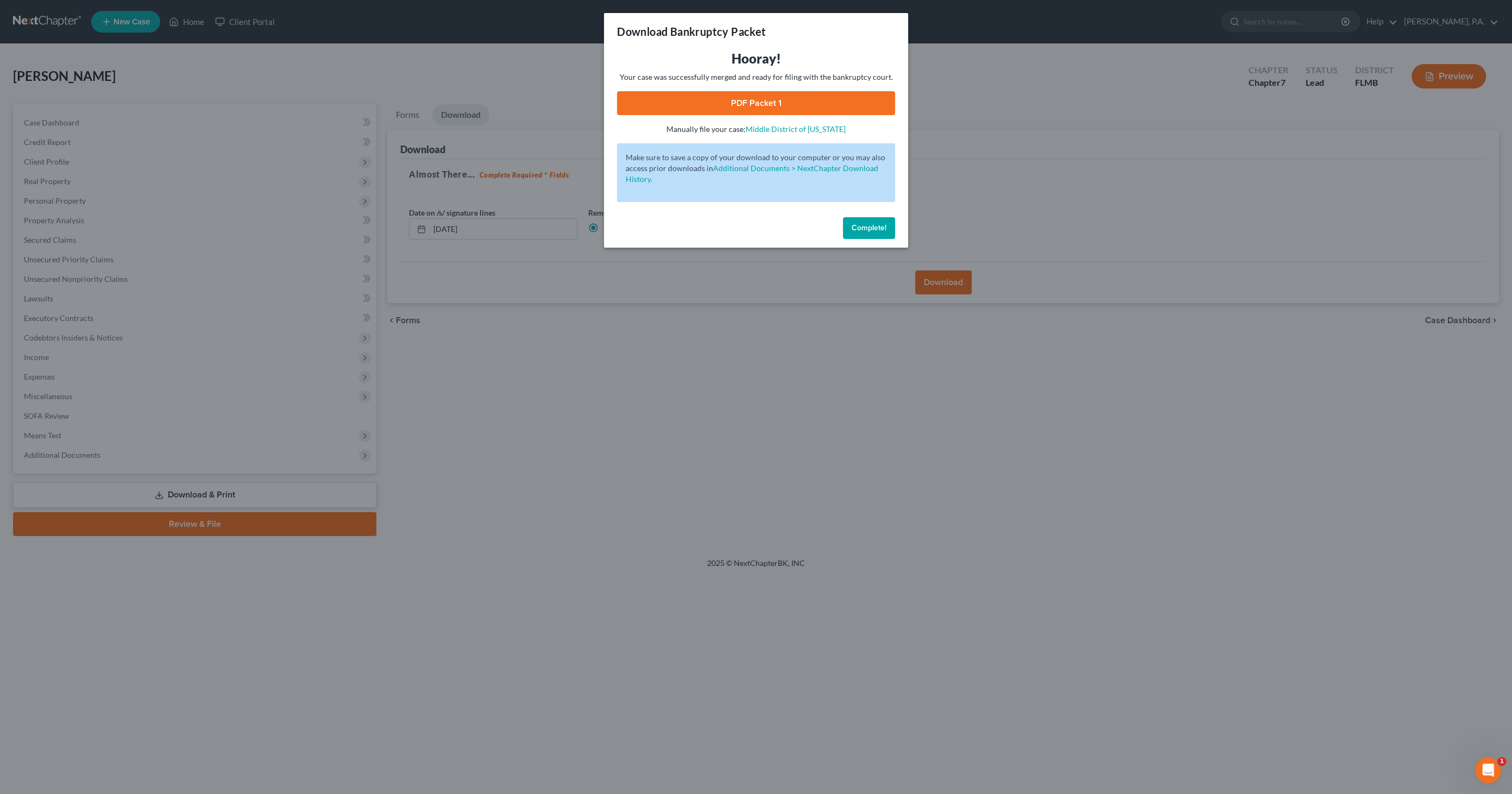
click at [783, 106] on link "PDF Packet 1" at bounding box center [756, 103] width 278 height 24
click at [869, 229] on span "Complete!" at bounding box center [869, 228] width 35 height 9
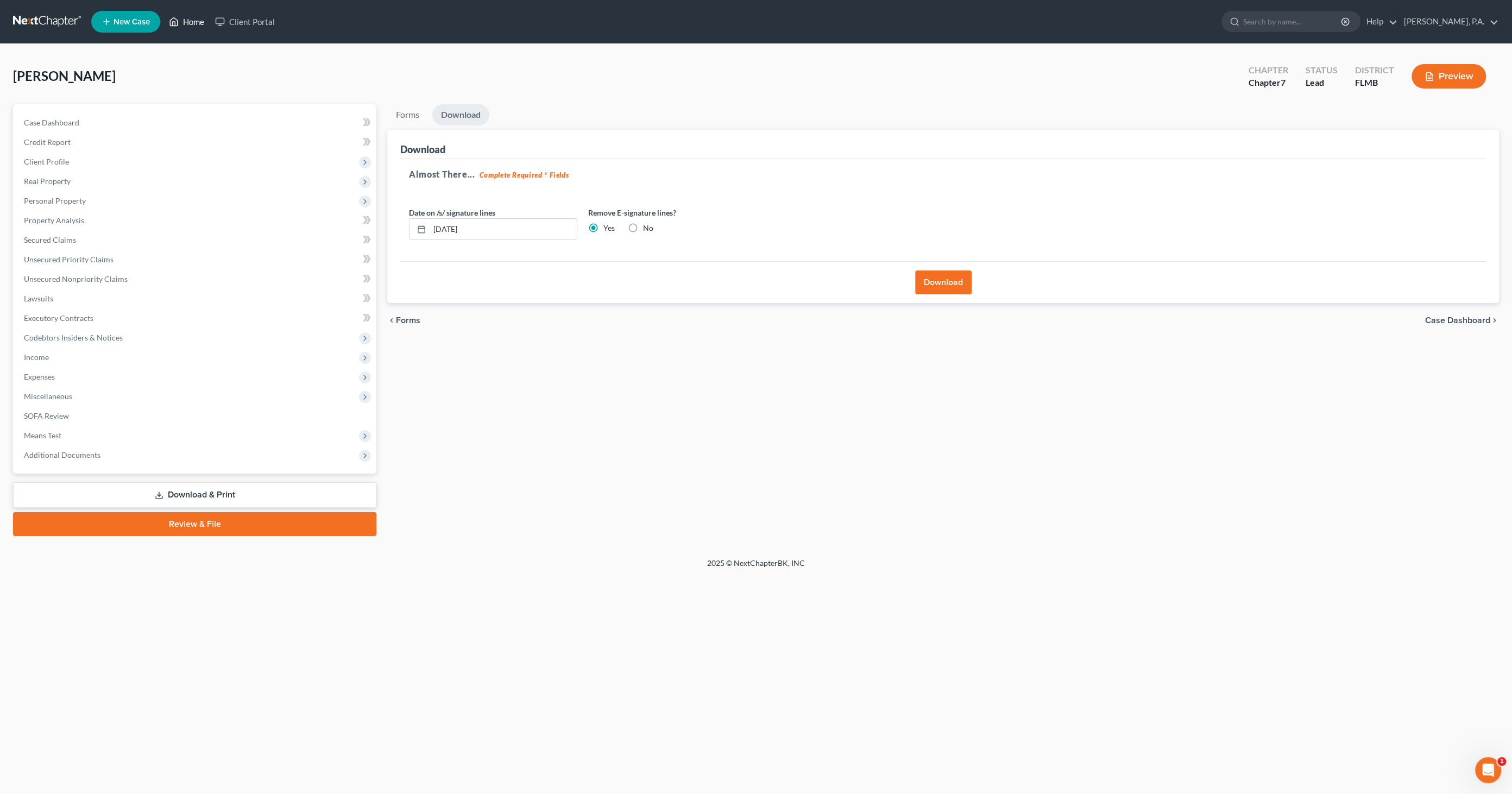
click at [193, 16] on link "Home" at bounding box center [187, 21] width 46 height 19
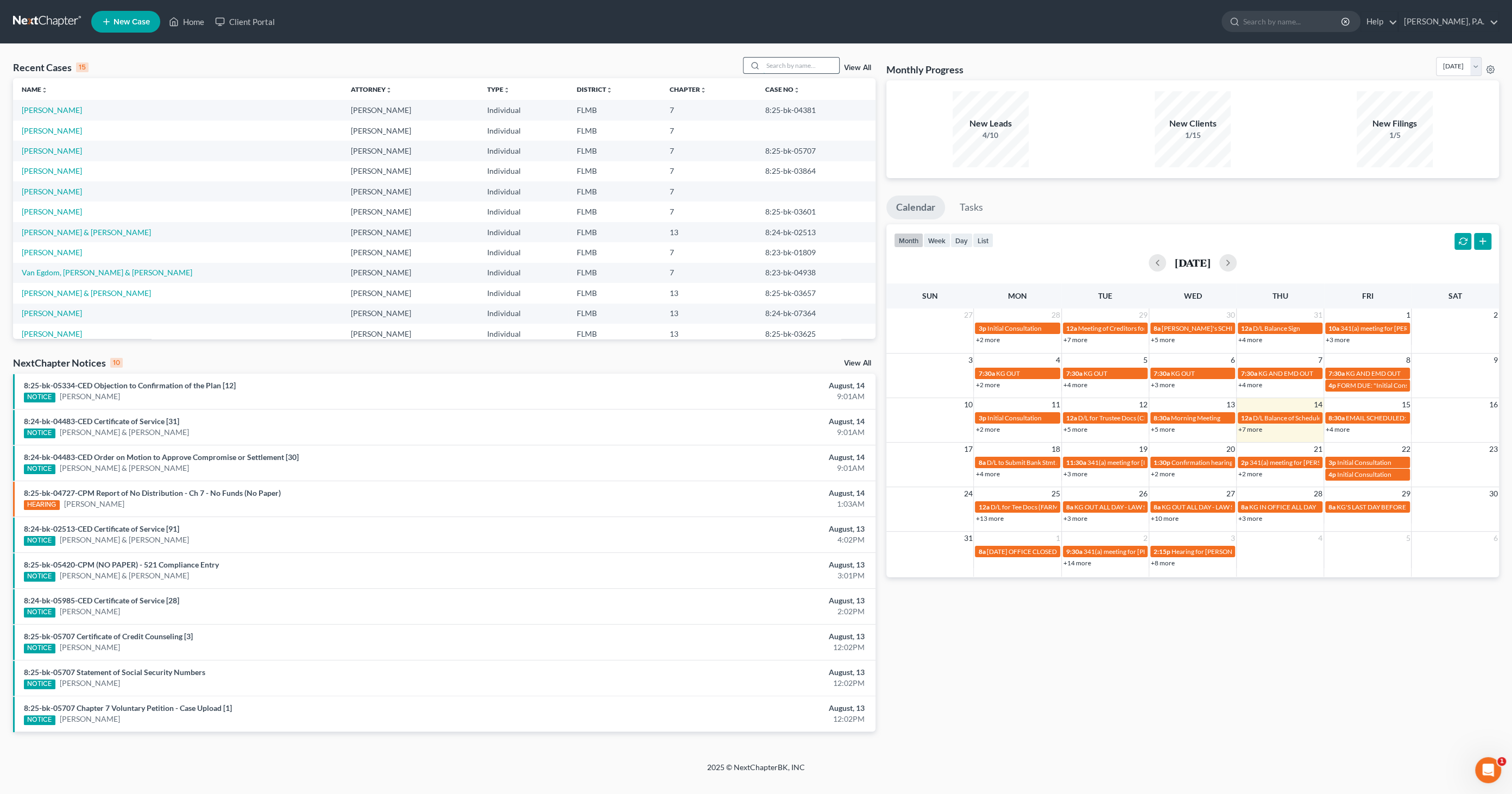
click at [799, 63] on input "search" at bounding box center [801, 65] width 76 height 16
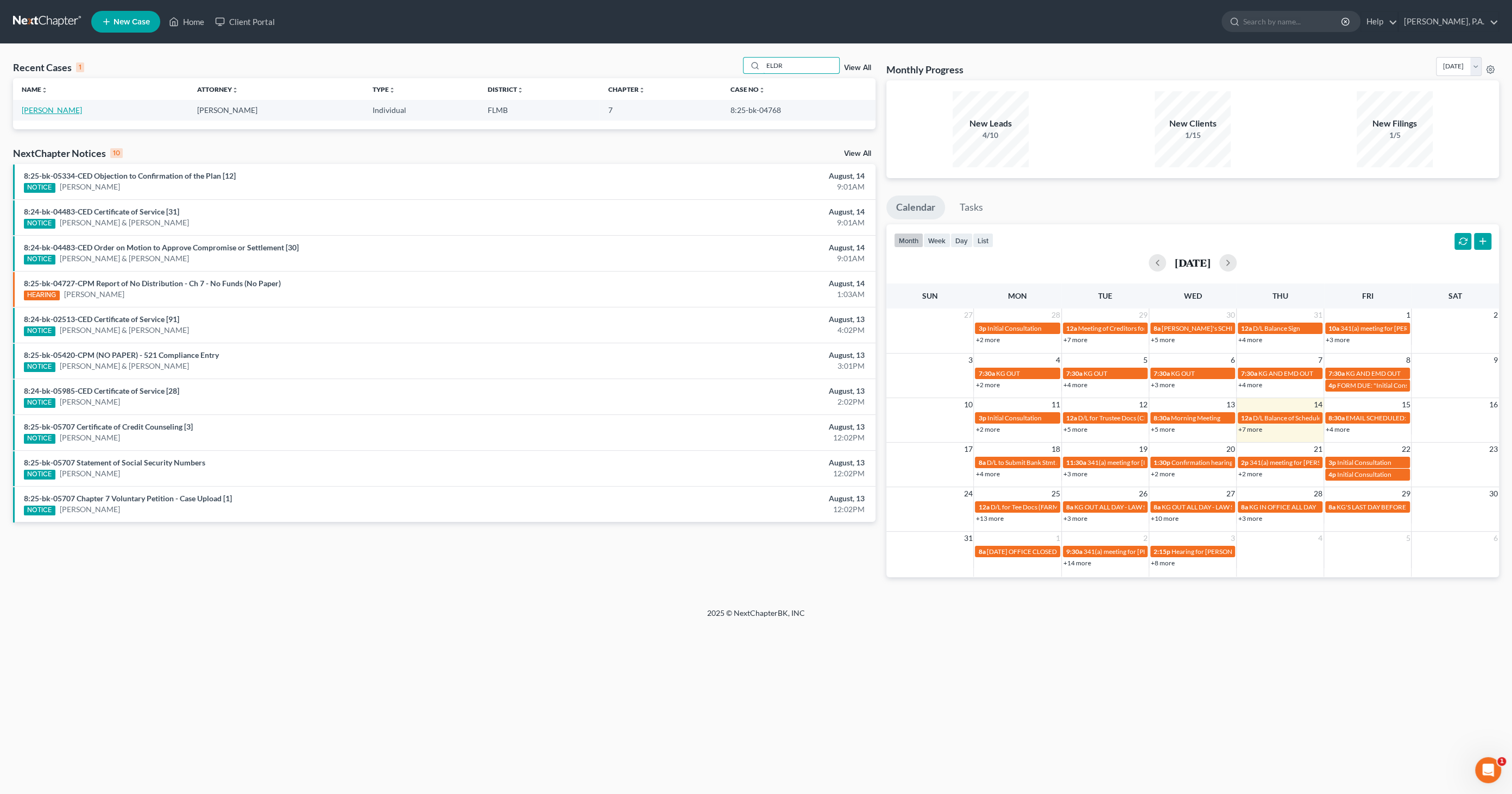
type input "ELDR"
click at [64, 107] on link "[PERSON_NAME]" at bounding box center [52, 110] width 60 height 9
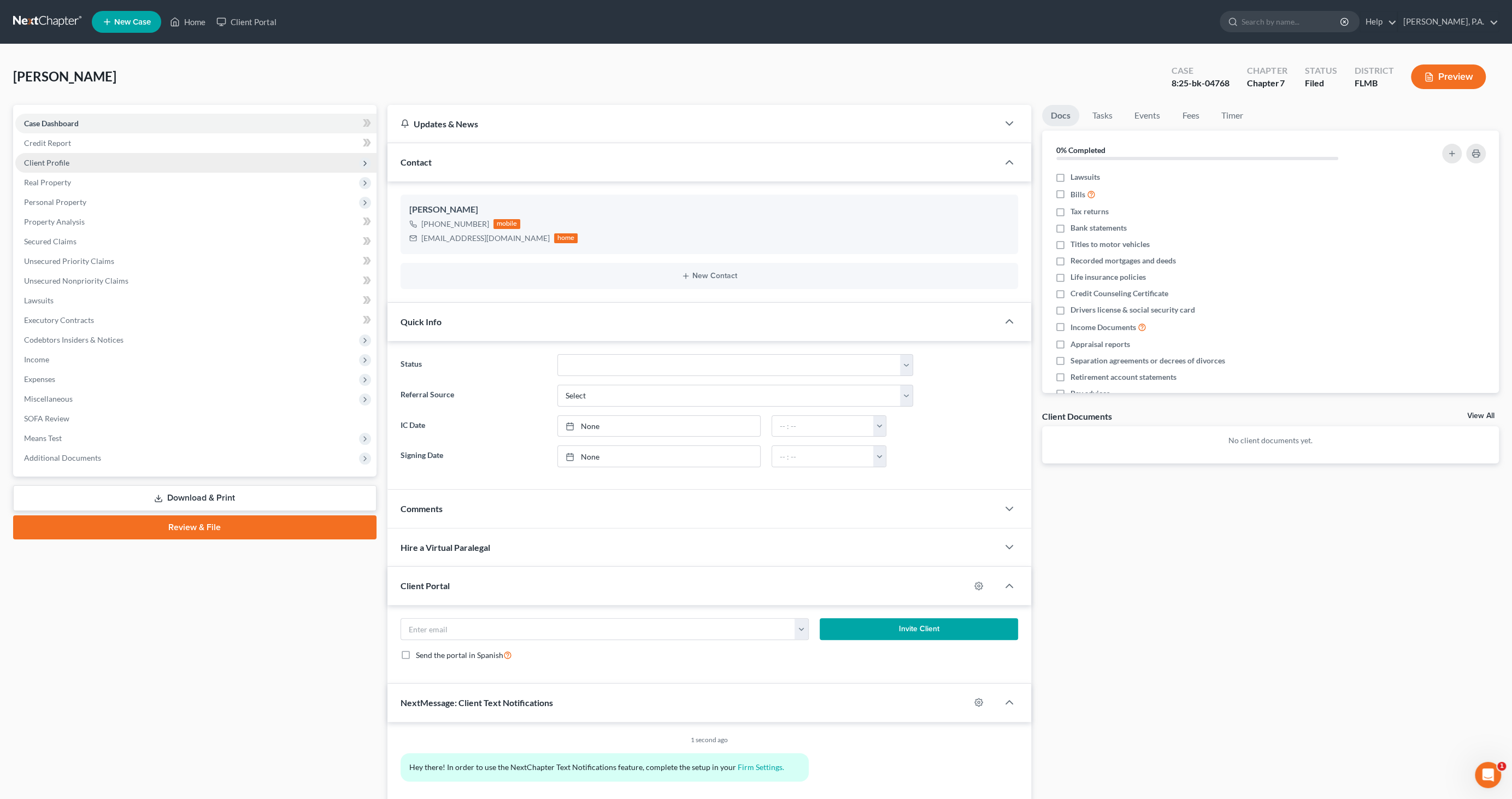
click at [55, 165] on span "Client Profile" at bounding box center [47, 162] width 45 height 9
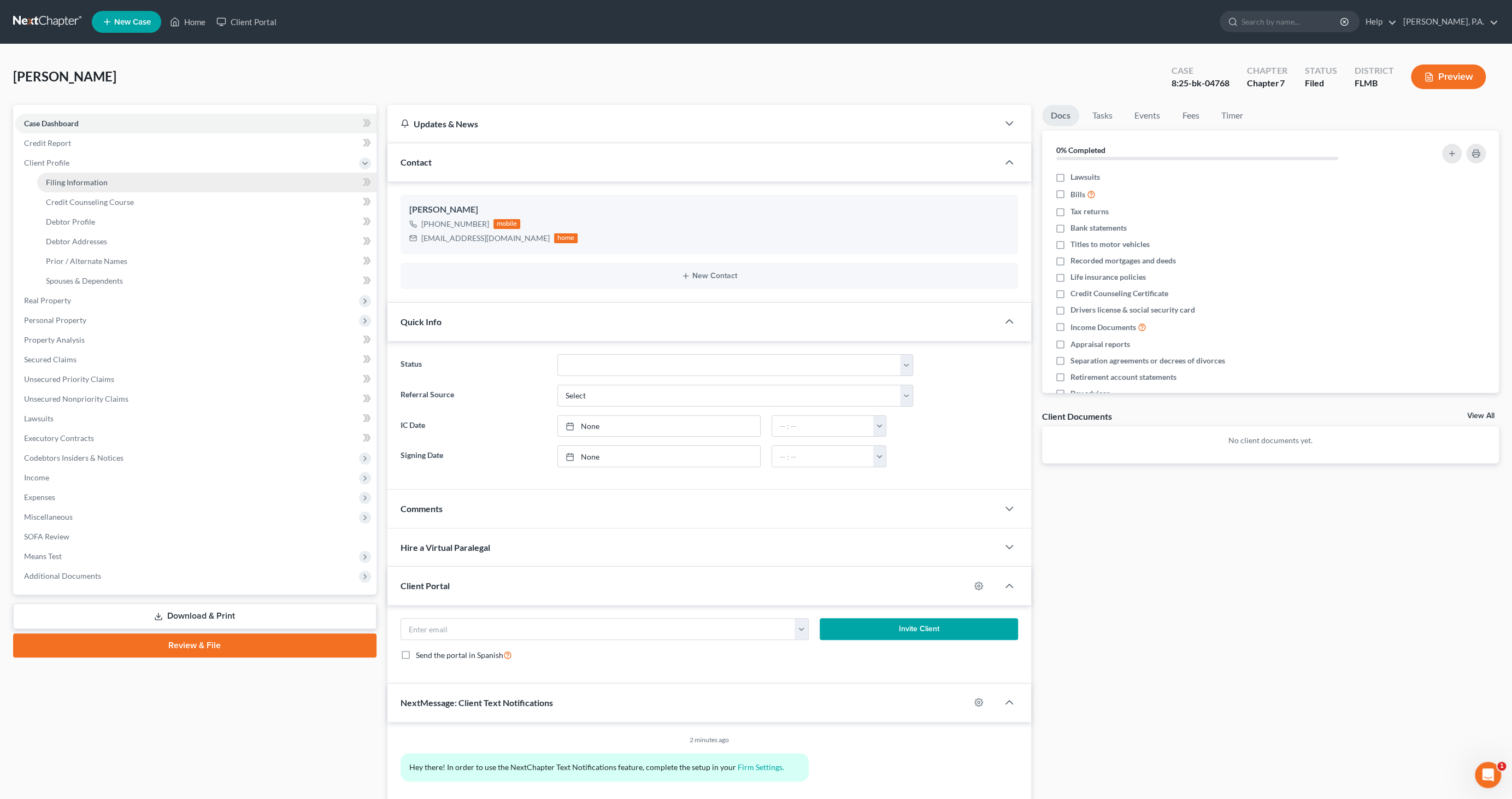
click at [72, 180] on span "Filing Information" at bounding box center [77, 182] width 62 height 9
select select "1"
select select "0"
select select "9"
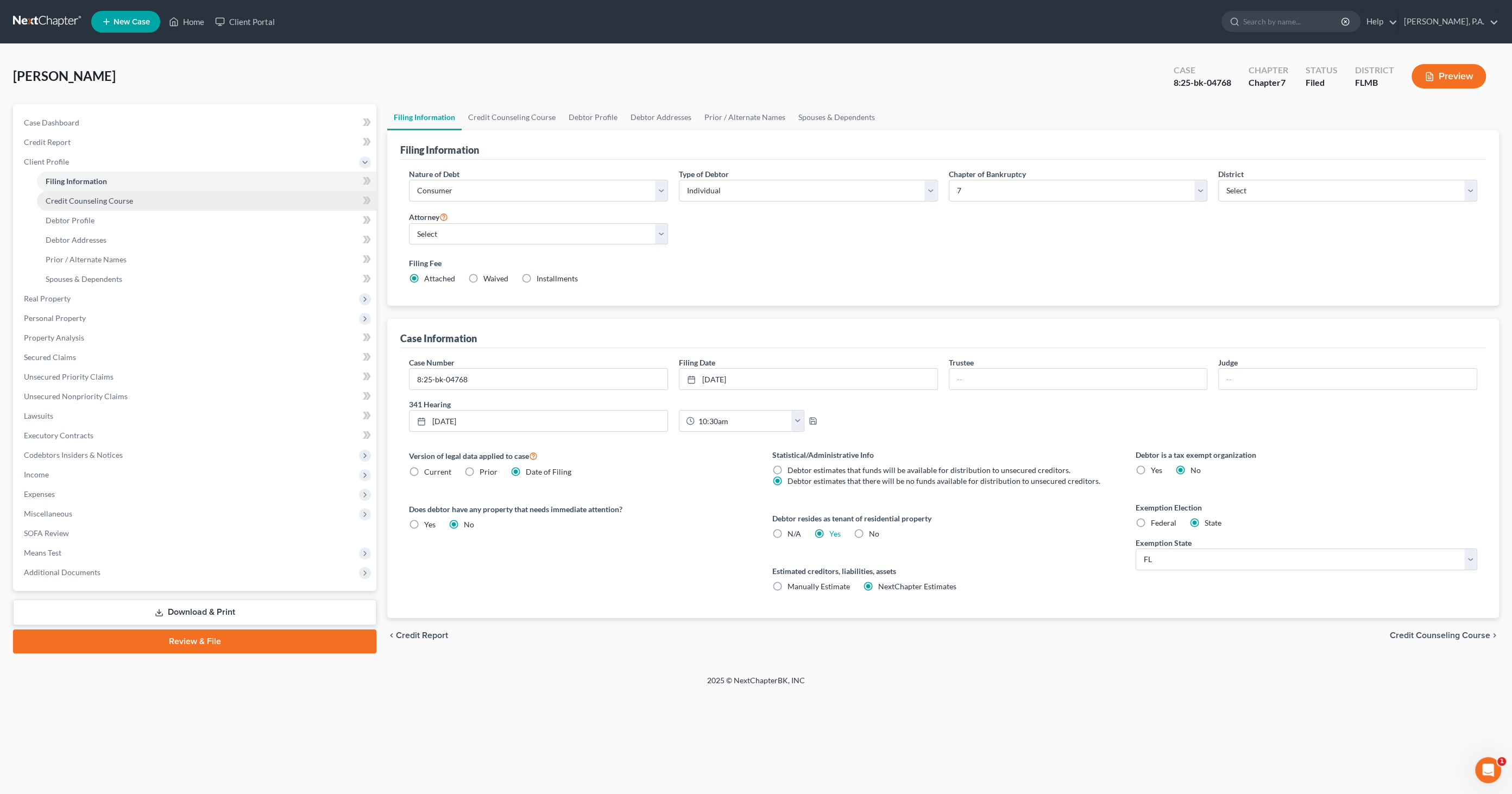
click at [69, 200] on span "Credit Counseling Course" at bounding box center [89, 201] width 87 height 9
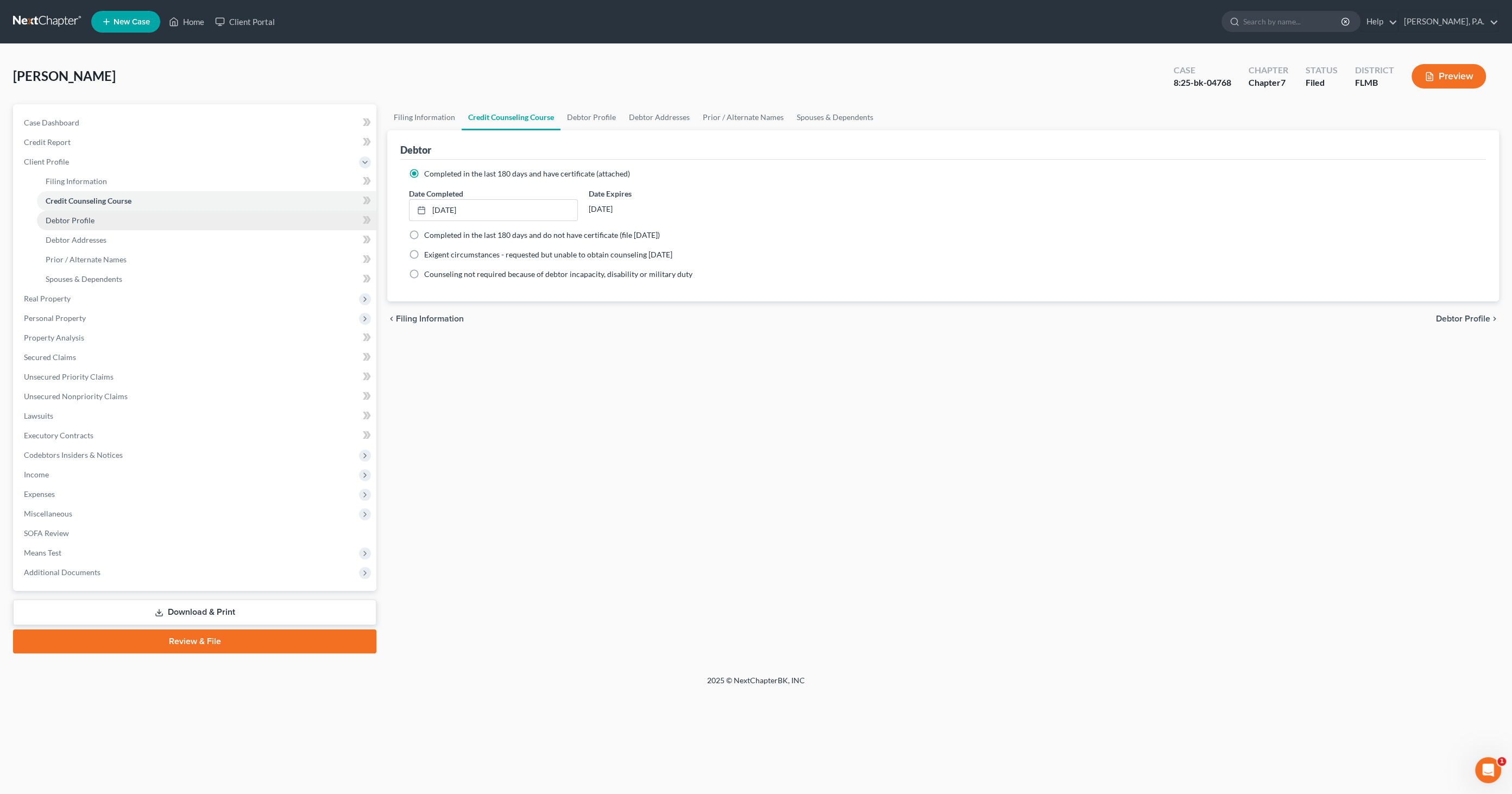
click at [69, 222] on span "Debtor Profile" at bounding box center [70, 220] width 49 height 9
select select "0"
select select "1"
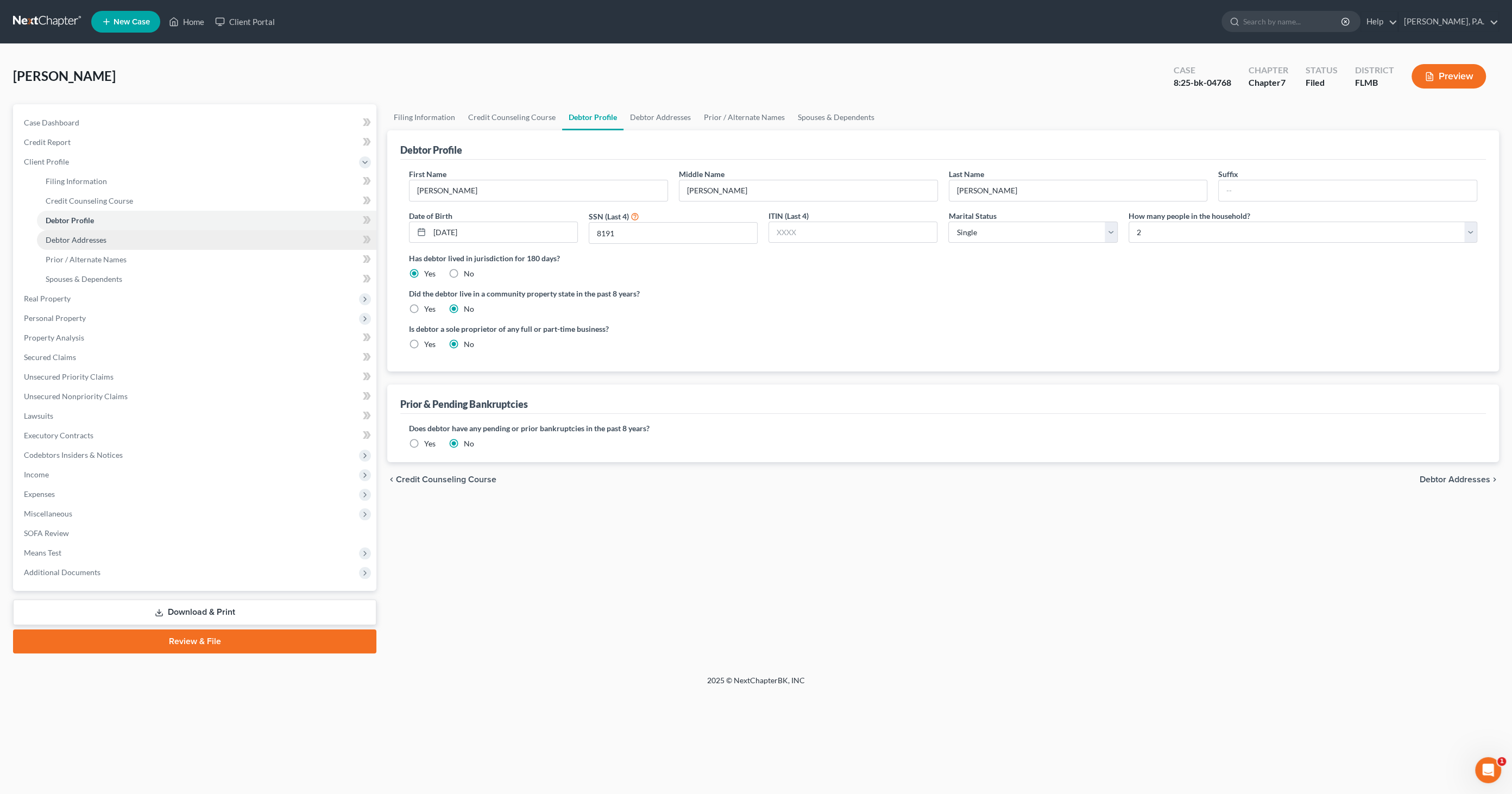
click at [66, 235] on span "Debtor Addresses" at bounding box center [76, 240] width 61 height 9
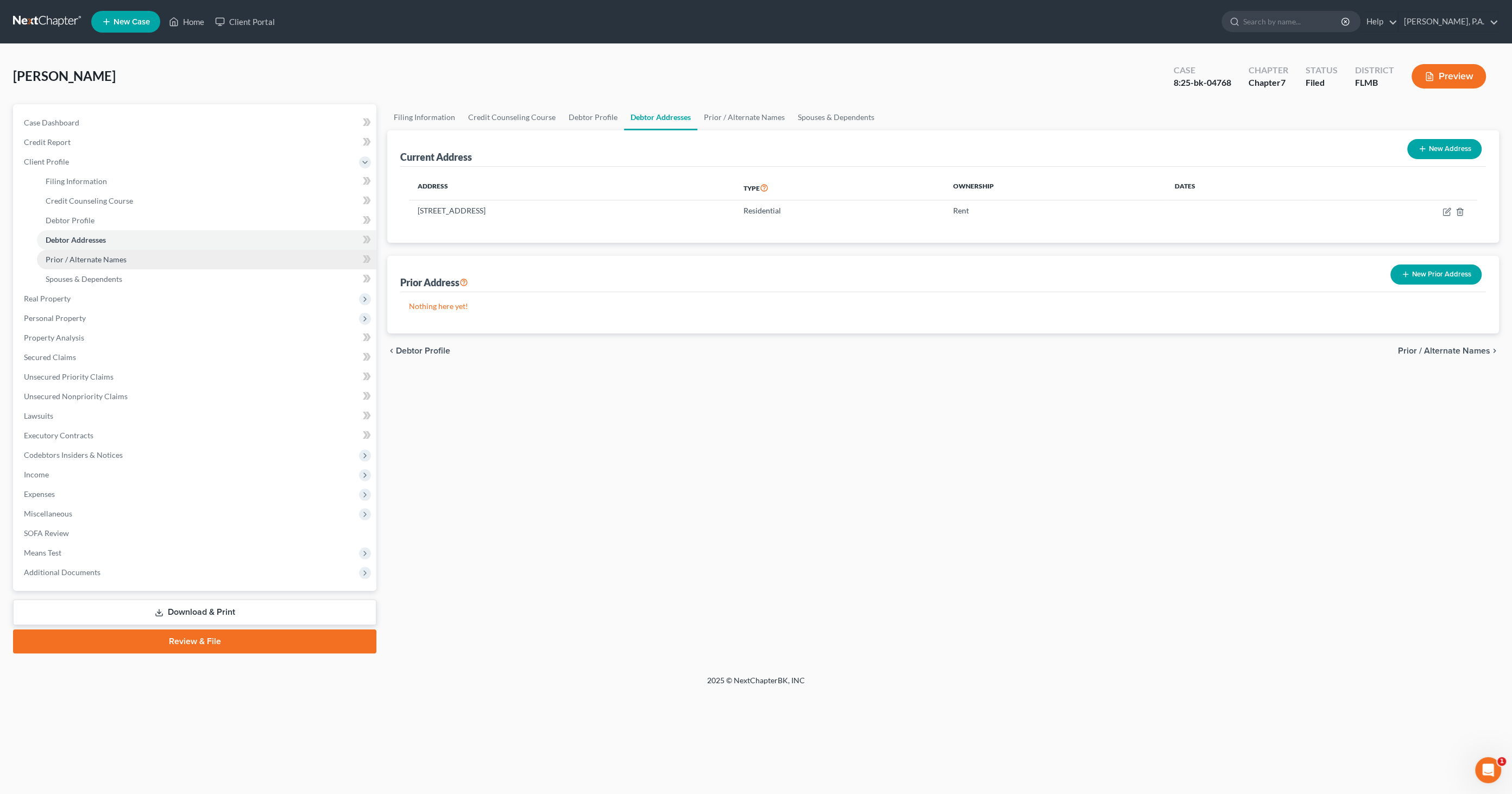
click at [60, 261] on span "Prior / Alternate Names" at bounding box center [86, 259] width 81 height 9
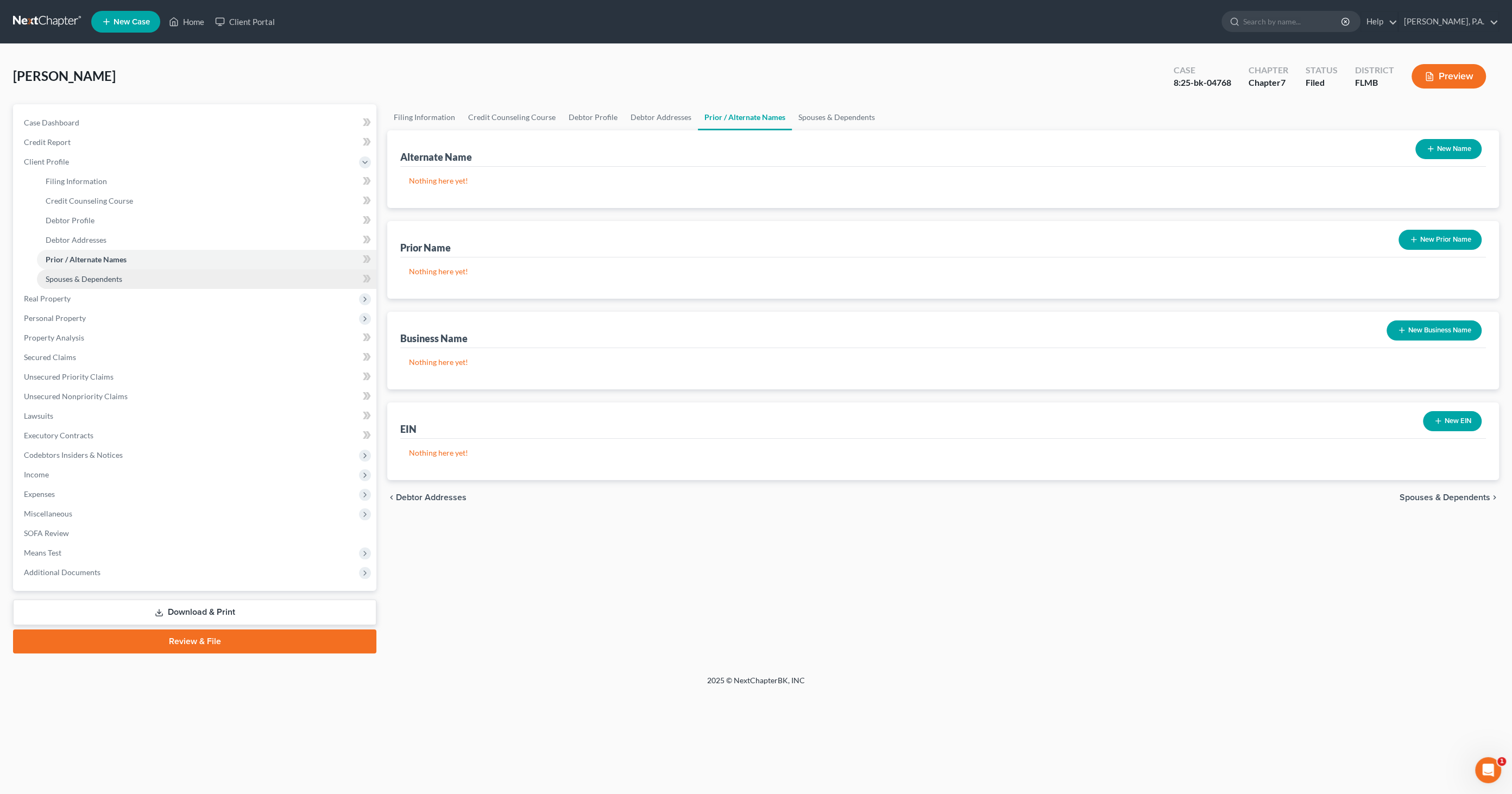
click at [60, 274] on span "Spouses & Dependents" at bounding box center [84, 279] width 76 height 9
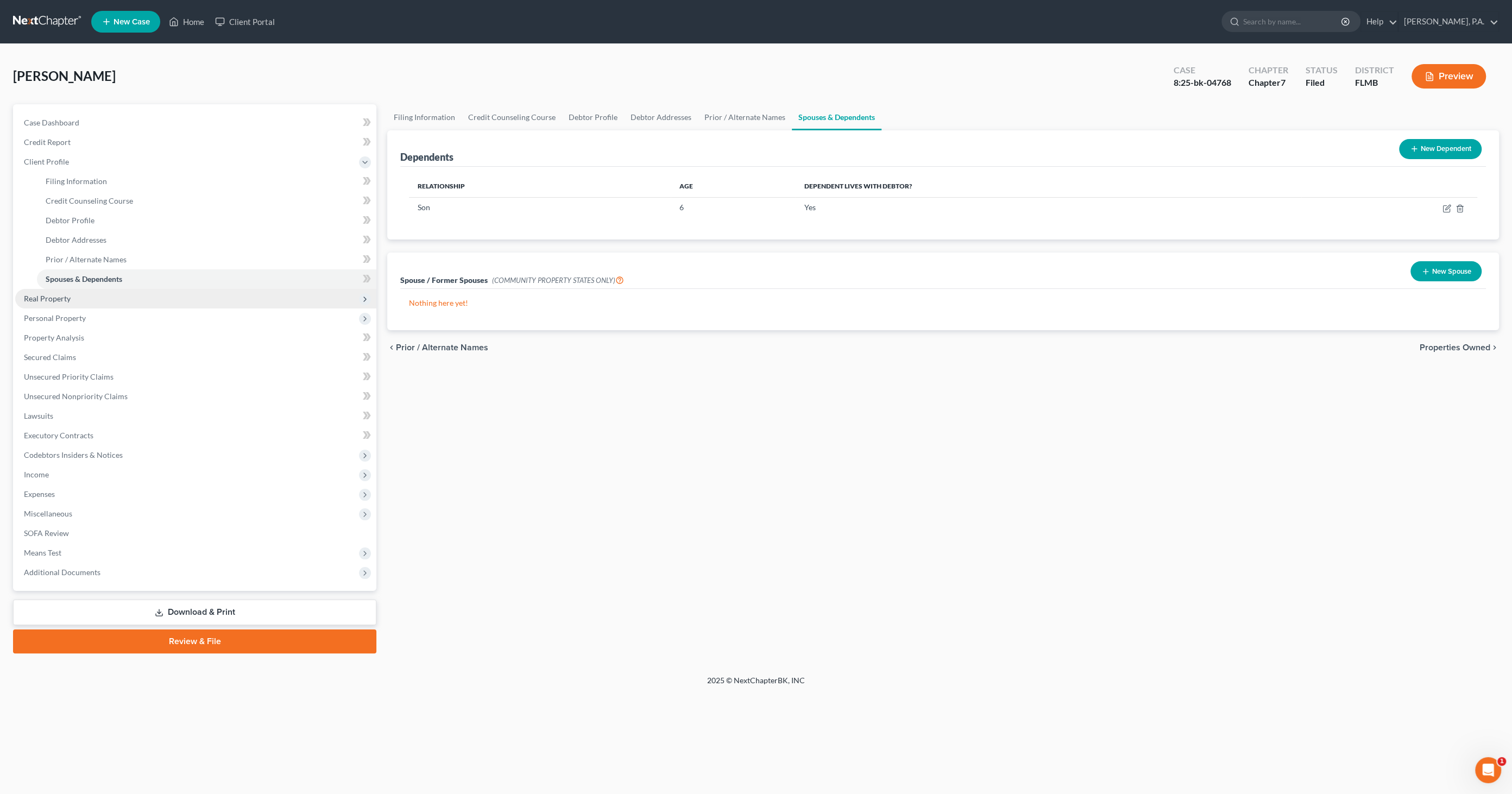
click at [54, 298] on span "Real Property" at bounding box center [48, 299] width 47 height 9
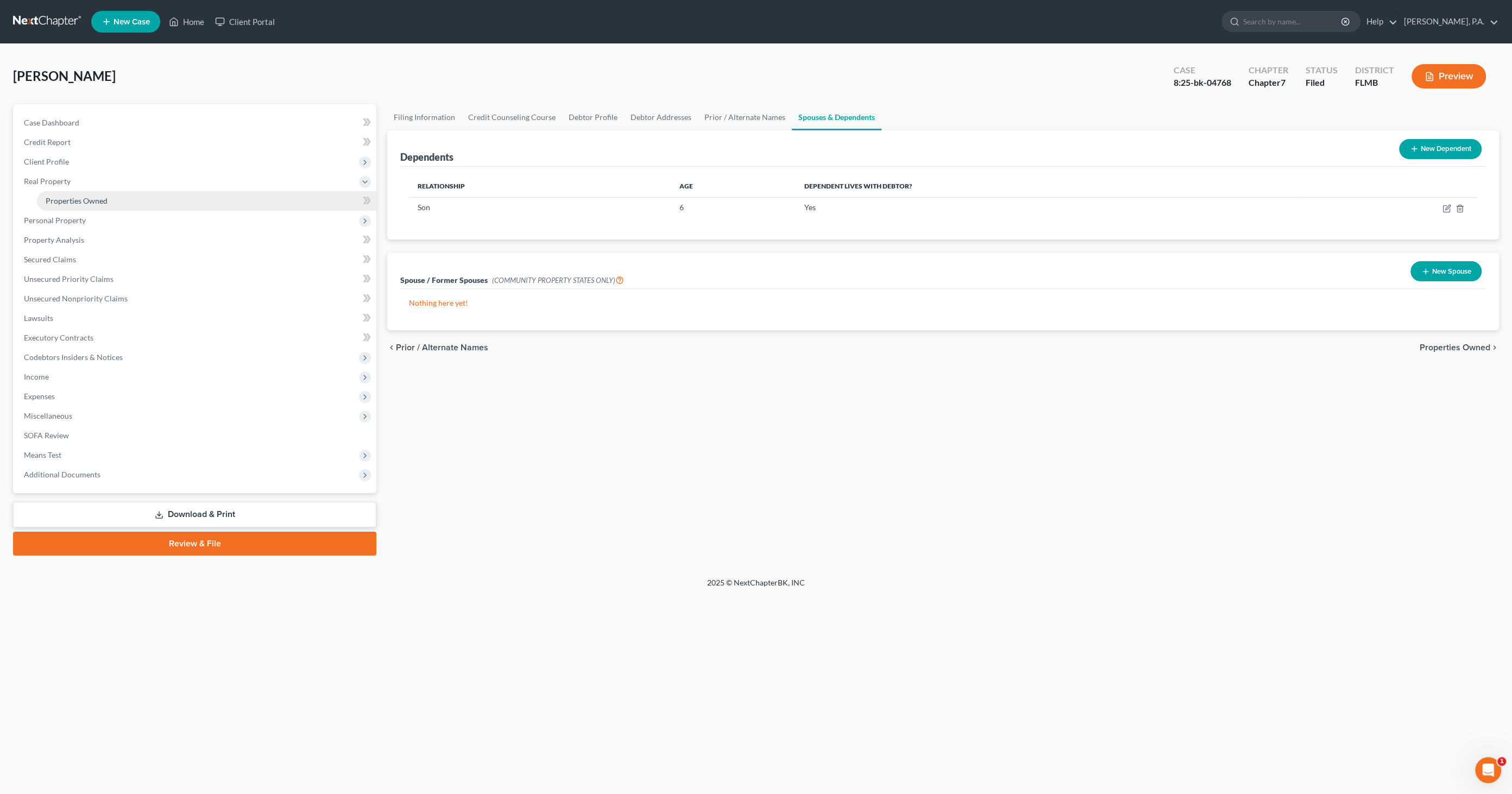
click at [73, 206] on link "Properties Owned" at bounding box center [207, 201] width 339 height 19
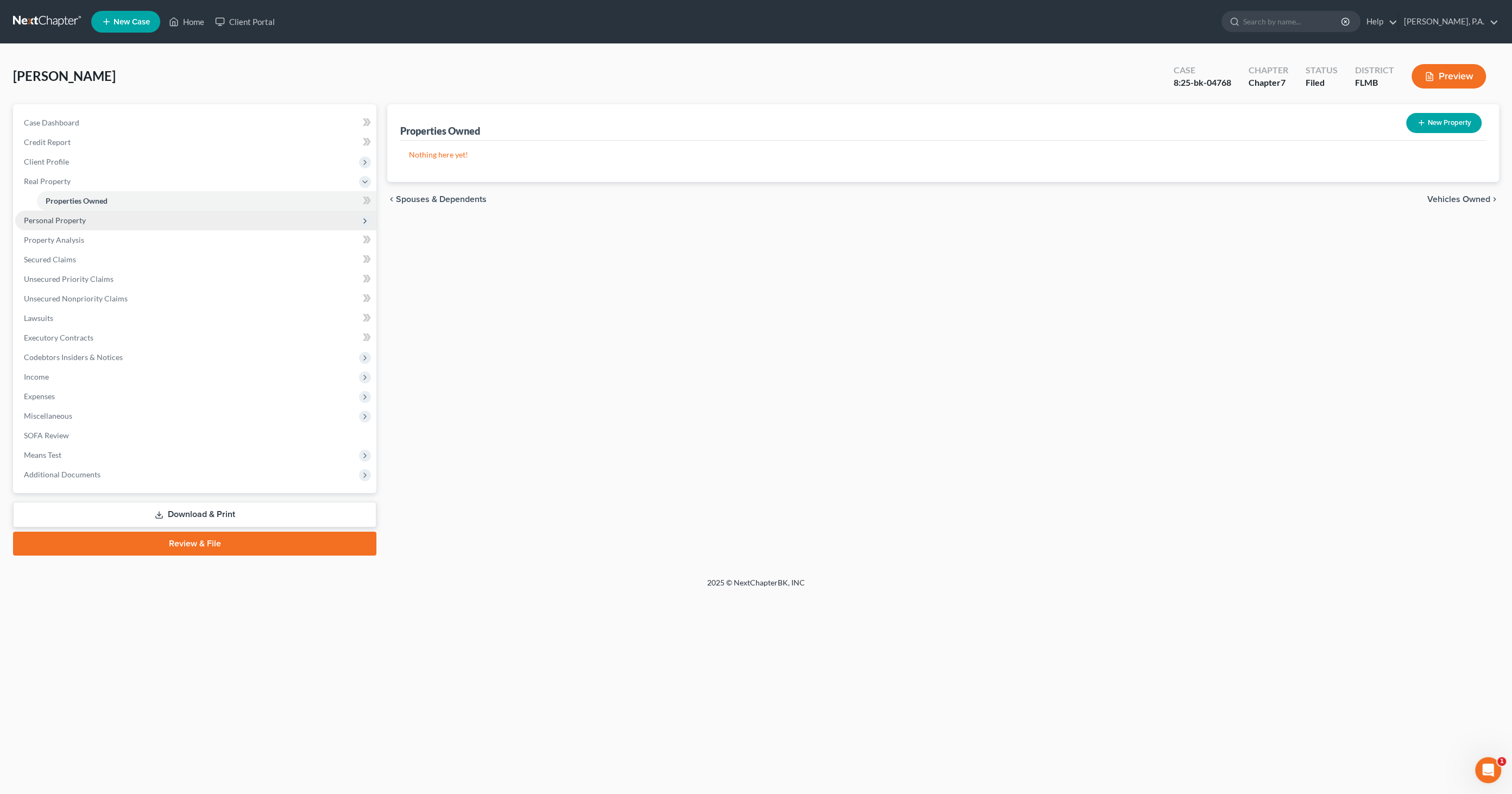
click at [76, 225] on span "Personal Property" at bounding box center [195, 220] width 361 height 19
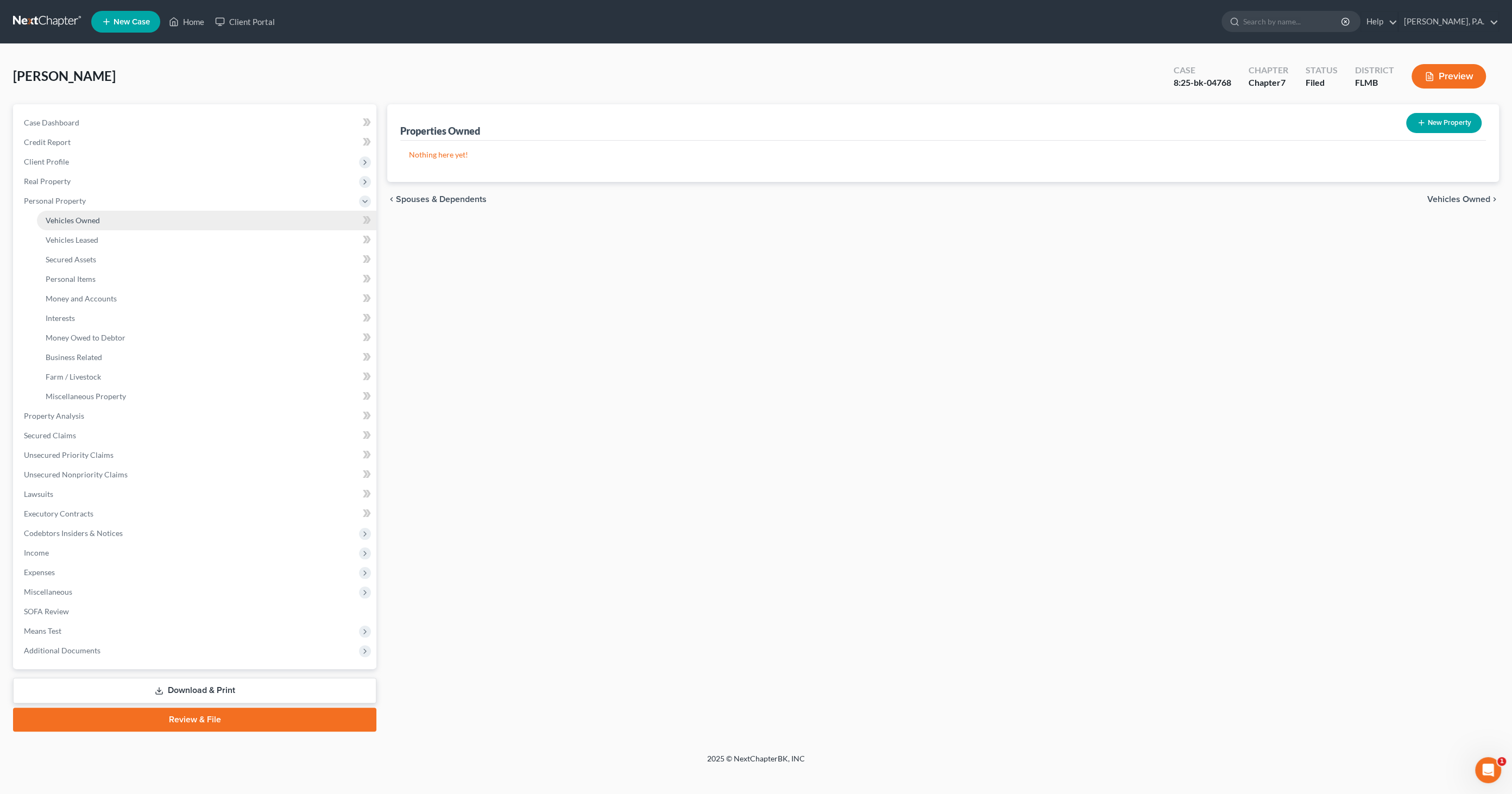
click at [75, 222] on span "Vehicles Owned" at bounding box center [73, 220] width 55 height 9
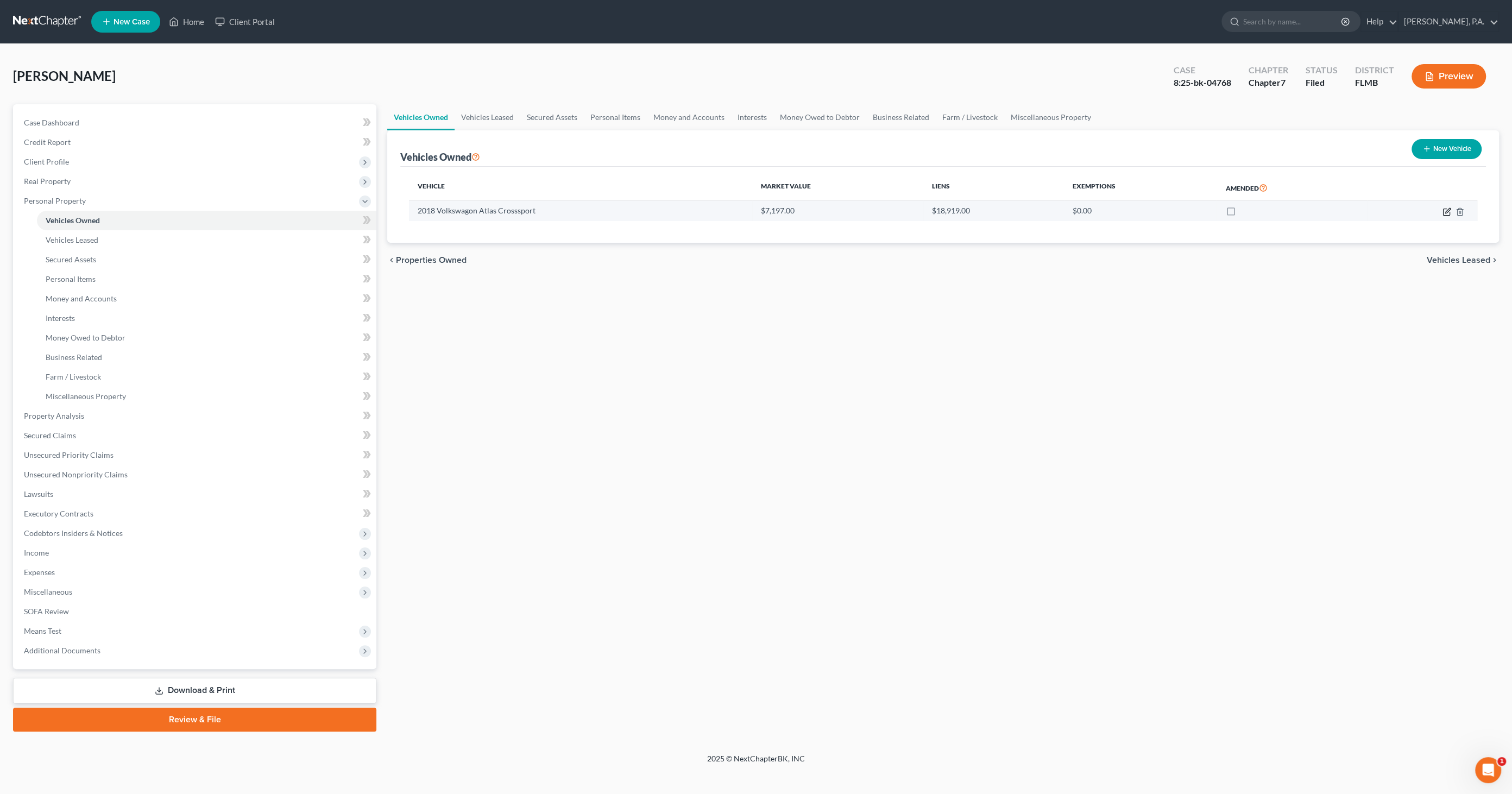
click at [1446, 209] on icon "button" at bounding box center [1447, 211] width 9 height 9
select select "0"
select select "8"
select select "3"
select select "0"
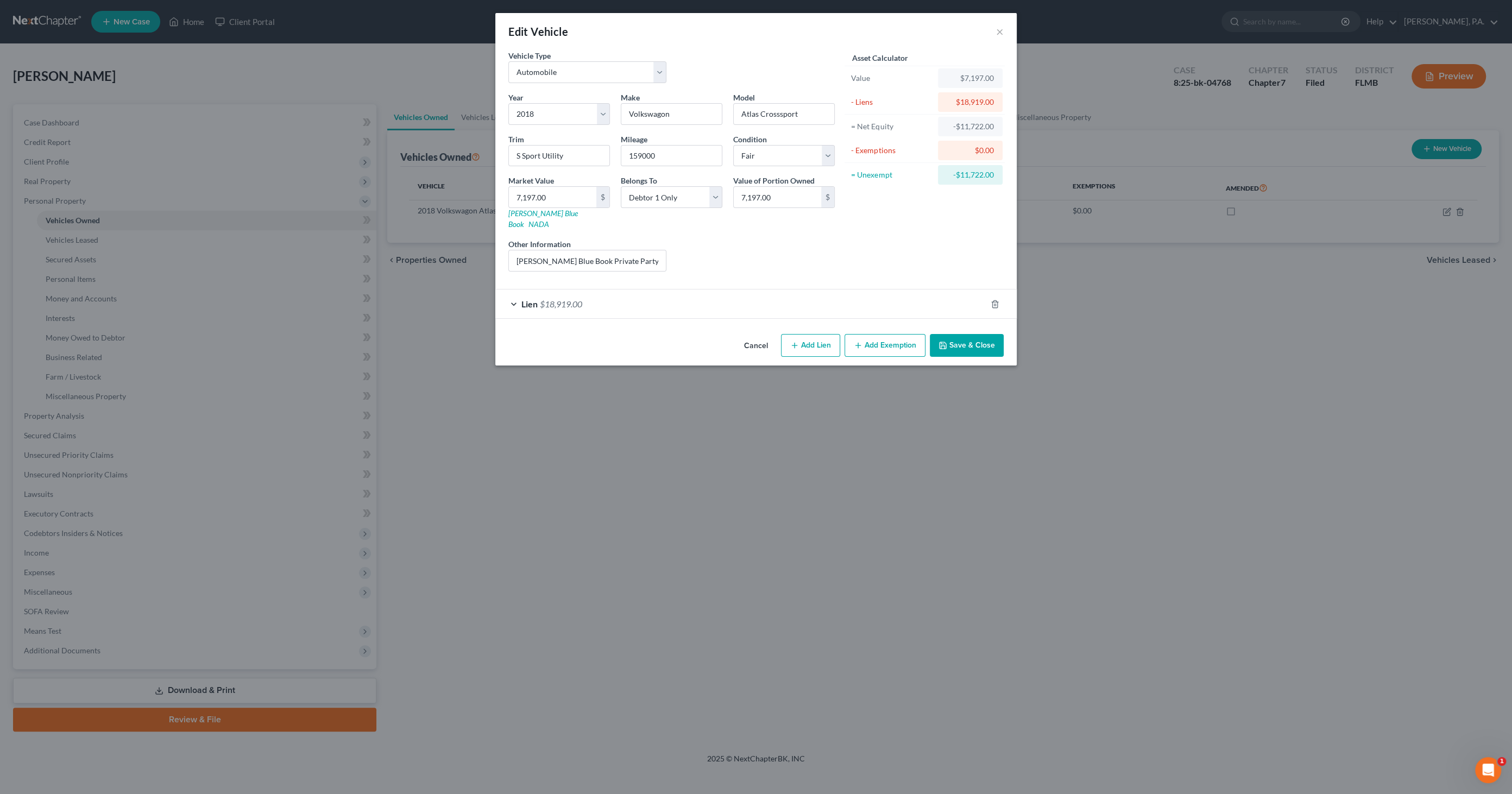
click at [759, 335] on button "Cancel" at bounding box center [756, 346] width 41 height 22
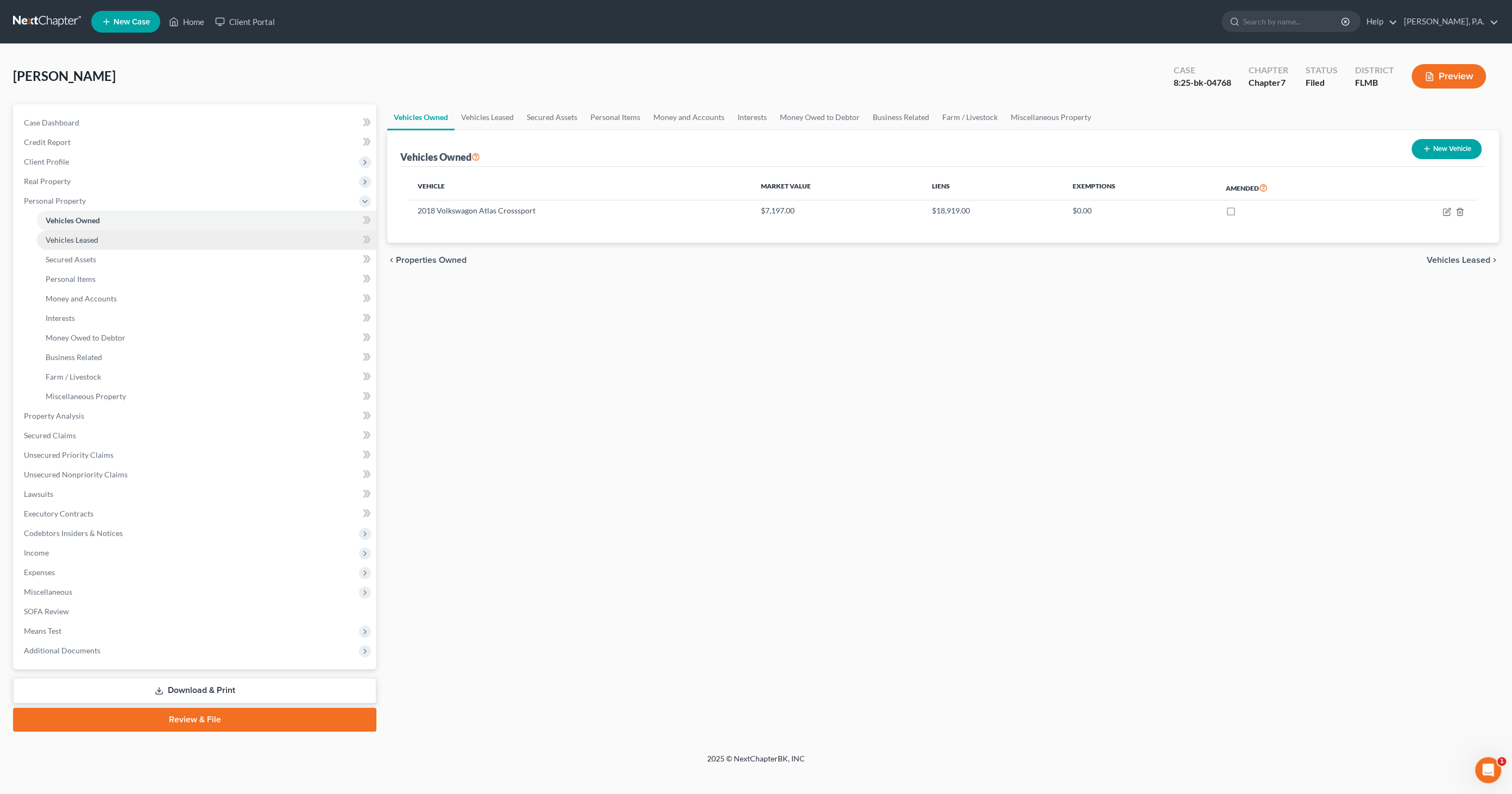
click at [89, 244] on link "Vehicles Leased" at bounding box center [207, 239] width 339 height 19
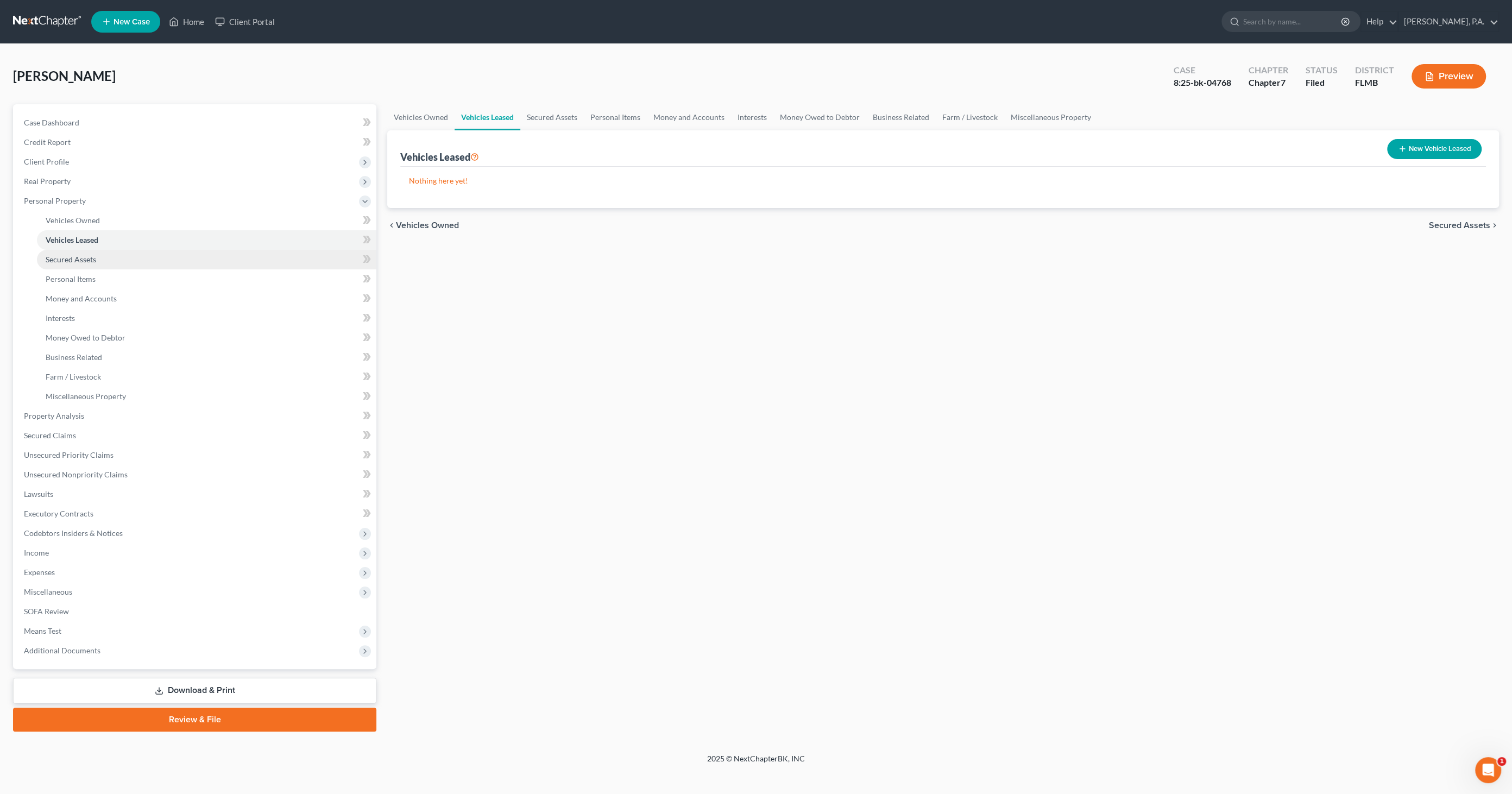
click at [92, 262] on span "Secured Assets" at bounding box center [71, 259] width 50 height 9
click at [91, 279] on span "Personal Items" at bounding box center [70, 279] width 50 height 9
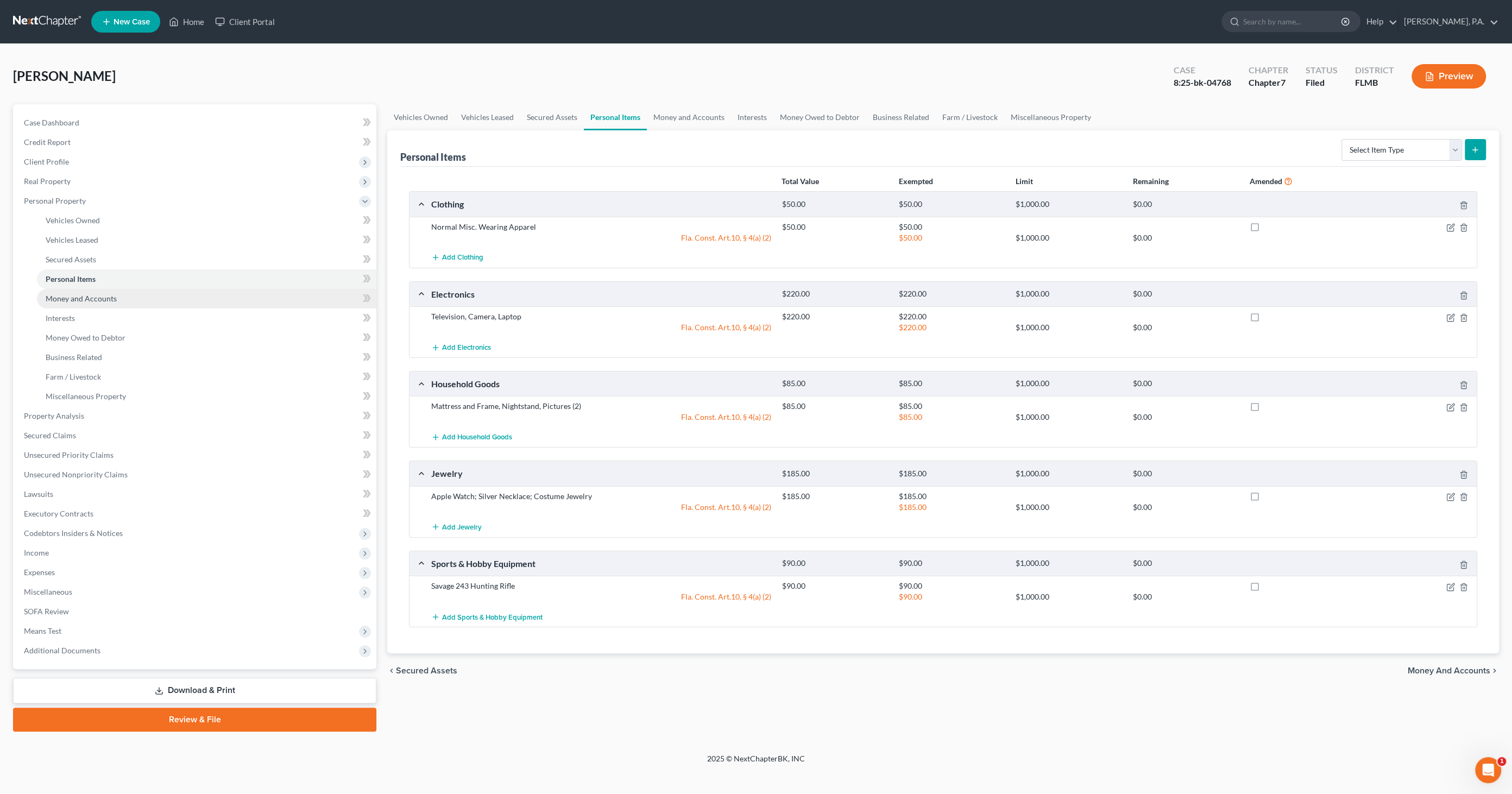
click at [87, 299] on span "Money and Accounts" at bounding box center [81, 299] width 71 height 9
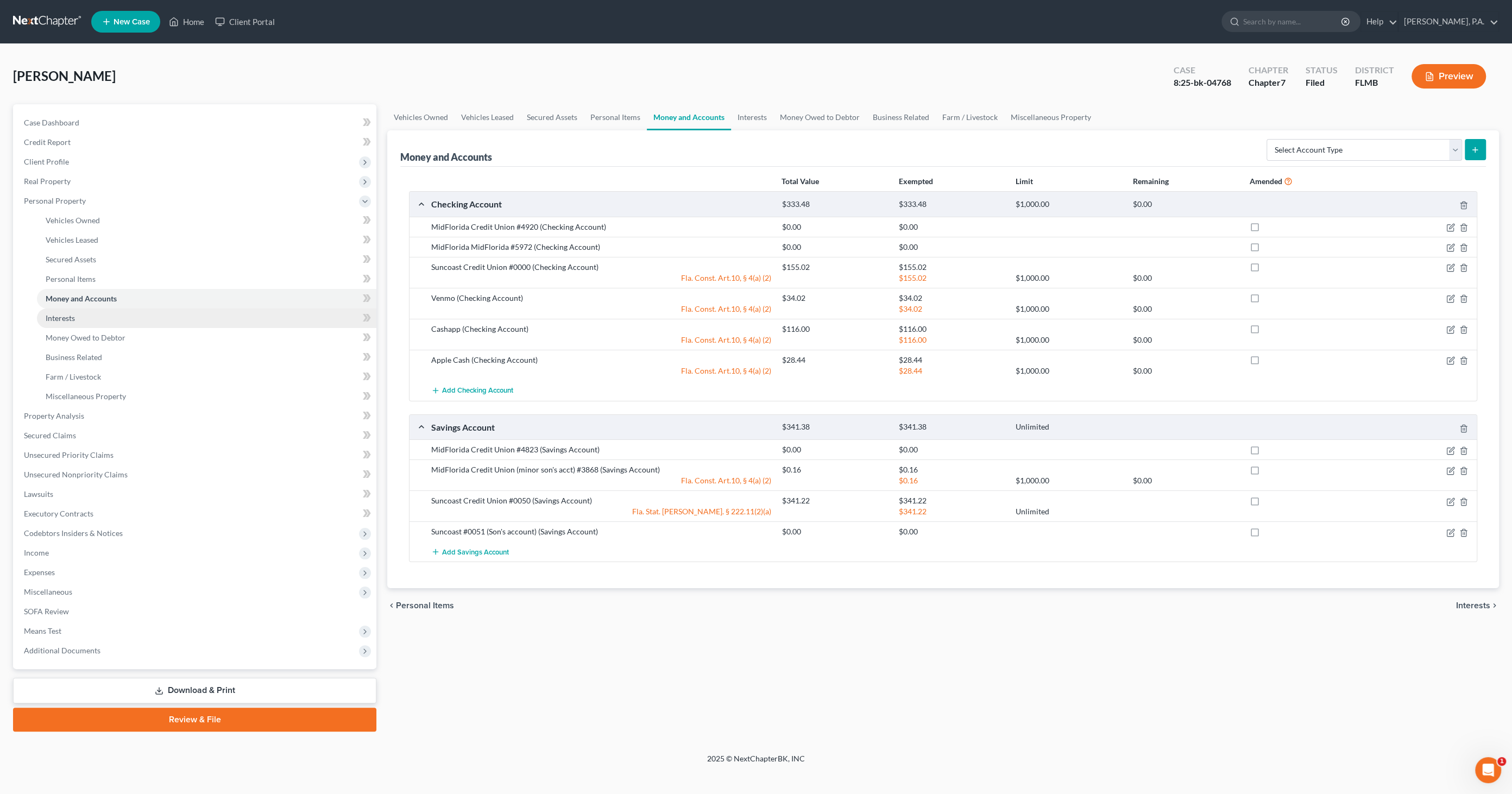
click at [70, 323] on link "Interests" at bounding box center [207, 318] width 339 height 19
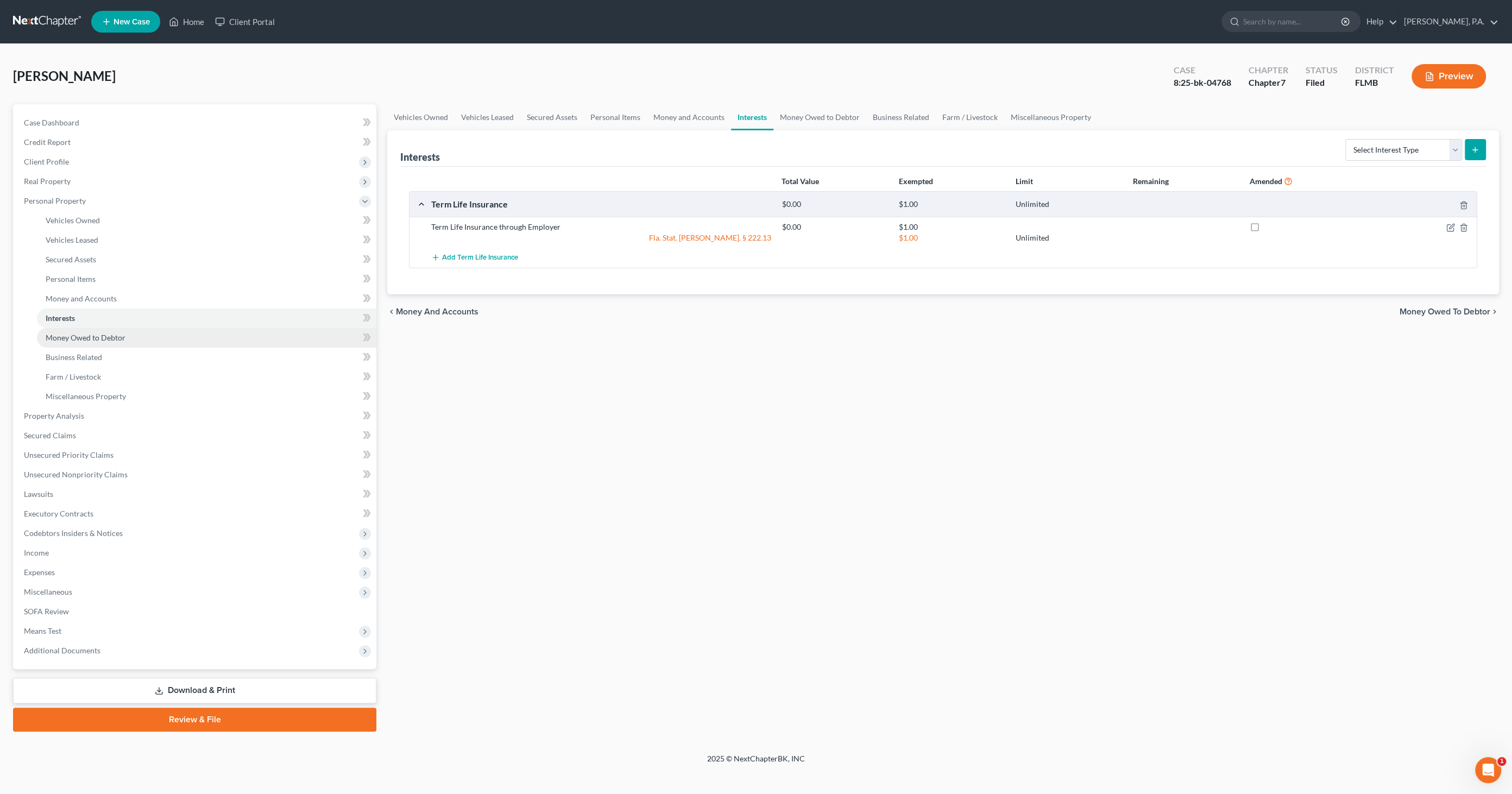
click at [63, 340] on span "Money Owed to Debtor" at bounding box center [86, 337] width 80 height 9
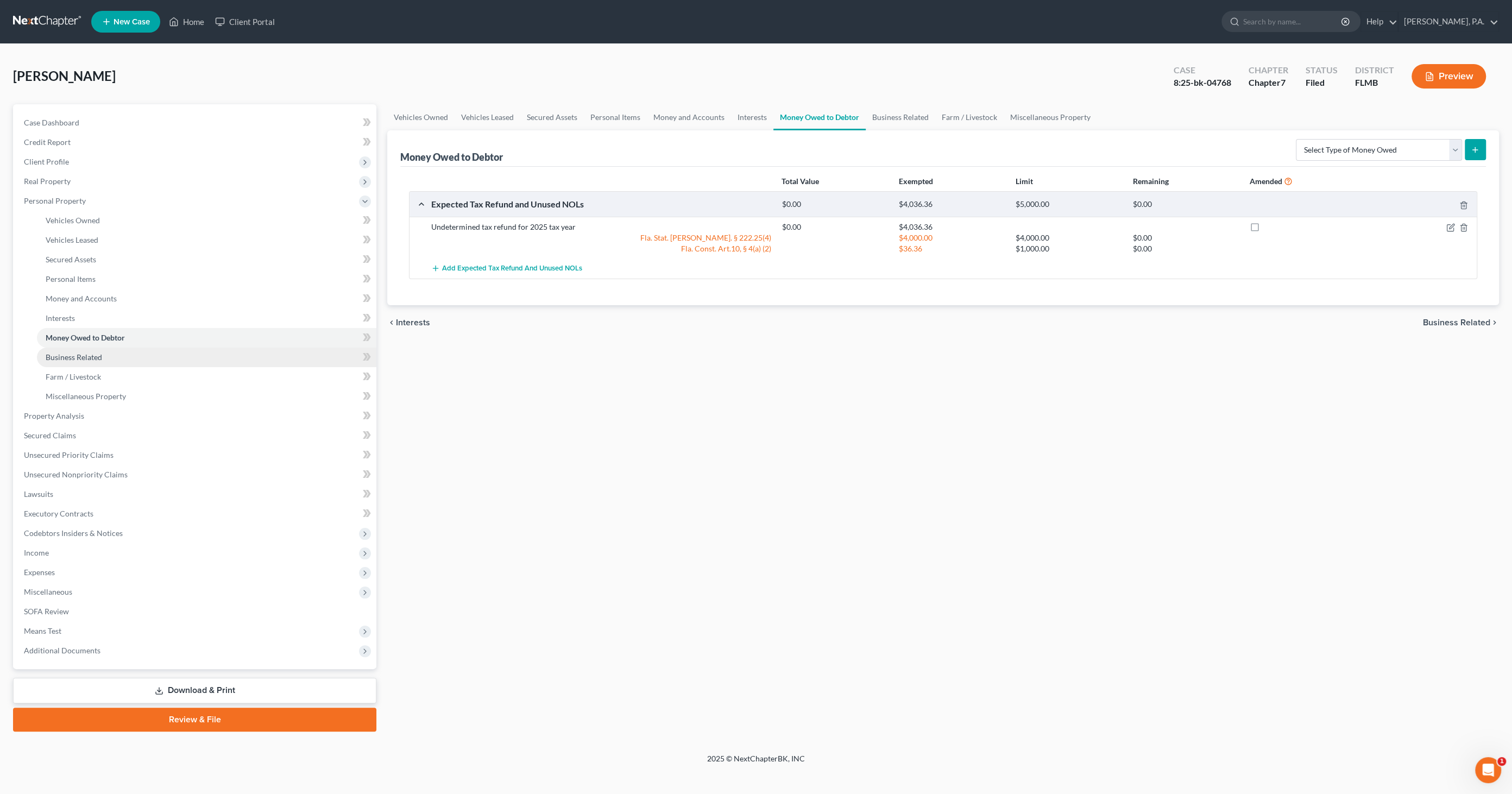
click at [65, 361] on link "Business Related" at bounding box center [207, 357] width 339 height 19
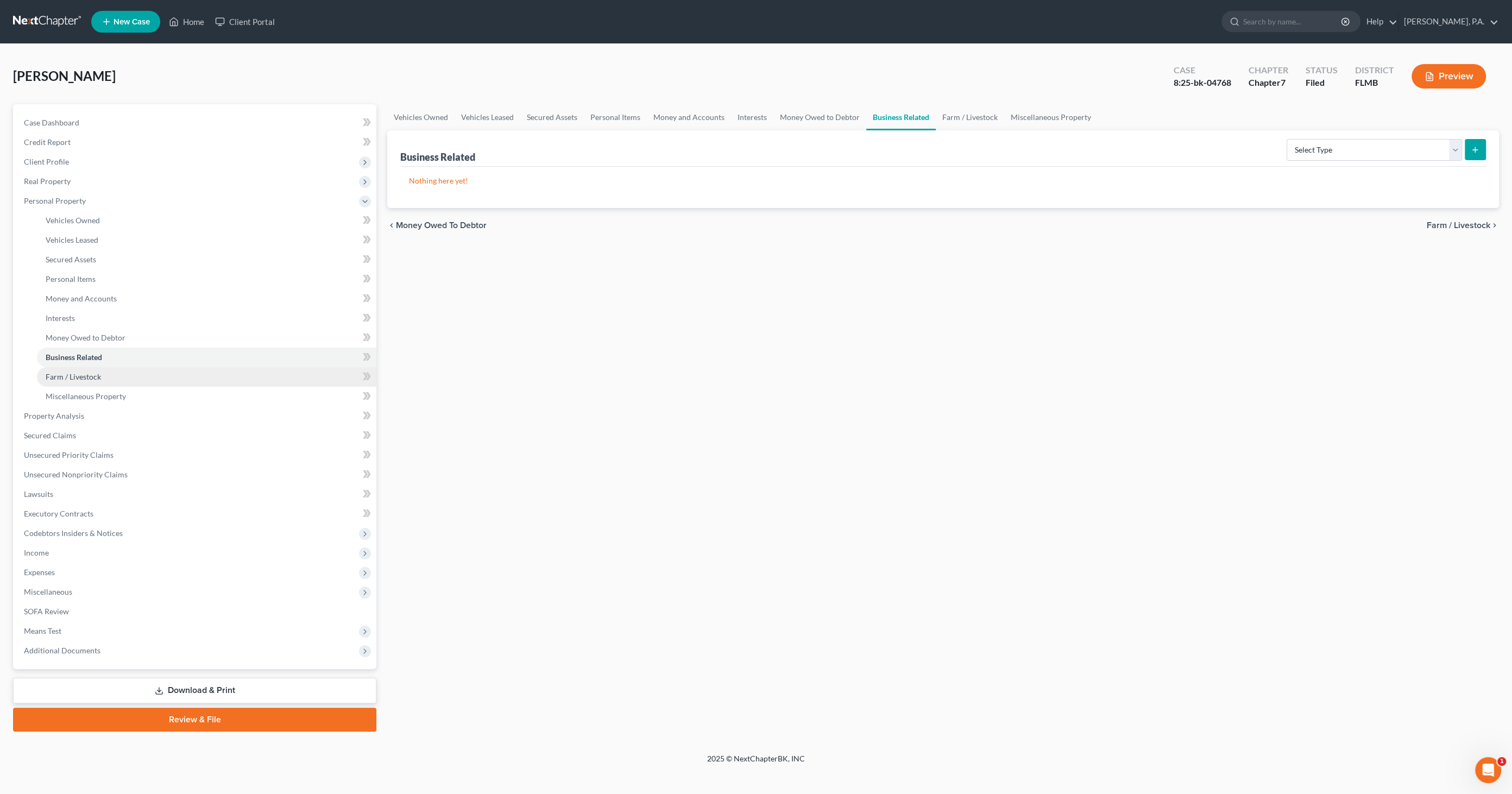
click at [66, 373] on span "Farm / Livestock" at bounding box center [73, 377] width 55 height 9
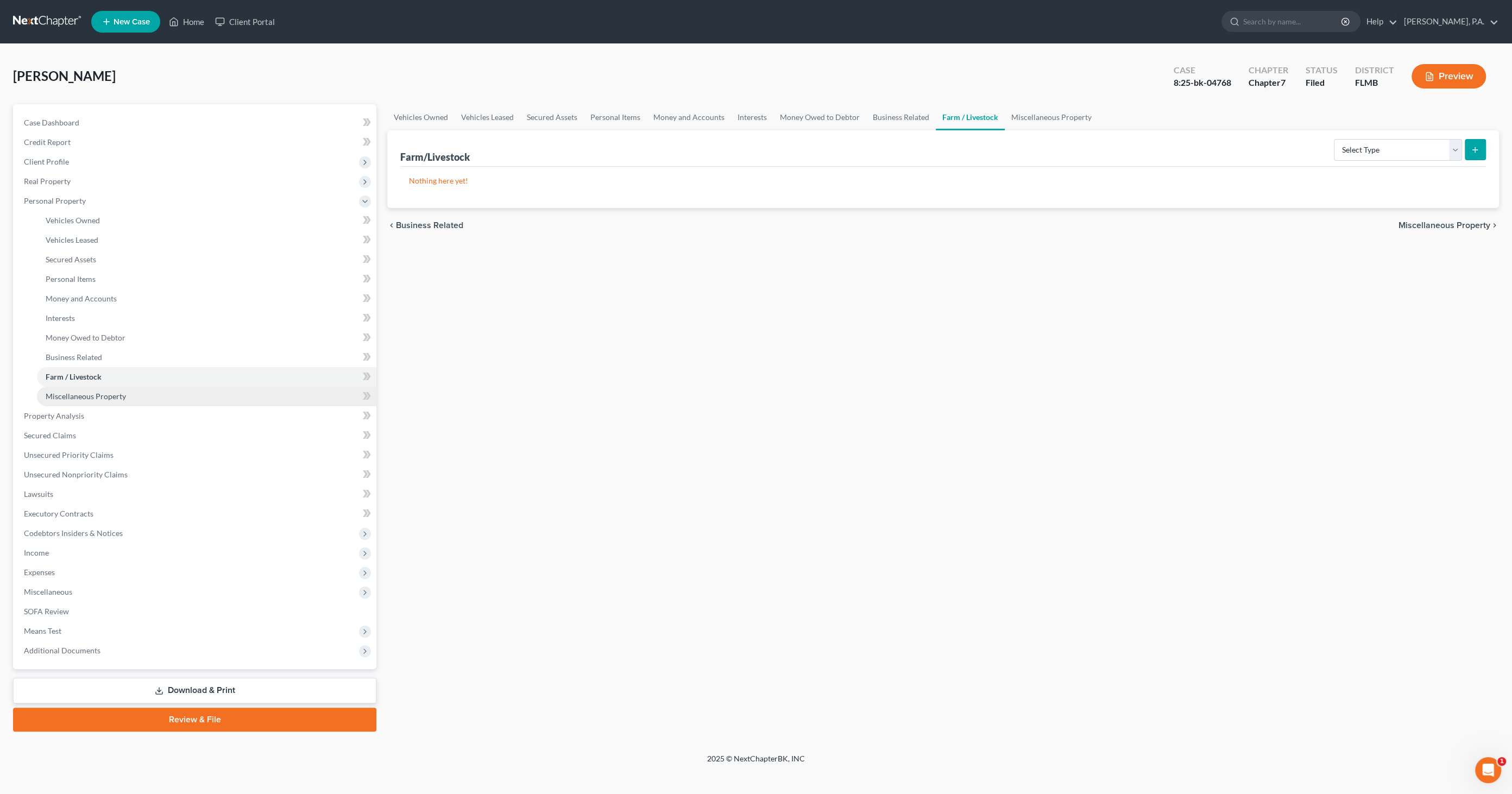
click at [66, 394] on span "Miscellaneous Property" at bounding box center [86, 396] width 80 height 9
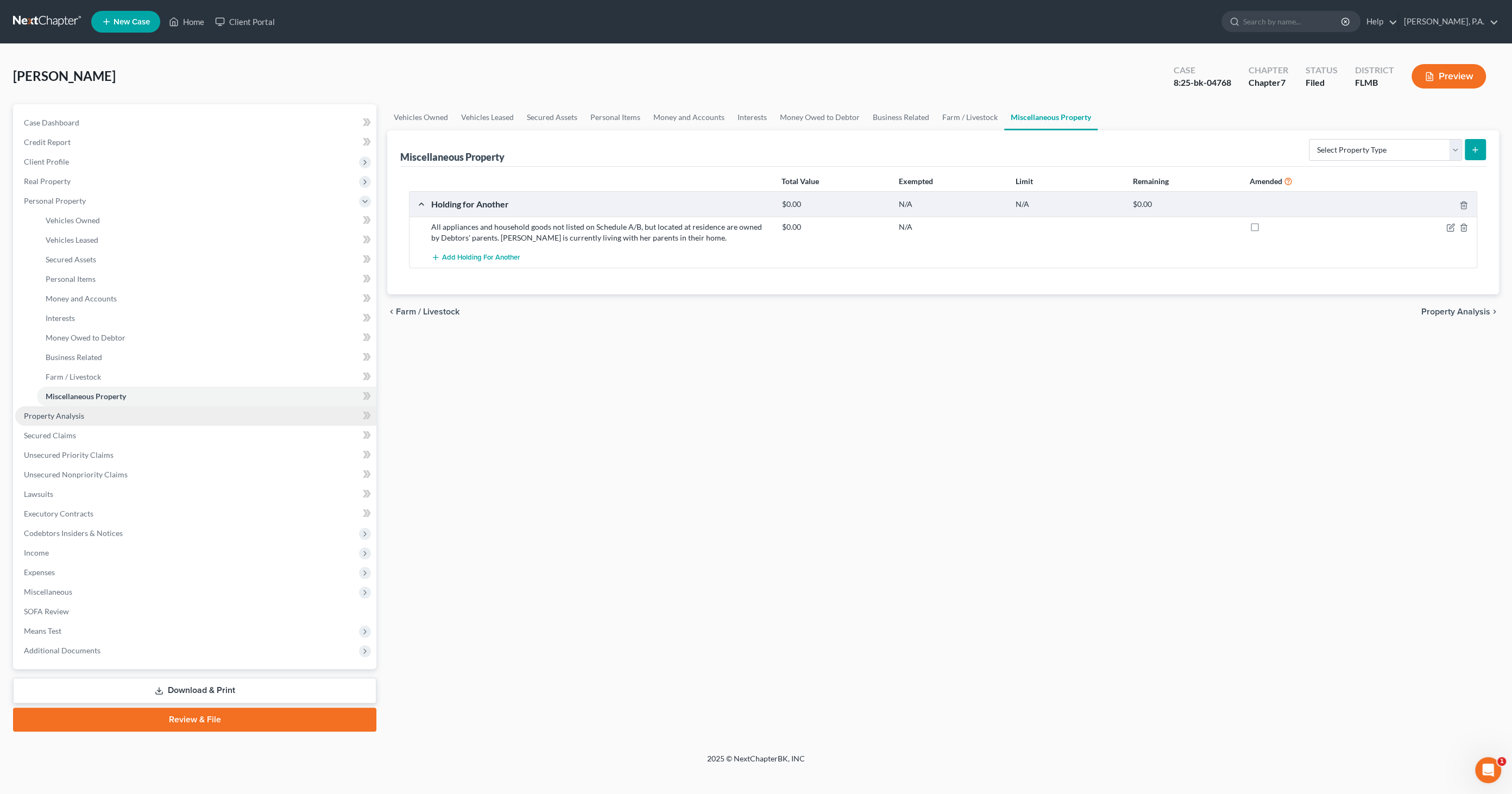
click at [75, 418] on span "Property Analysis" at bounding box center [54, 415] width 60 height 9
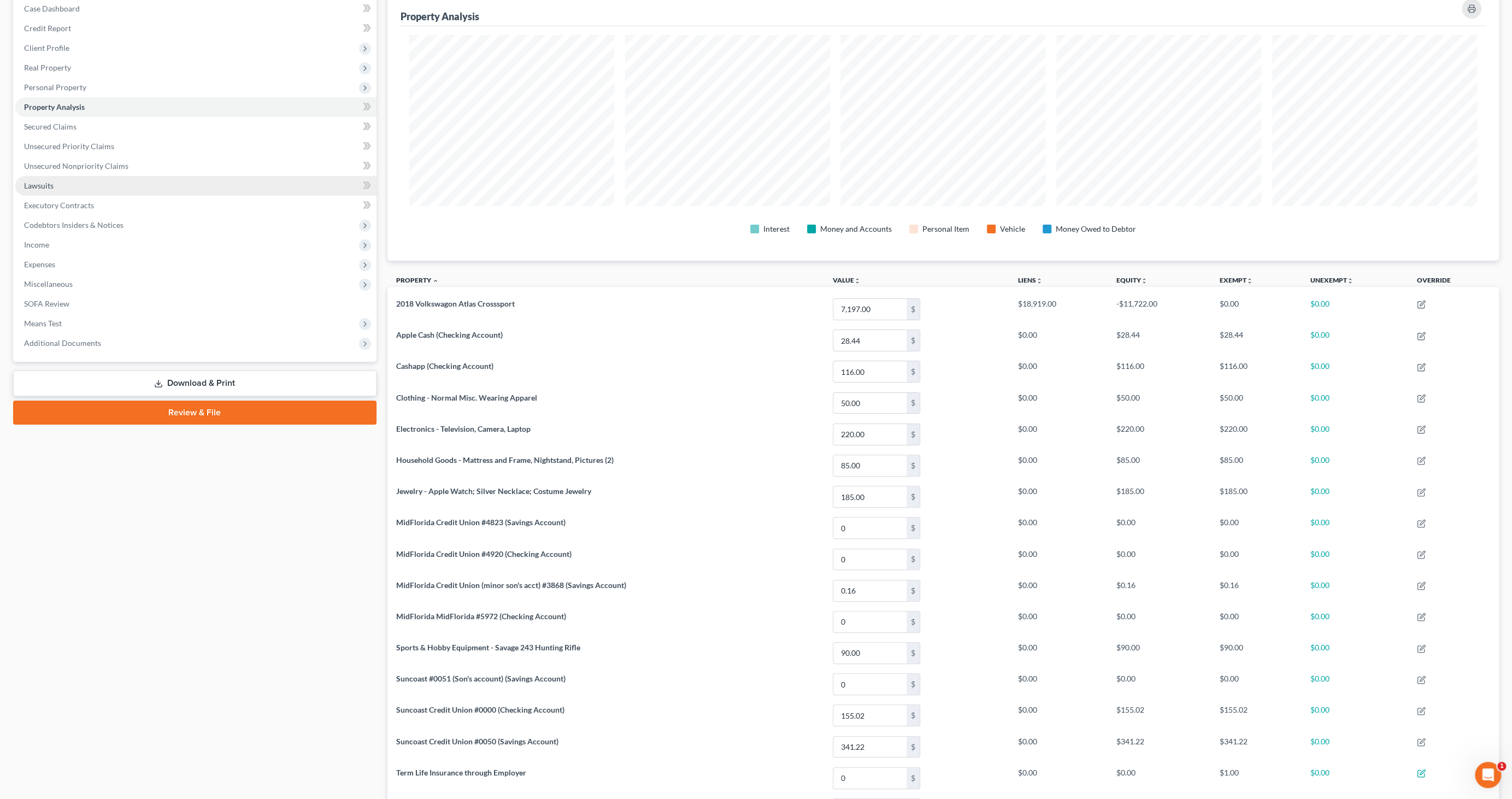
scroll to position [90, 0]
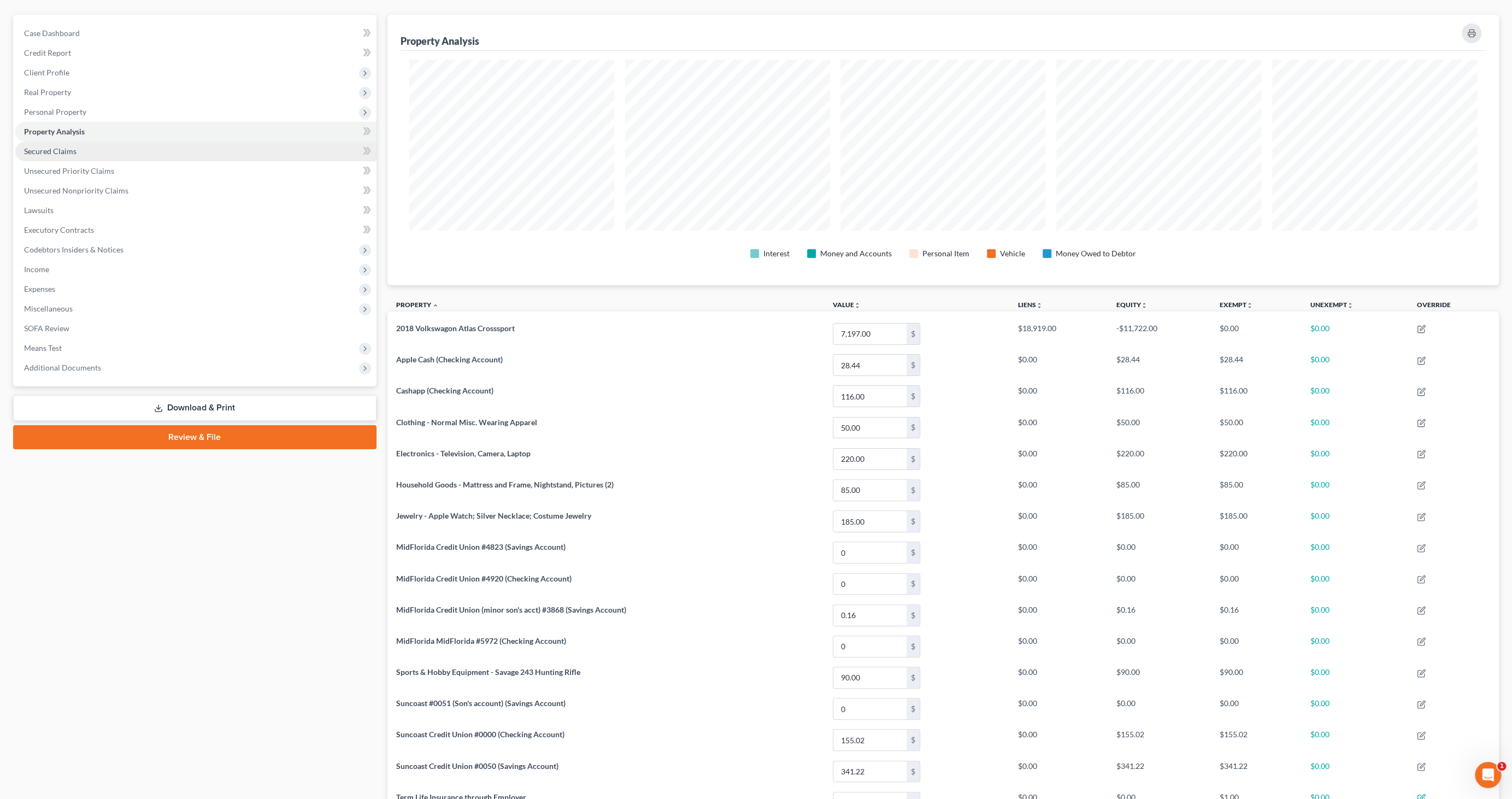
click at [57, 152] on span "Secured Claims" at bounding box center [50, 151] width 53 height 9
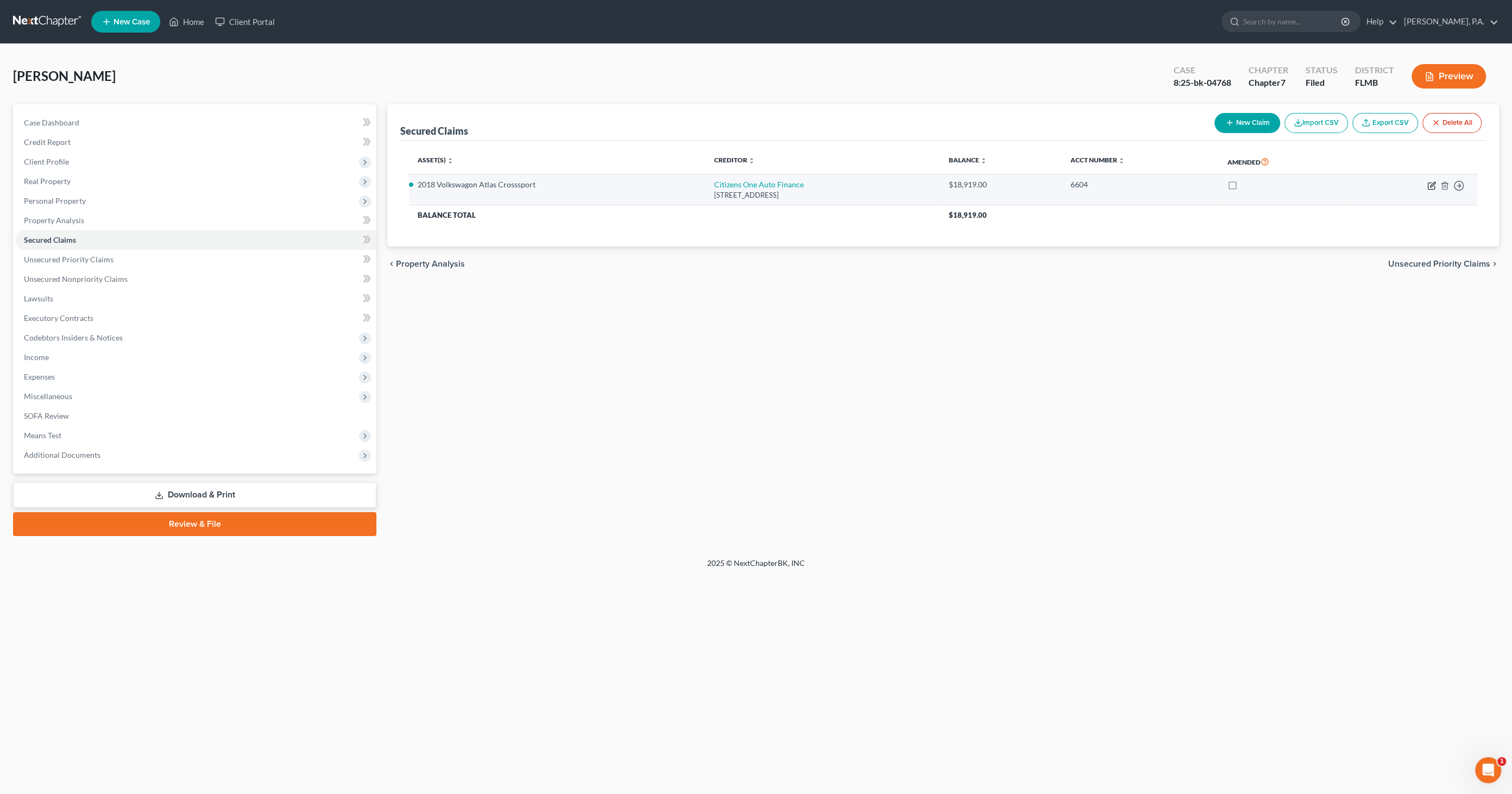
click at [1430, 185] on icon "button" at bounding box center [1432, 185] width 9 height 9
select select "41"
select select "0"
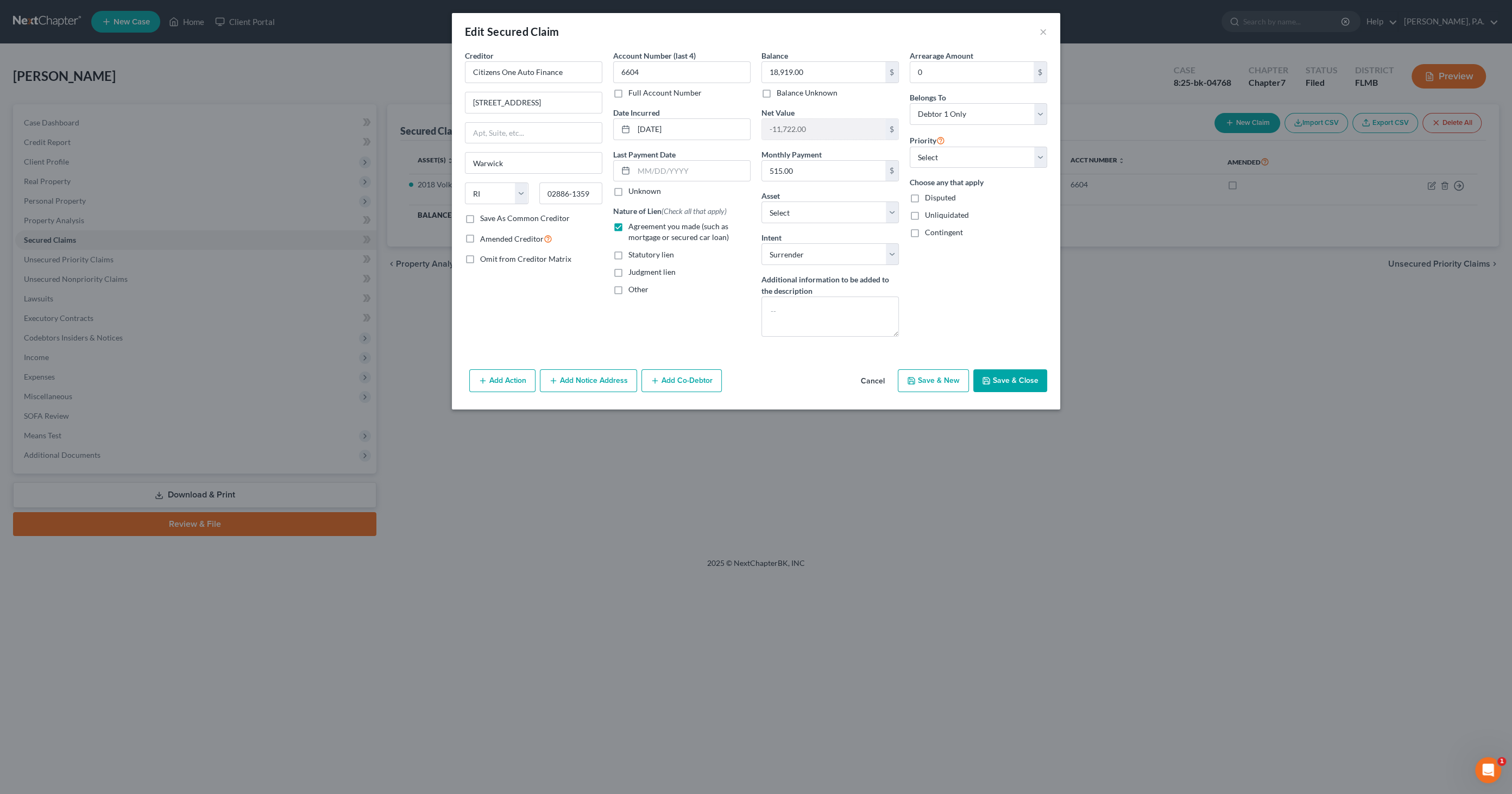
click at [879, 376] on button "Cancel" at bounding box center [873, 381] width 41 height 22
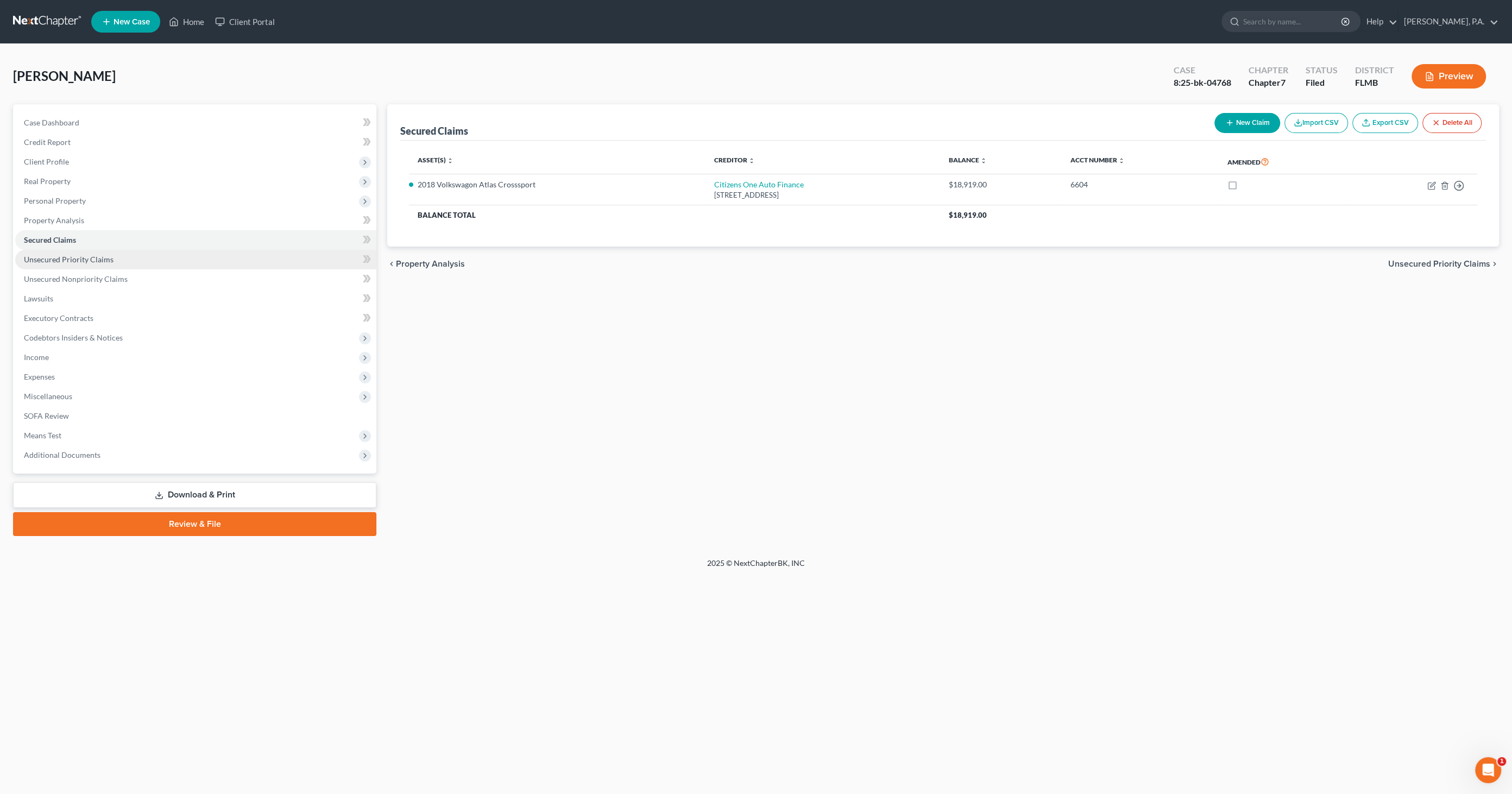
click at [117, 258] on link "Unsecured Priority Claims" at bounding box center [195, 259] width 361 height 19
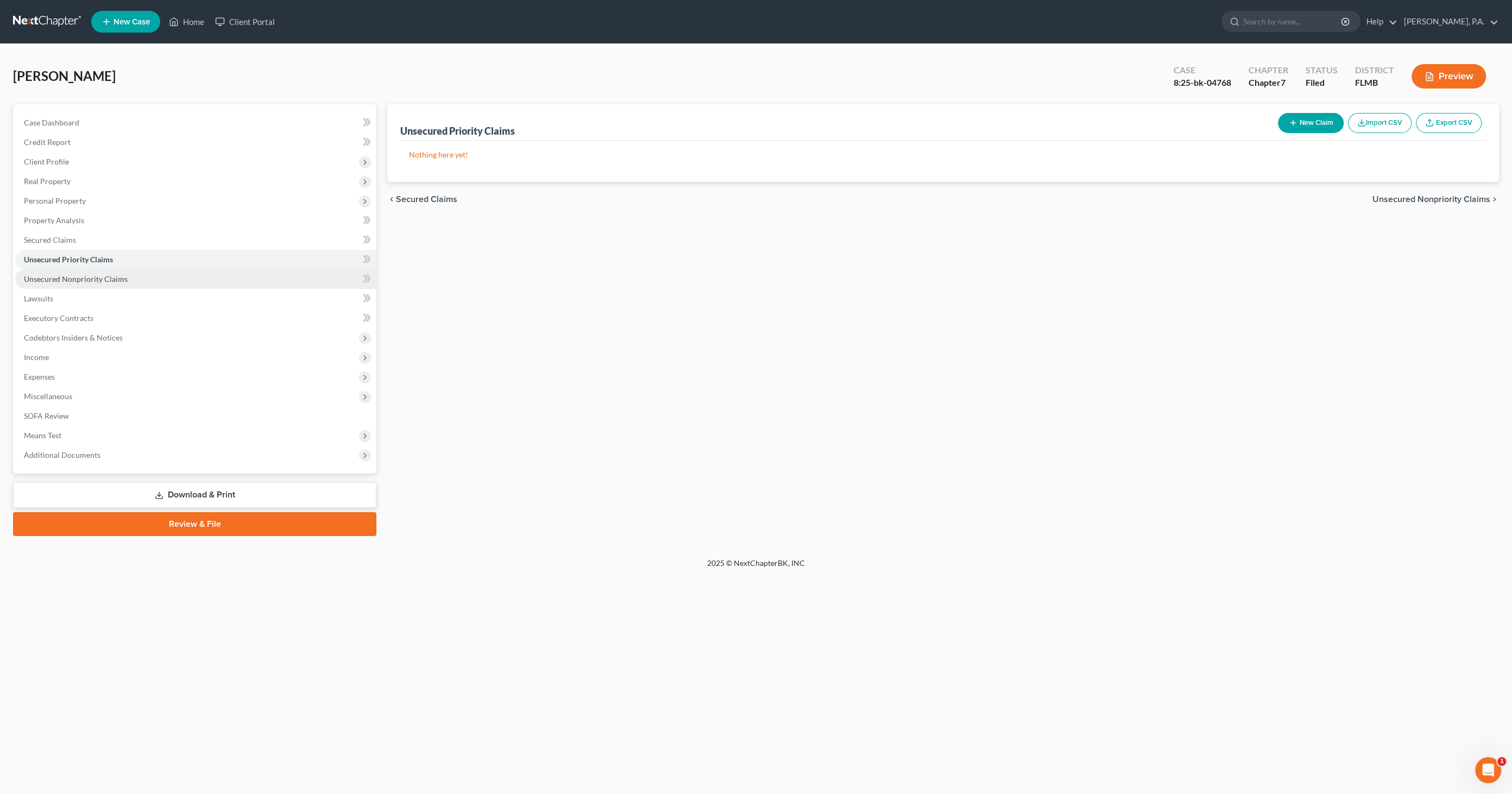
click at [114, 272] on link "Unsecured Nonpriority Claims" at bounding box center [195, 279] width 361 height 19
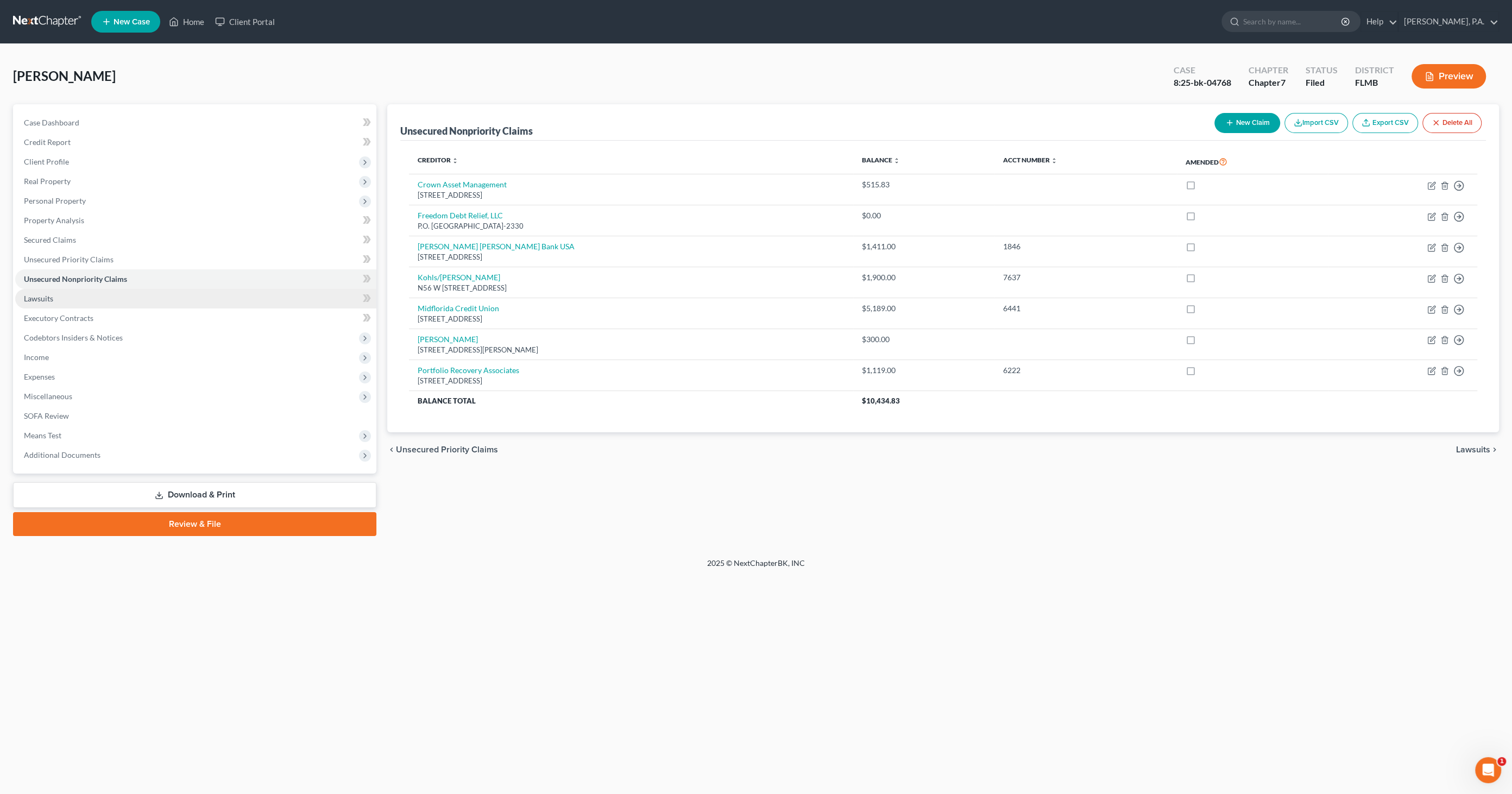
click at [91, 293] on link "Lawsuits" at bounding box center [195, 298] width 361 height 19
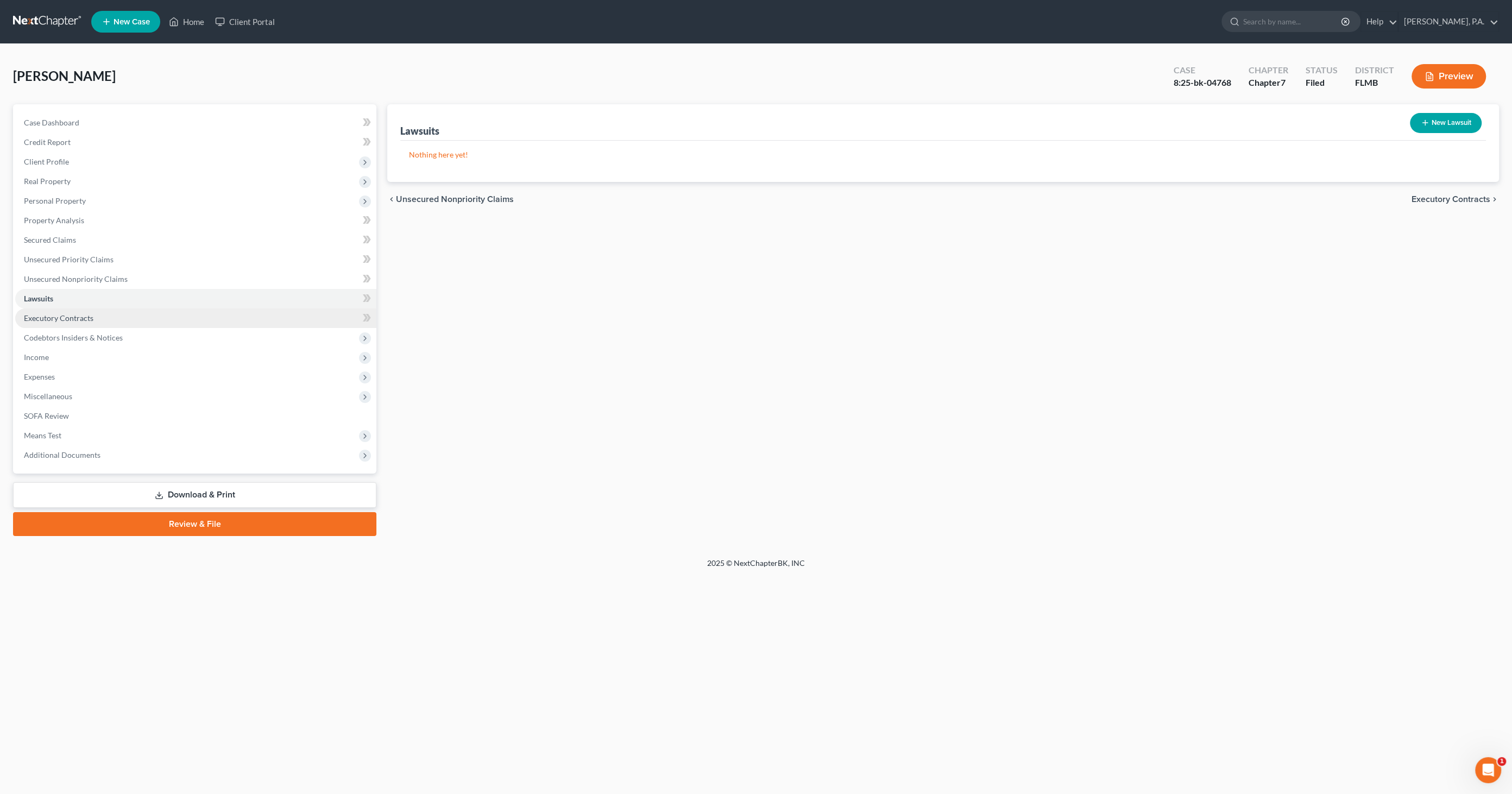
click at [86, 316] on span "Executory Contracts" at bounding box center [59, 318] width 69 height 9
click at [83, 333] on span "Codebtors Insiders & Notices" at bounding box center [73, 337] width 99 height 9
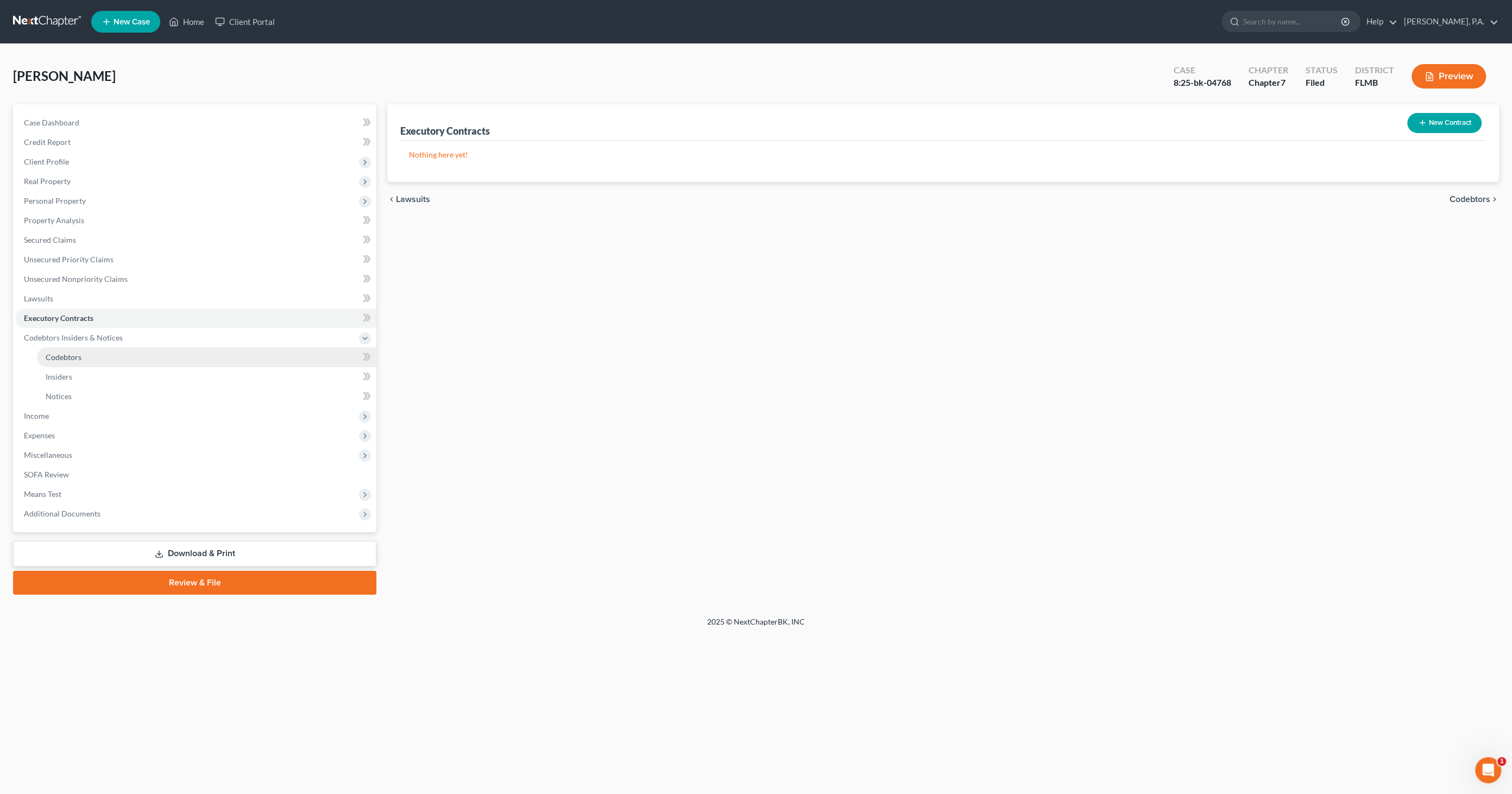
click at [76, 357] on span "Codebtors" at bounding box center [63, 357] width 36 height 9
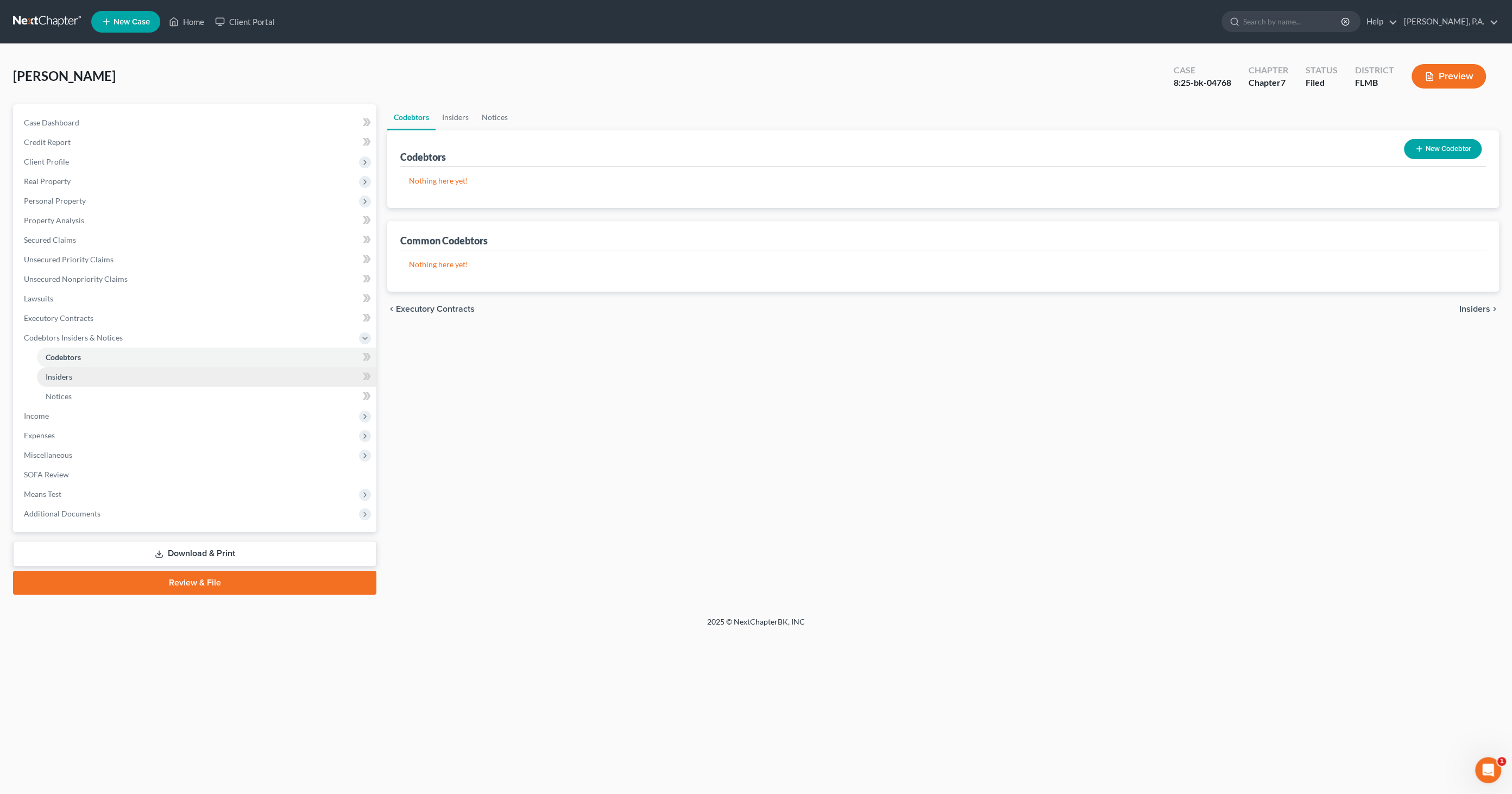
click at [75, 381] on link "Insiders" at bounding box center [207, 376] width 339 height 19
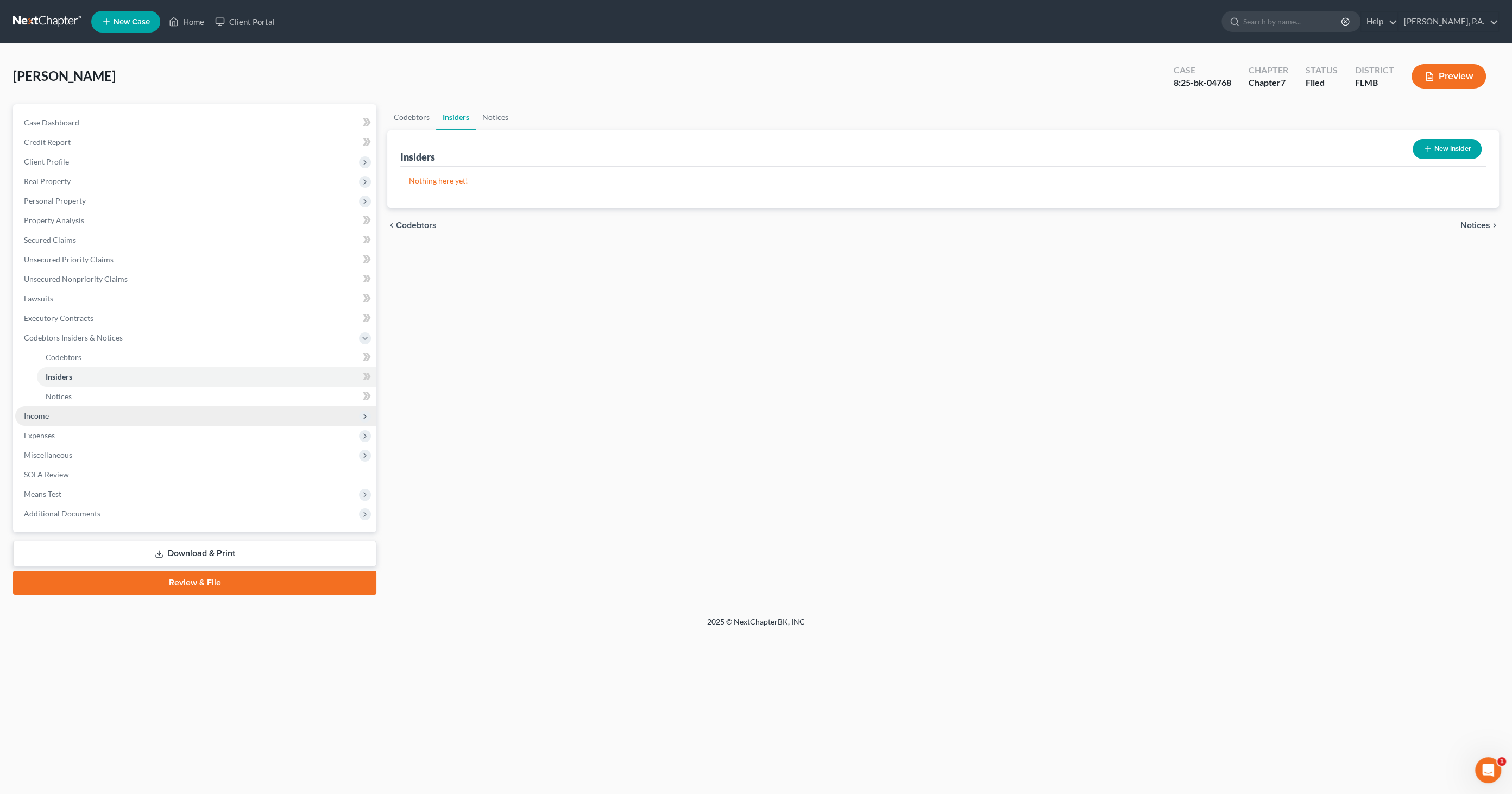
click at [57, 413] on span "Income" at bounding box center [195, 415] width 361 height 19
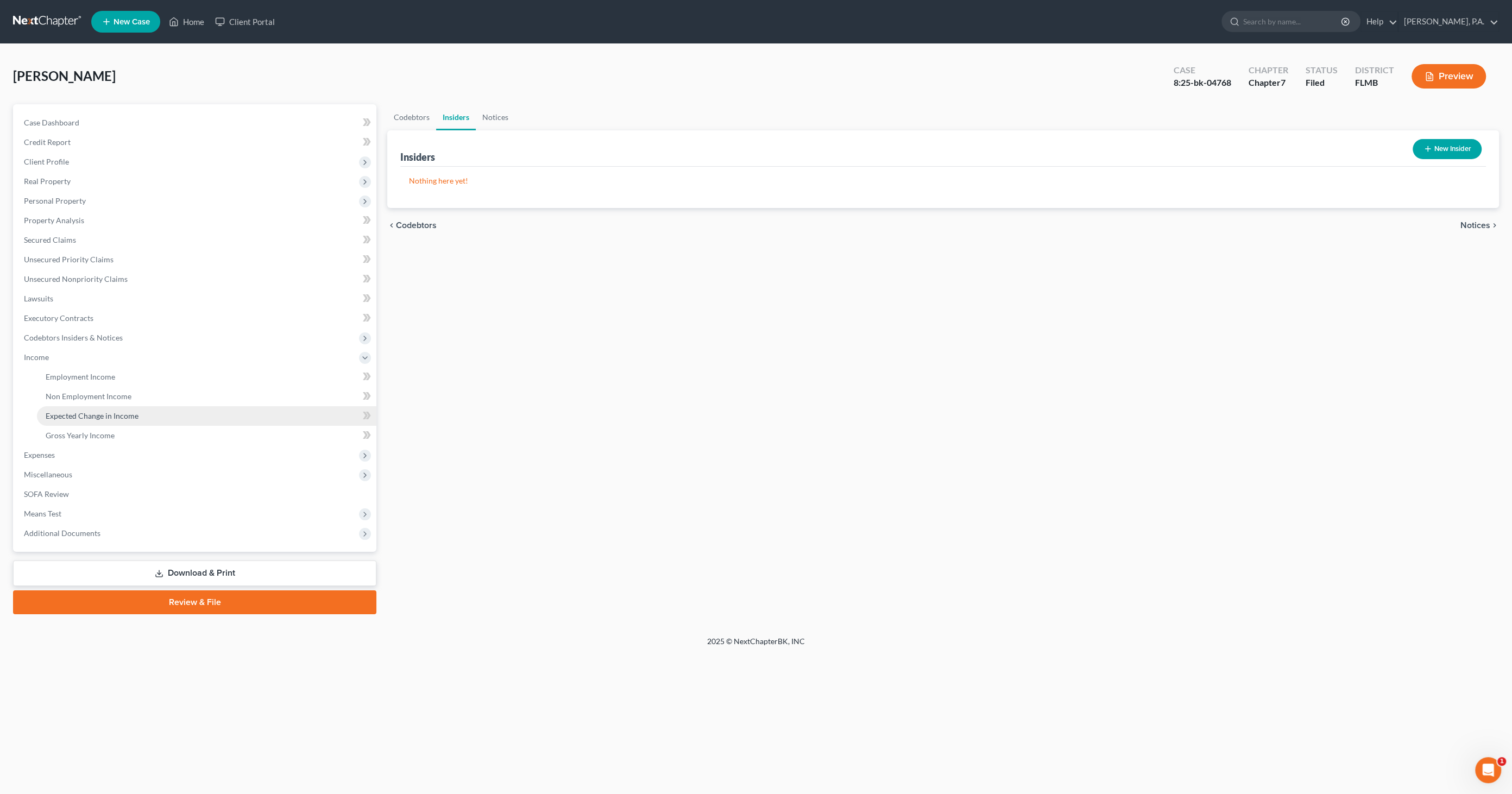
click at [69, 420] on link "Expected Change in Income" at bounding box center [207, 415] width 339 height 19
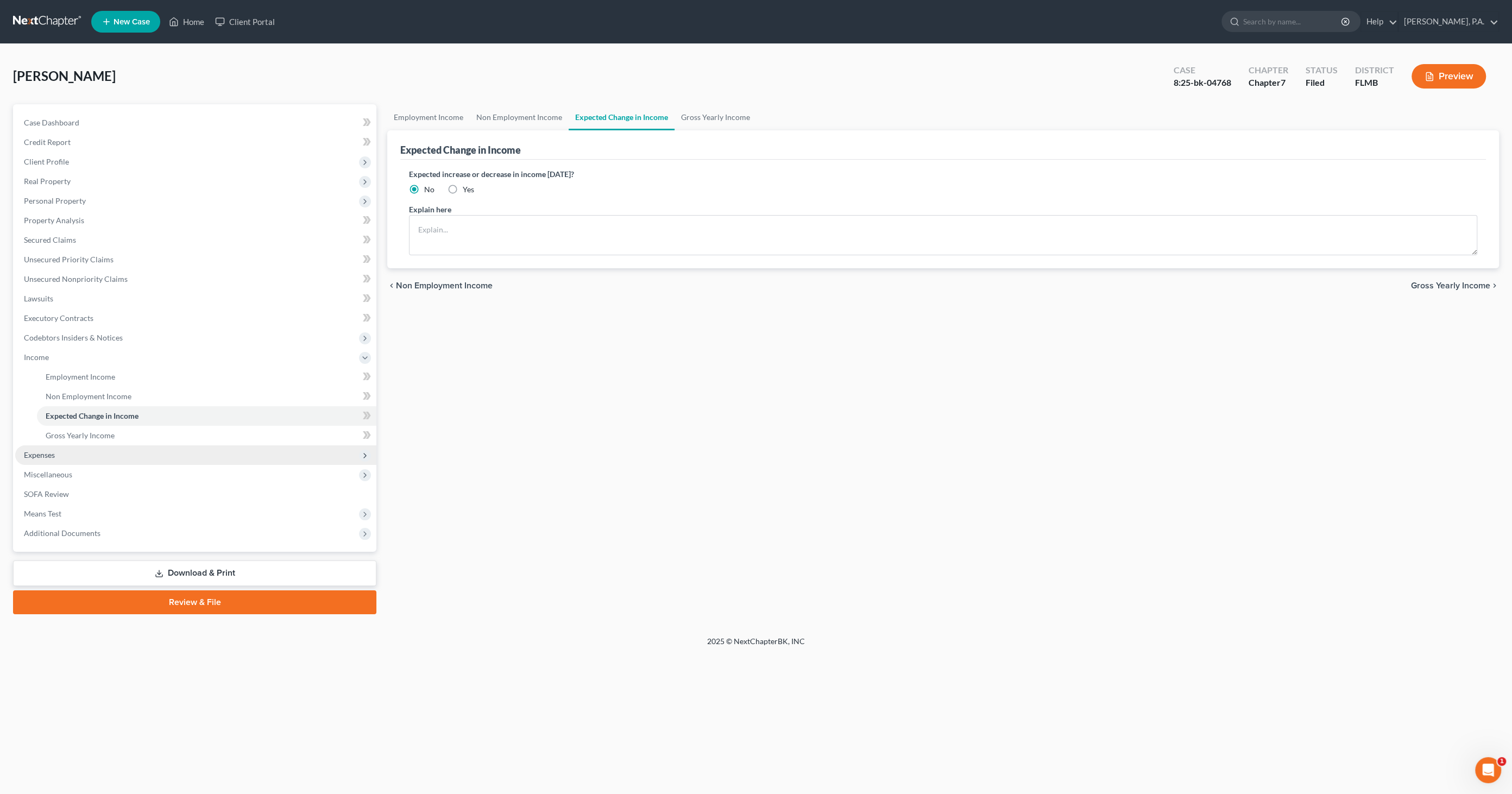
click at [63, 451] on span "Expenses" at bounding box center [195, 455] width 361 height 19
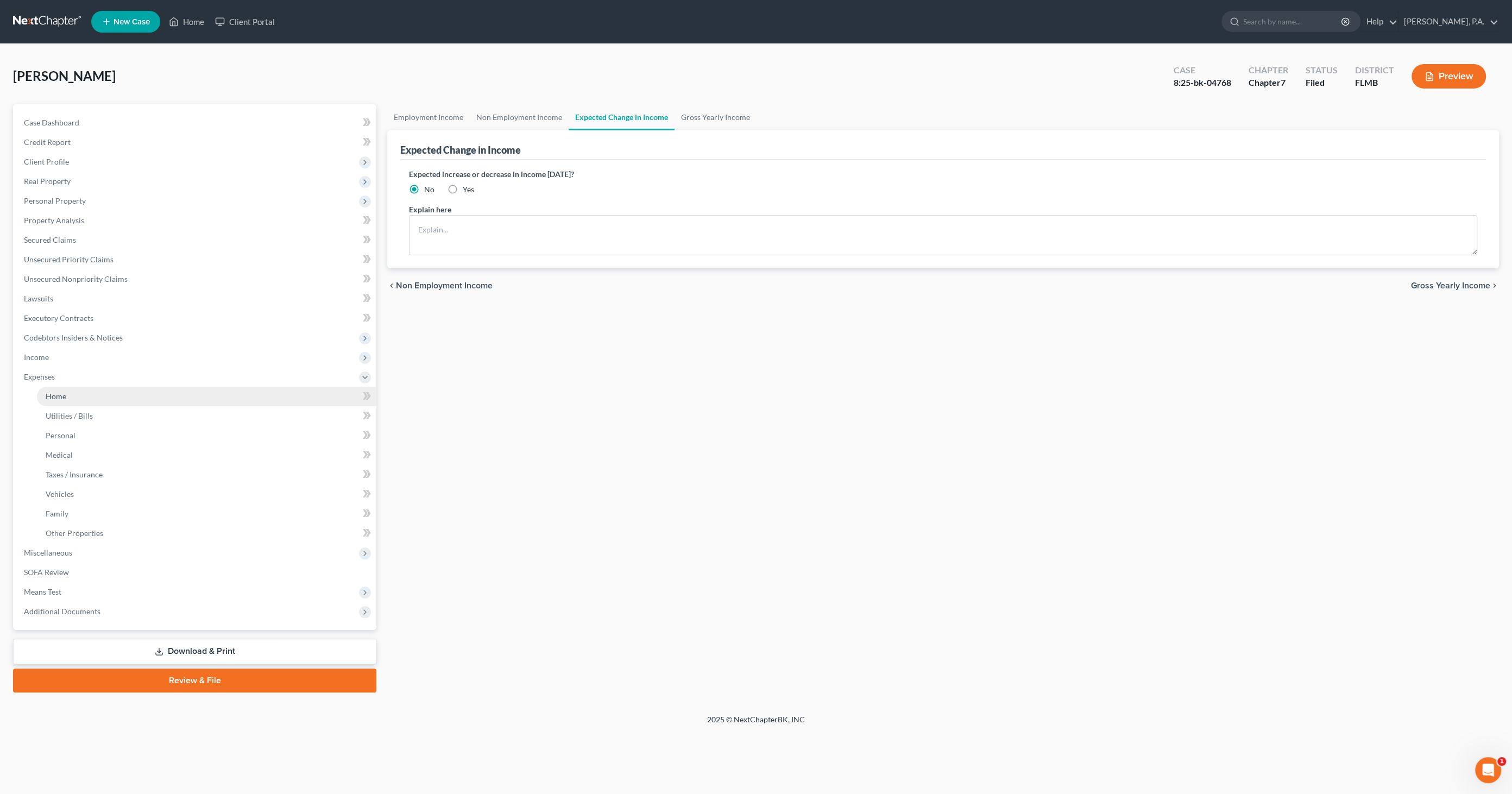
click at [72, 400] on link "Home" at bounding box center [207, 396] width 339 height 19
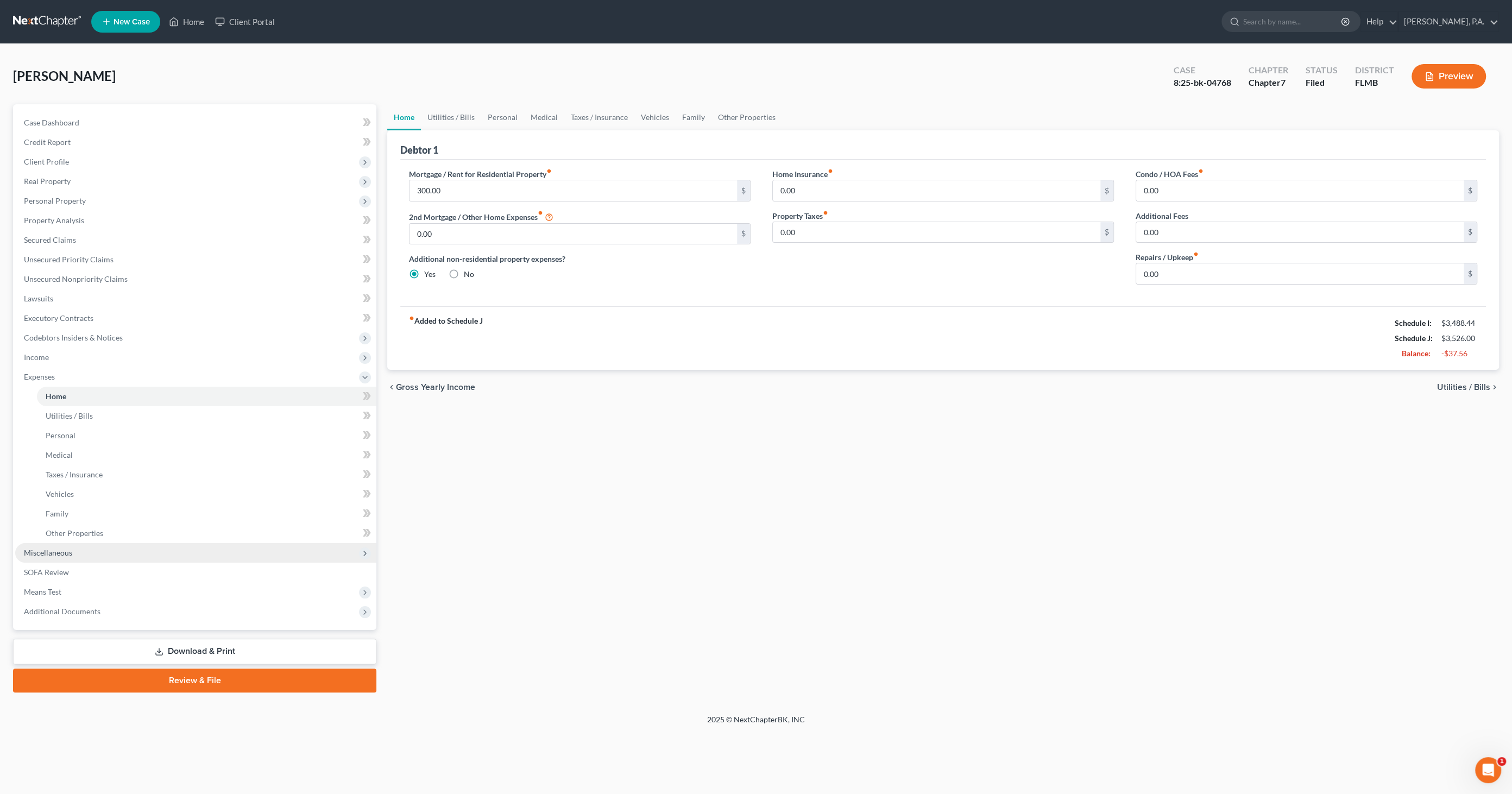
click at [58, 549] on span "Miscellaneous" at bounding box center [48, 553] width 48 height 9
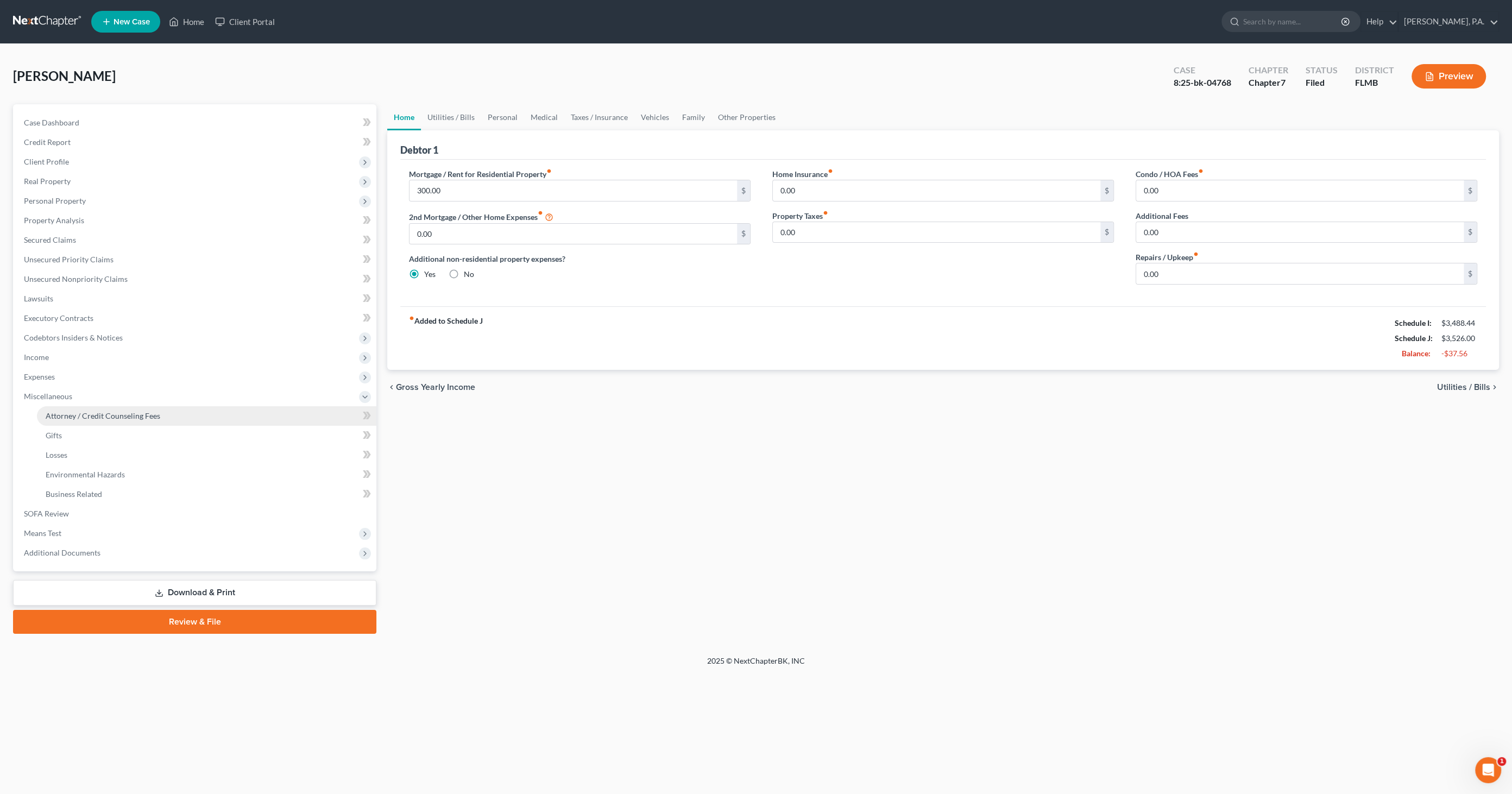
click at [77, 418] on span "Attorney / Credit Counseling Fees" at bounding box center [103, 415] width 114 height 9
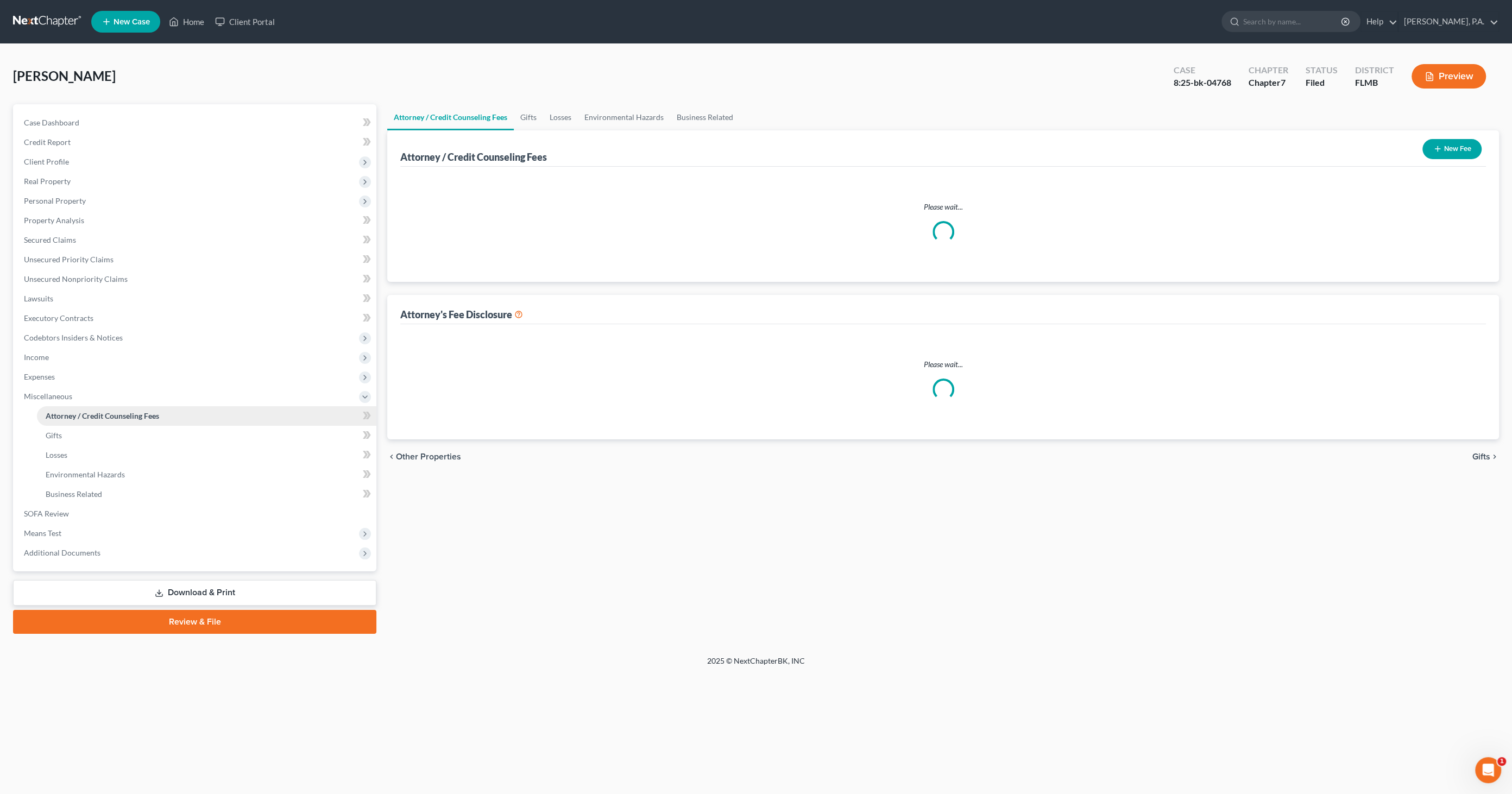
select select "1"
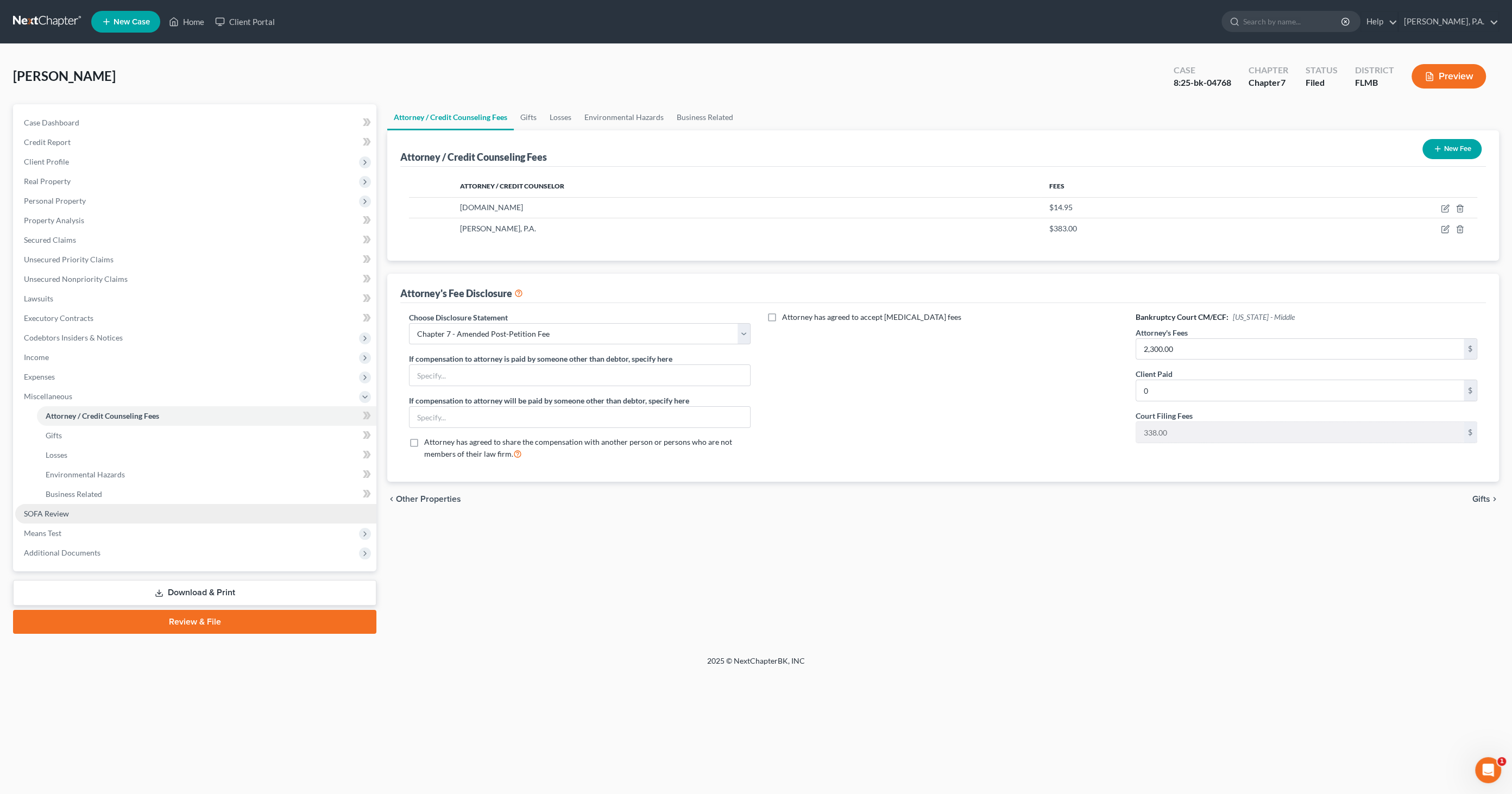
click at [62, 512] on span "SOFA Review" at bounding box center [46, 513] width 45 height 9
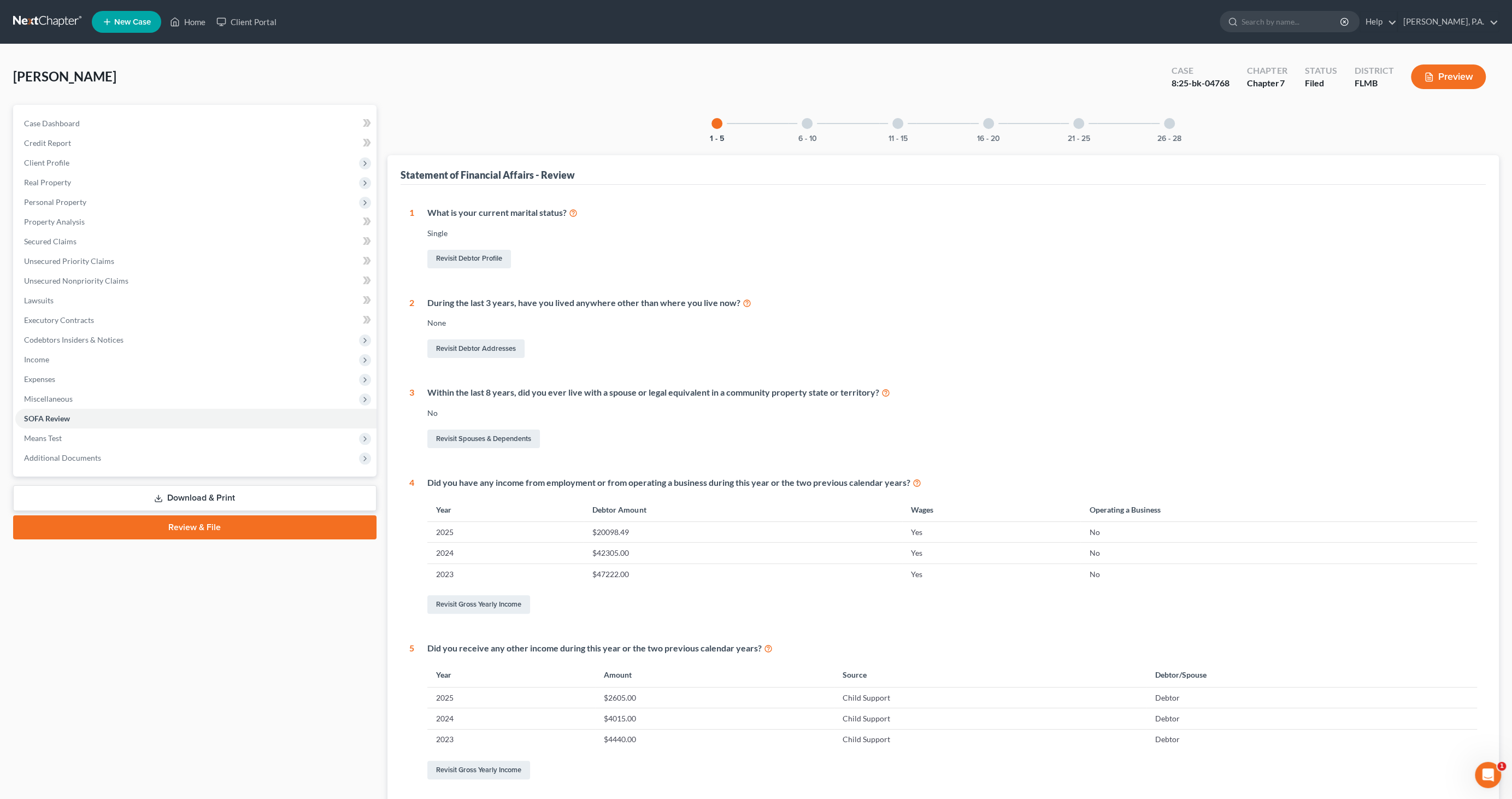
click at [992, 121] on div at bounding box center [989, 123] width 11 height 11
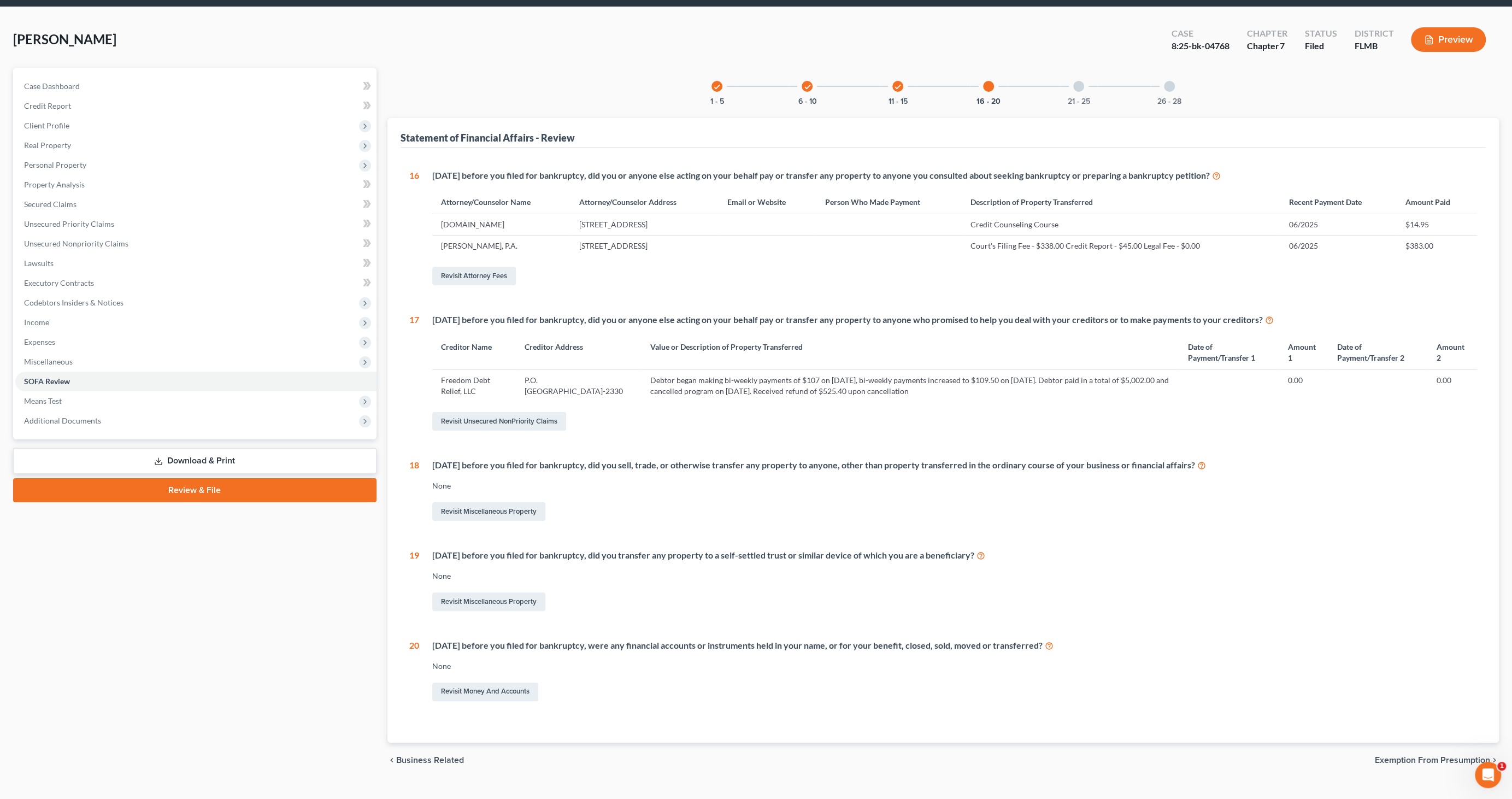
scroll to position [56, 0]
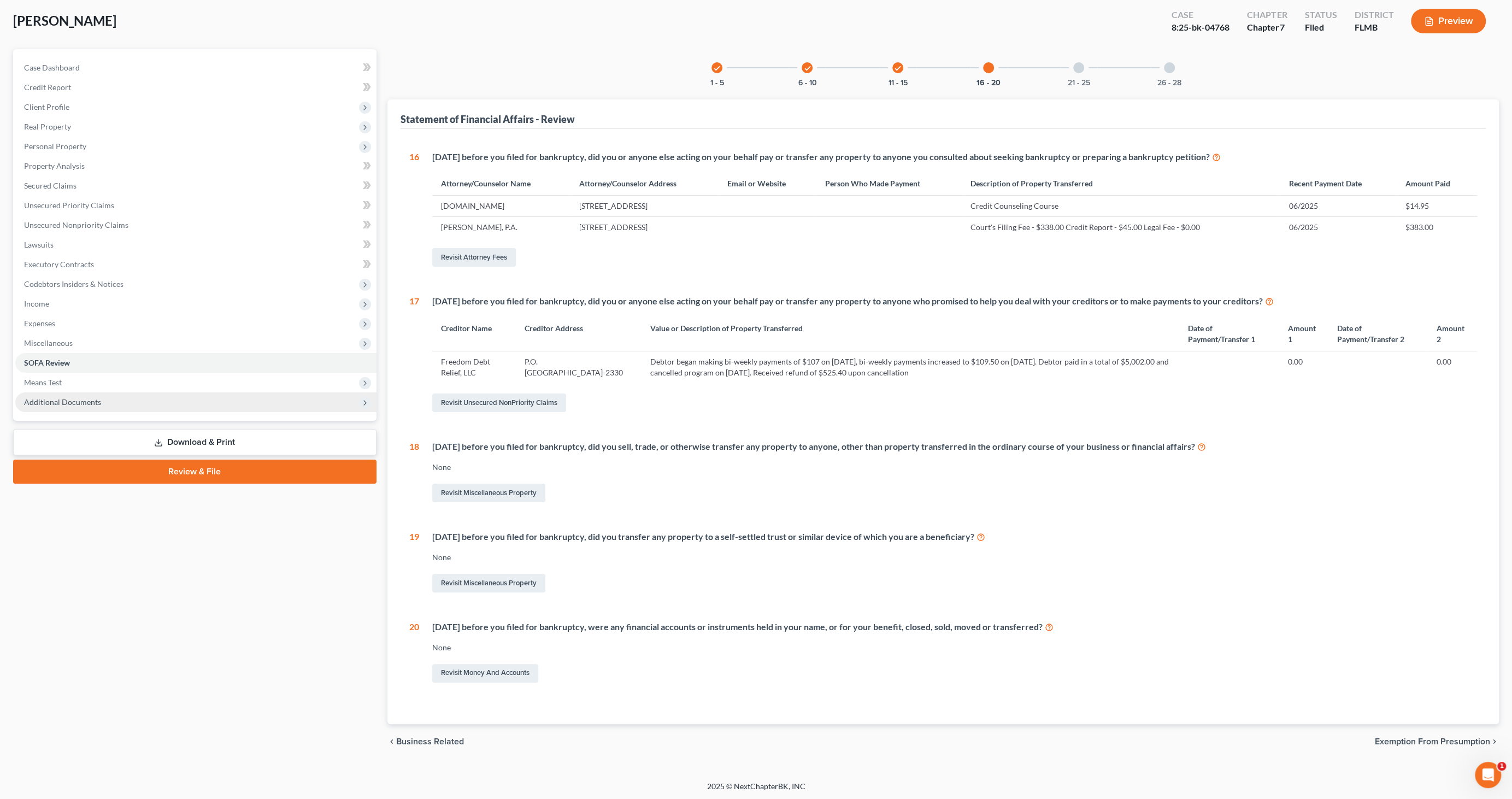
click at [94, 400] on span "Additional Documents" at bounding box center [63, 402] width 77 height 9
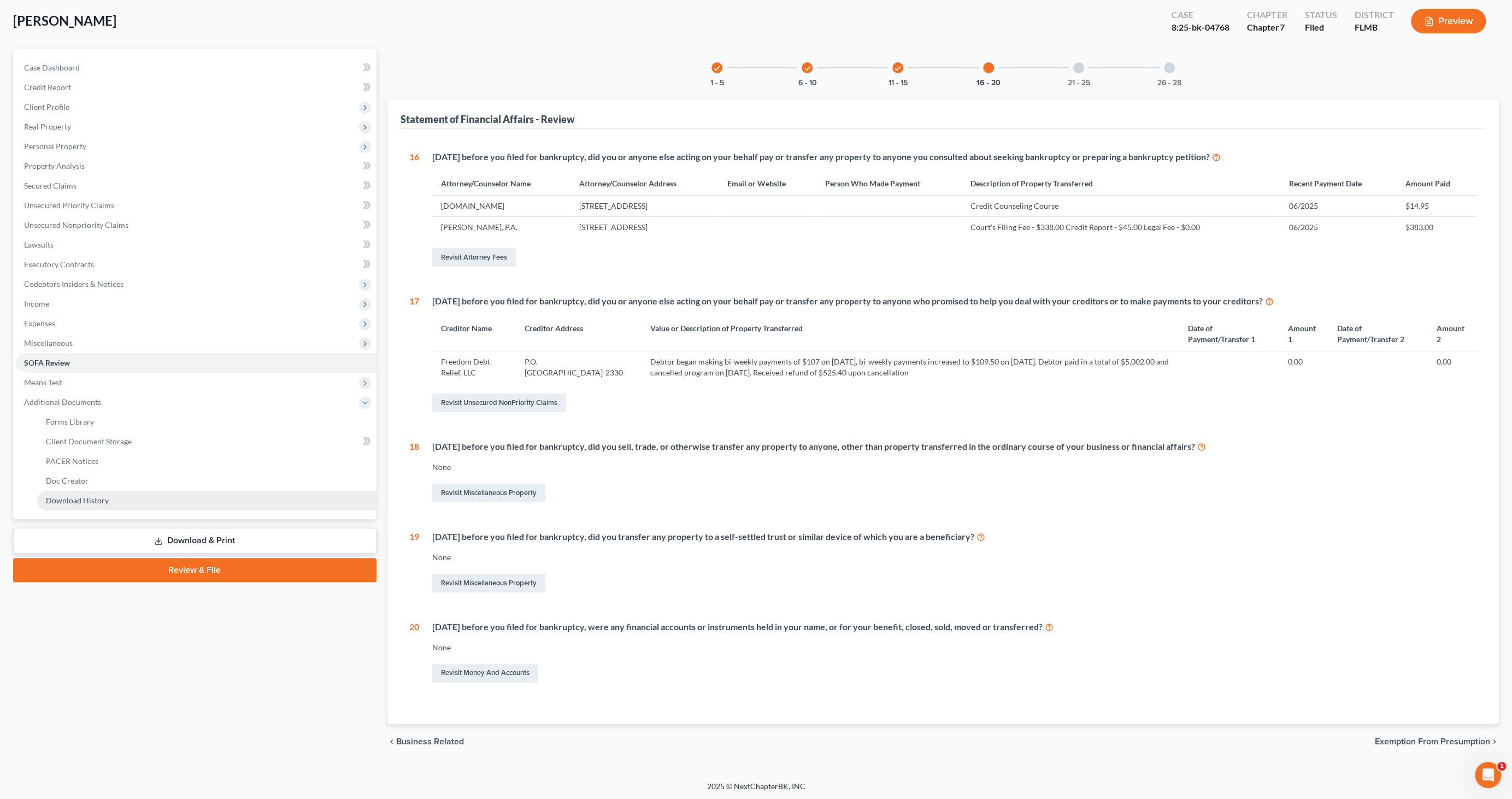
click at [103, 504] on link "Download History" at bounding box center [207, 500] width 340 height 19
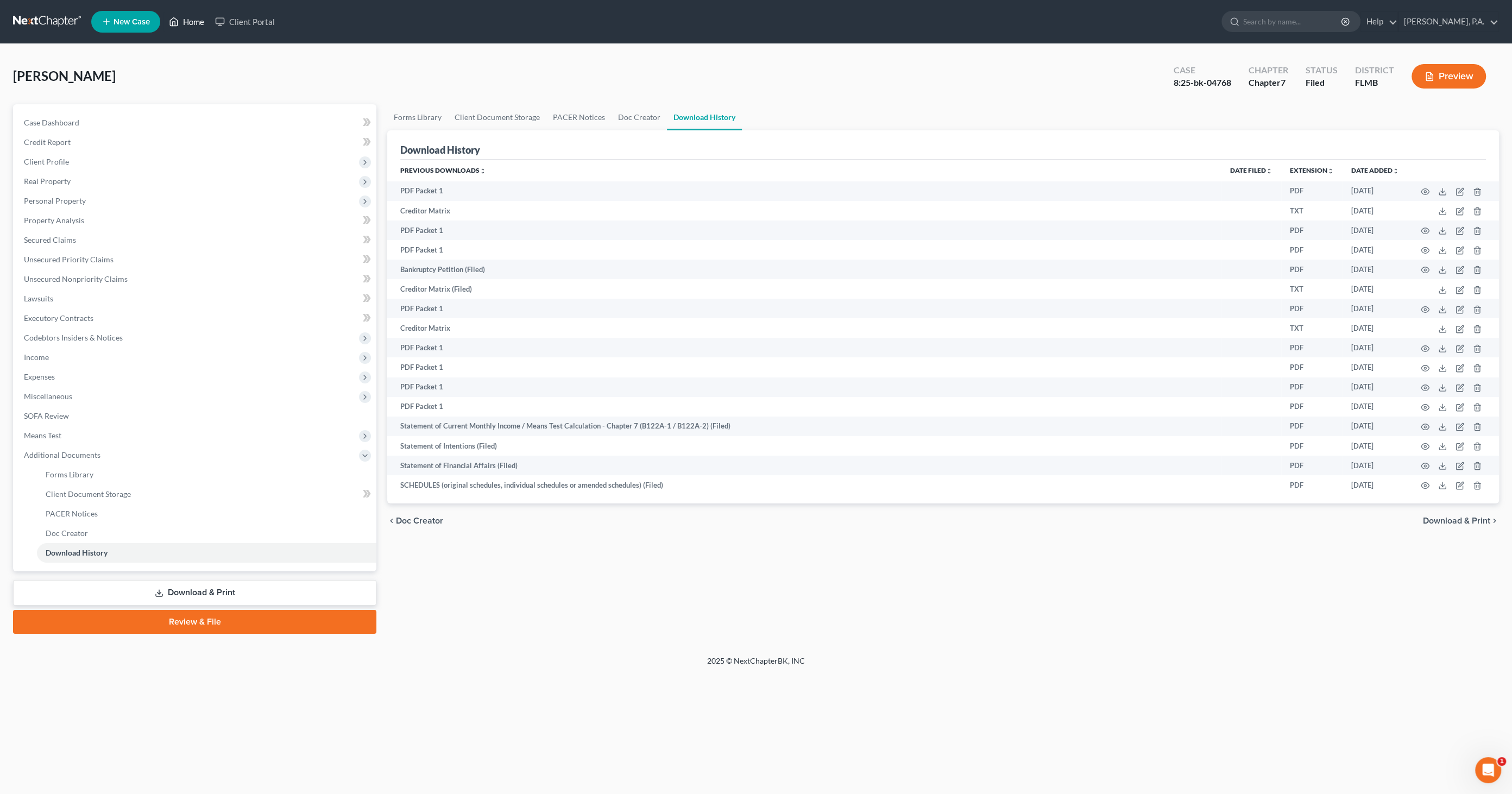
click at [185, 26] on link "Home" at bounding box center [187, 21] width 46 height 19
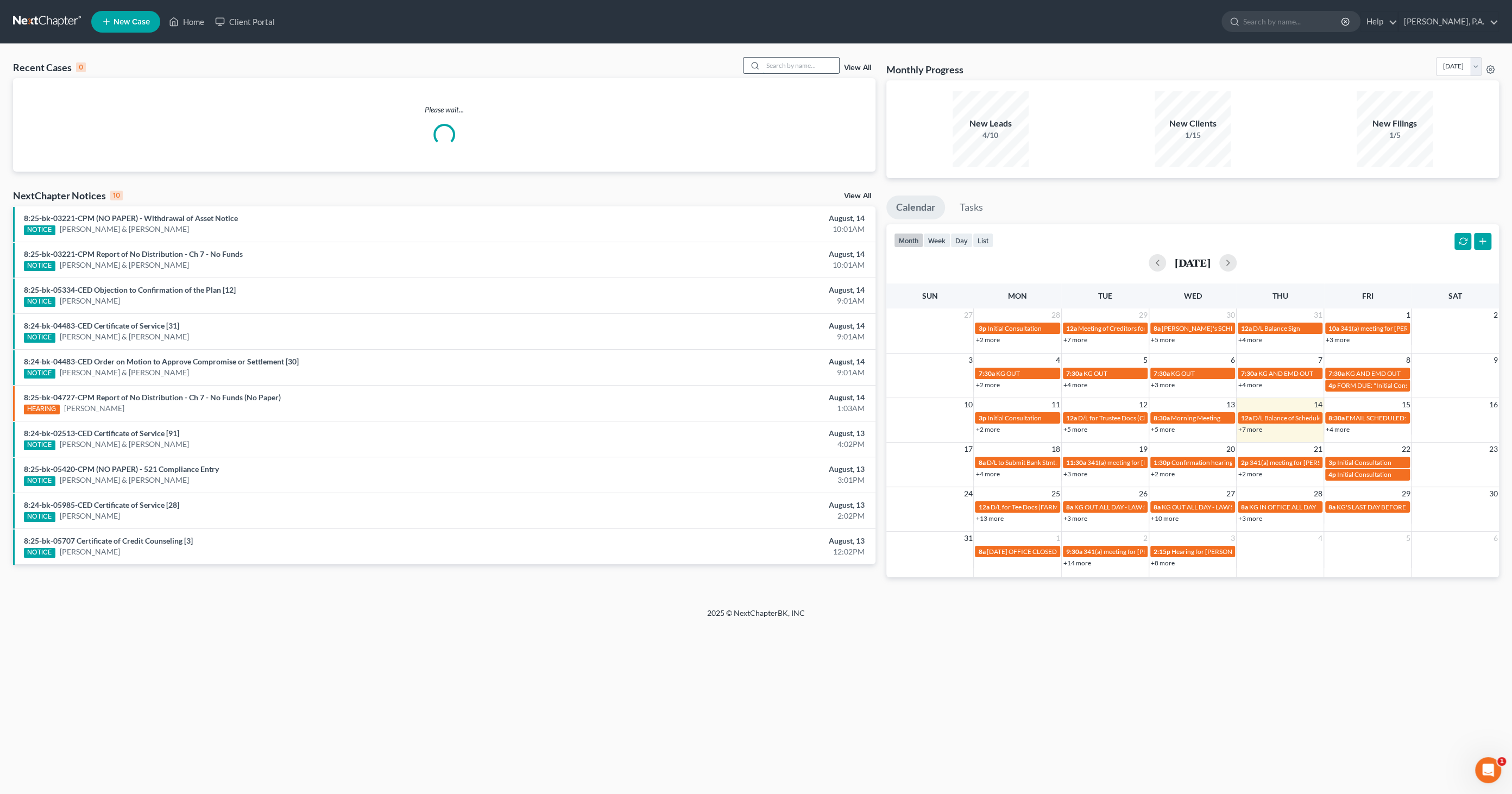
click at [785, 62] on input "search" at bounding box center [801, 65] width 76 height 16
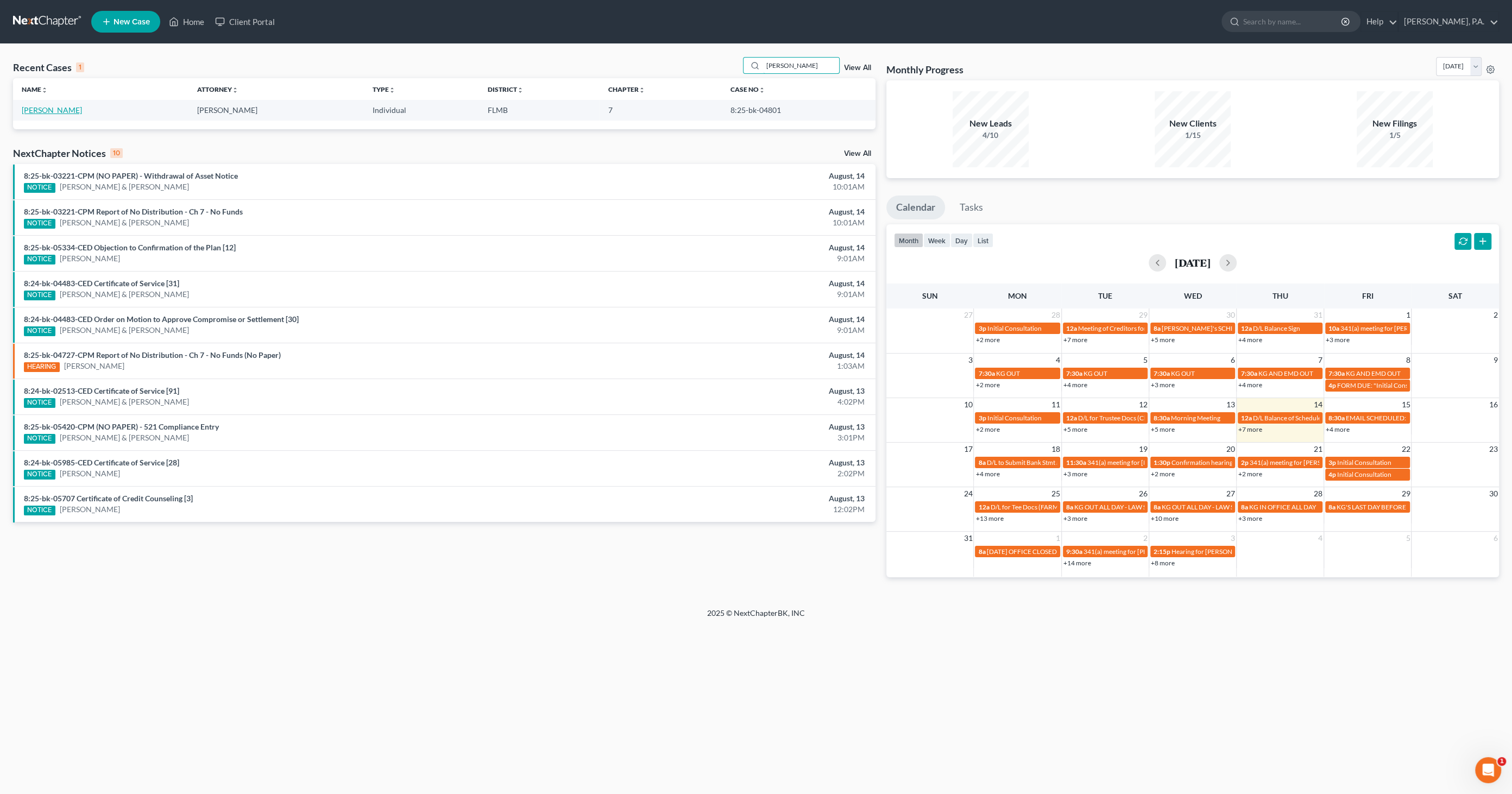
type input "[PERSON_NAME]"
click at [60, 112] on link "[PERSON_NAME]" at bounding box center [52, 110] width 60 height 9
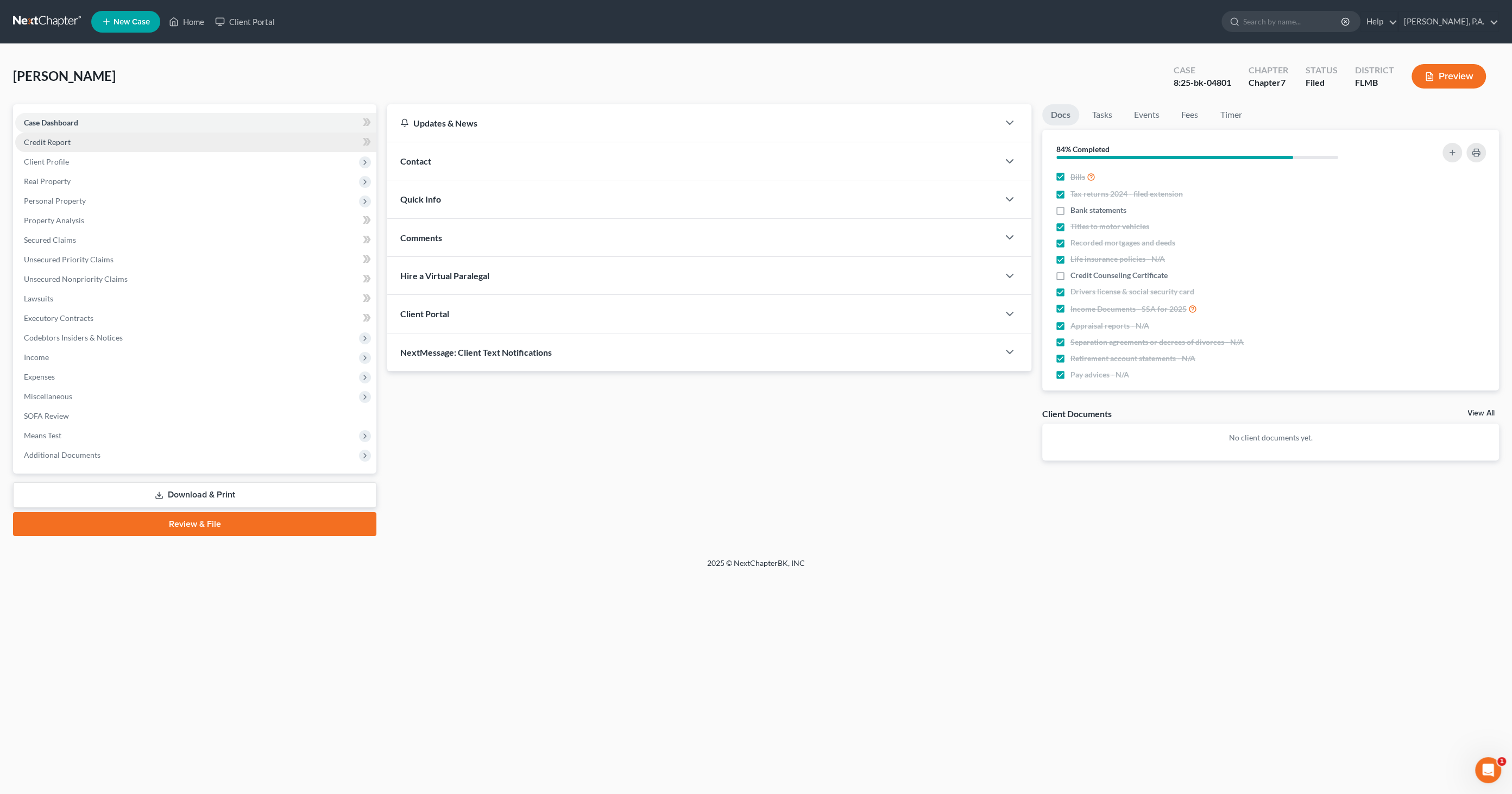
click at [55, 147] on link "Credit Report" at bounding box center [195, 142] width 361 height 19
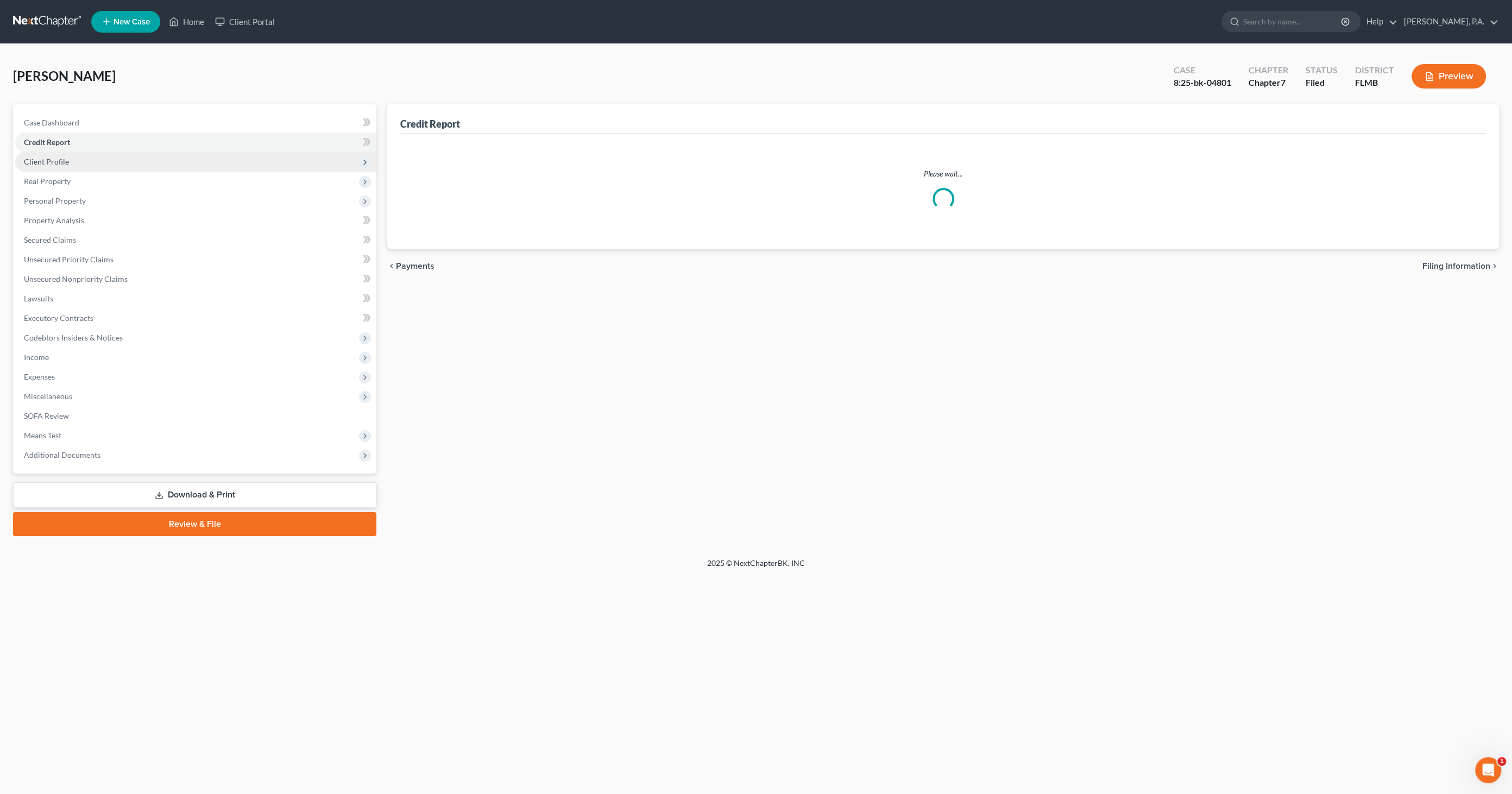
click at [59, 163] on span "Client Profile" at bounding box center [46, 161] width 45 height 9
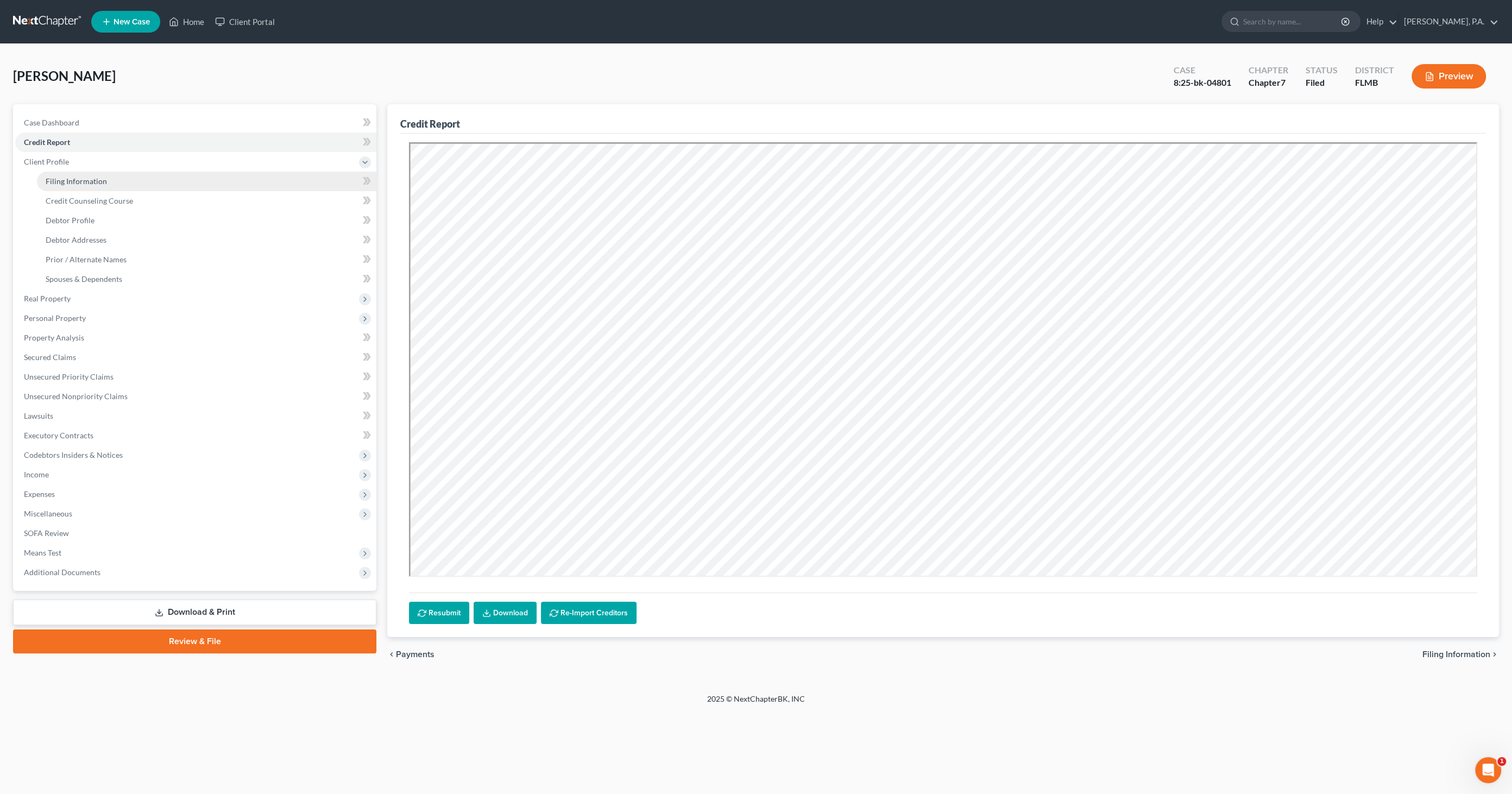
click at [60, 181] on span "Filing Information" at bounding box center [76, 181] width 62 height 9
select select "1"
select select "0"
select select "15"
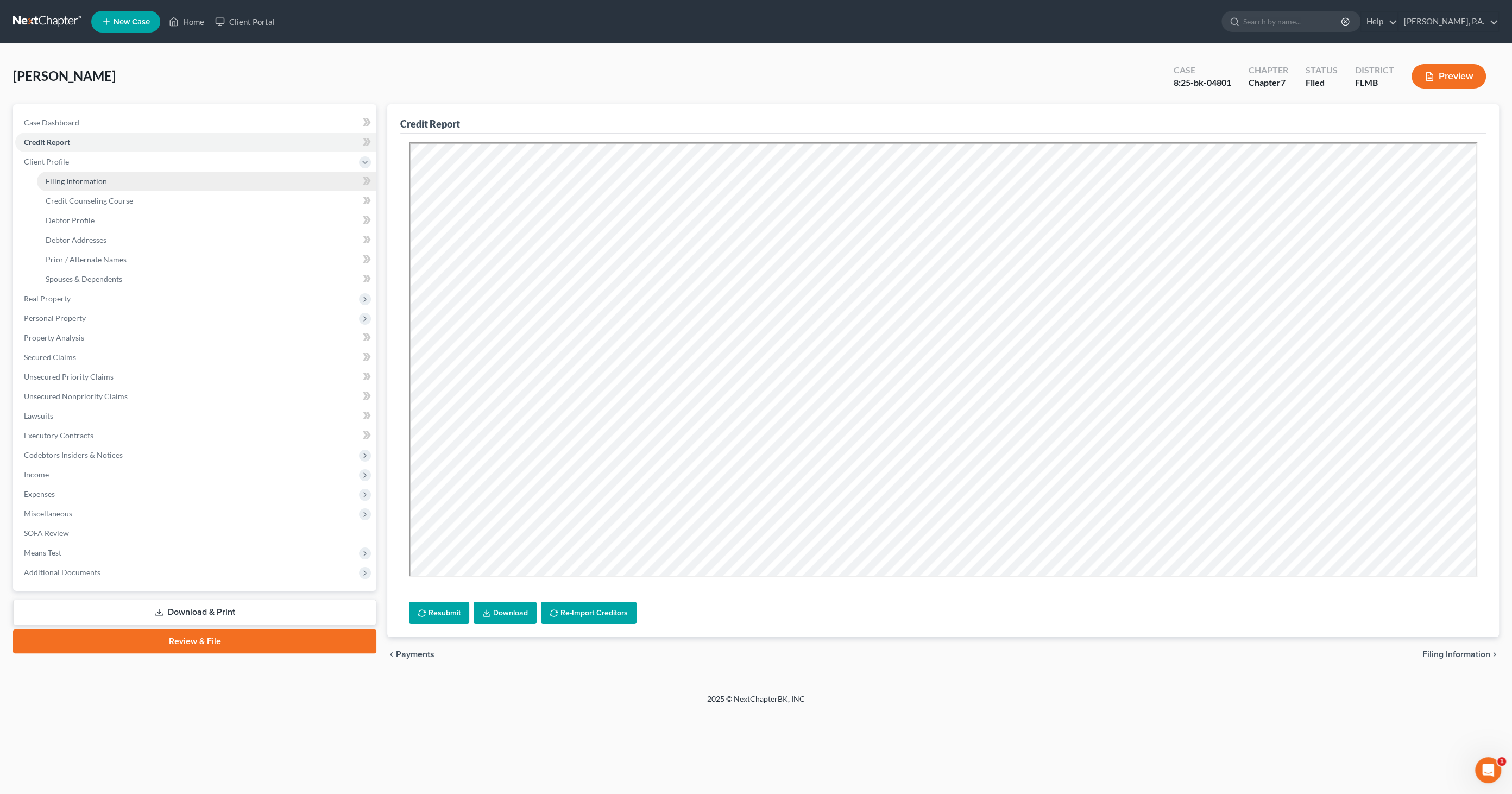
select select "0"
select select "9"
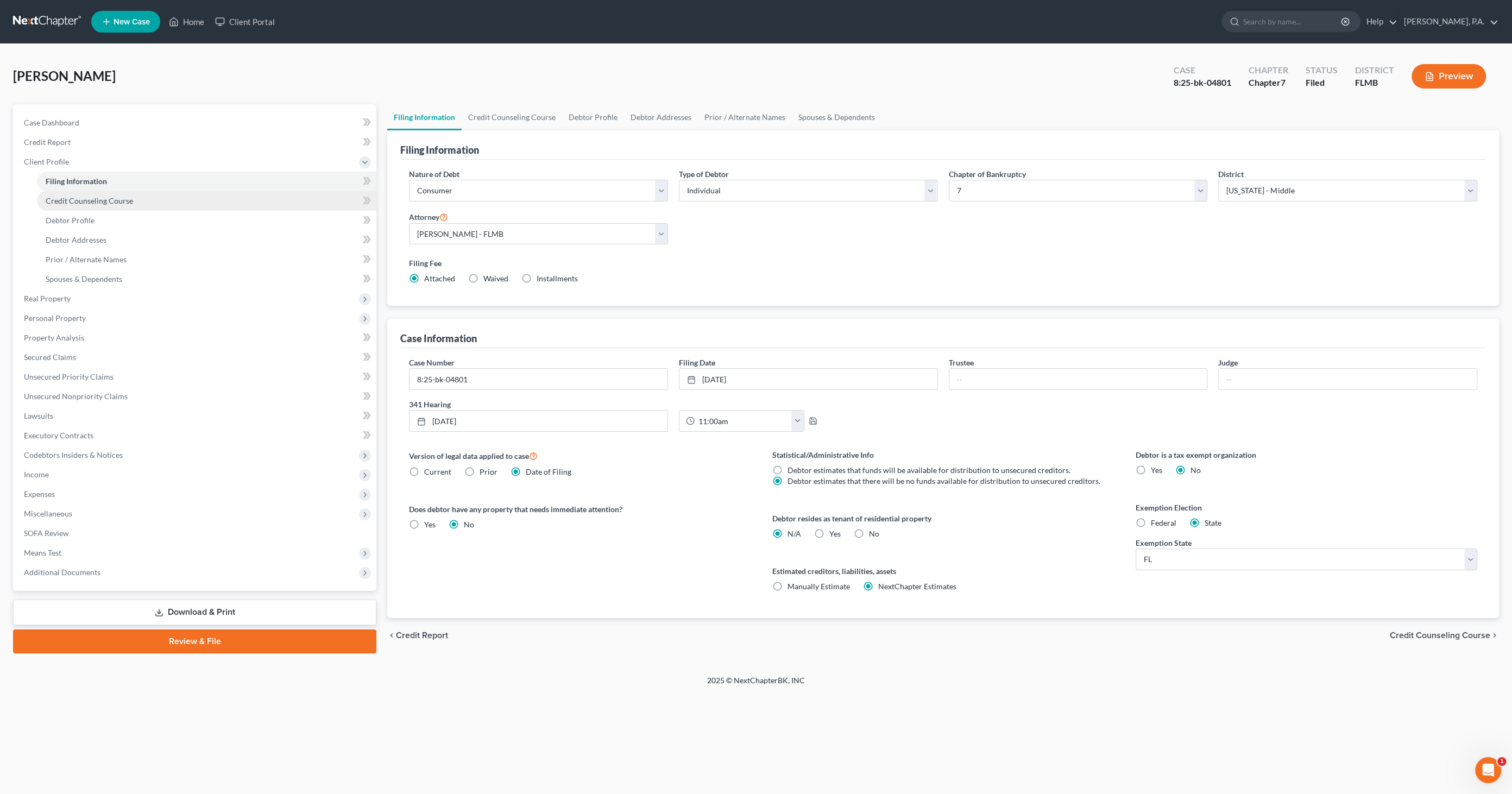
click at [69, 203] on span "Credit Counseling Course" at bounding box center [89, 201] width 87 height 9
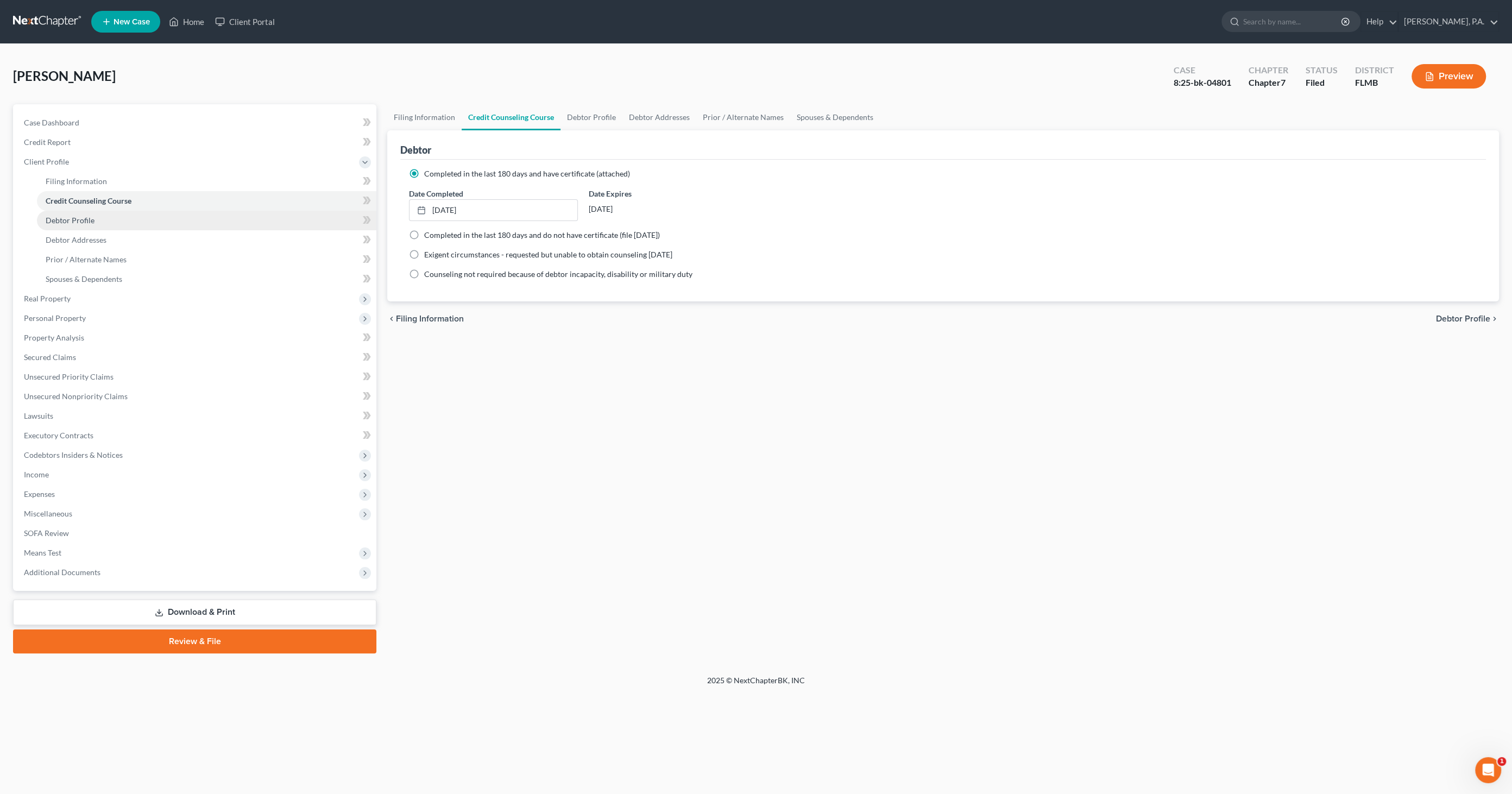
click at [68, 218] on span "Debtor Profile" at bounding box center [70, 220] width 49 height 9
select select "0"
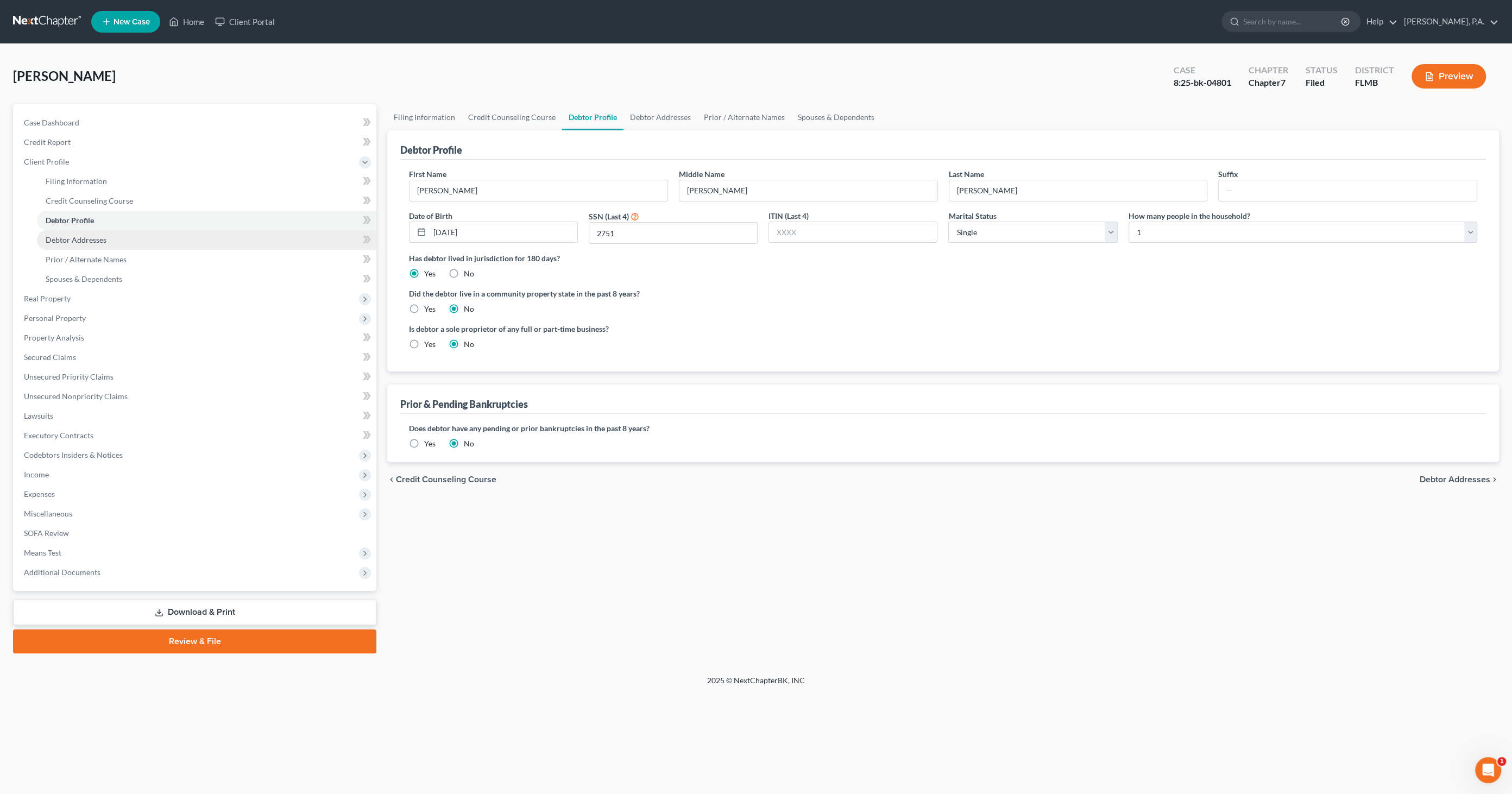
click at [63, 233] on link "Debtor Addresses" at bounding box center [207, 239] width 339 height 19
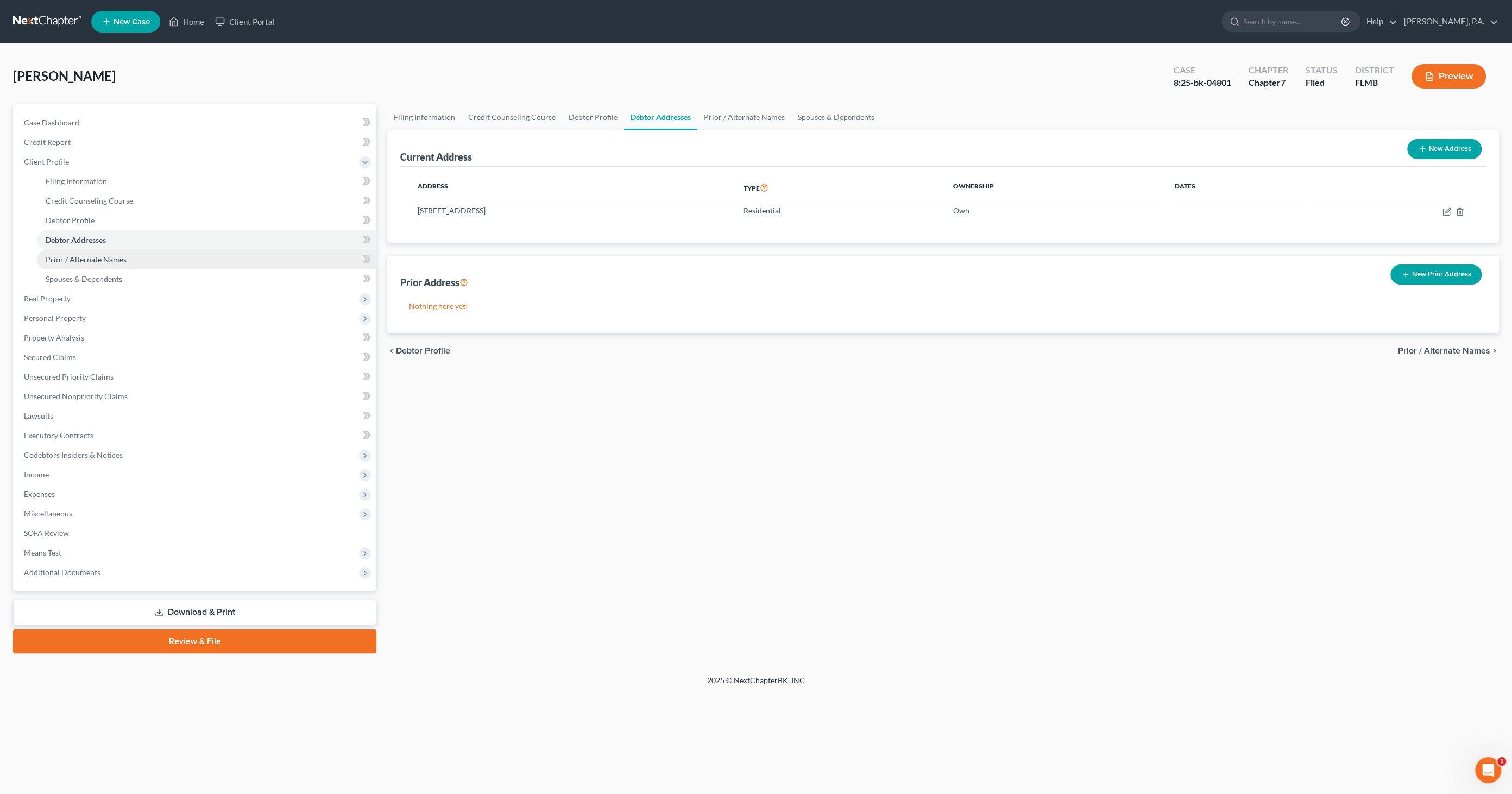
click at [61, 255] on span "Prior / Alternate Names" at bounding box center [86, 259] width 81 height 9
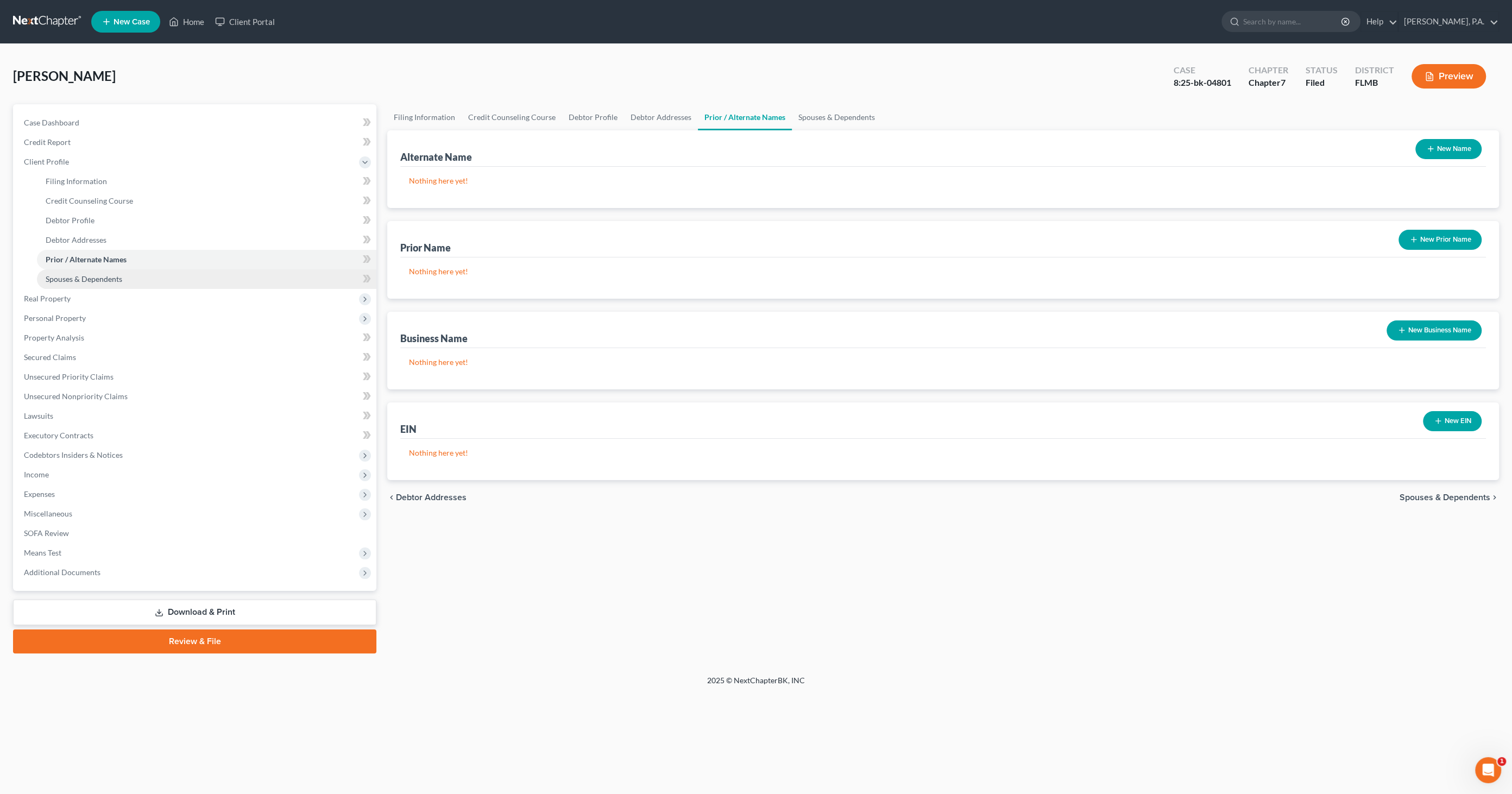
click at [61, 275] on span "Spouses & Dependents" at bounding box center [84, 279] width 76 height 9
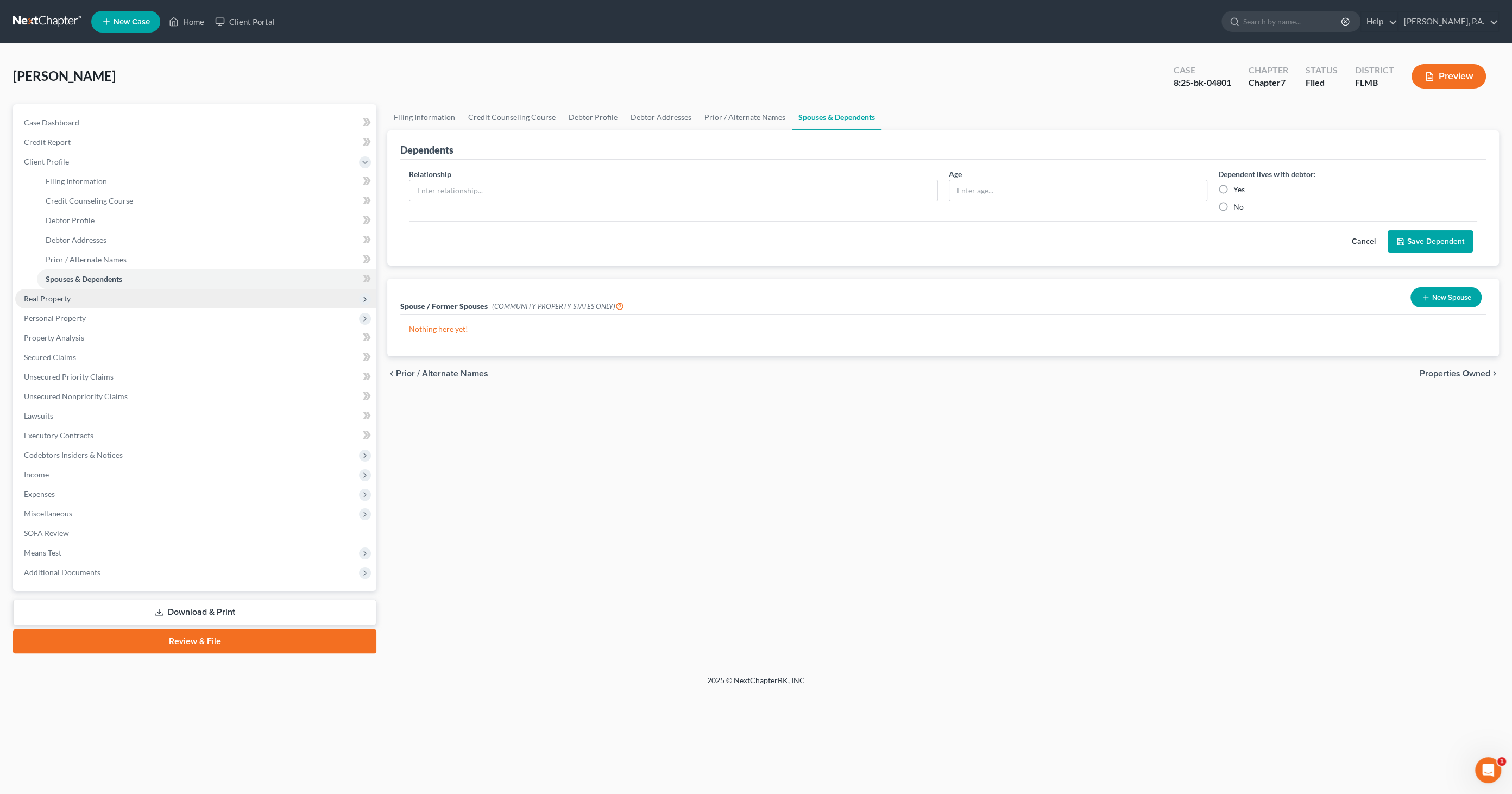
click at [55, 302] on span "Real Property" at bounding box center [195, 298] width 361 height 19
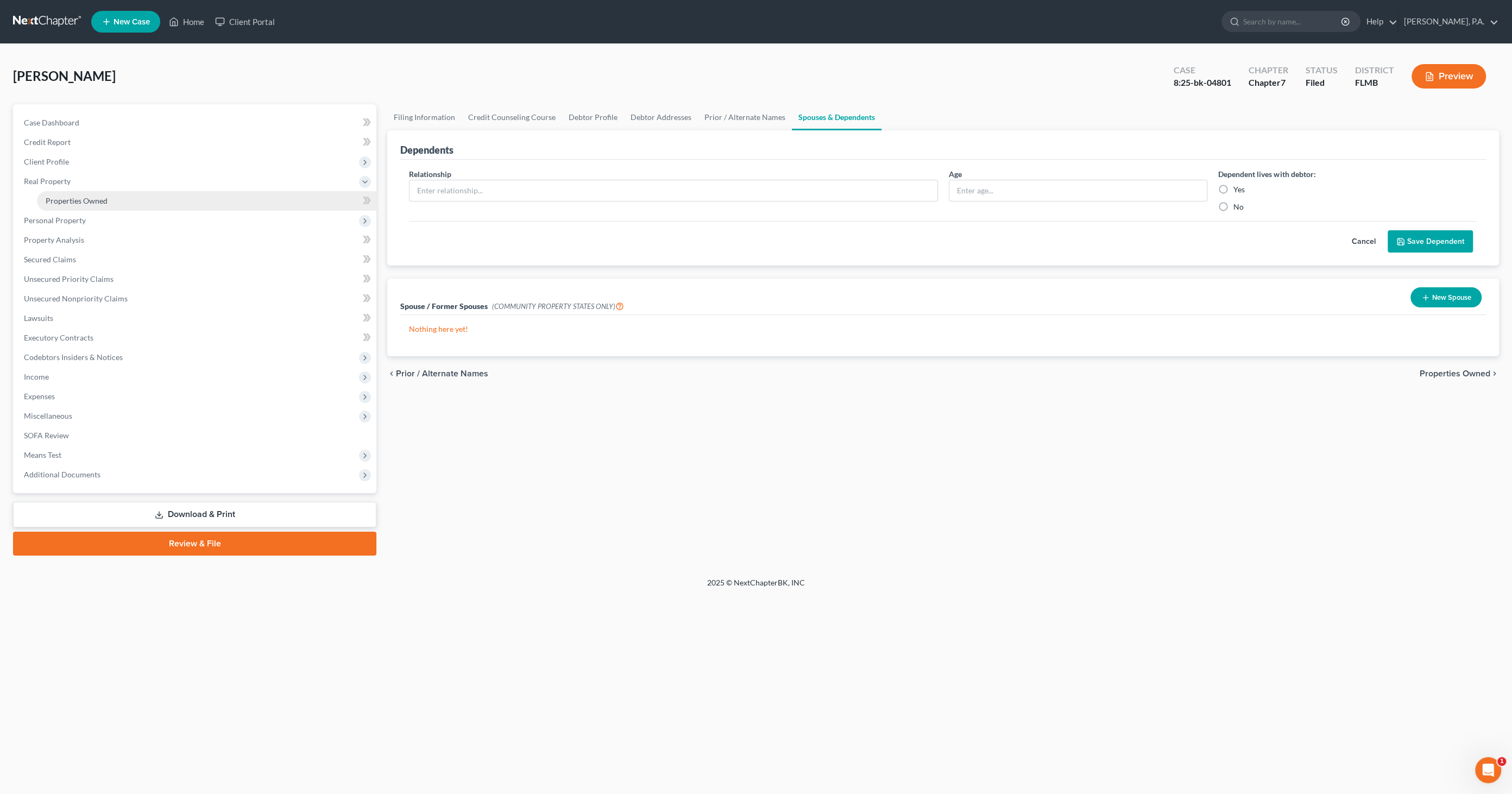
click at [80, 200] on span "Properties Owned" at bounding box center [76, 201] width 62 height 9
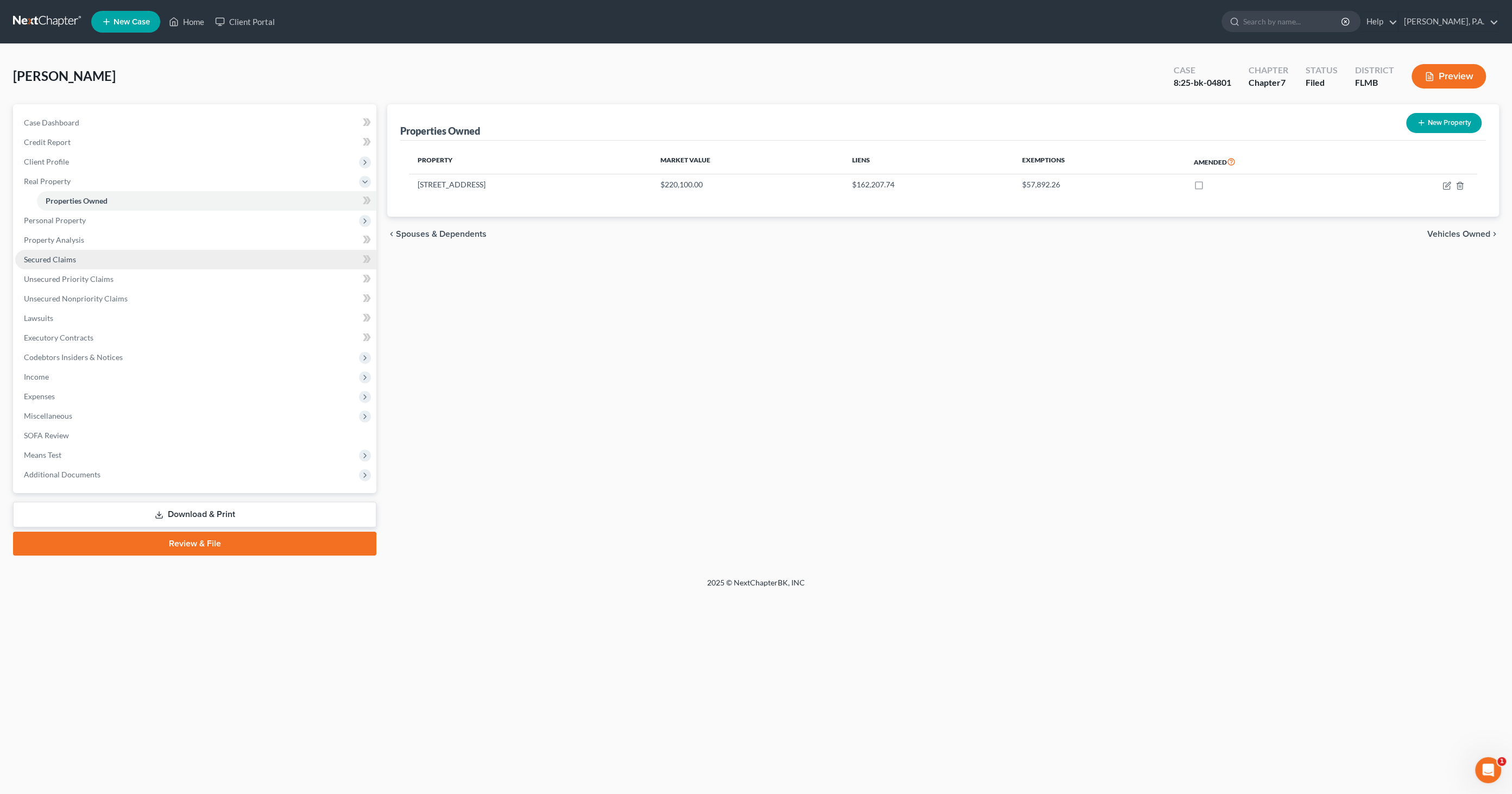
click at [65, 251] on link "Secured Claims" at bounding box center [195, 259] width 361 height 19
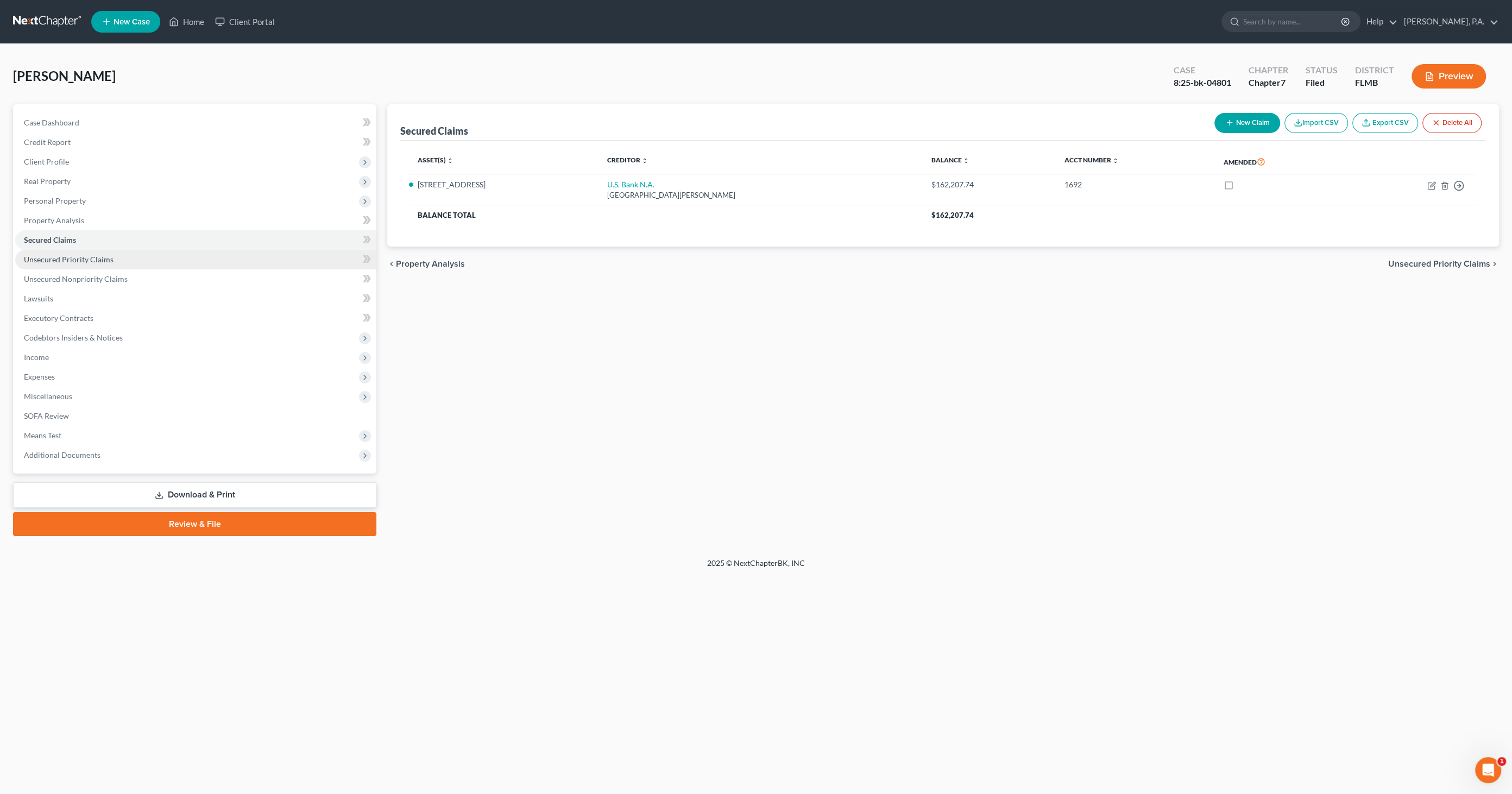
click at [80, 255] on span "Unsecured Priority Claims" at bounding box center [69, 259] width 90 height 9
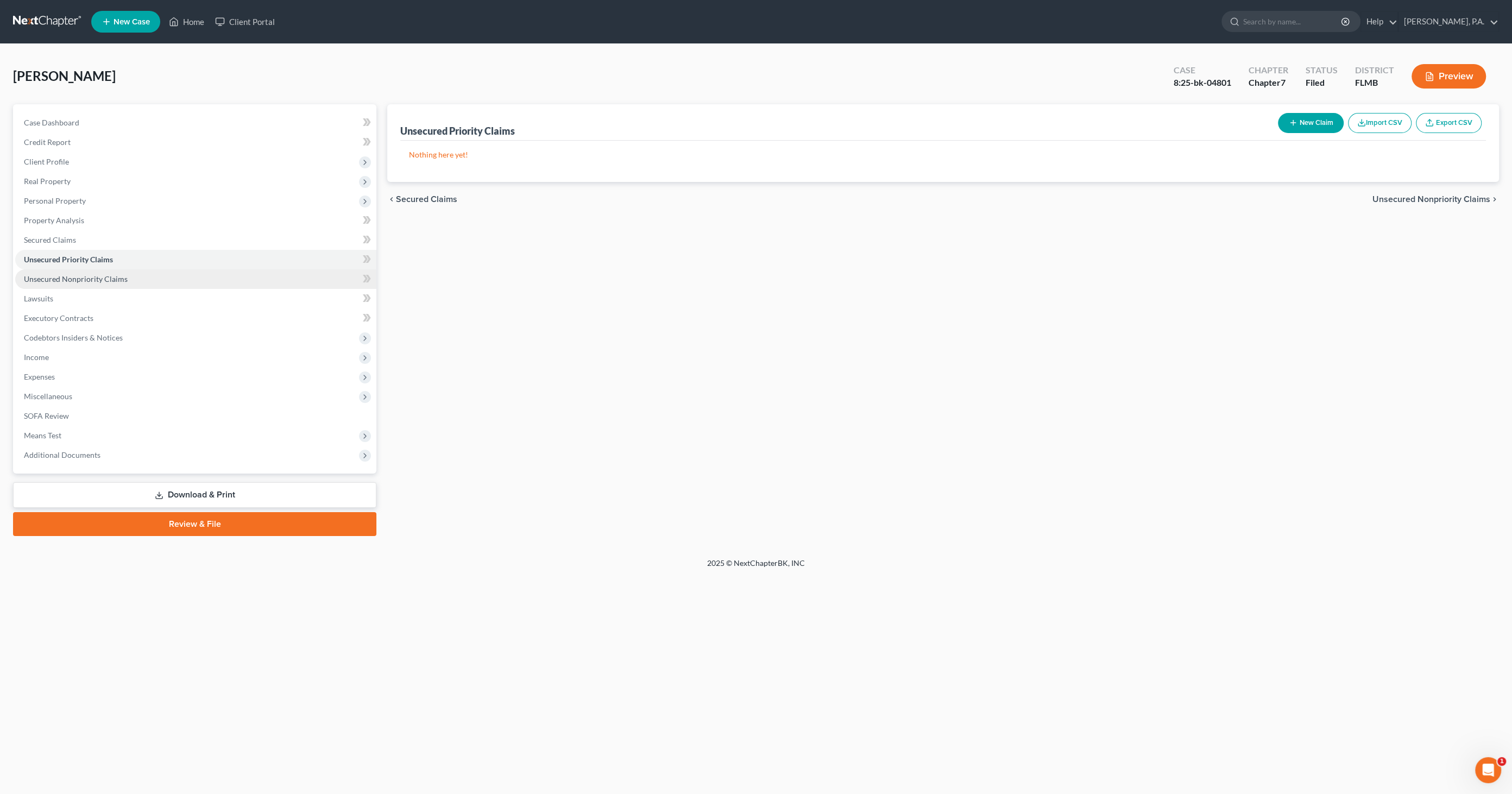
click at [84, 272] on link "Unsecured Nonpriority Claims" at bounding box center [195, 279] width 361 height 19
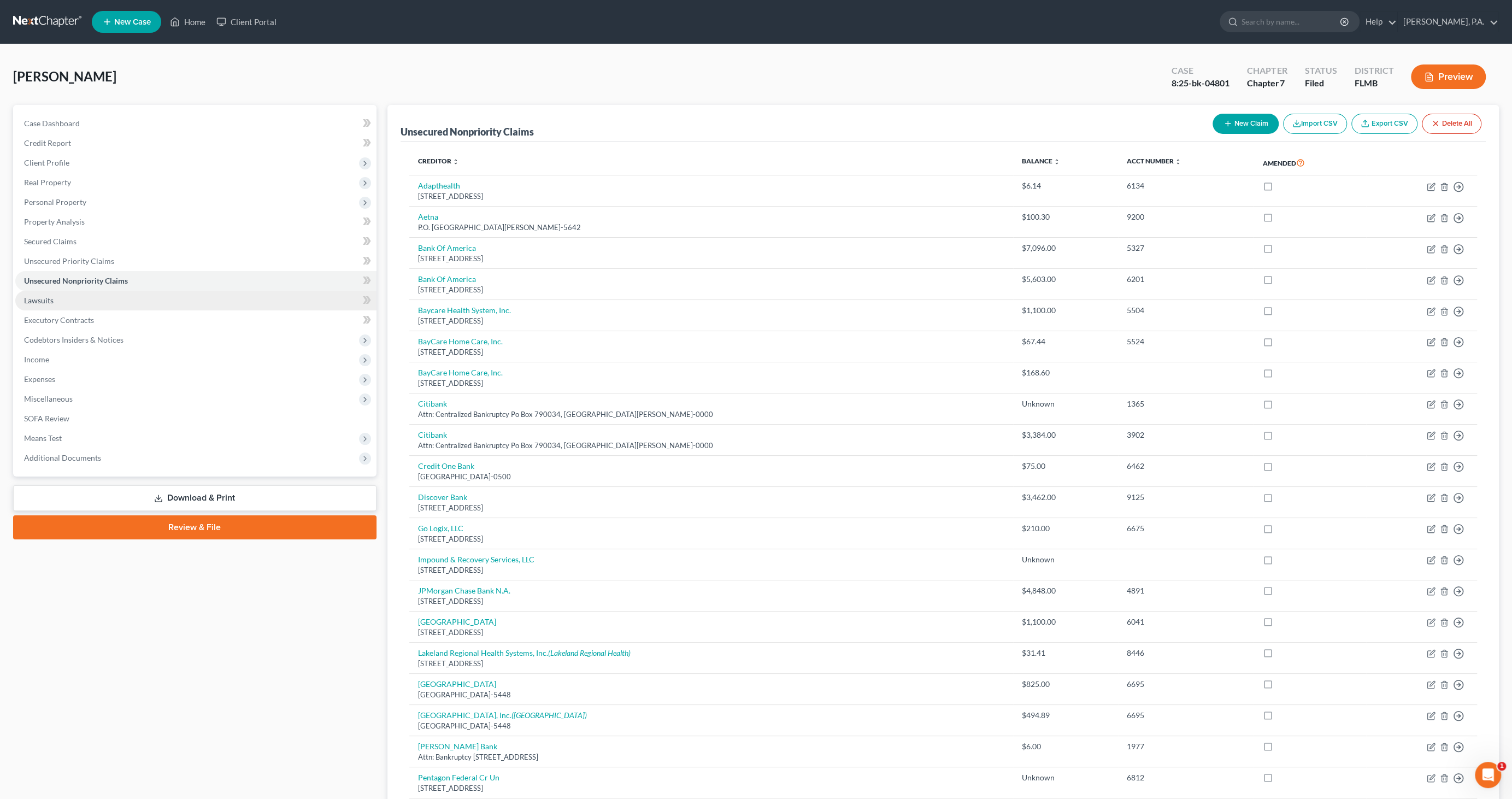
click at [55, 298] on link "Lawsuits" at bounding box center [196, 300] width 361 height 19
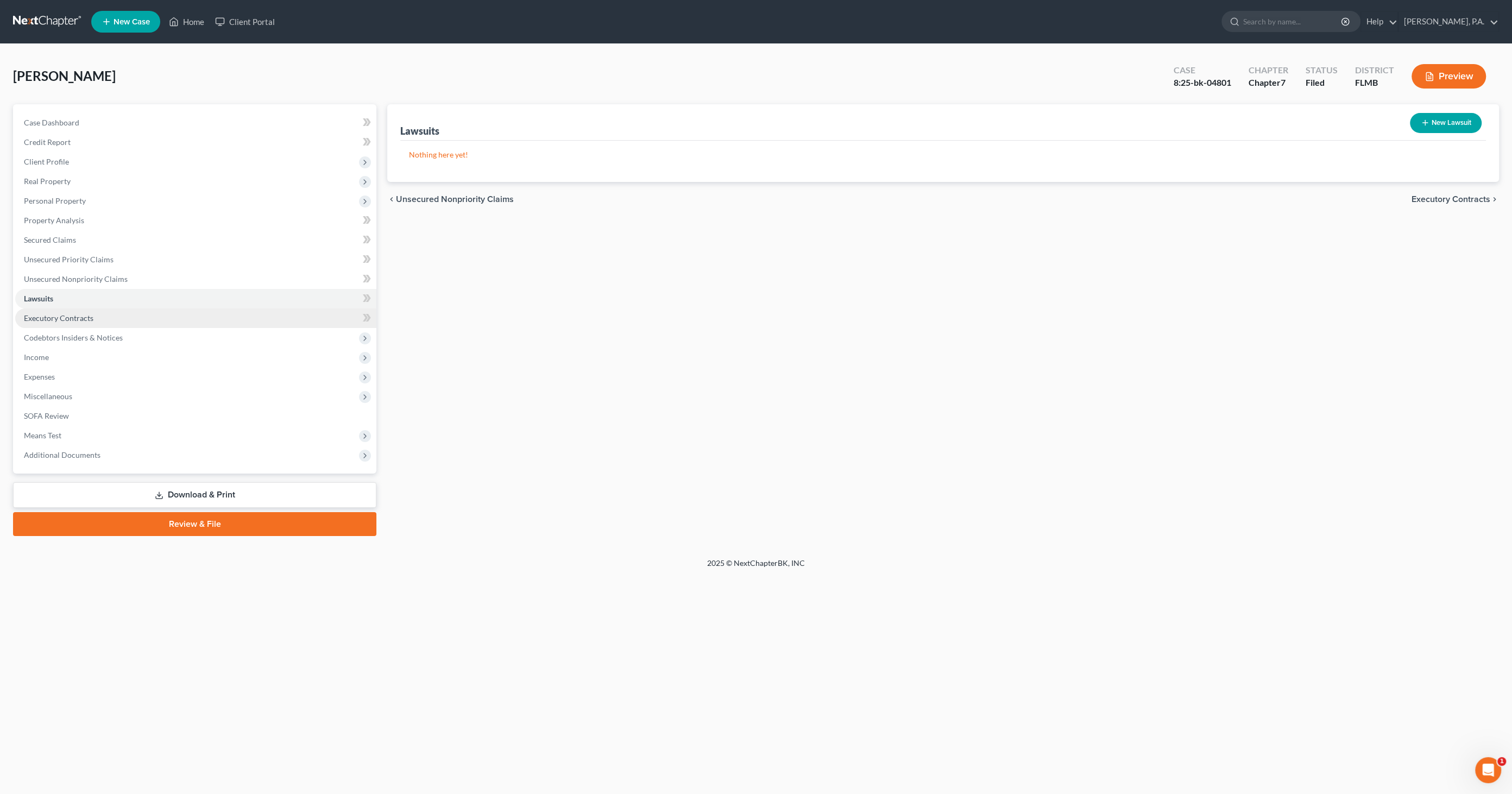
drag, startPoint x: 53, startPoint y: 312, endPoint x: 49, endPoint y: 321, distance: 9.8
click at [53, 312] on link "Executory Contracts" at bounding box center [195, 318] width 361 height 19
click at [49, 330] on span "Codebtors Insiders & Notices" at bounding box center [195, 337] width 361 height 19
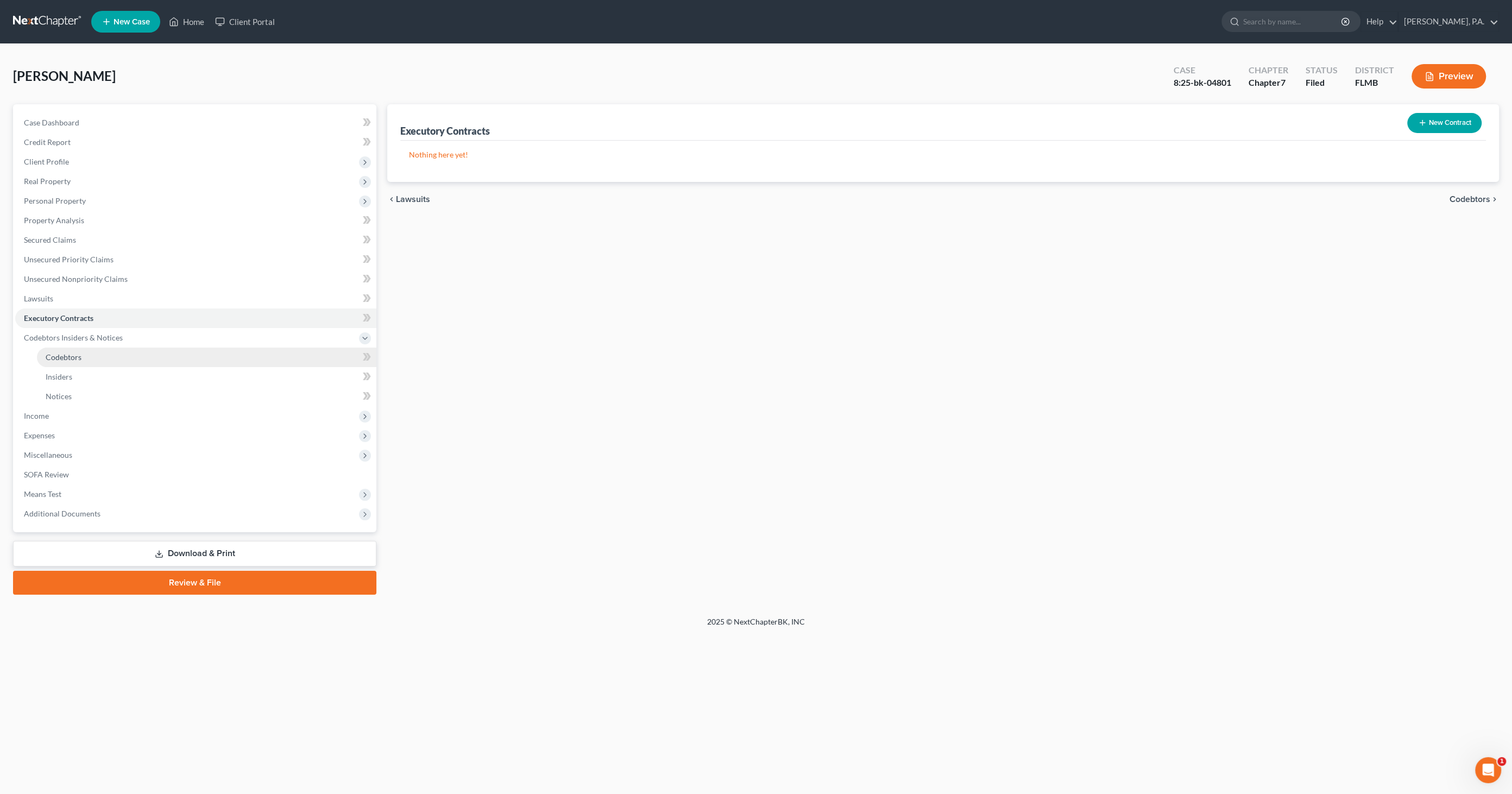
click at [52, 355] on span "Codebtors" at bounding box center [63, 357] width 36 height 9
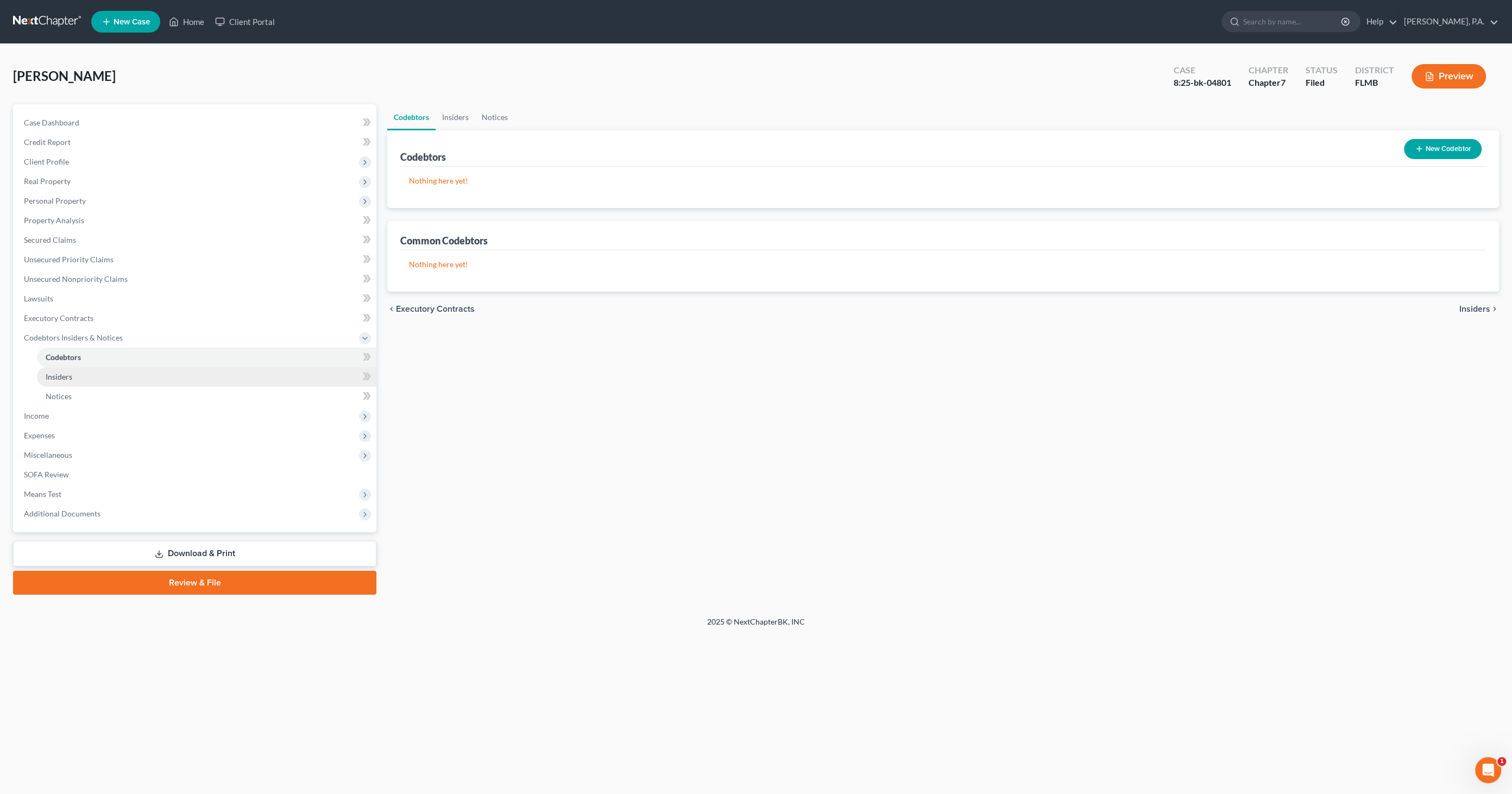
click at [55, 375] on span "Insiders" at bounding box center [59, 377] width 26 height 9
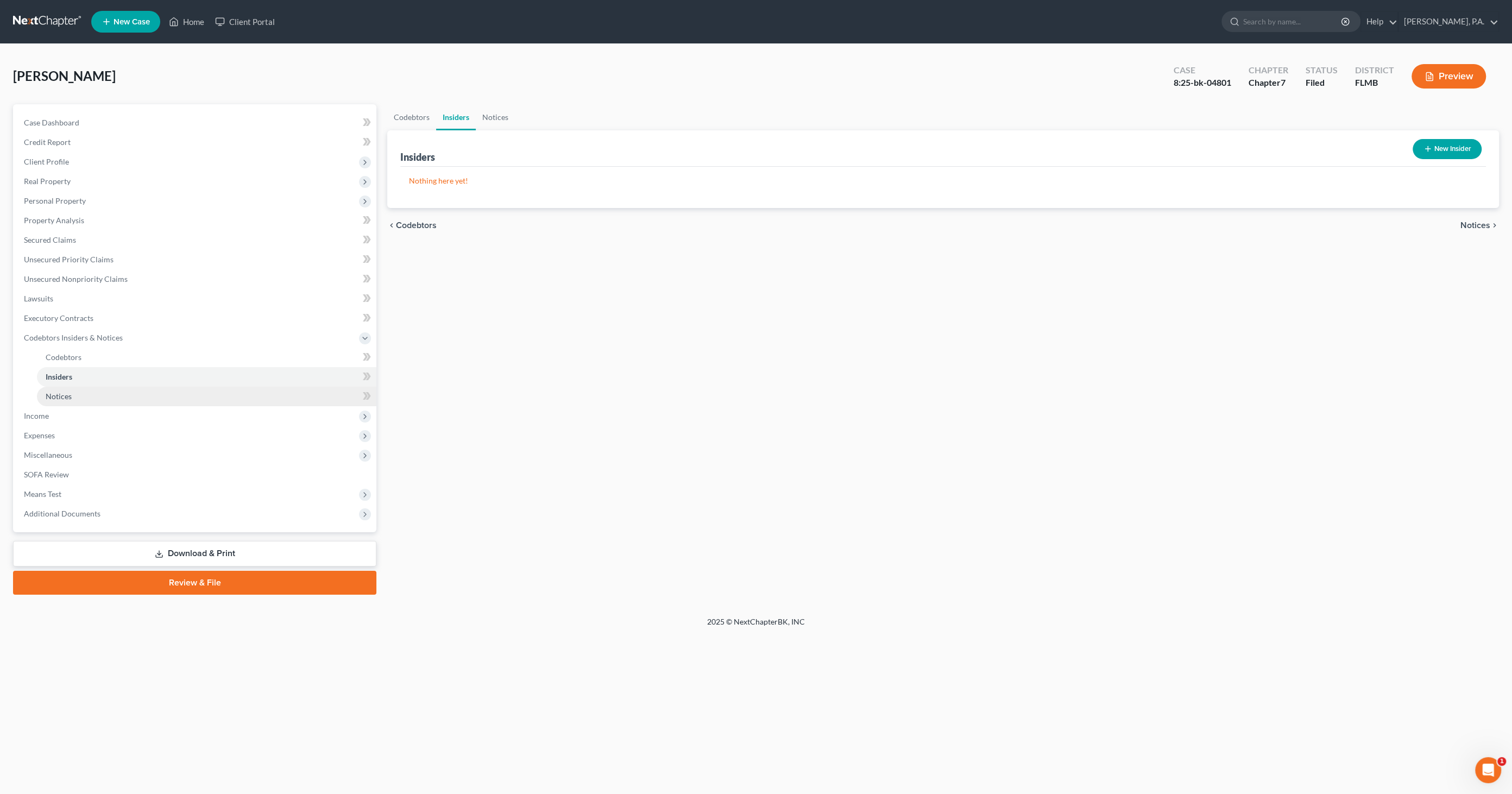
click at [55, 393] on span "Notices" at bounding box center [59, 396] width 26 height 9
click at [61, 414] on span "Income" at bounding box center [195, 415] width 361 height 19
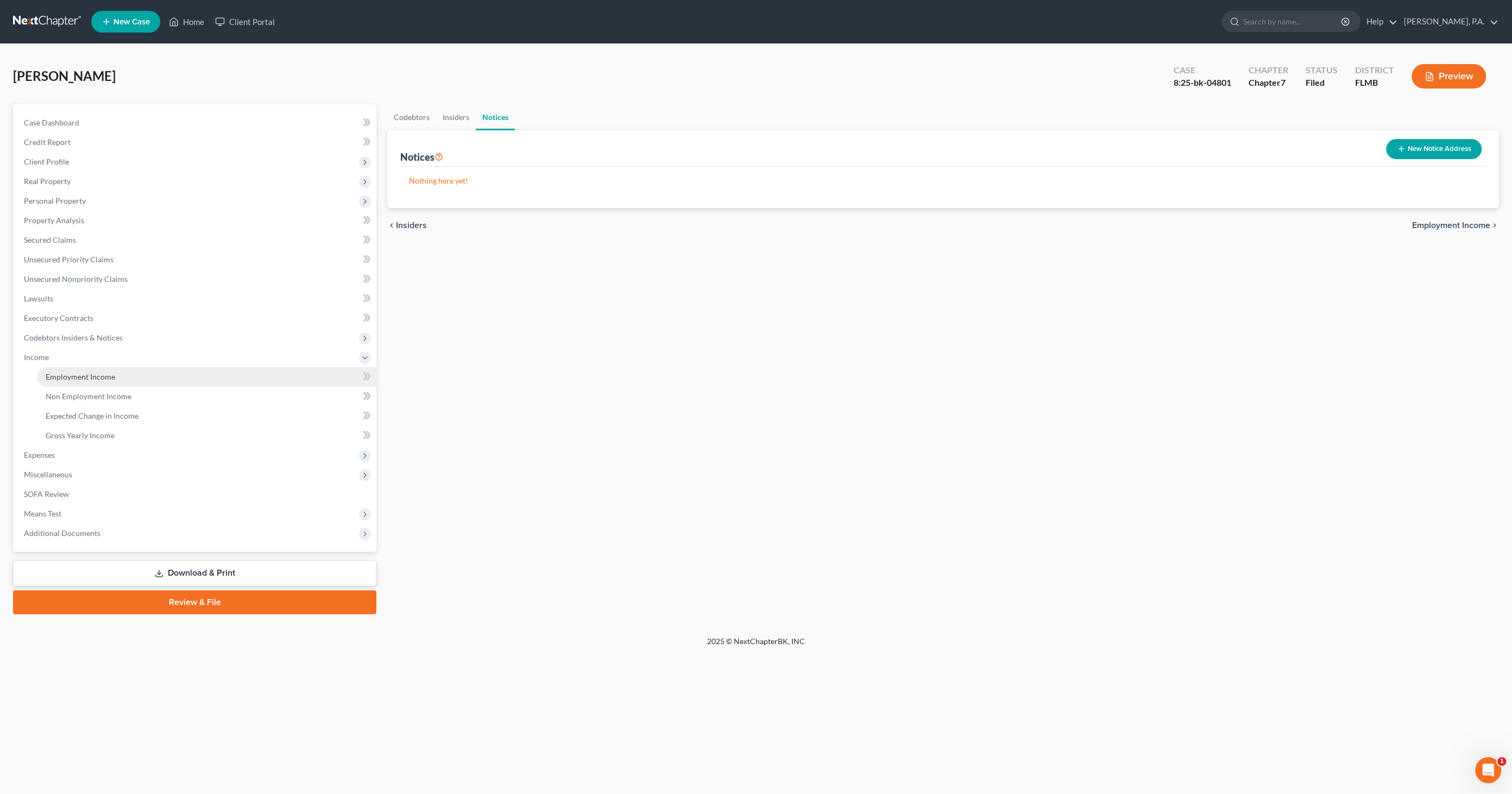
click at [73, 375] on span "Employment Income" at bounding box center [80, 377] width 69 height 9
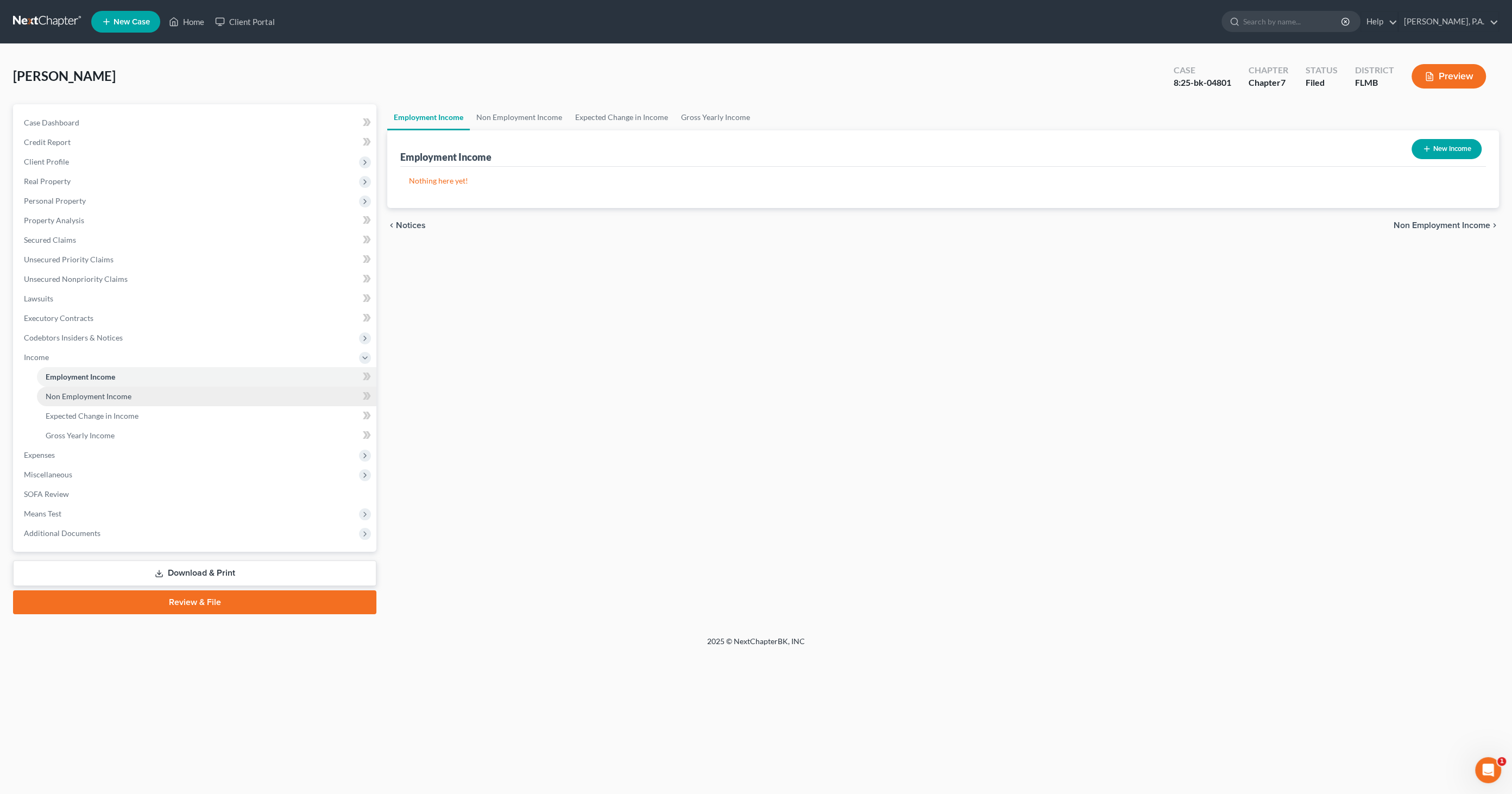
click at [79, 404] on link "Non Employment Income" at bounding box center [207, 396] width 339 height 19
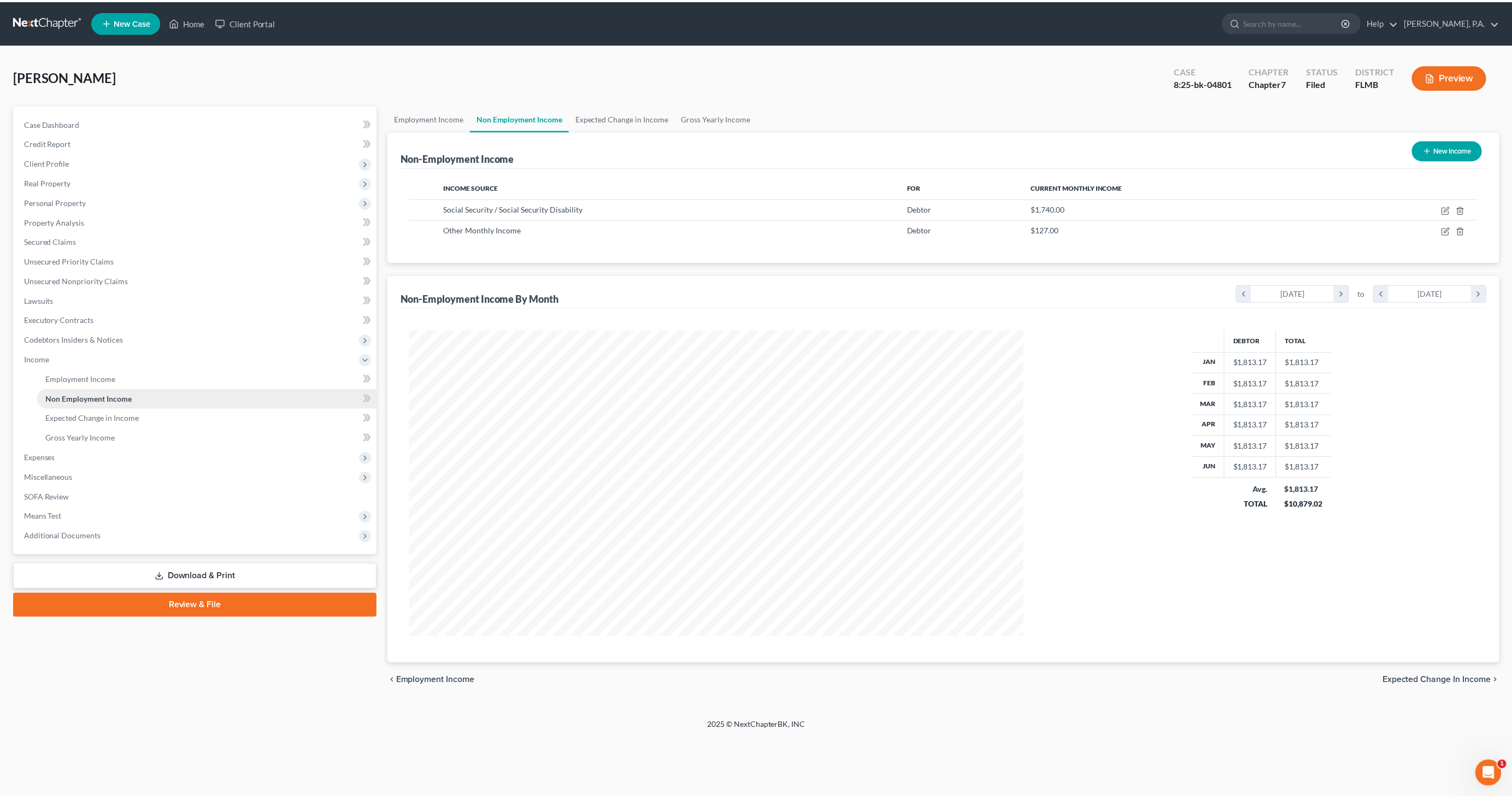
scroll to position [307, 640]
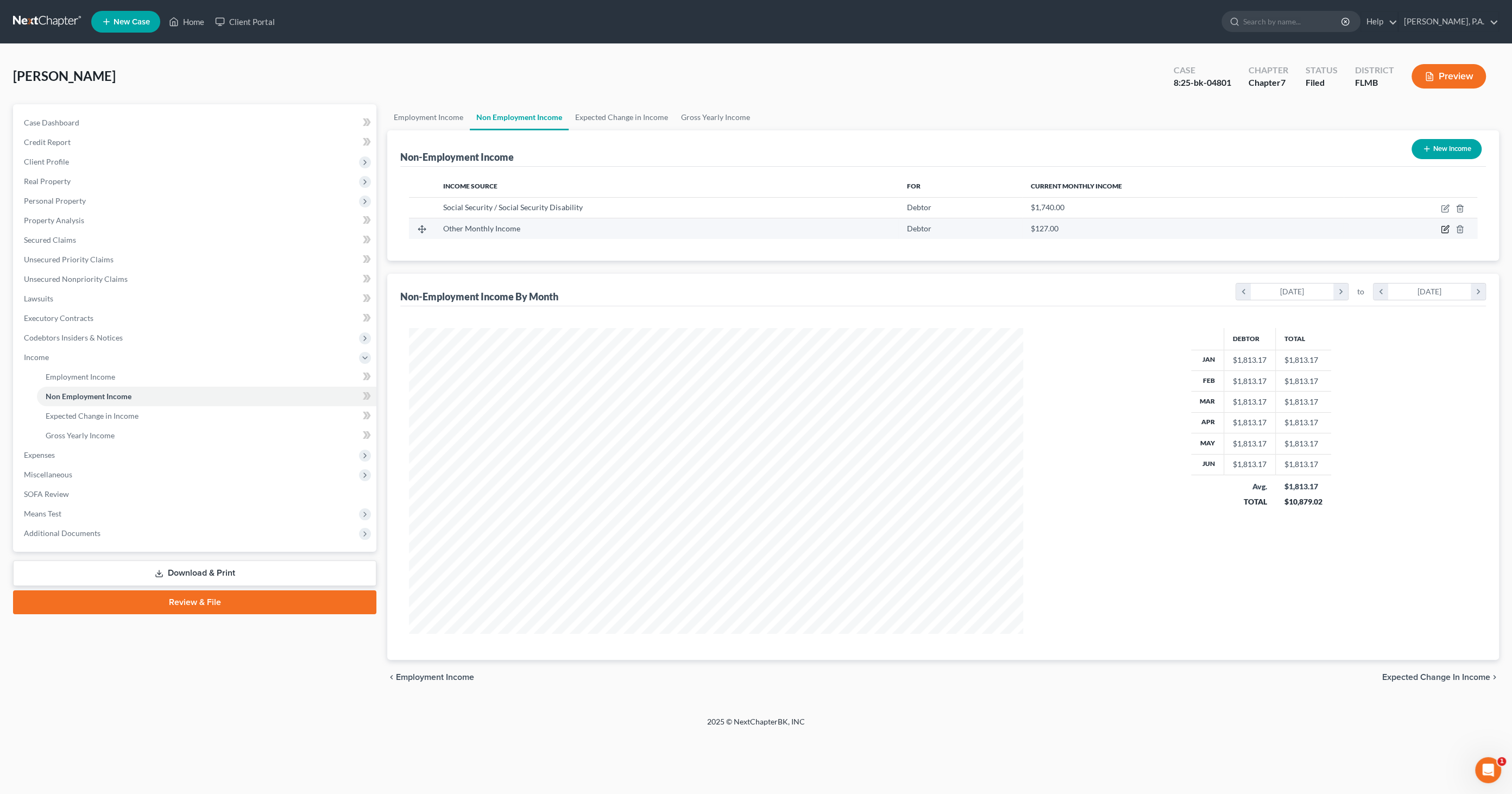
click at [1443, 227] on icon "button" at bounding box center [1445, 229] width 9 height 9
select select "13"
select select "0"
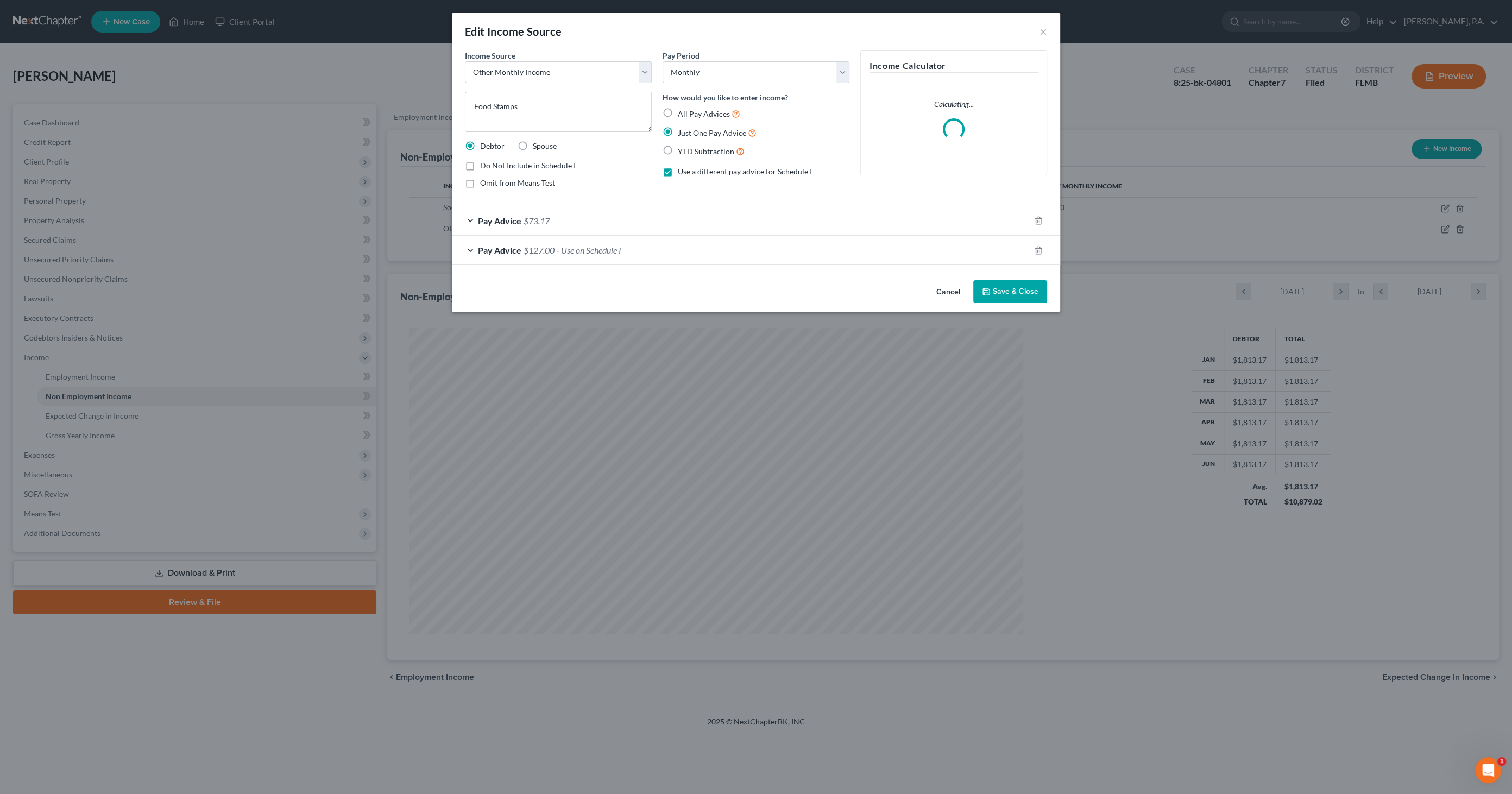
click at [547, 213] on div "Pay Advice $73.17" at bounding box center [741, 221] width 578 height 29
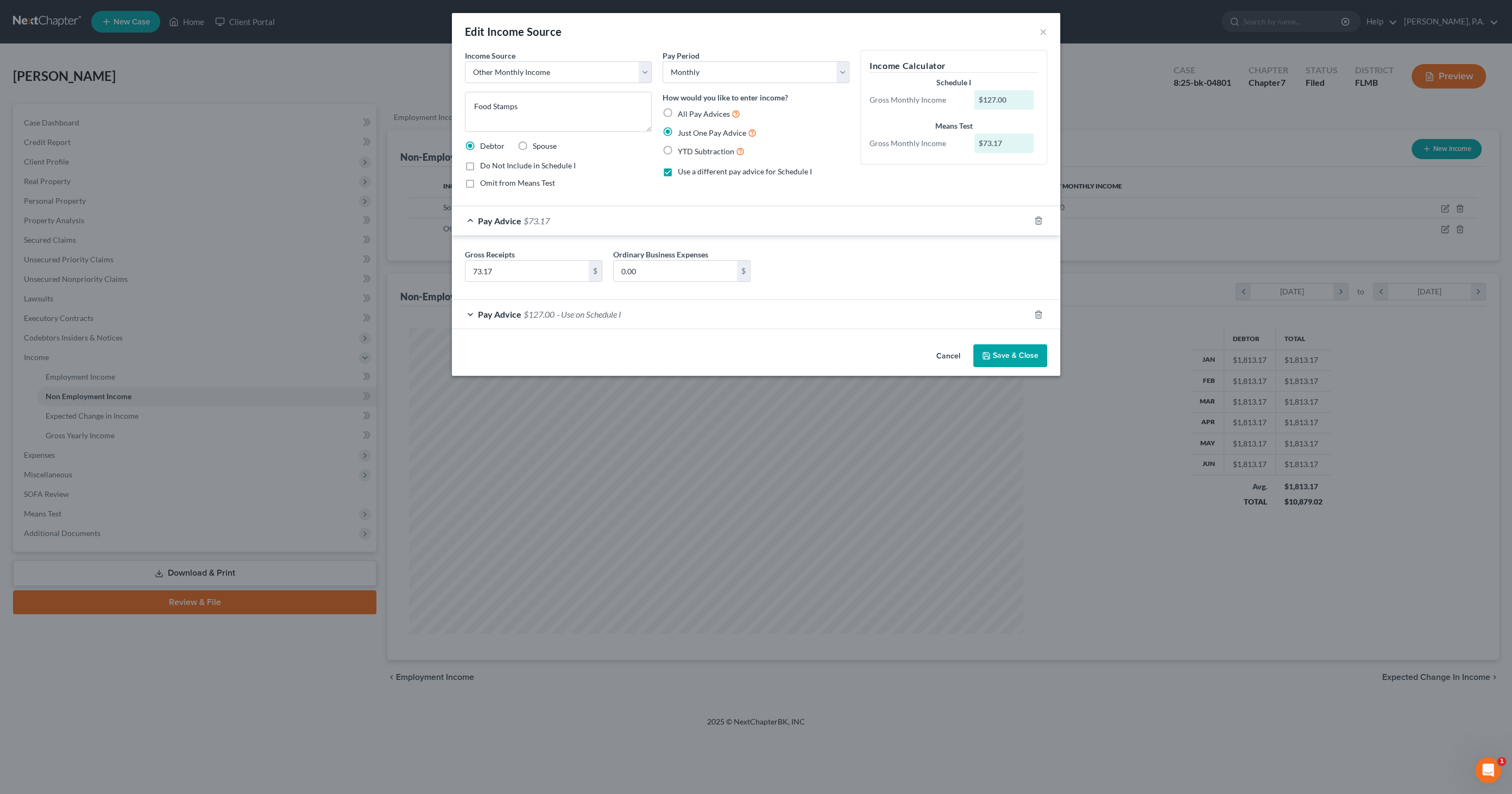
click at [955, 352] on button "Cancel" at bounding box center [948, 356] width 41 height 22
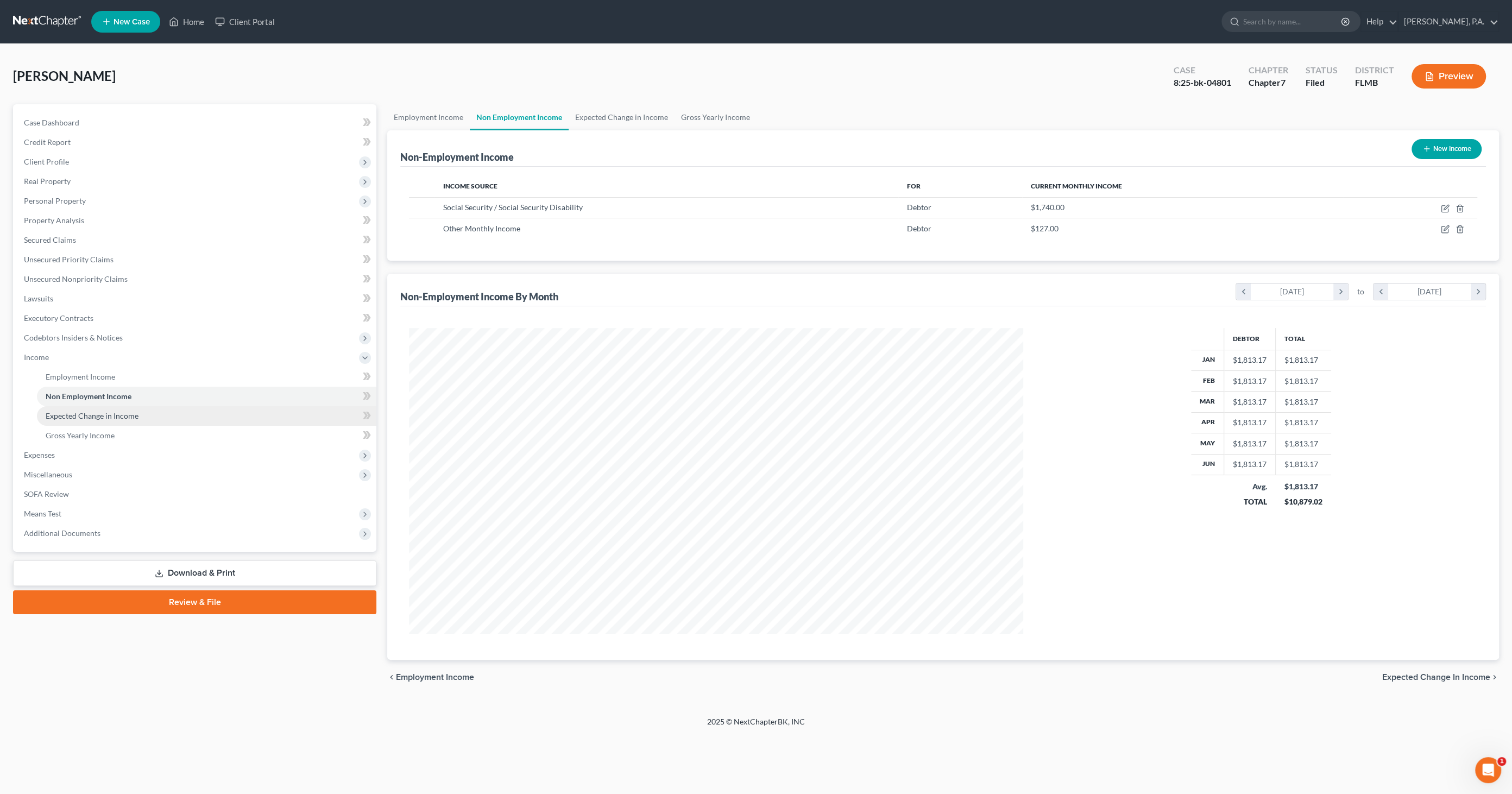
click at [120, 408] on link "Expected Change in Income" at bounding box center [207, 415] width 339 height 19
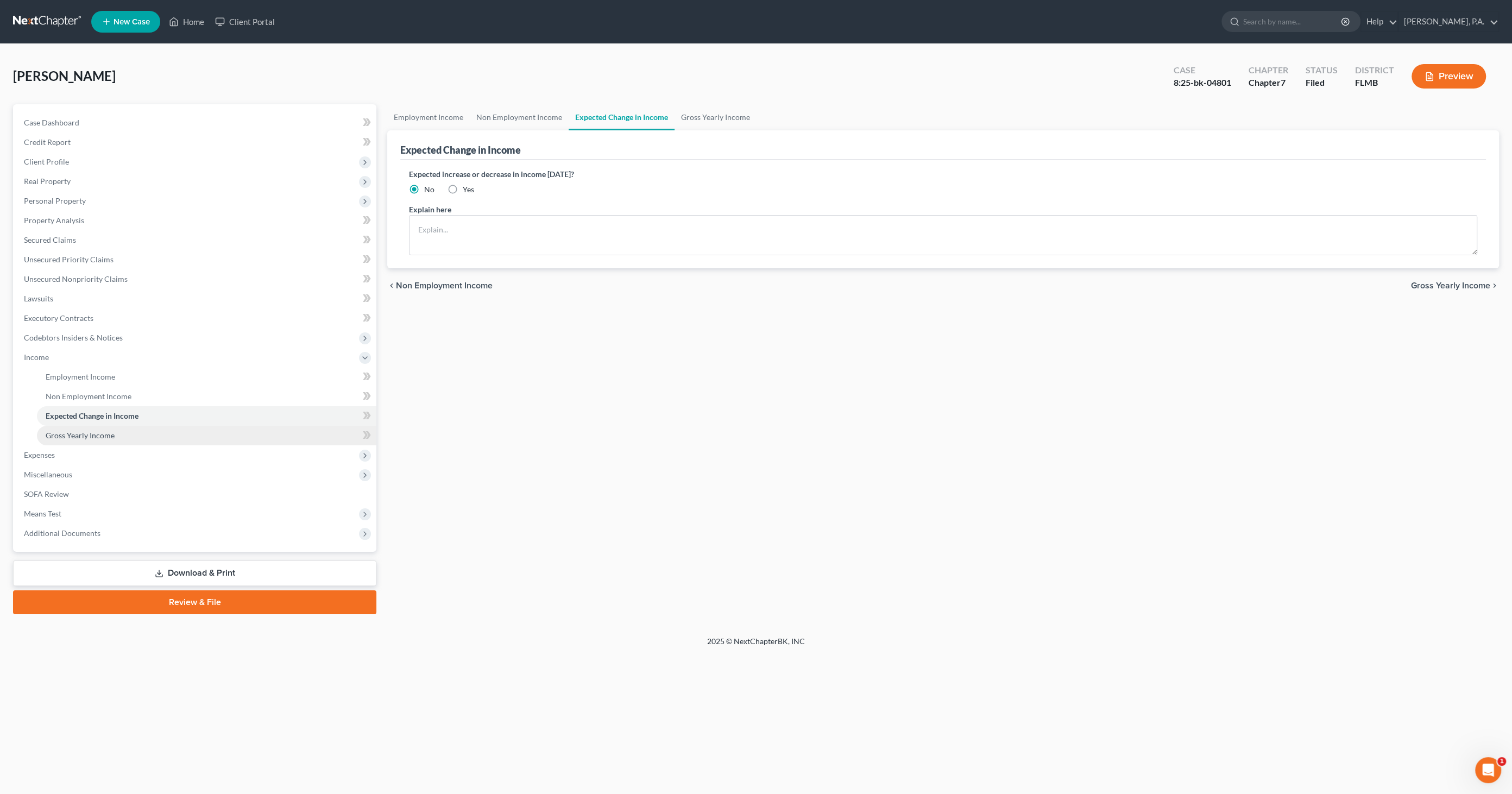
click at [91, 435] on span "Gross Yearly Income" at bounding box center [80, 435] width 69 height 9
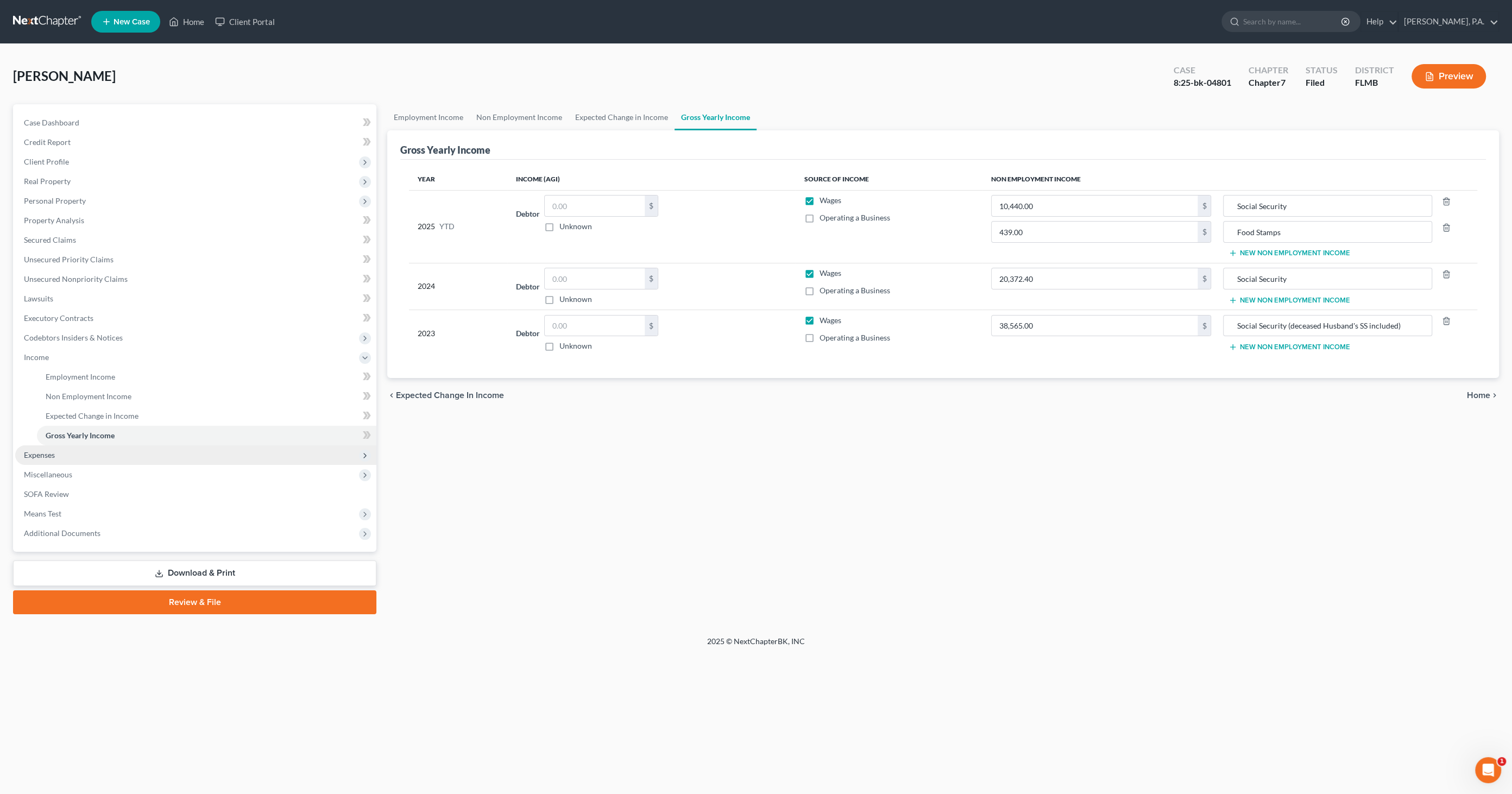
click at [70, 450] on span "Expenses" at bounding box center [195, 455] width 361 height 19
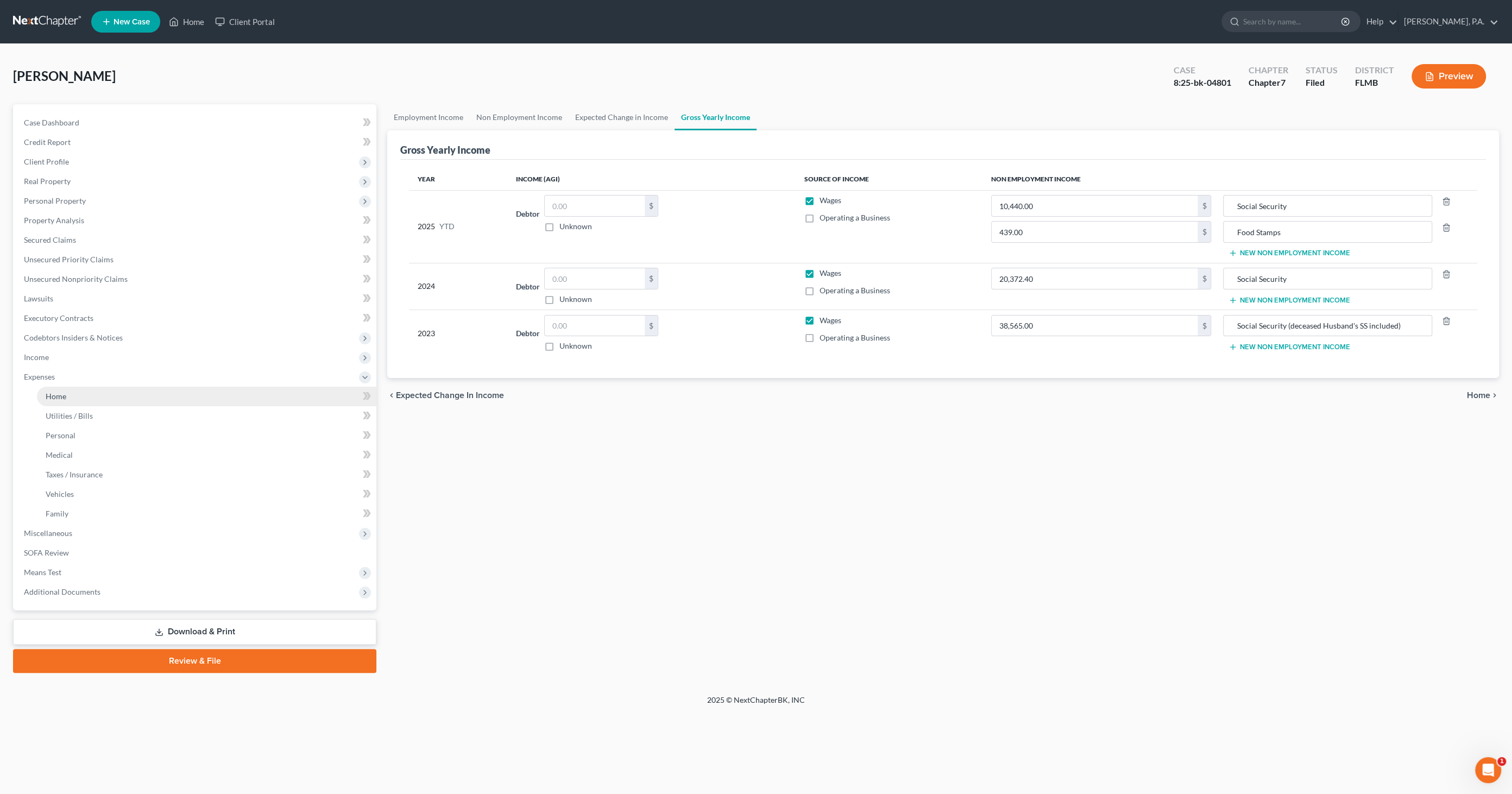
click at [65, 403] on link "Home" at bounding box center [207, 396] width 339 height 19
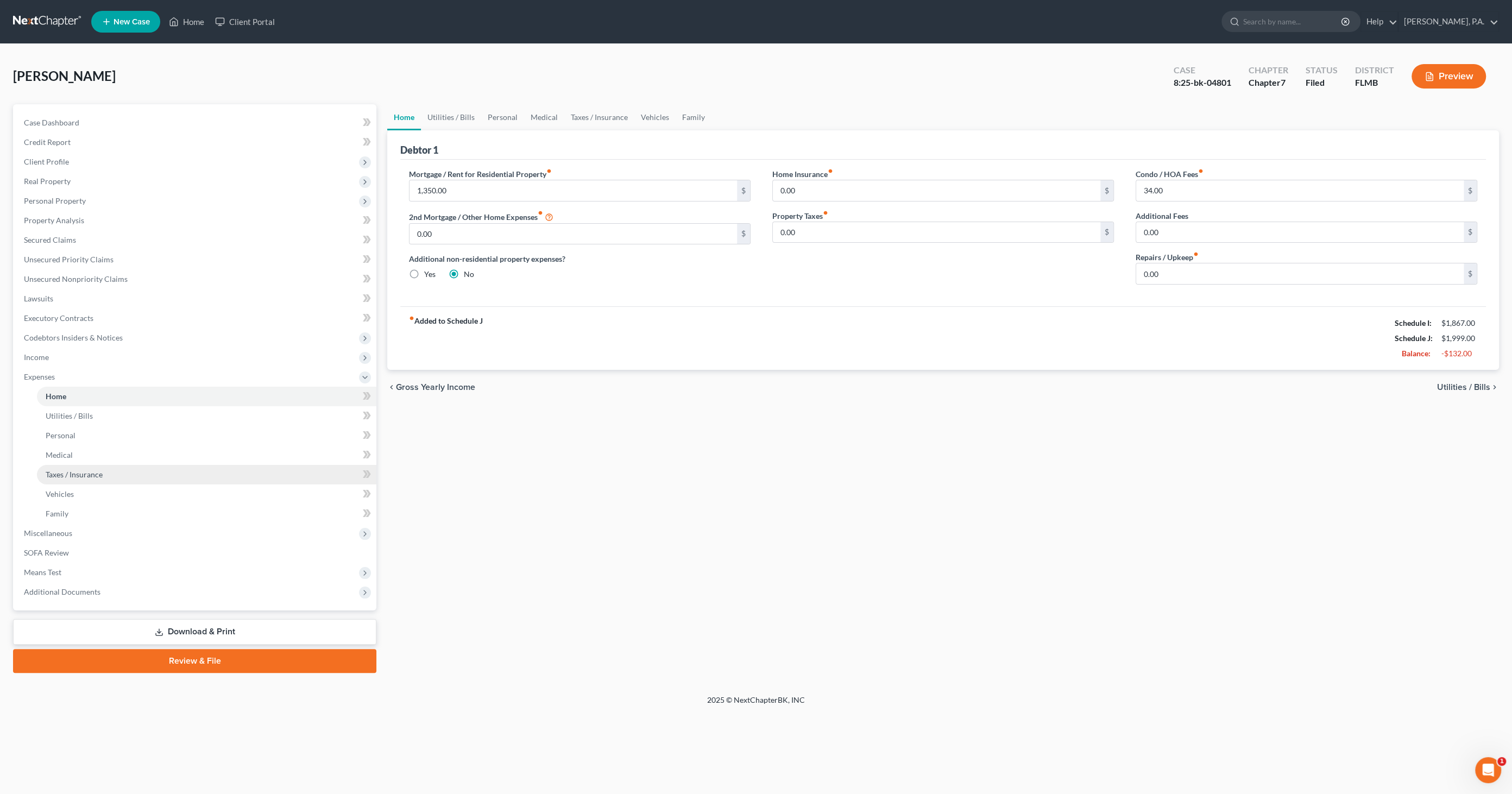
click at [62, 475] on span "Taxes / Insurance" at bounding box center [74, 474] width 57 height 9
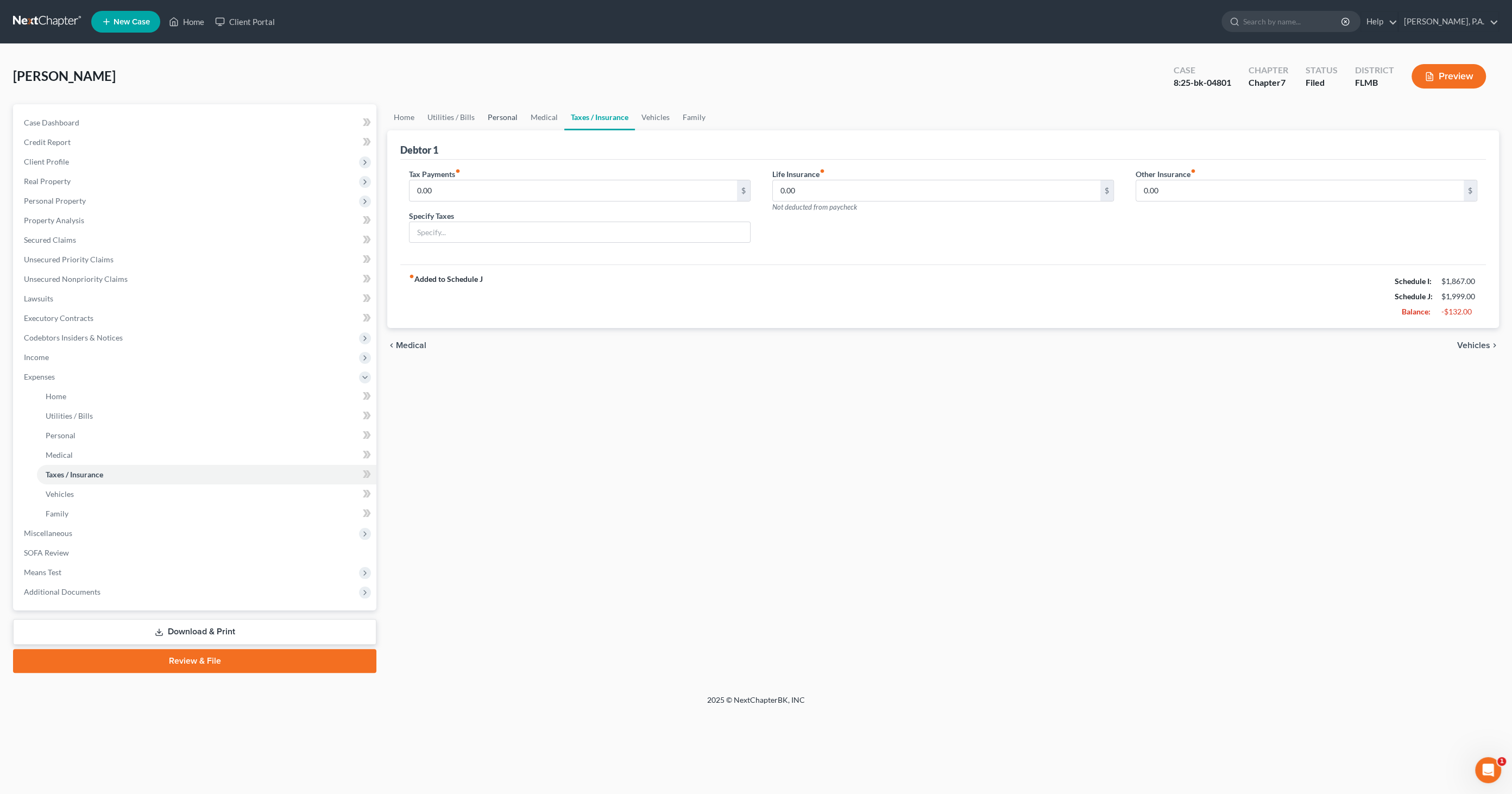
click at [512, 121] on link "Personal" at bounding box center [502, 117] width 43 height 26
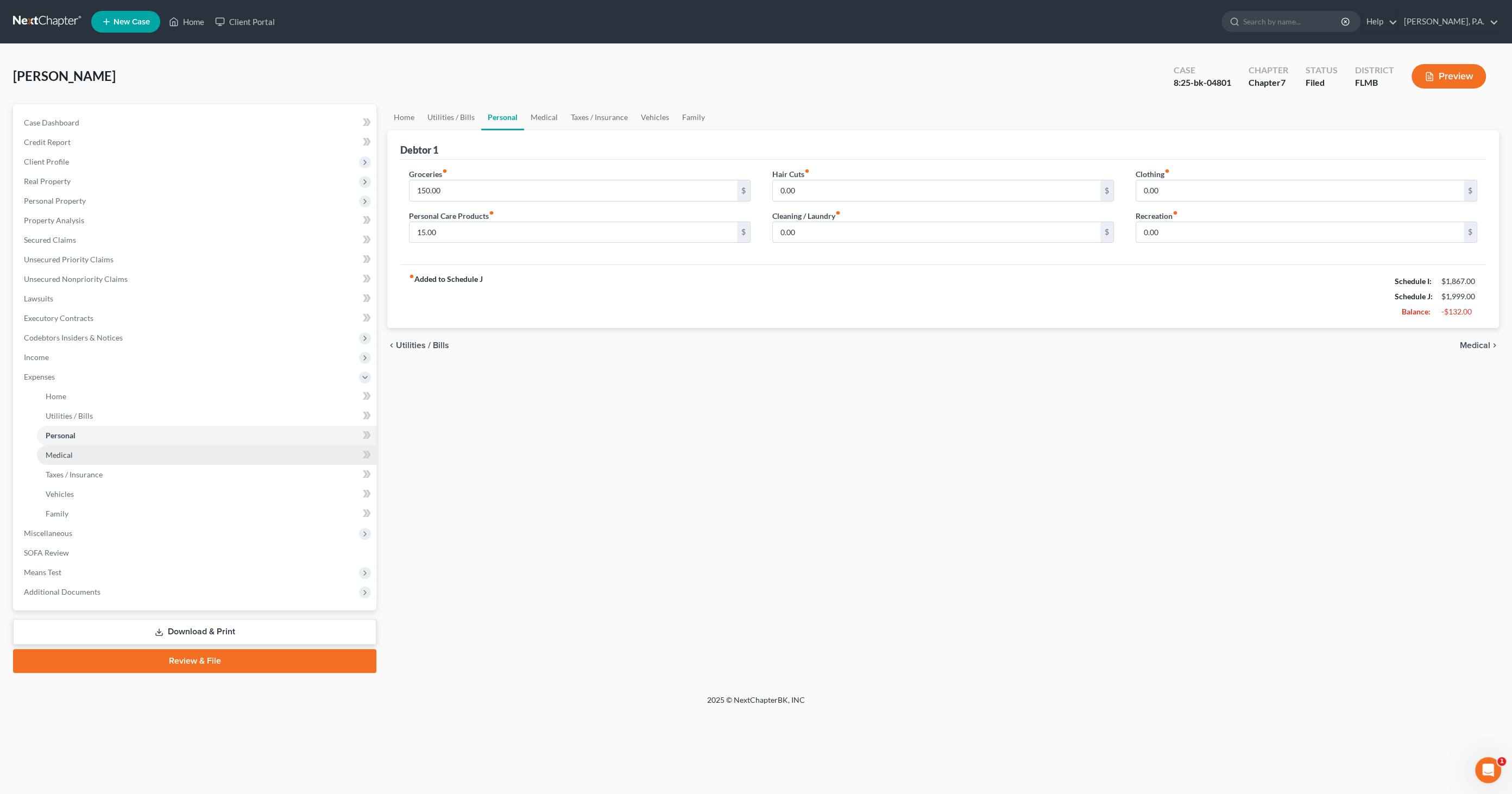
click at [52, 451] on span "Medical" at bounding box center [59, 455] width 27 height 9
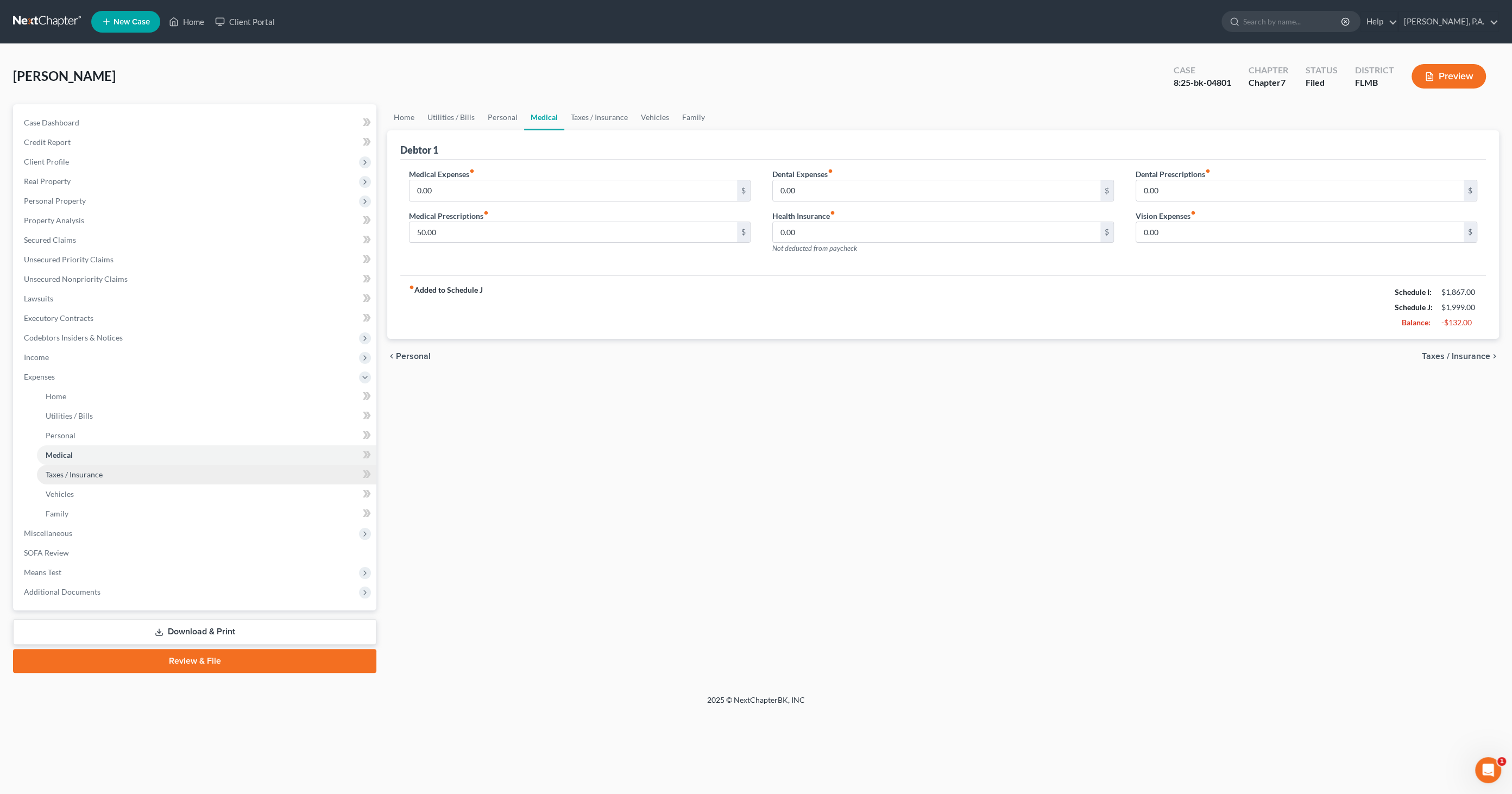
click at [60, 482] on link "Taxes / Insurance" at bounding box center [207, 474] width 339 height 19
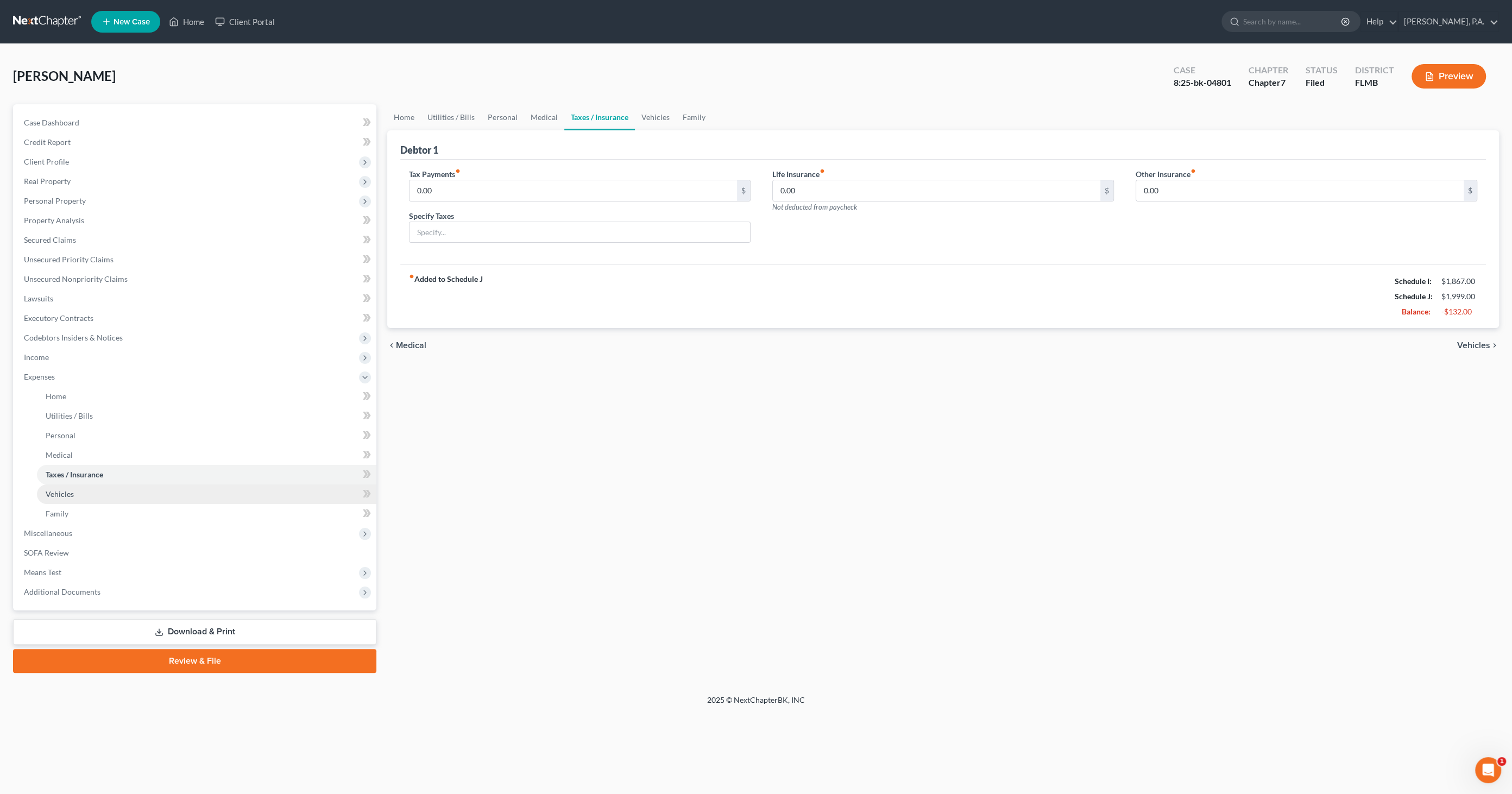
click at [52, 494] on span "Vehicles" at bounding box center [60, 494] width 28 height 9
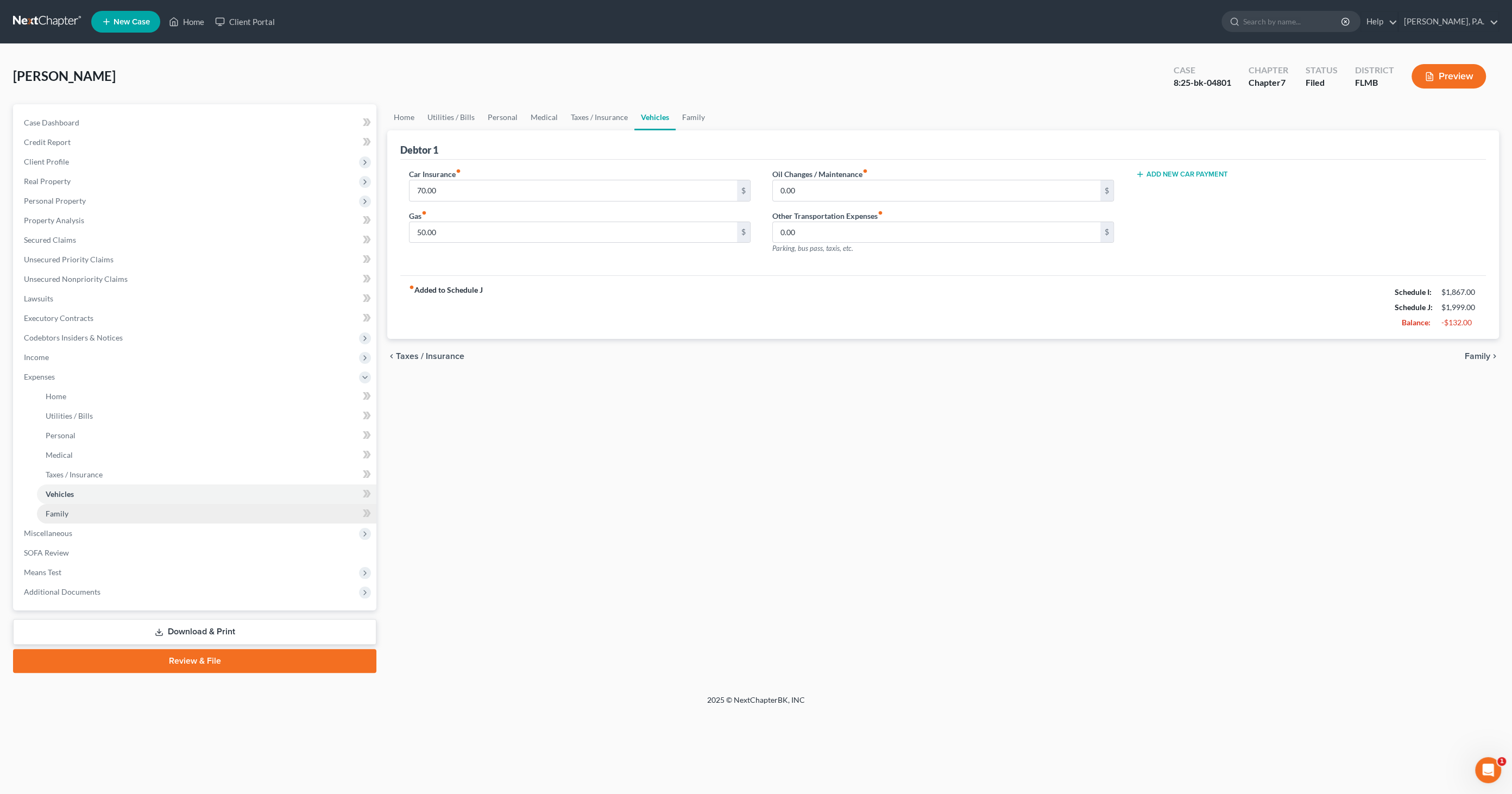
click at [48, 513] on span "Family" at bounding box center [57, 513] width 23 height 9
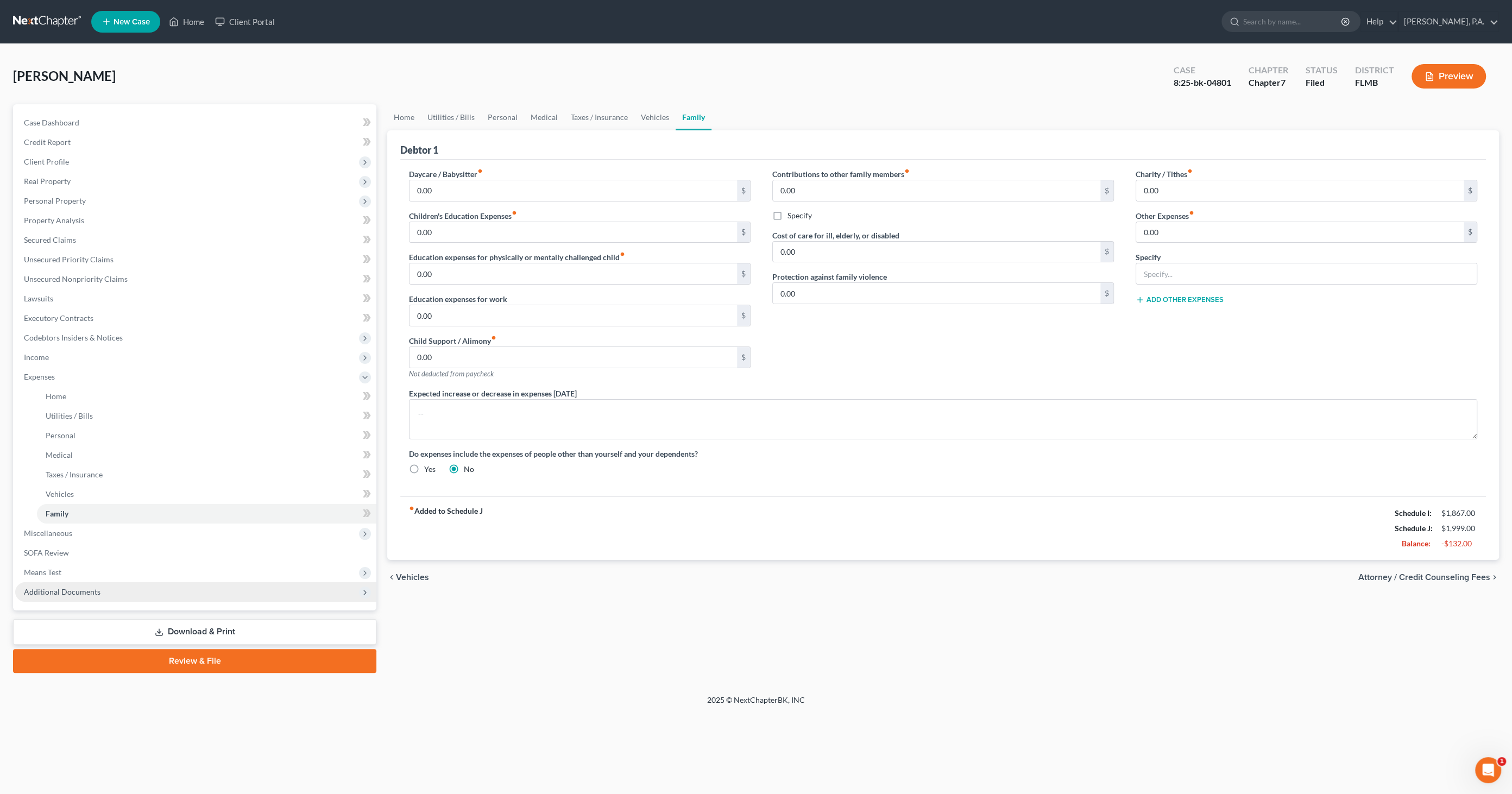
click at [38, 593] on span "Additional Documents" at bounding box center [62, 592] width 76 height 9
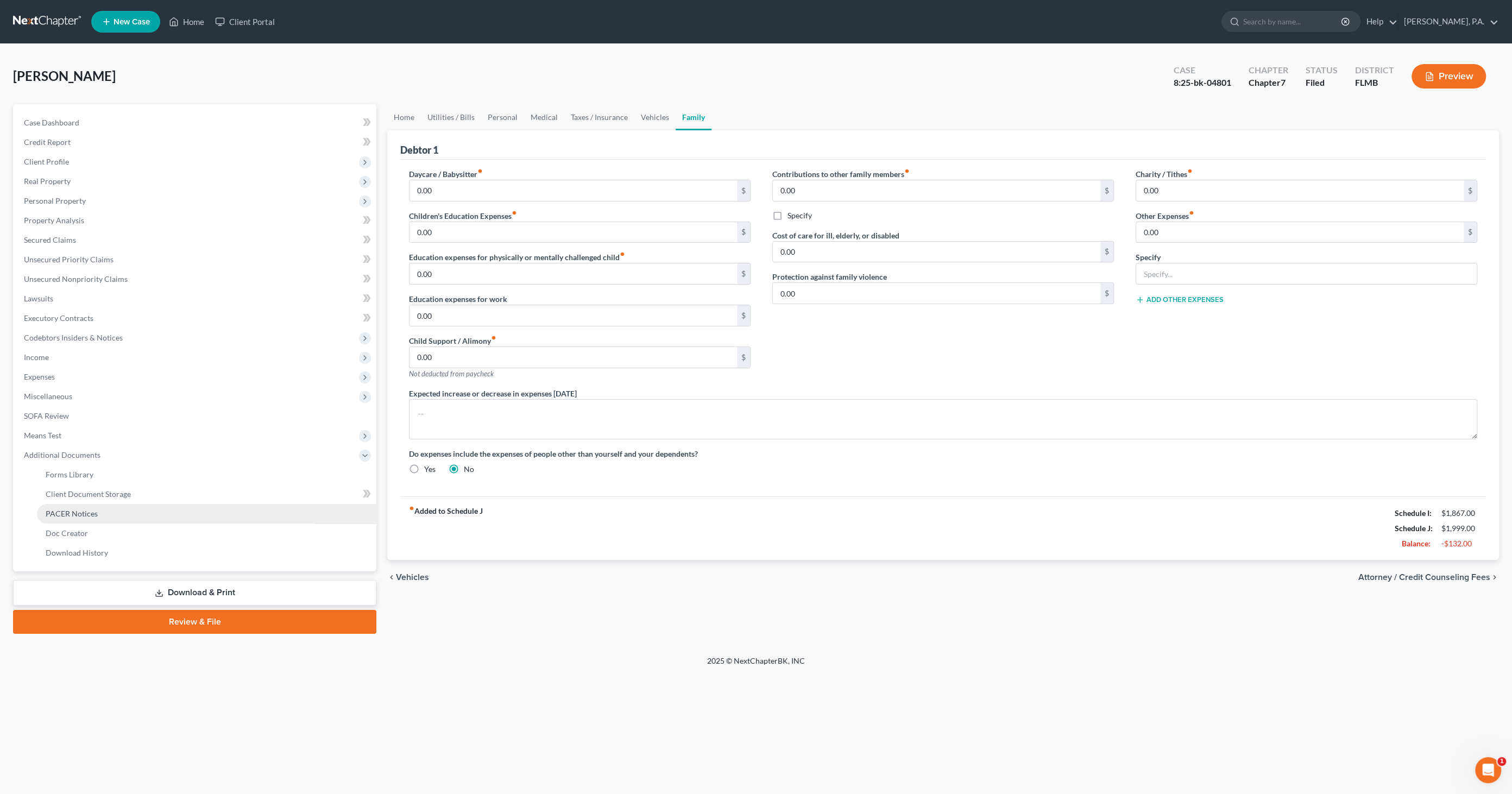
click at [86, 513] on span "PACER Notices" at bounding box center [72, 513] width 52 height 9
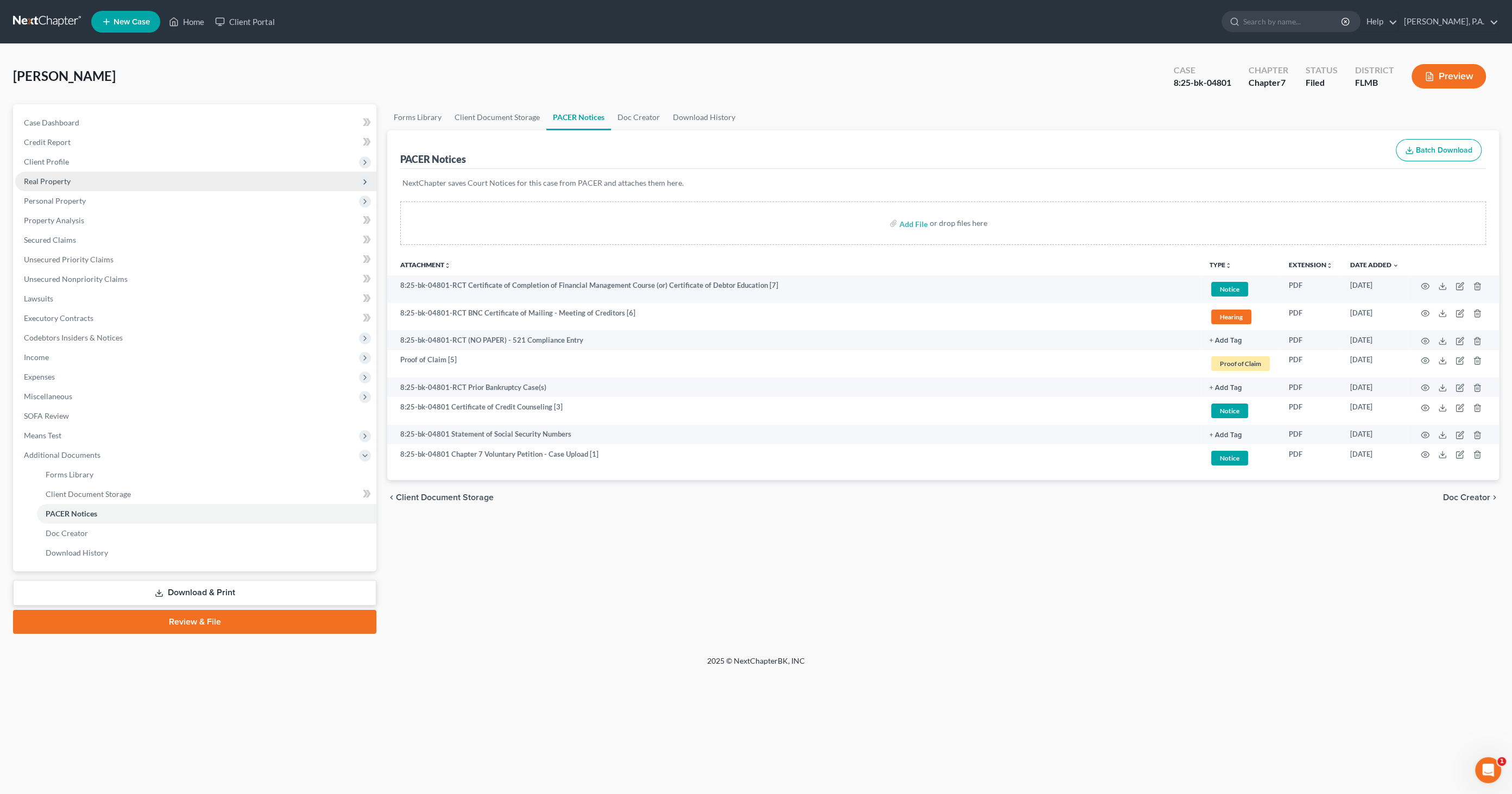
click at [56, 183] on span "Real Property" at bounding box center [48, 181] width 47 height 9
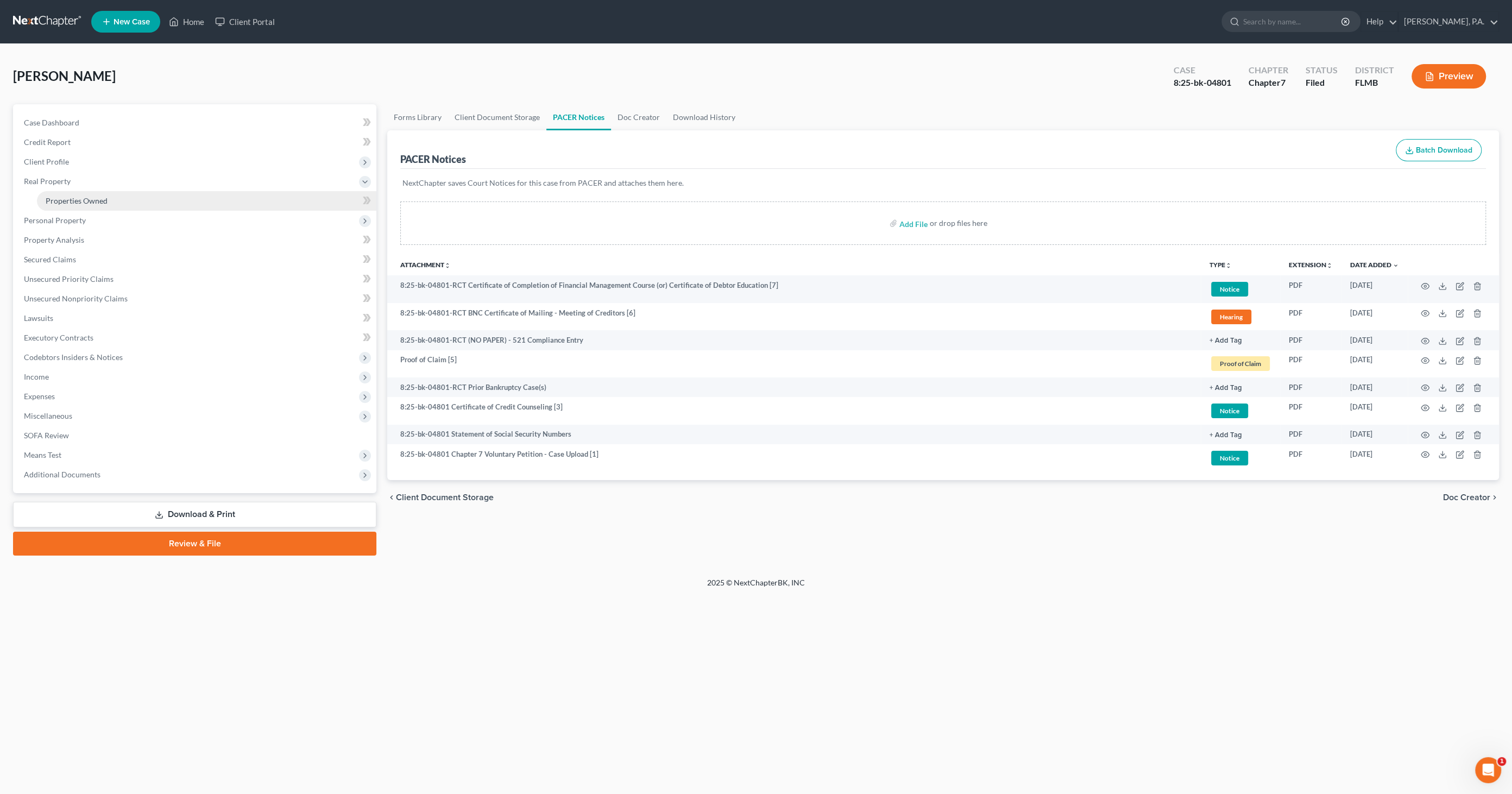
click at [69, 201] on span "Properties Owned" at bounding box center [76, 201] width 62 height 9
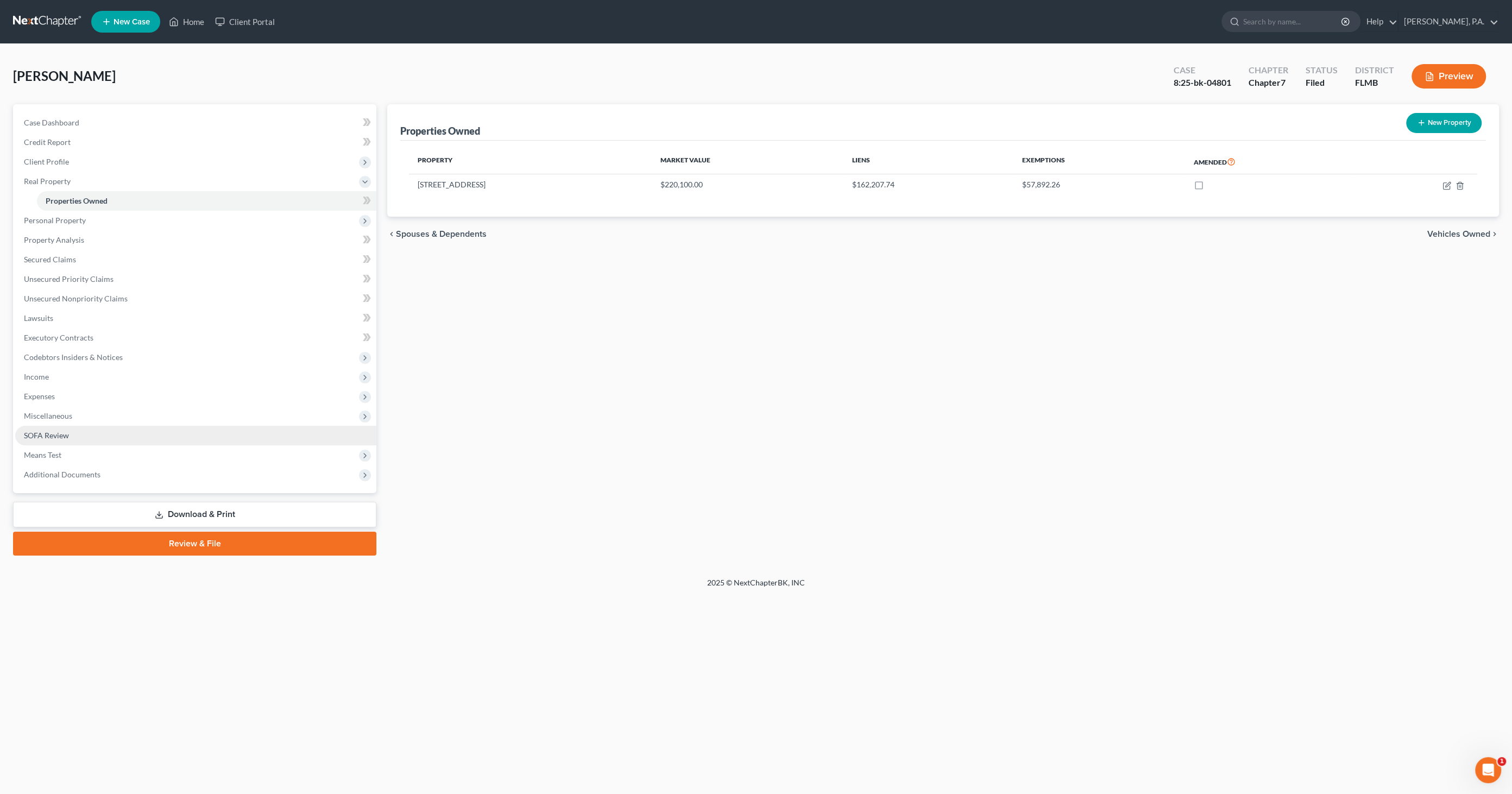
click at [61, 432] on span "SOFA Review" at bounding box center [46, 435] width 45 height 9
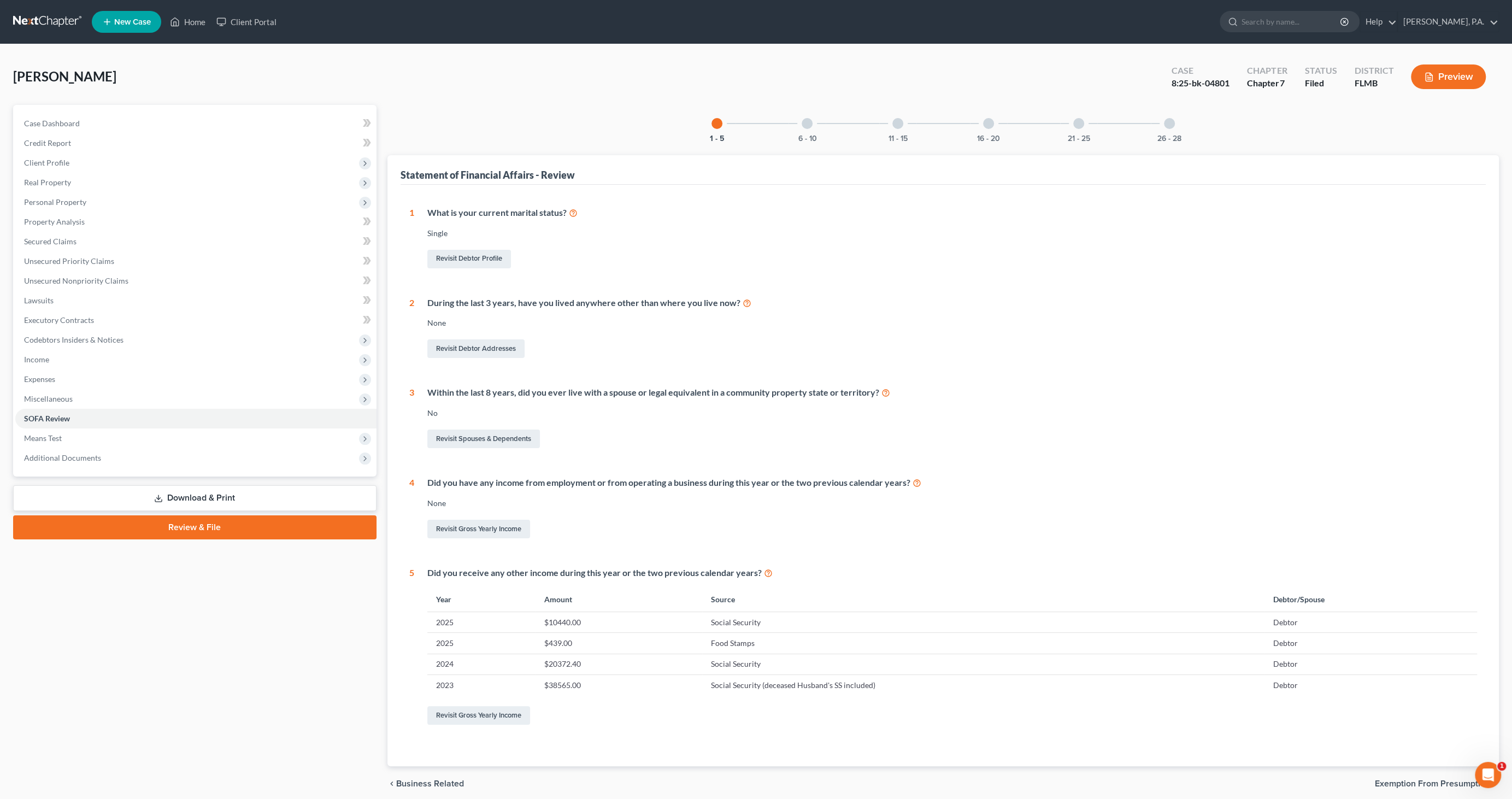
click at [986, 118] on div at bounding box center [989, 123] width 11 height 11
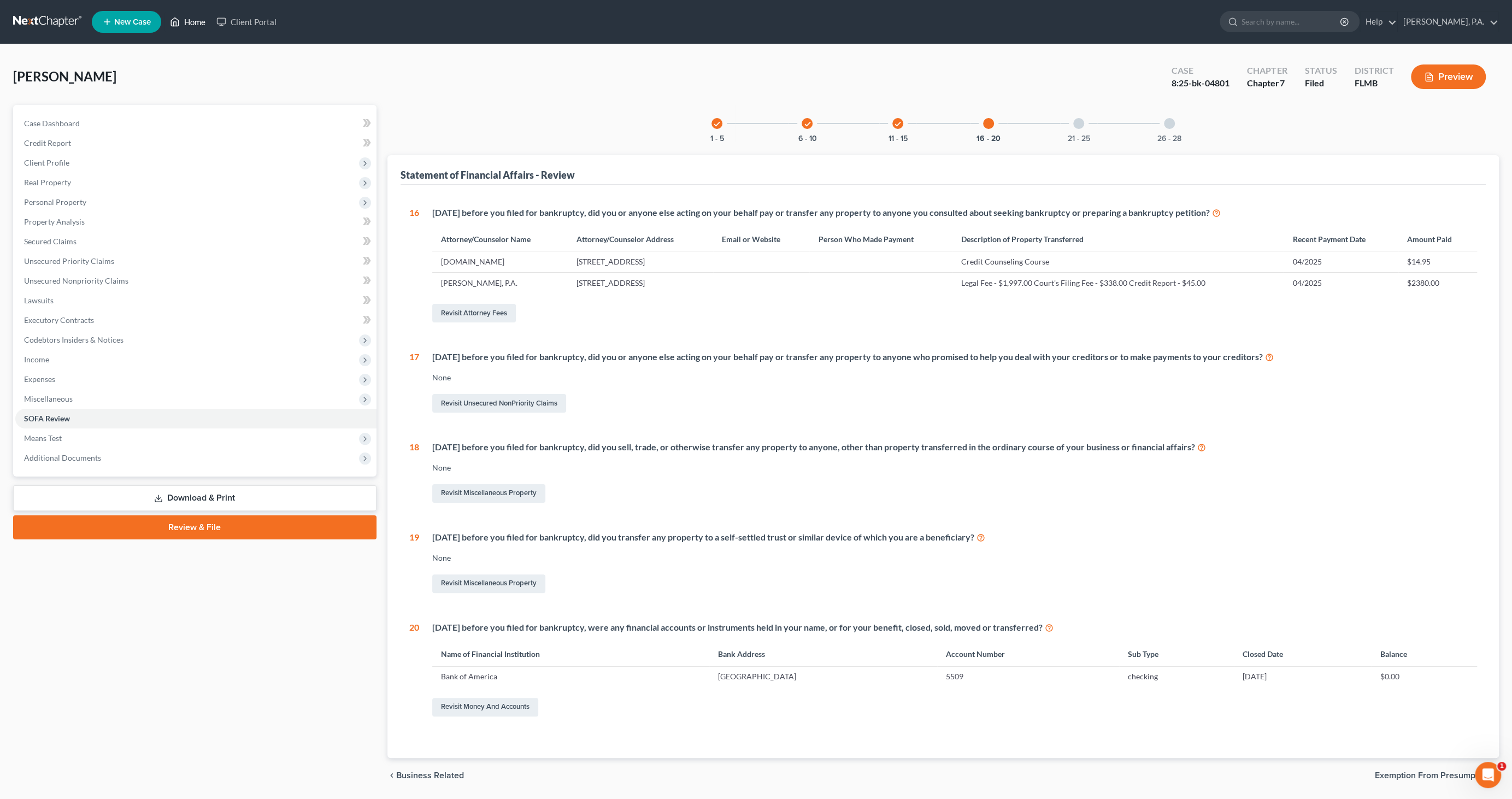
click at [201, 27] on link "Home" at bounding box center [188, 21] width 47 height 19
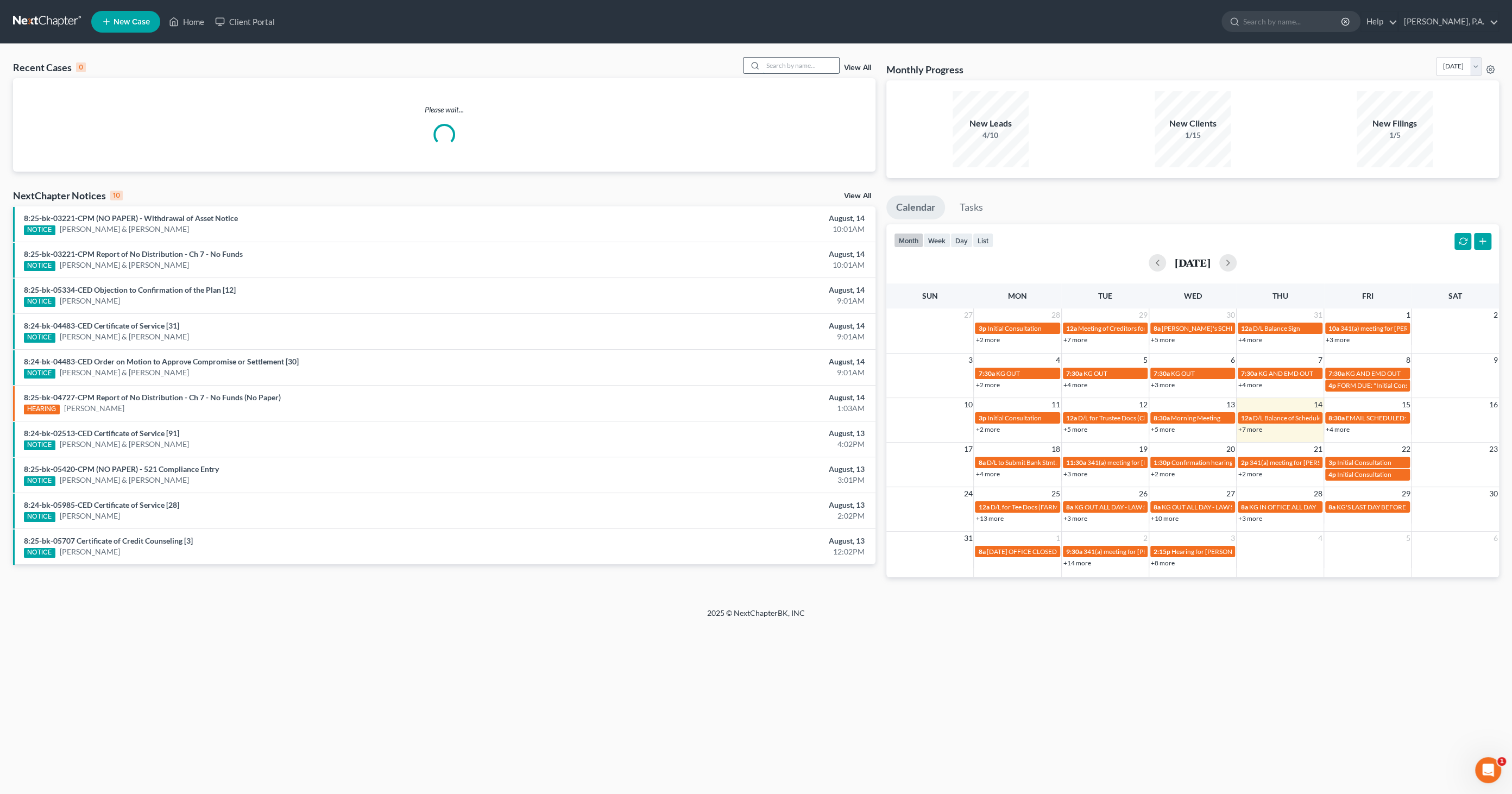
click at [788, 63] on input "search" at bounding box center [801, 65] width 76 height 16
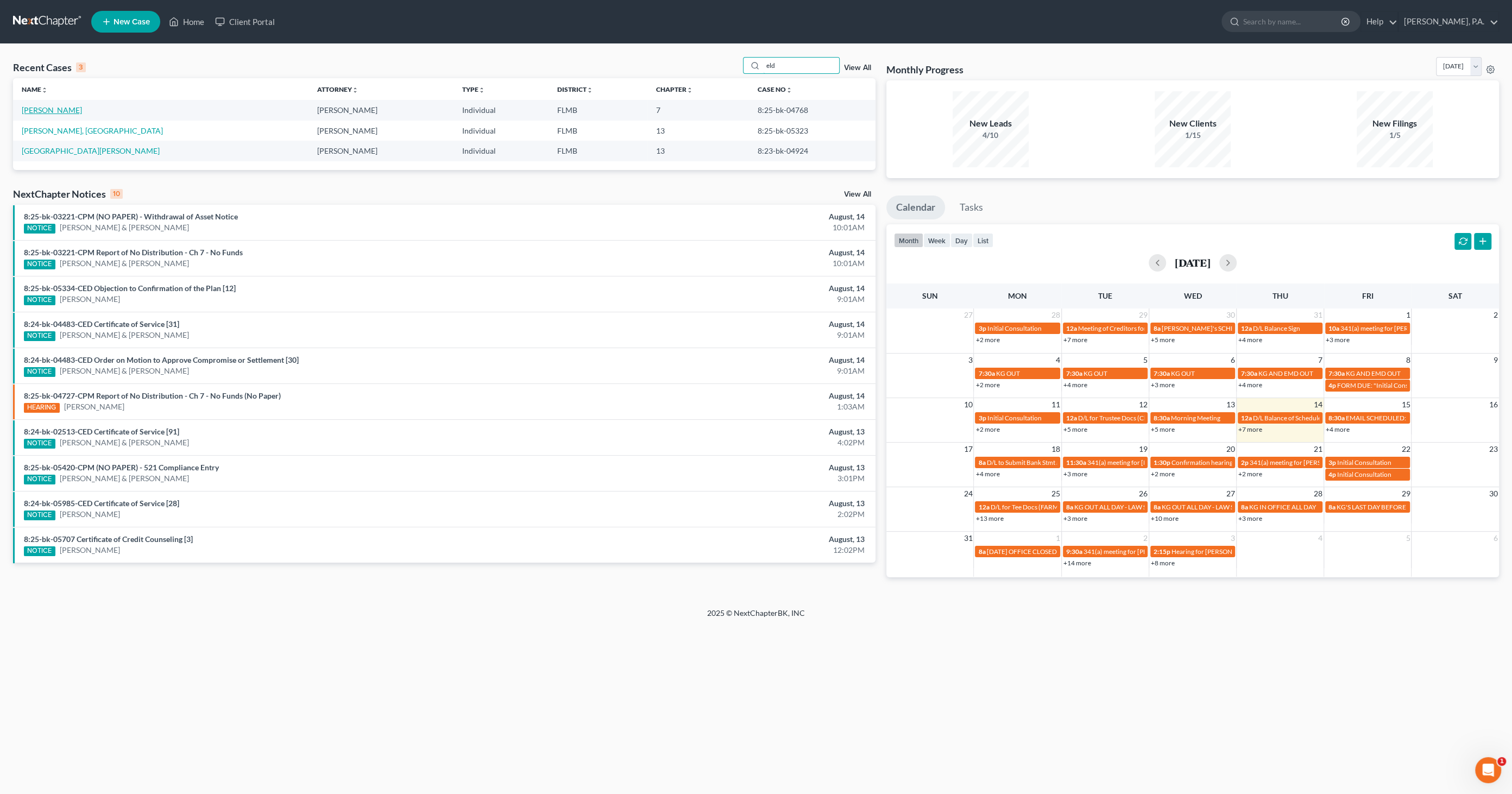
type input "eld"
click at [62, 107] on link "[PERSON_NAME]" at bounding box center [52, 110] width 60 height 9
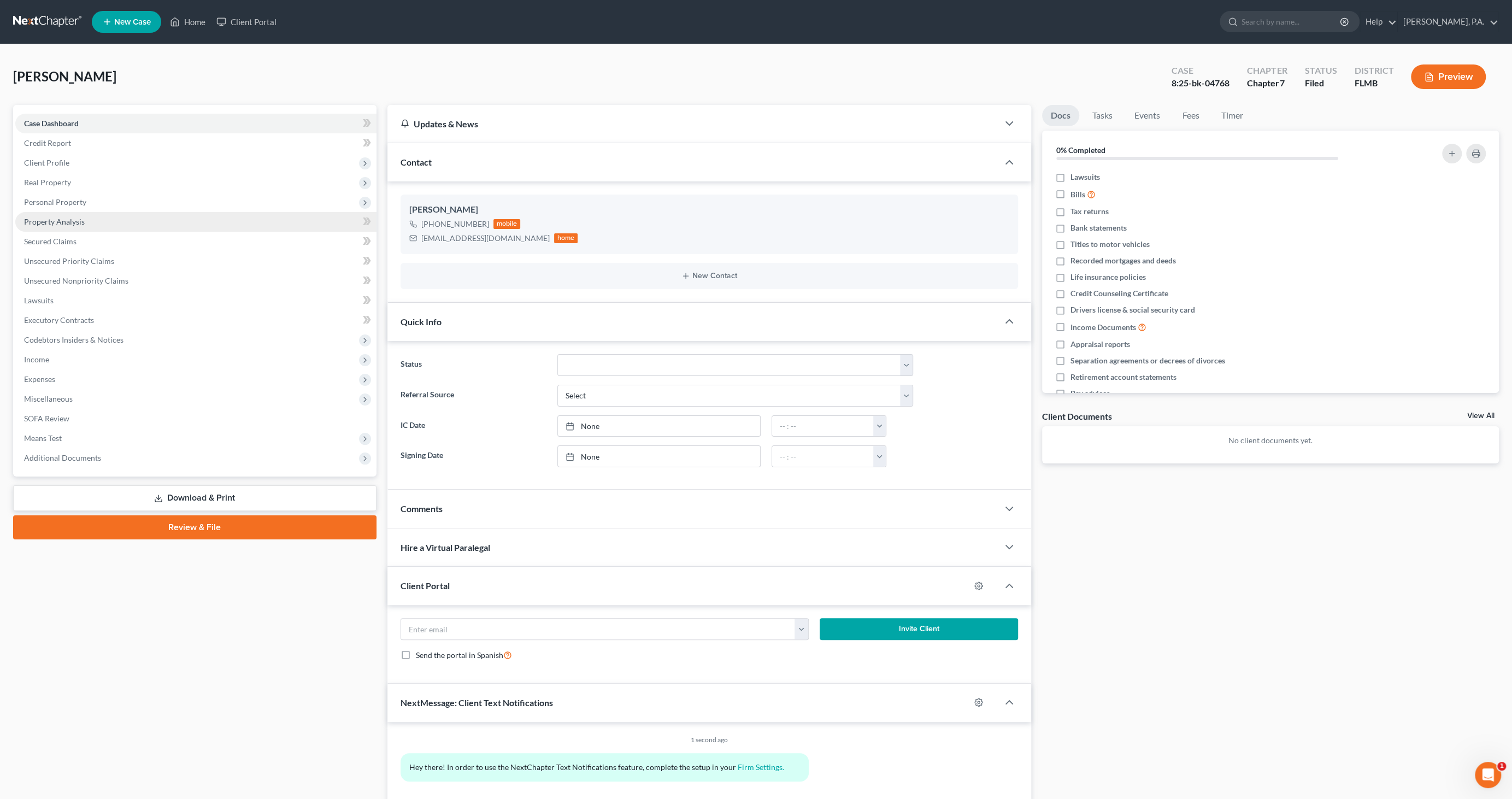
click at [63, 223] on span "Property Analysis" at bounding box center [54, 221] width 61 height 9
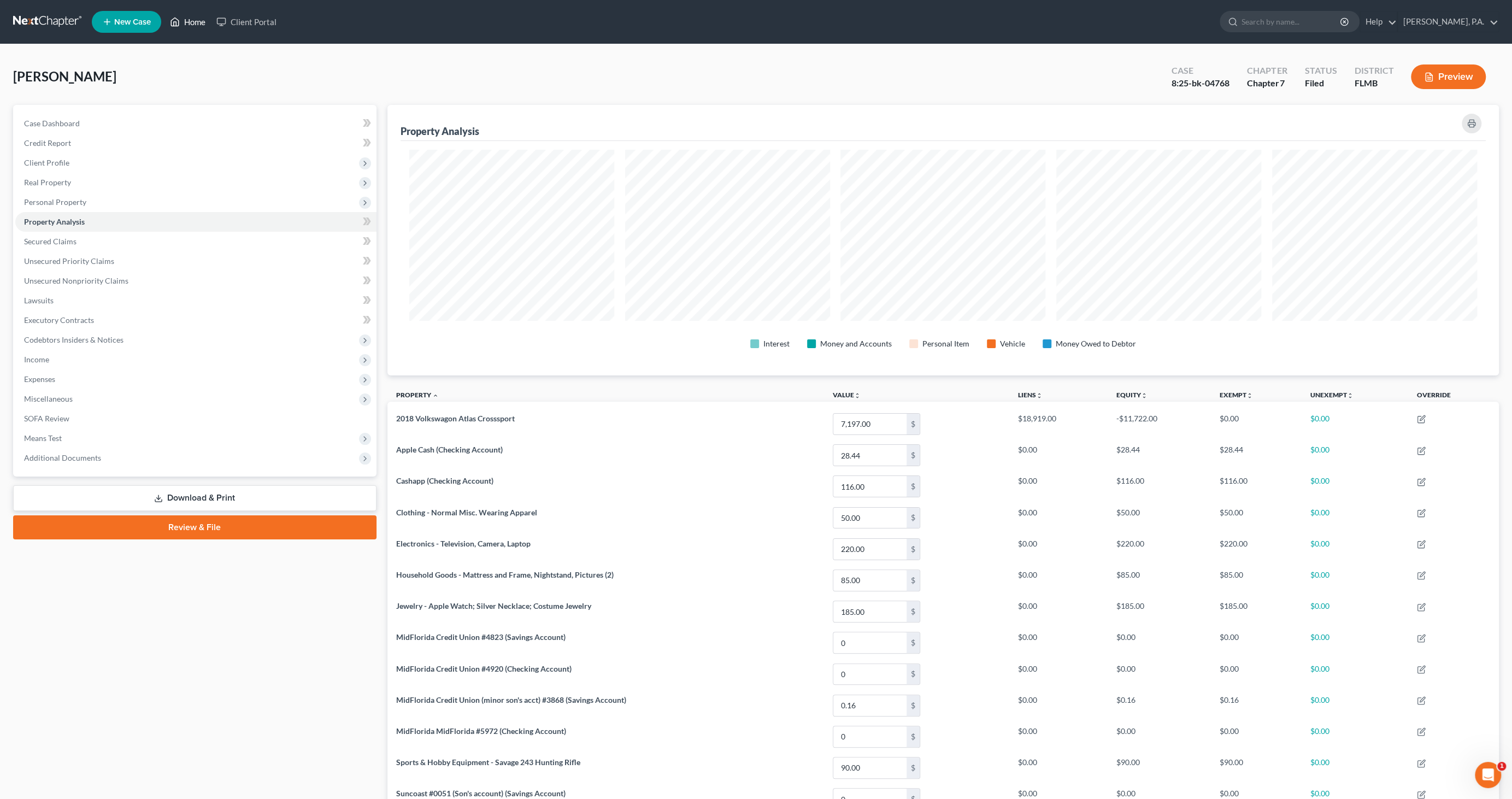
click at [197, 20] on link "Home" at bounding box center [188, 21] width 47 height 19
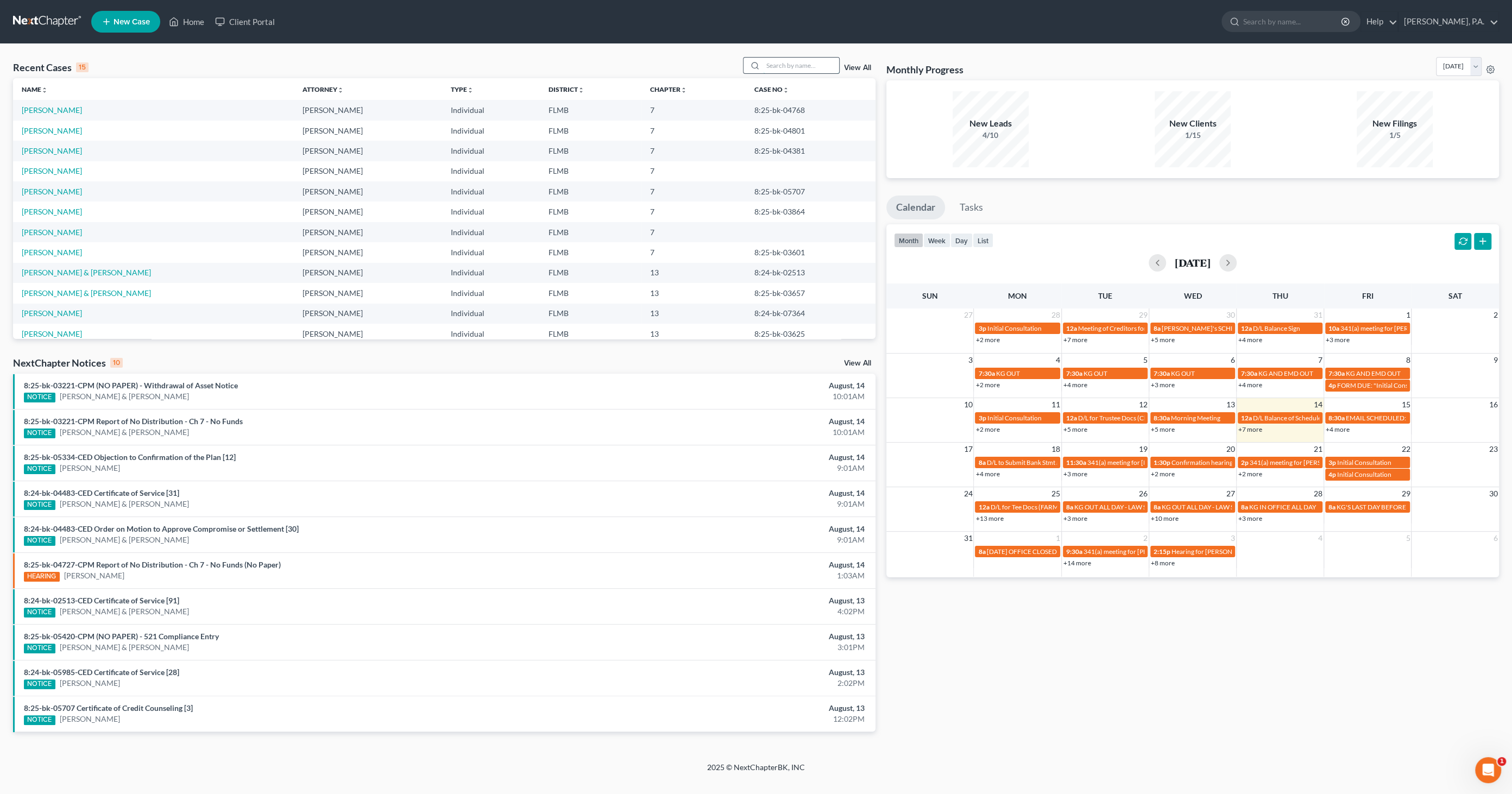
click at [804, 67] on input "search" at bounding box center [801, 65] width 76 height 16
click at [46, 129] on link "[PERSON_NAME]" at bounding box center [52, 131] width 60 height 9
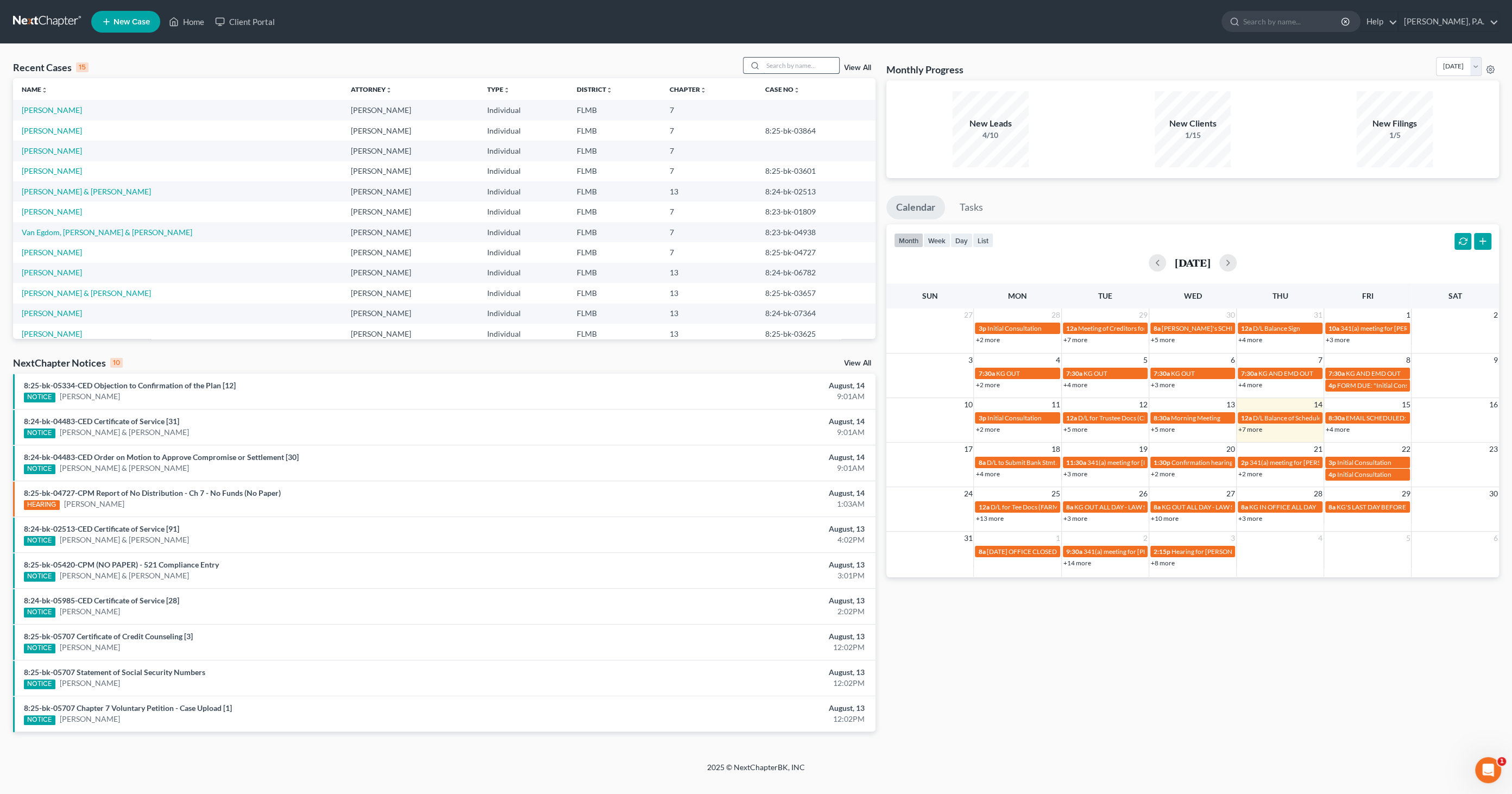
click at [786, 61] on input "search" at bounding box center [801, 65] width 76 height 16
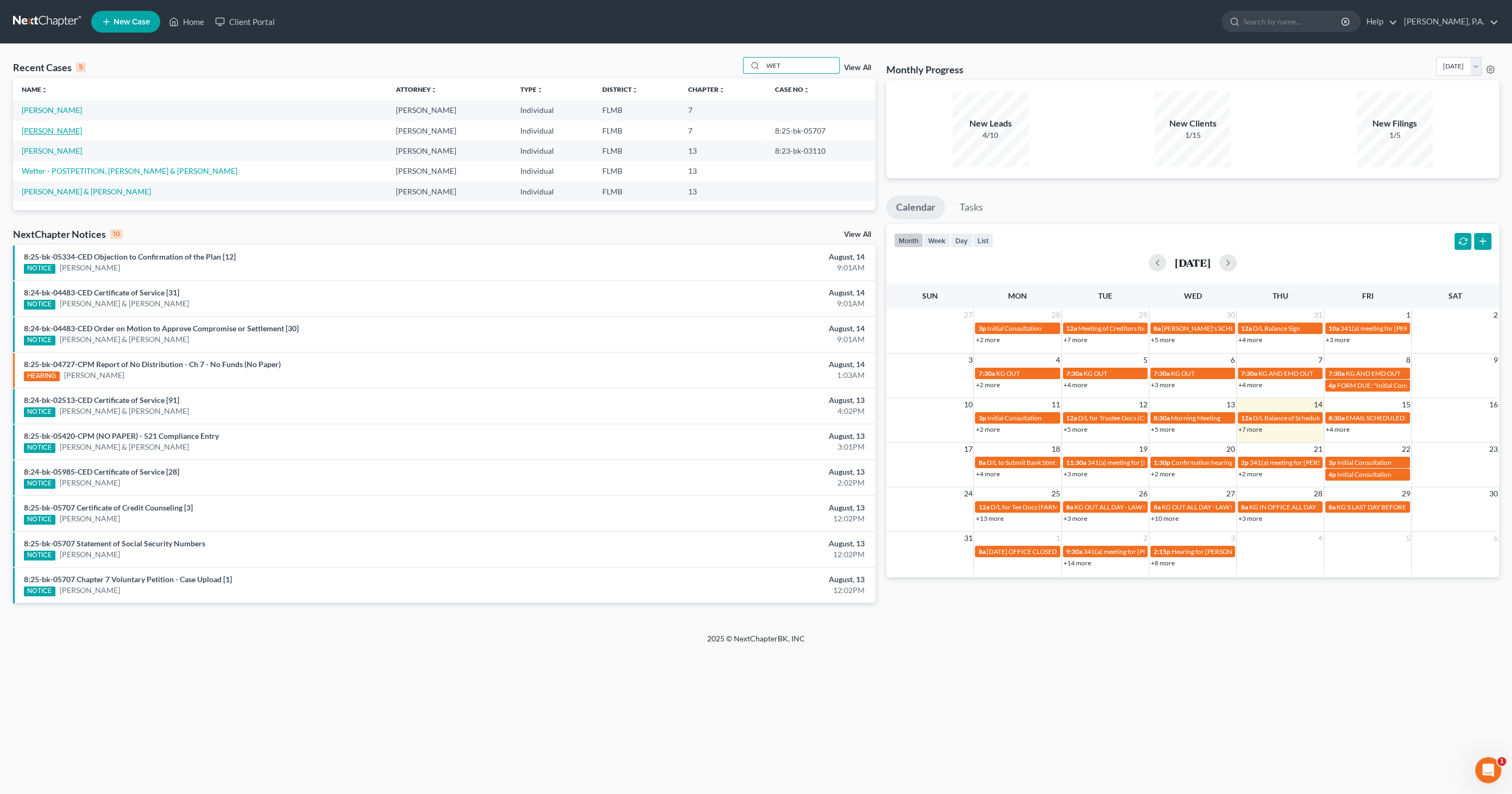
type input "WET"
click at [55, 133] on link "[PERSON_NAME]" at bounding box center [52, 131] width 60 height 9
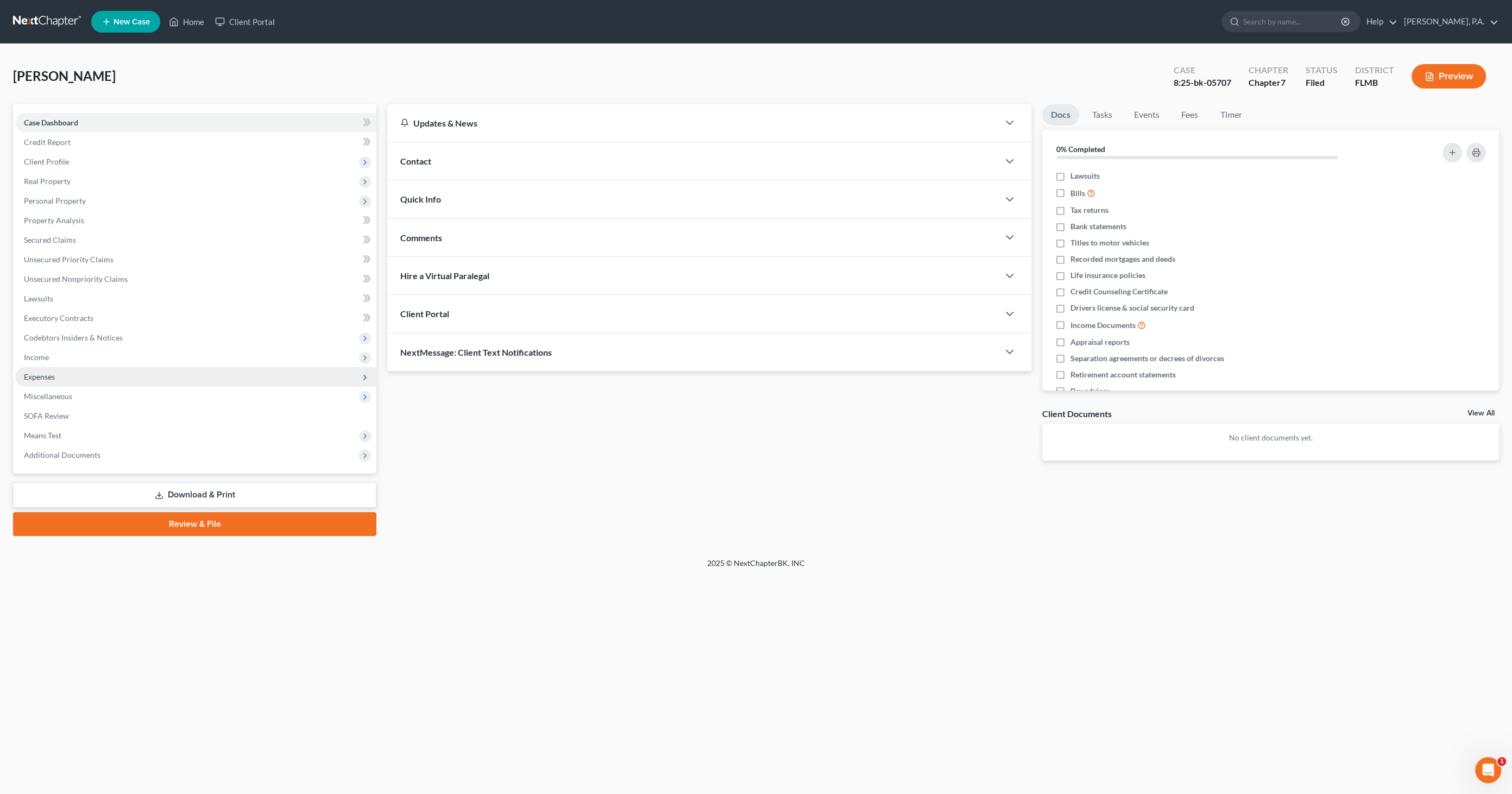
click at [61, 380] on span "Expenses" at bounding box center [195, 376] width 361 height 19
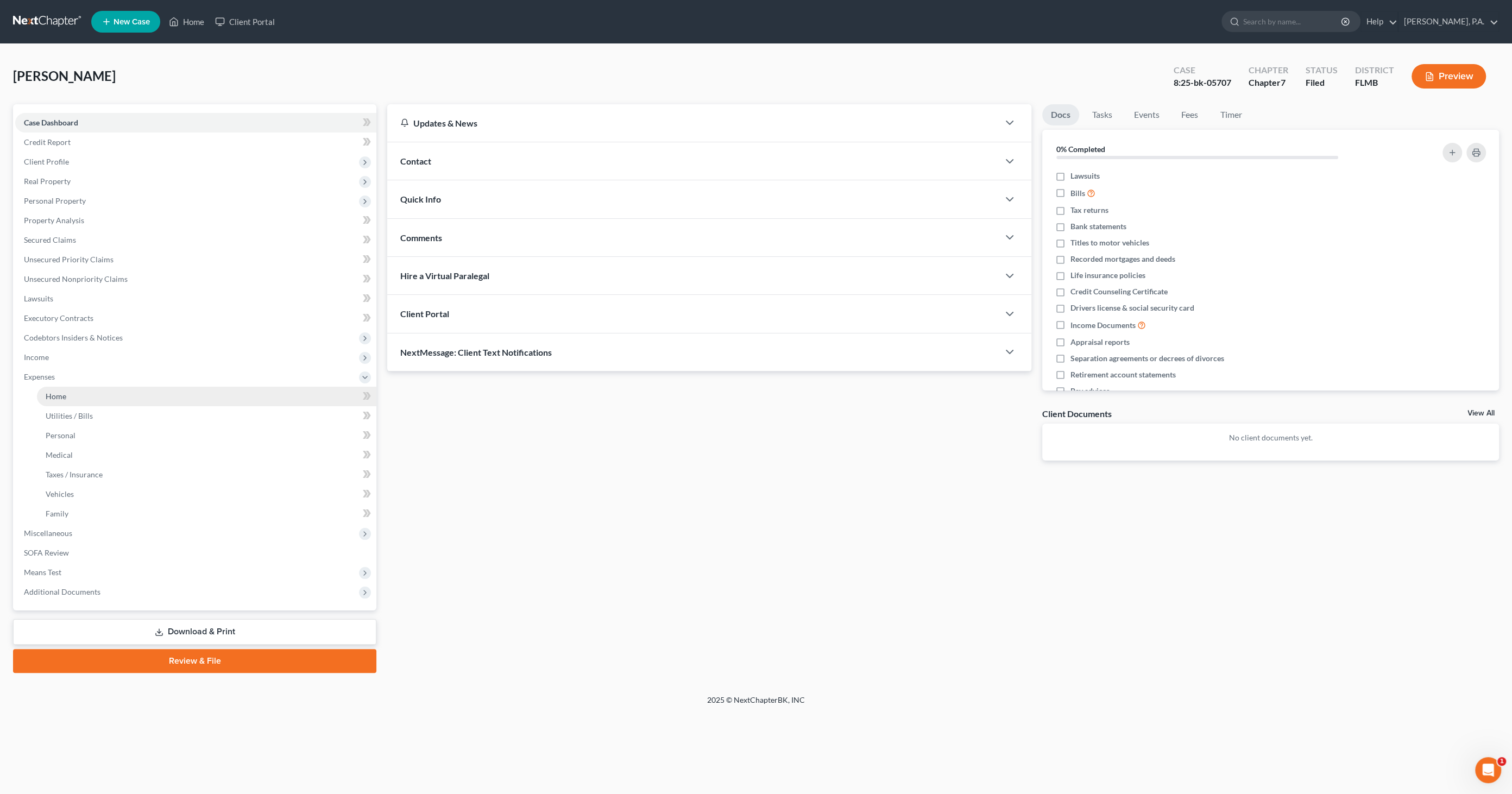
click at [60, 402] on link "Home" at bounding box center [207, 396] width 339 height 19
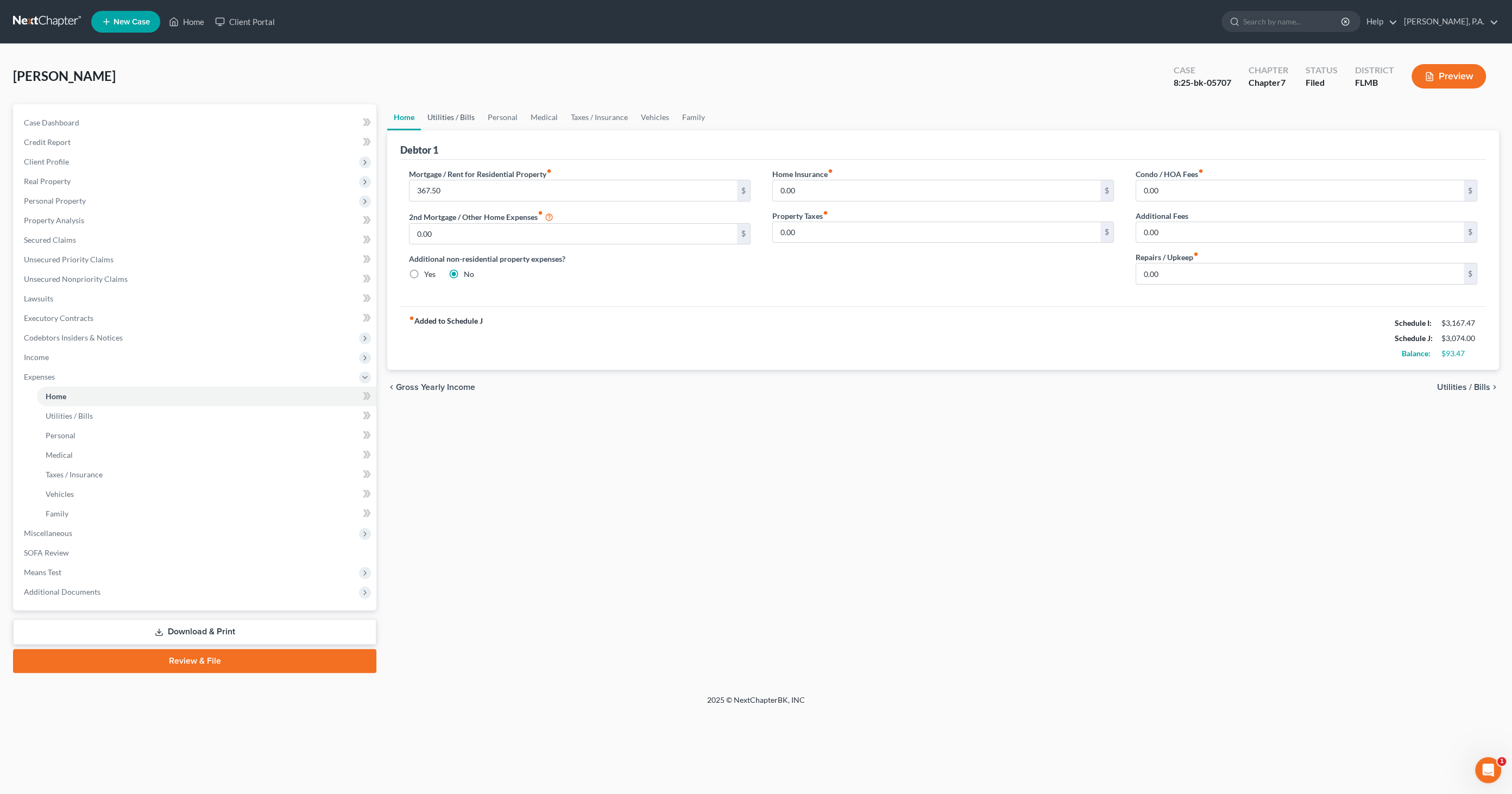
click at [443, 120] on link "Utilities / Bills" at bounding box center [451, 117] width 60 height 26
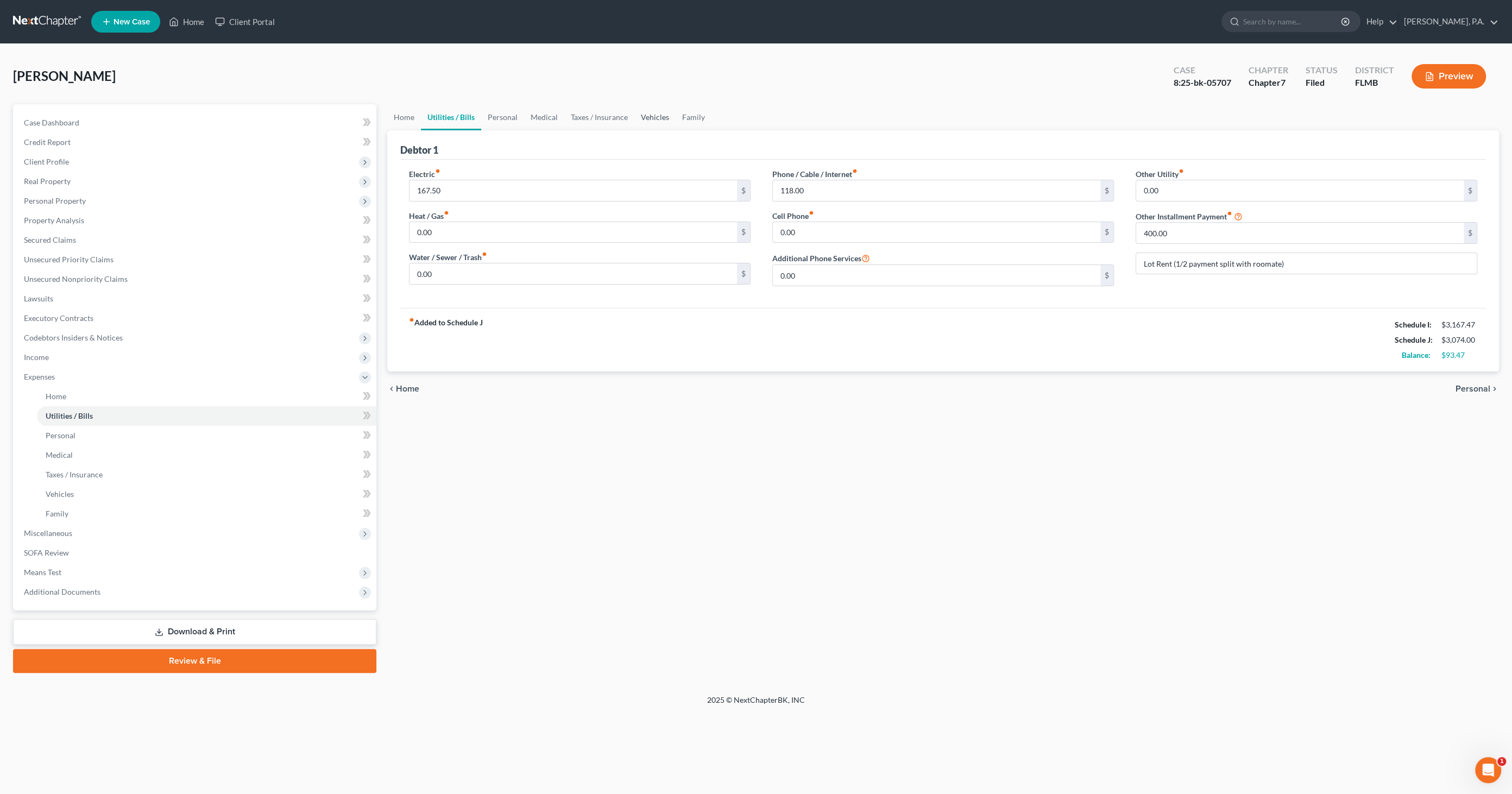
click at [650, 114] on link "Vehicles" at bounding box center [655, 117] width 41 height 26
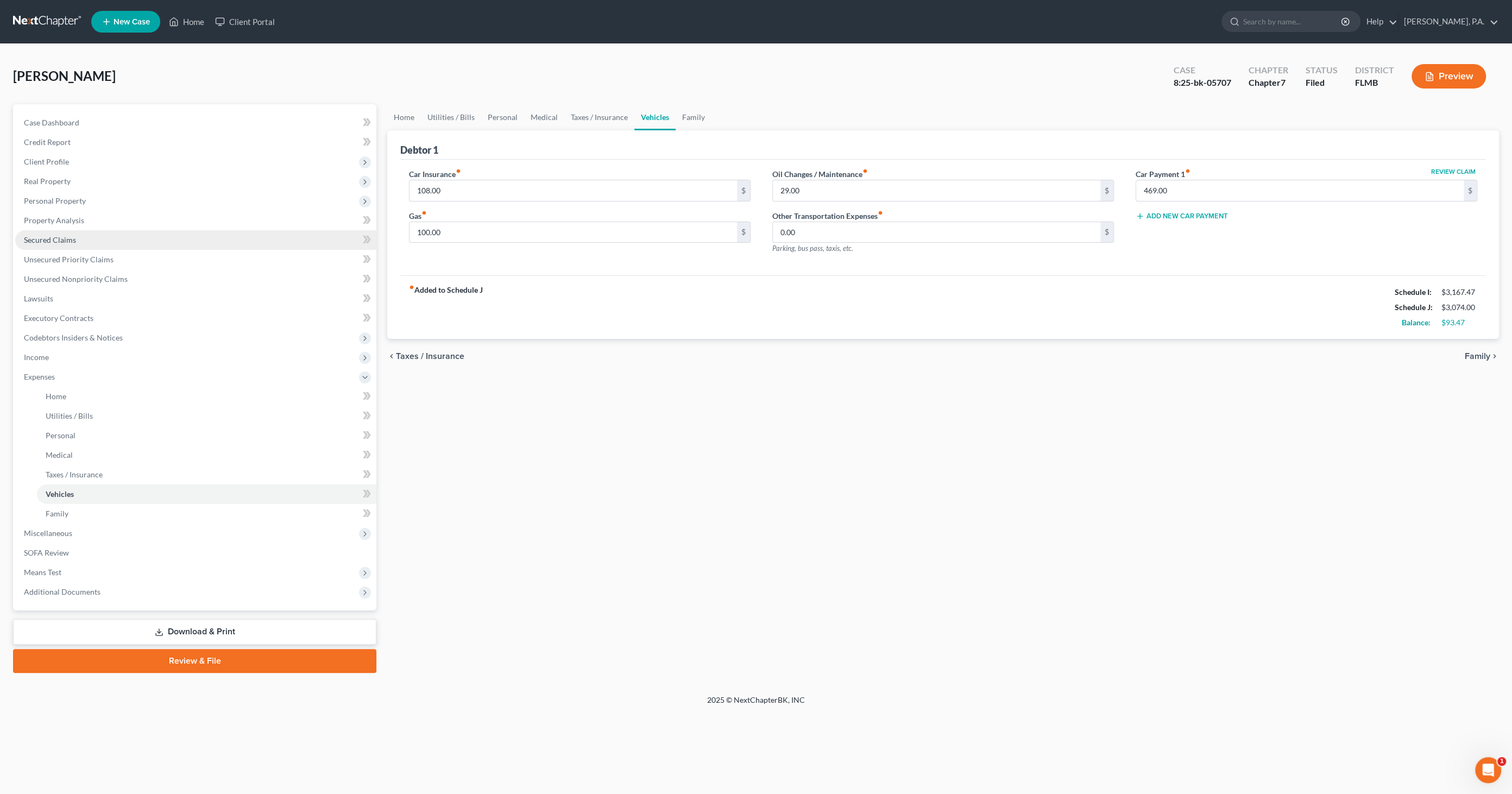
click at [73, 242] on span "Secured Claims" at bounding box center [50, 240] width 52 height 9
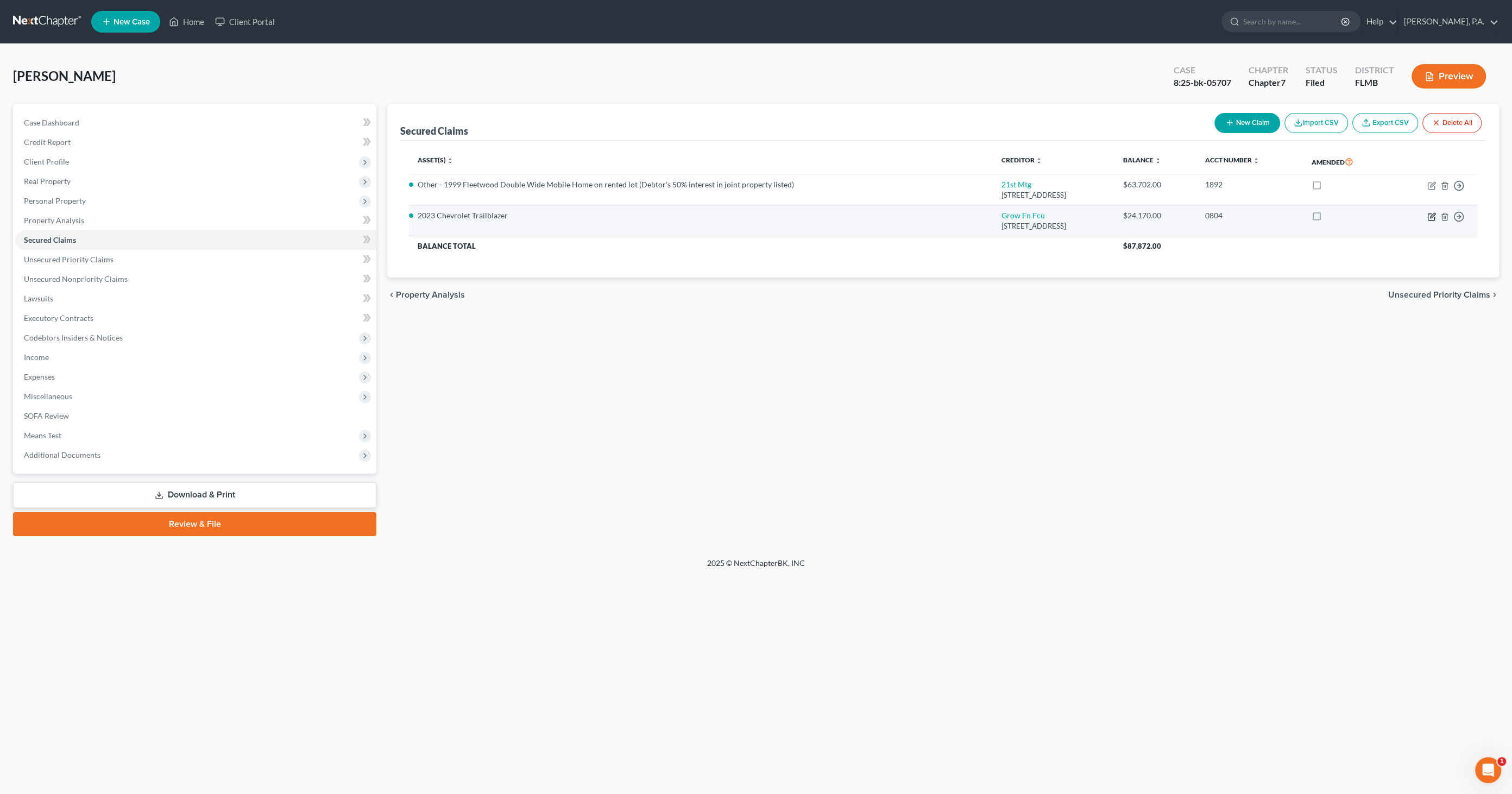
click at [1430, 215] on icon "button" at bounding box center [1432, 215] width 5 height 5
select select "9"
select select "0"
select select "2"
select select "0"
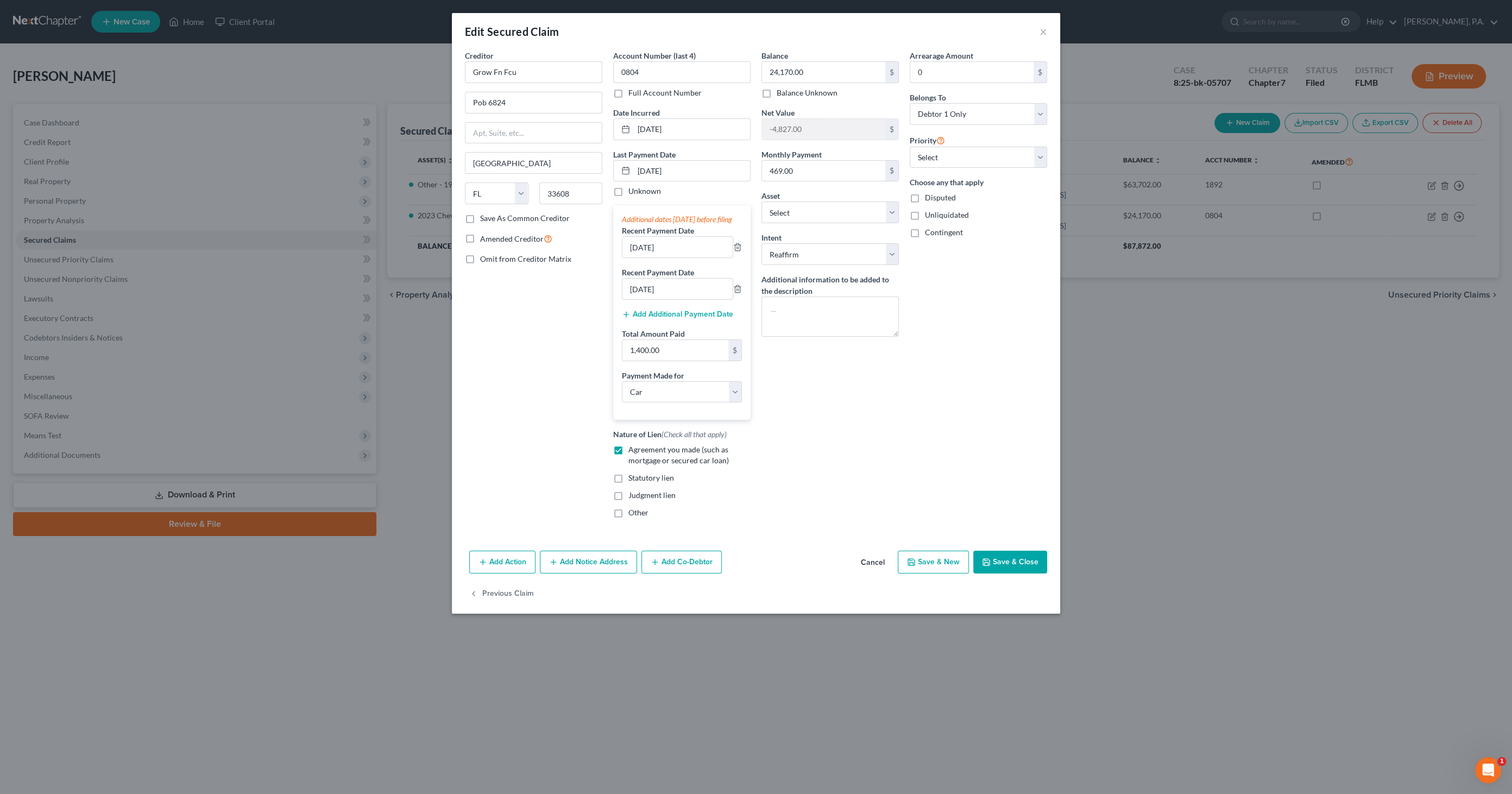
click at [869, 573] on button "Cancel" at bounding box center [873, 562] width 41 height 22
